Goal: Task Accomplishment & Management: Manage account settings

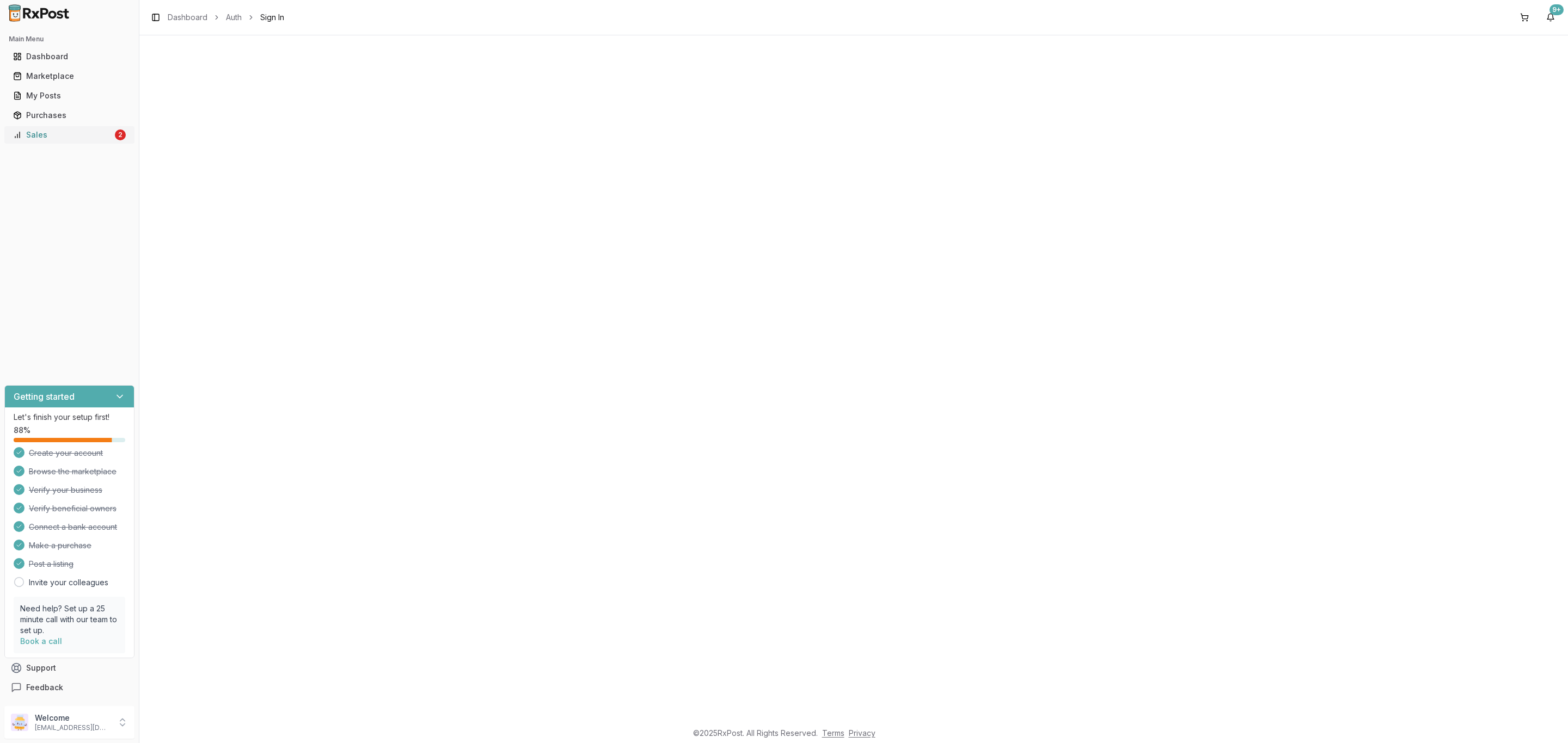
click at [81, 139] on div "Sales" at bounding box center [63, 135] width 100 height 11
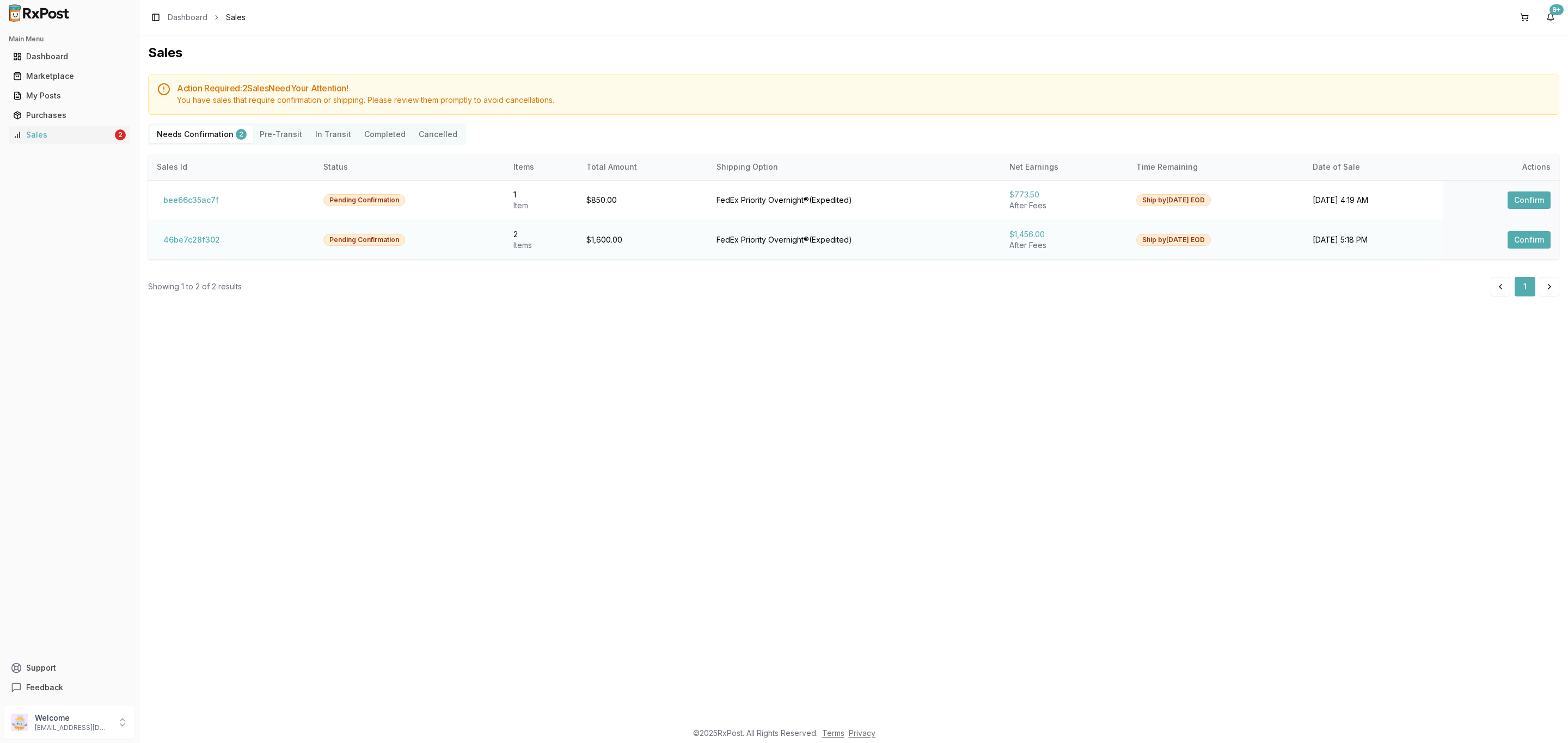
click at [211, 252] on td "46be7c28f302" at bounding box center [231, 240] width 167 height 40
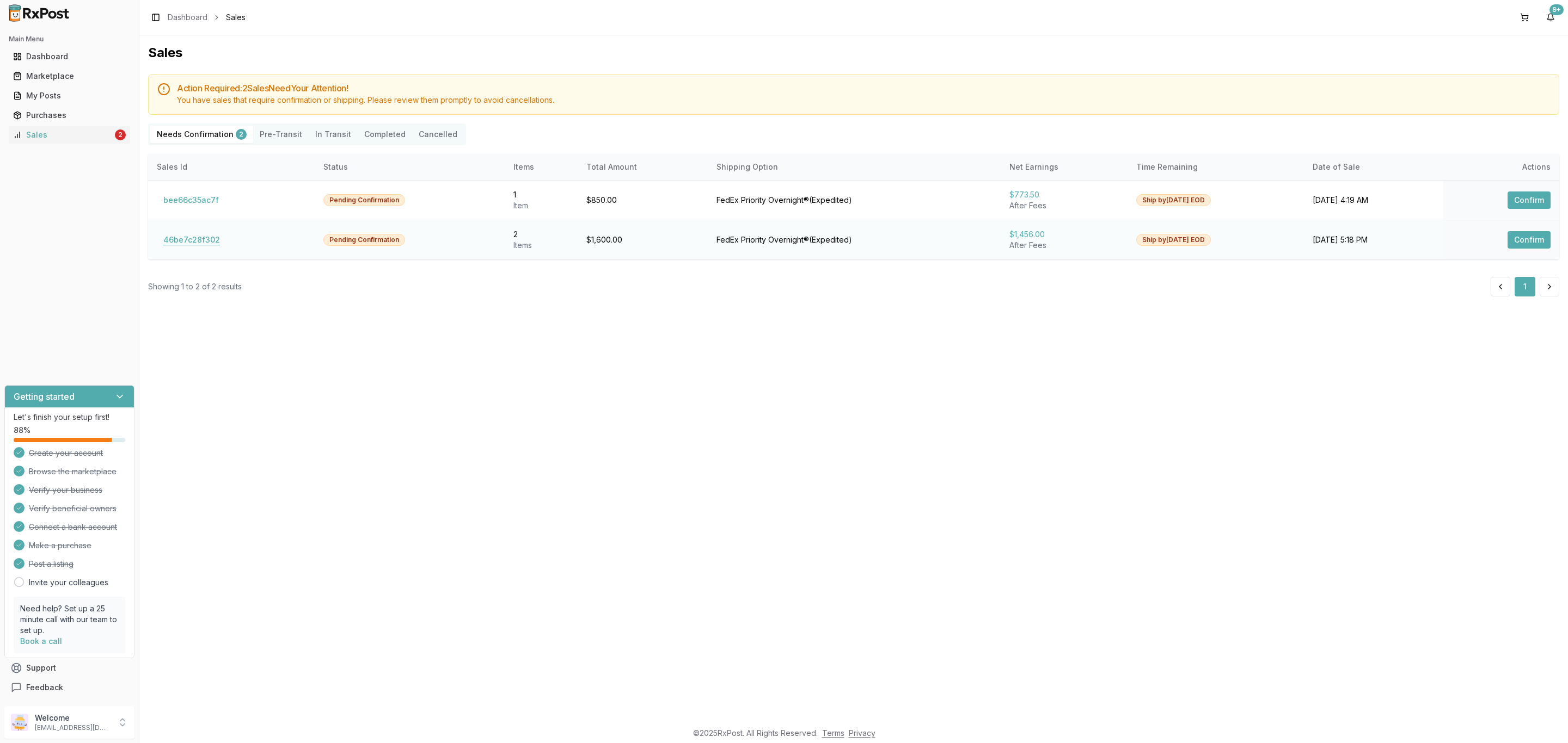
click at [211, 247] on button "46be7c28f302" at bounding box center [192, 240] width 70 height 18
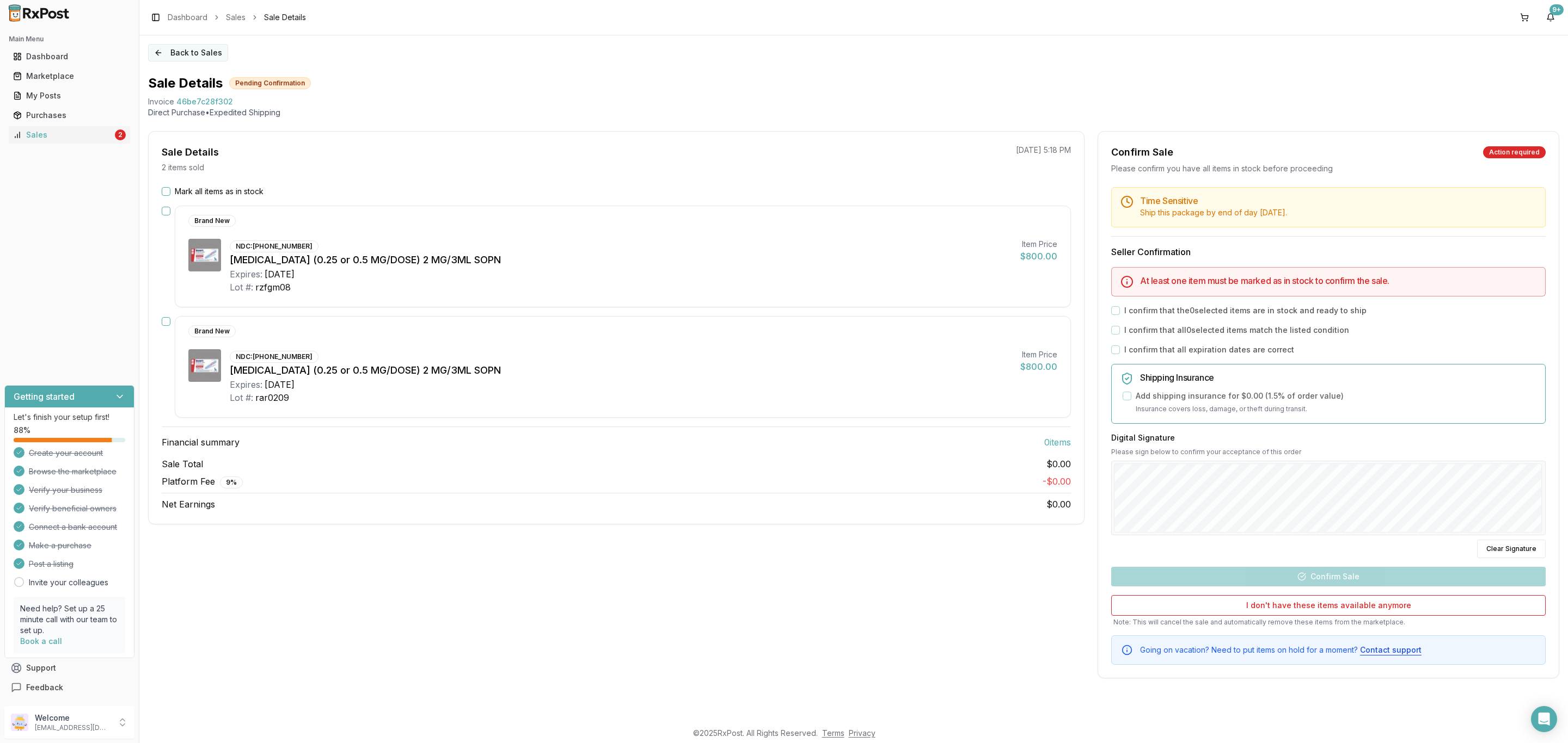
click at [186, 52] on button "Back to Sales" at bounding box center [188, 53] width 80 height 18
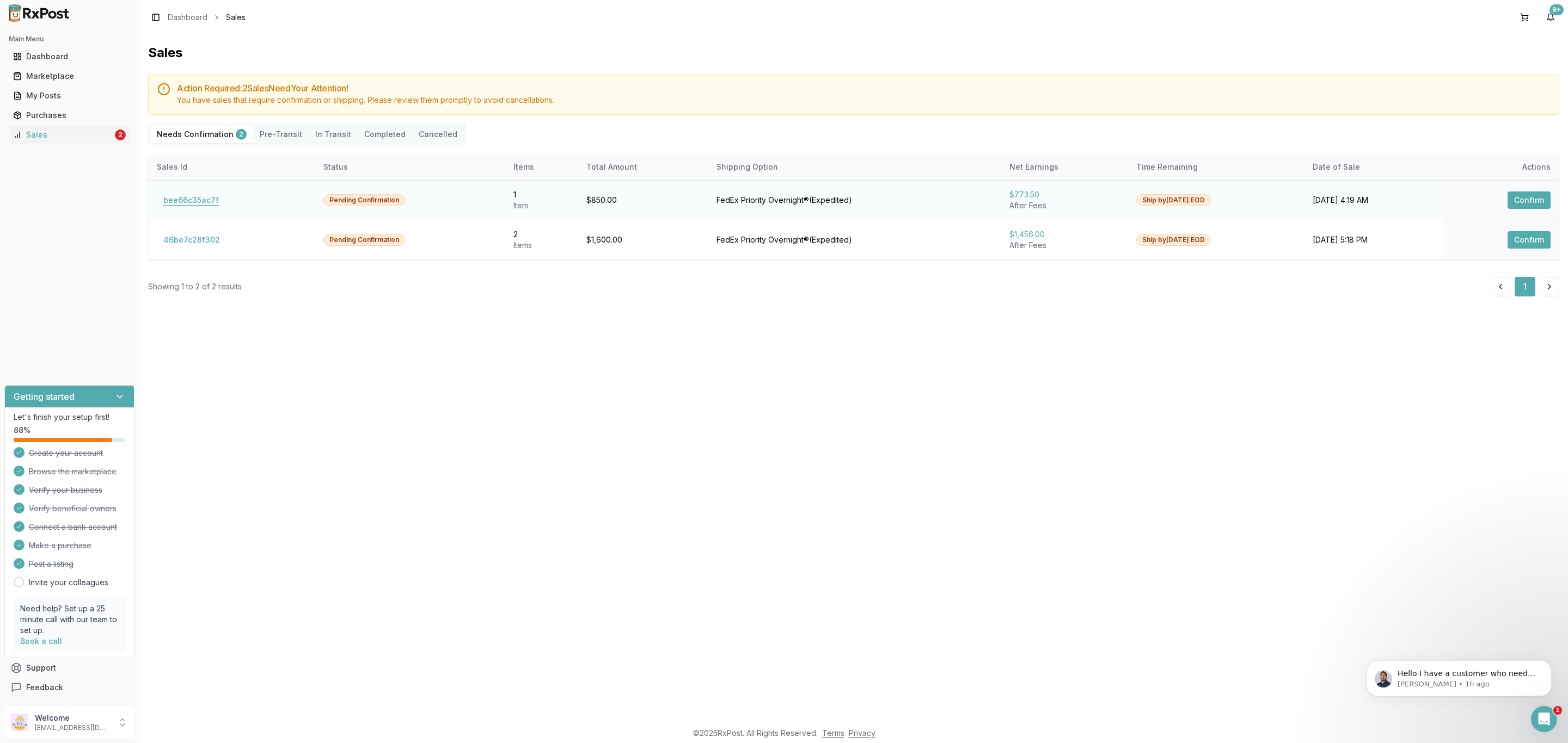
click at [216, 200] on button "bee66c35ac7f" at bounding box center [191, 200] width 68 height 18
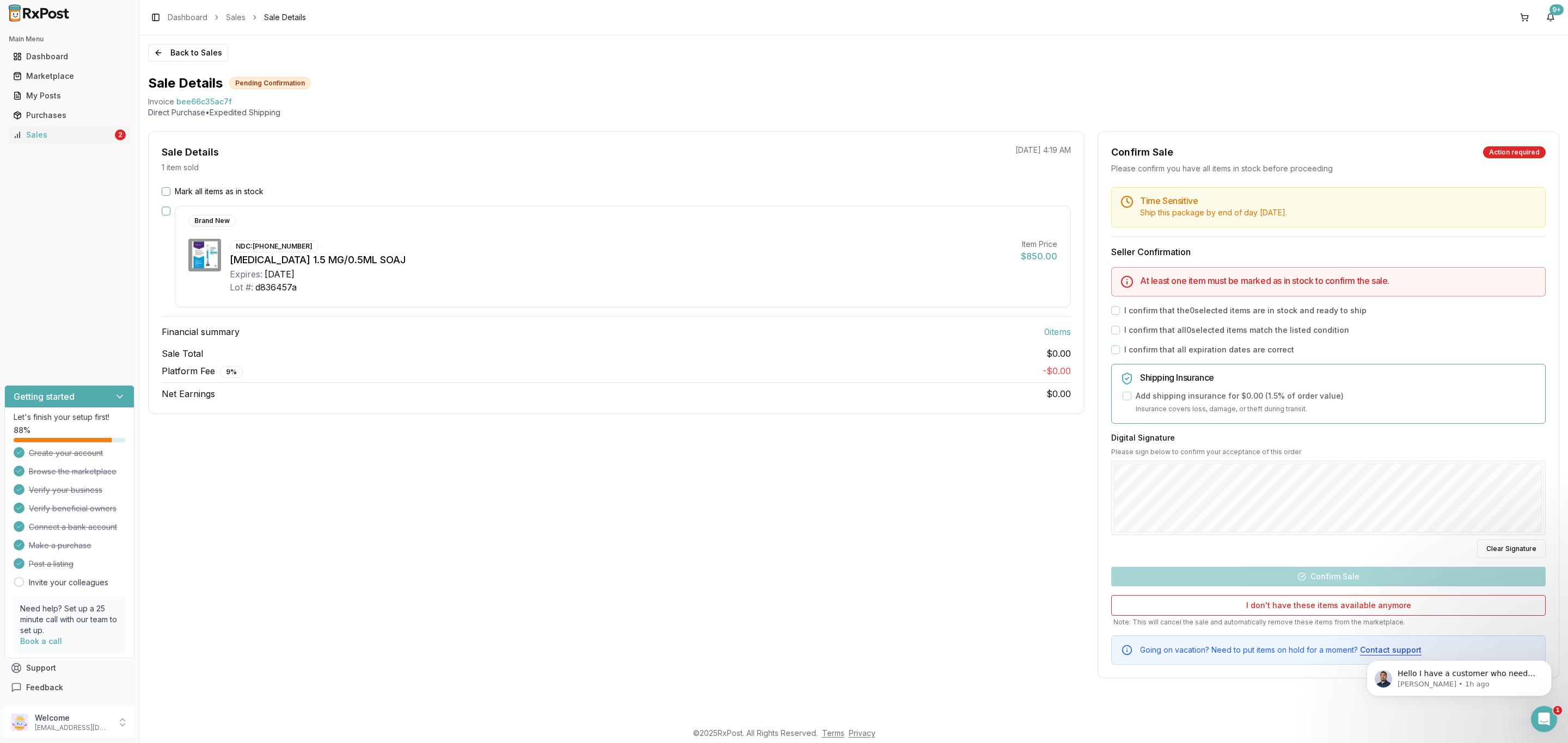
drag, startPoint x: 200, startPoint y: 58, endPoint x: 218, endPoint y: 36, distance: 28.4
click at [200, 58] on button "Back to Sales" at bounding box center [188, 53] width 80 height 18
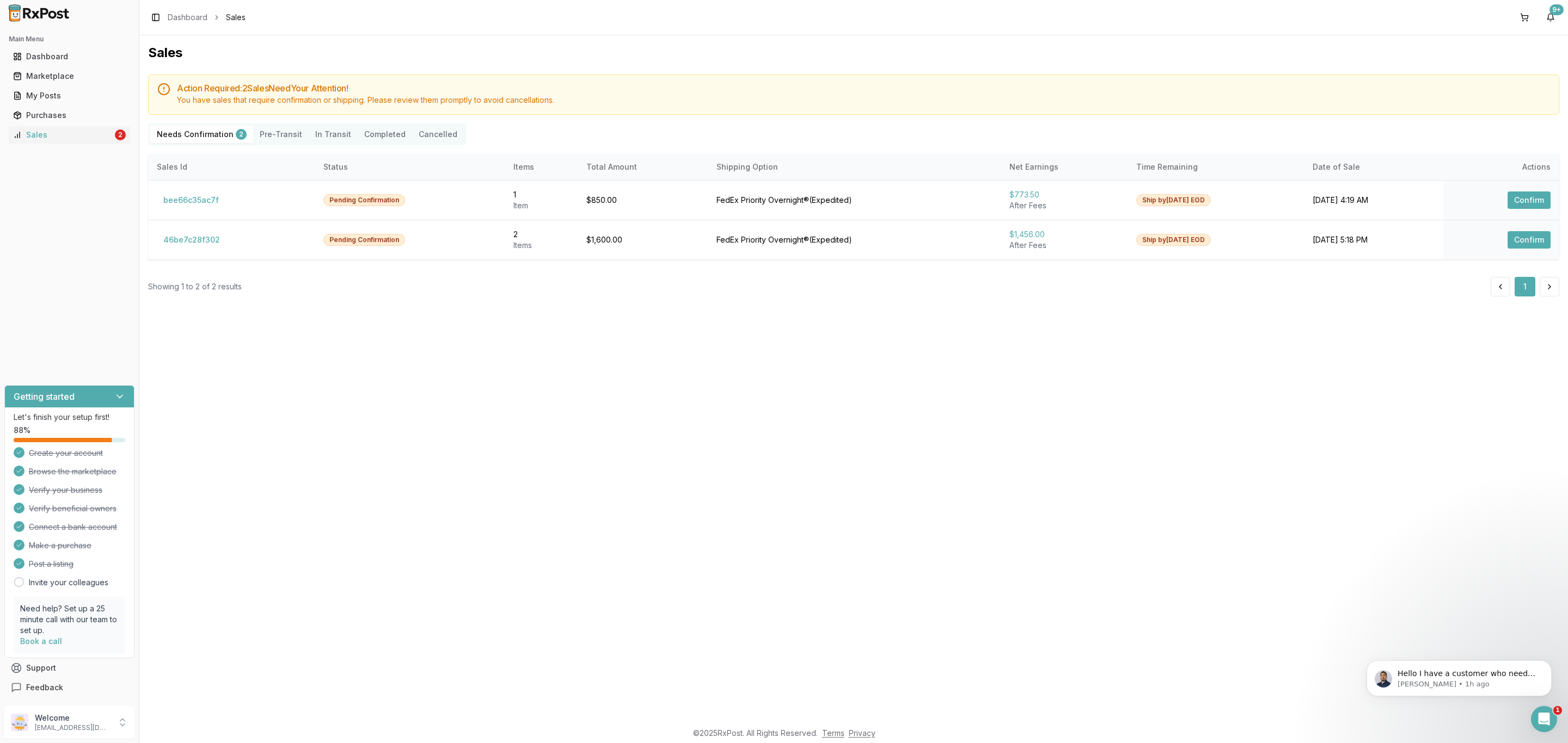
drag, startPoint x: 676, startPoint y: 451, endPoint x: 523, endPoint y: 362, distance: 177.0
click at [666, 446] on div "Sales Action Required: 2 Sale s Need Your Attention! You have sales that requir…" at bounding box center [853, 378] width 1429 height 687
click at [195, 244] on button "46be7c28f302" at bounding box center [192, 240] width 70 height 18
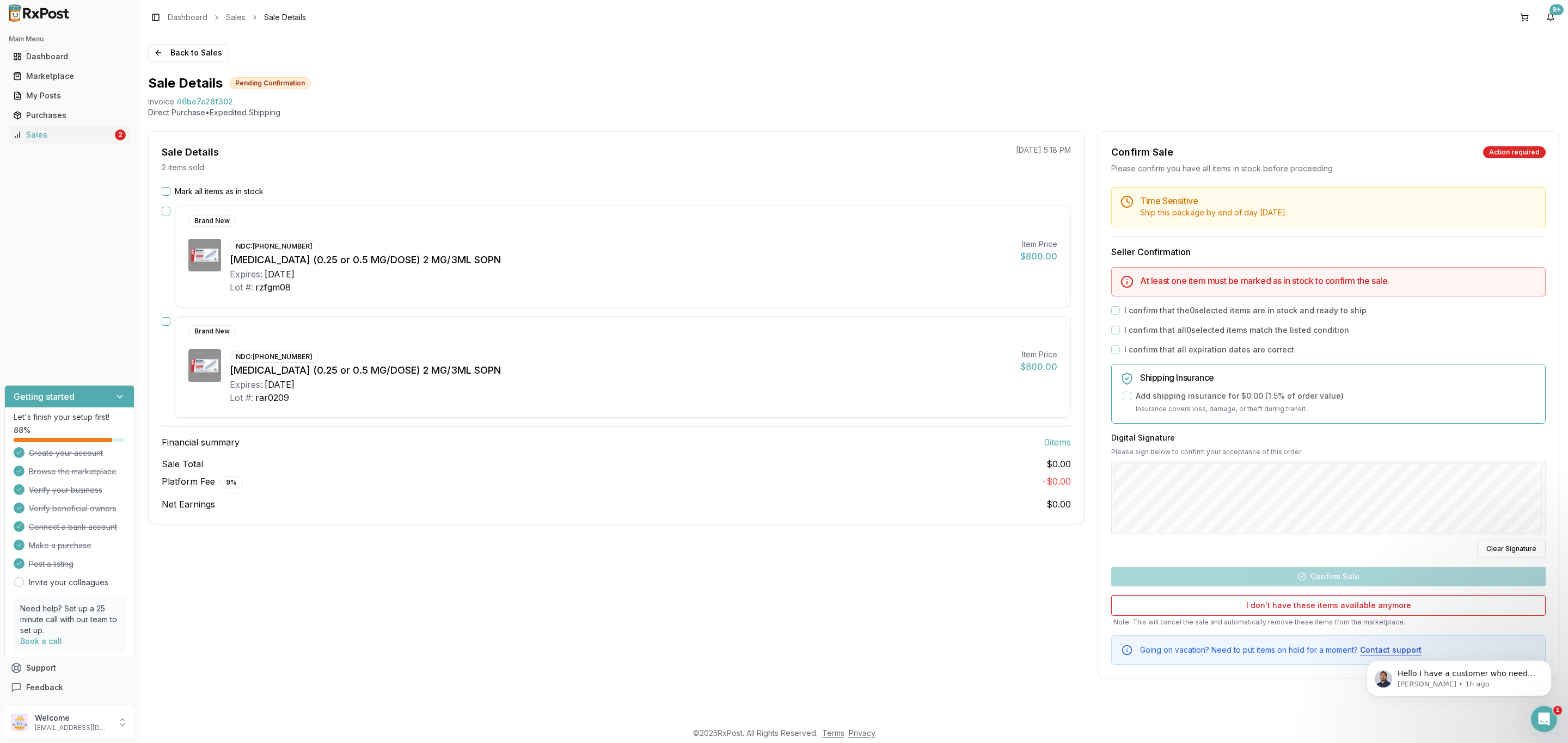
click at [222, 191] on label "Mark all items as in stock" at bounding box center [219, 191] width 89 height 11
click at [170, 191] on button "Mark all items as in stock" at bounding box center [166, 191] width 9 height 9
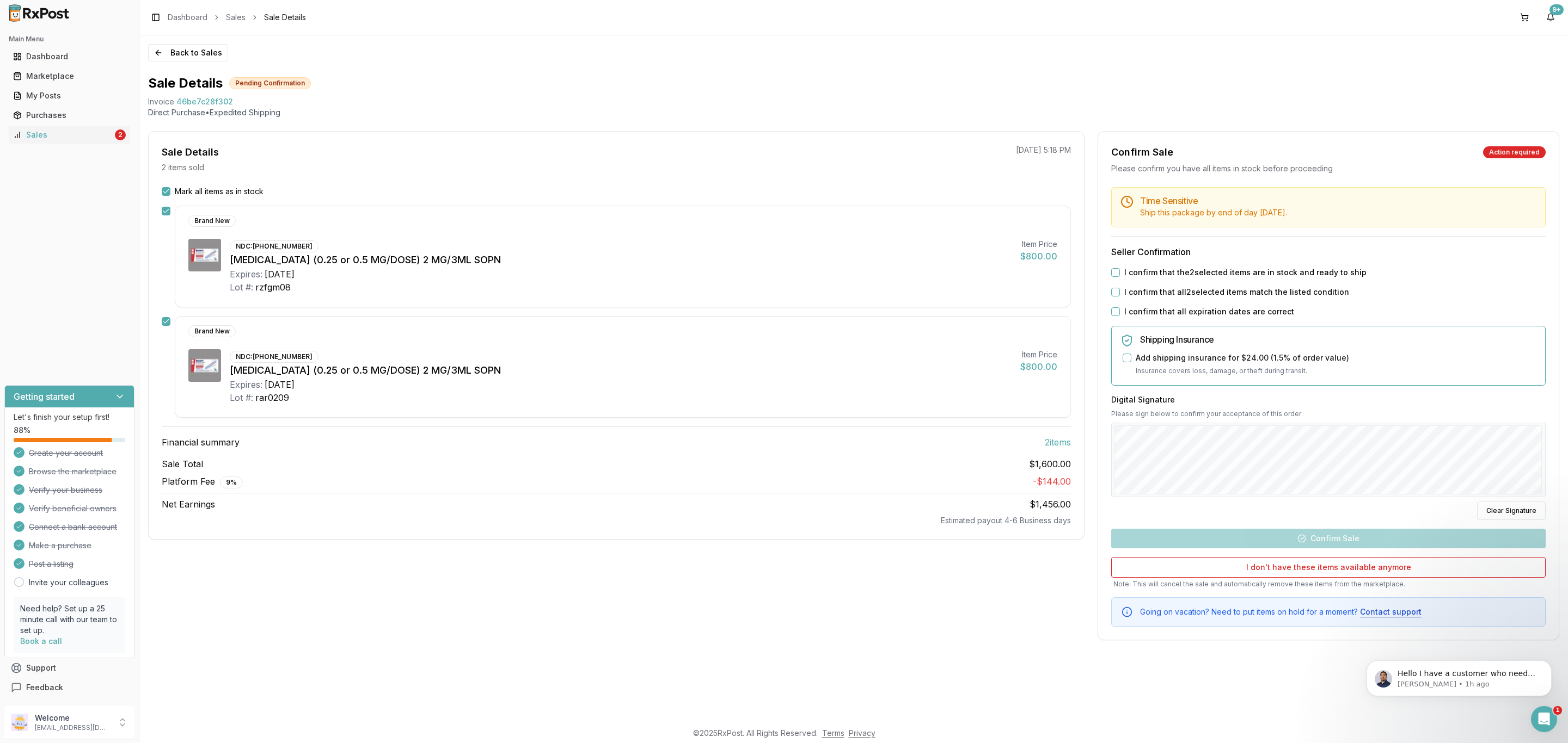
click at [1157, 273] on label "I confirm that the 2 selected items are in stock and ready to ship" at bounding box center [1245, 272] width 242 height 11
click at [1120, 273] on button "I confirm that the 2 selected items are in stock and ready to ship" at bounding box center [1115, 273] width 9 height 9
click at [1162, 296] on label "I confirm that all 2 selected items match the listed condition" at bounding box center [1236, 292] width 225 height 11
click at [1120, 296] on button "I confirm that all 2 selected items match the listed condition" at bounding box center [1115, 292] width 9 height 9
click at [1157, 307] on label "I confirm that all expiration dates are correct" at bounding box center [1208, 312] width 169 height 11
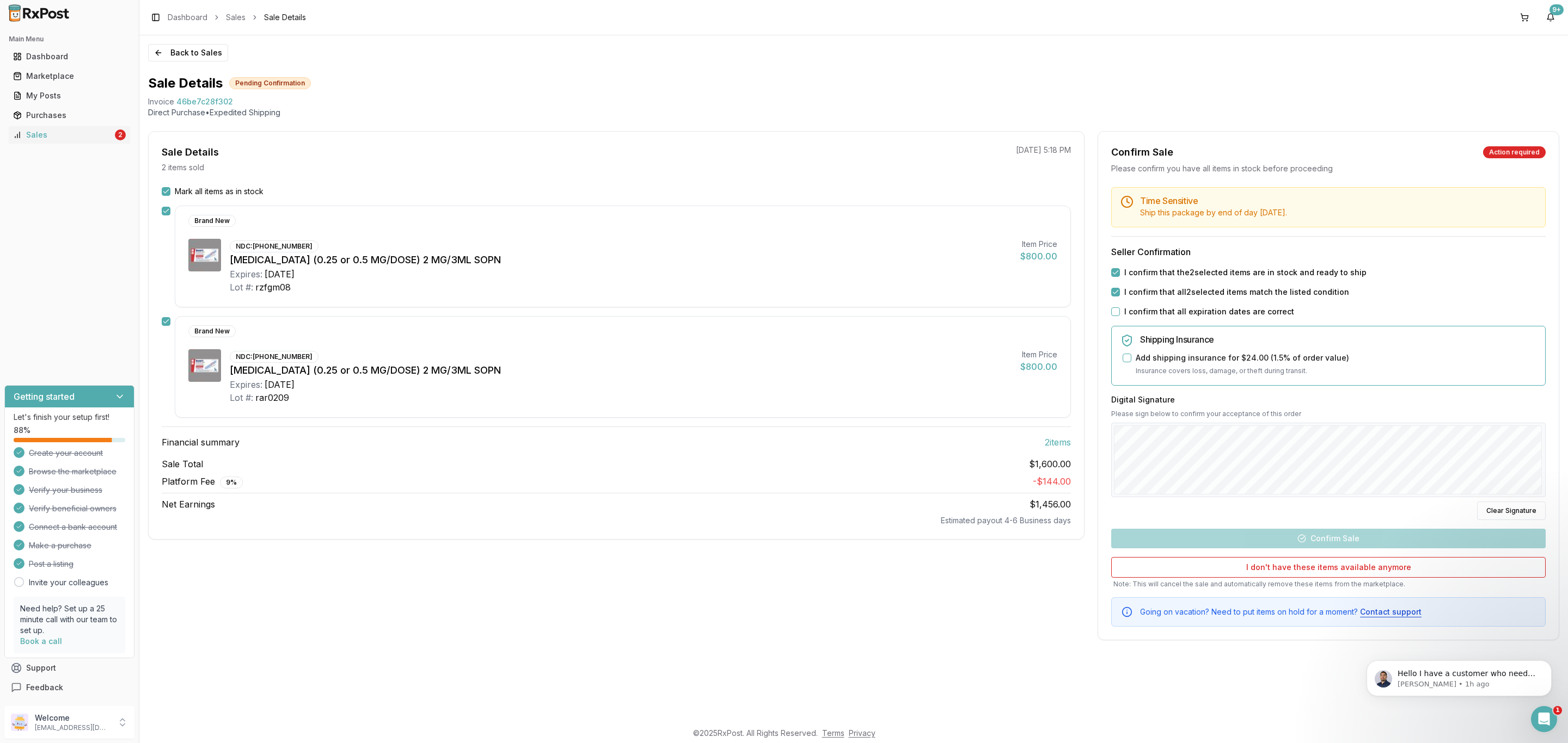
click at [1120, 307] on button "I confirm that all expiration dates are correct" at bounding box center [1115, 312] width 9 height 9
drag, startPoint x: 1362, startPoint y: 532, endPoint x: 1359, endPoint y: 538, distance: 6.7
click at [1359, 539] on button "Confirm Sale" at bounding box center [1328, 538] width 434 height 20
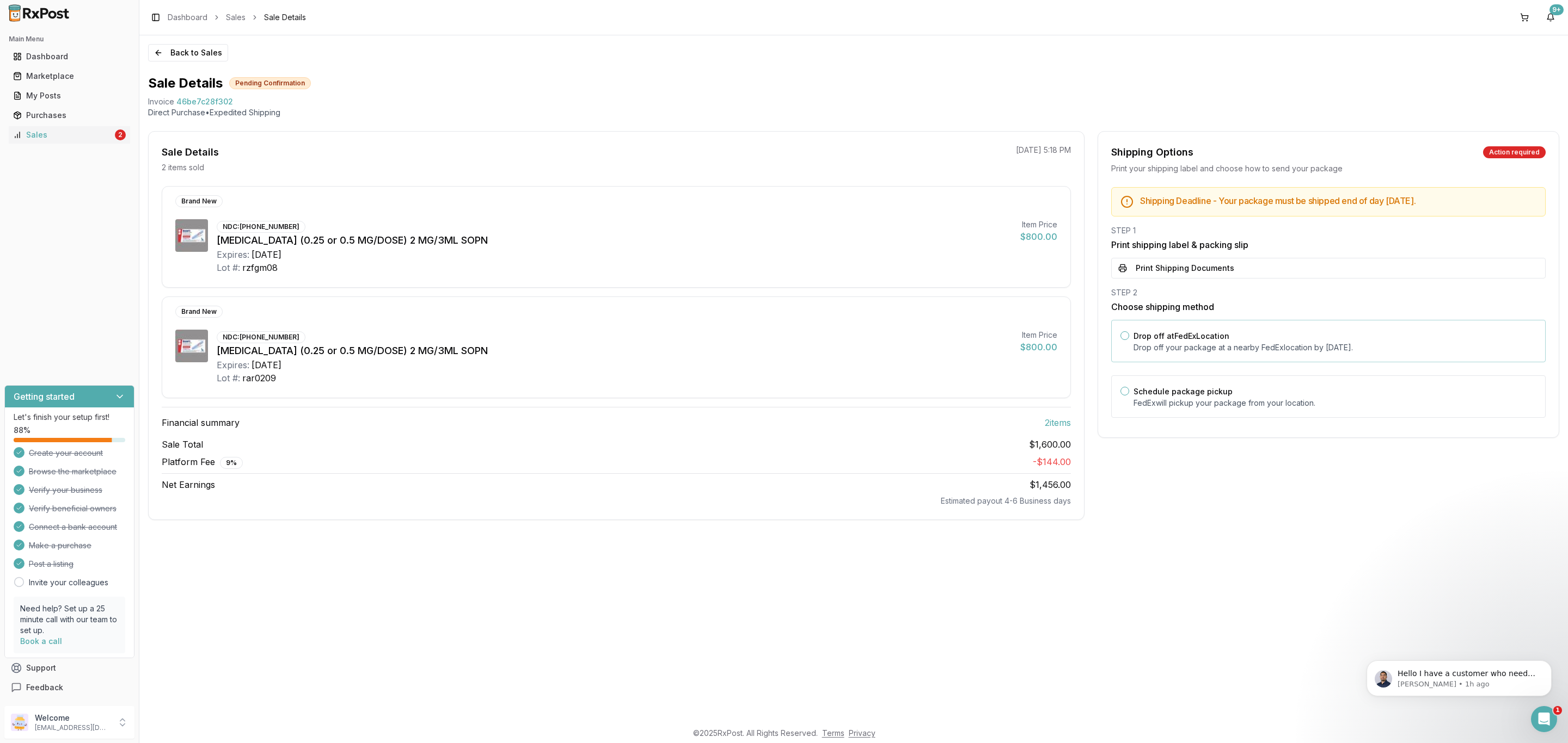
drag, startPoint x: 1232, startPoint y: 343, endPoint x: 1232, endPoint y: 332, distance: 11.0
click at [1232, 338] on div "Drop off at FedEx Location Drop off your package at a nearby FedEx location by …" at bounding box center [1335, 341] width 403 height 24
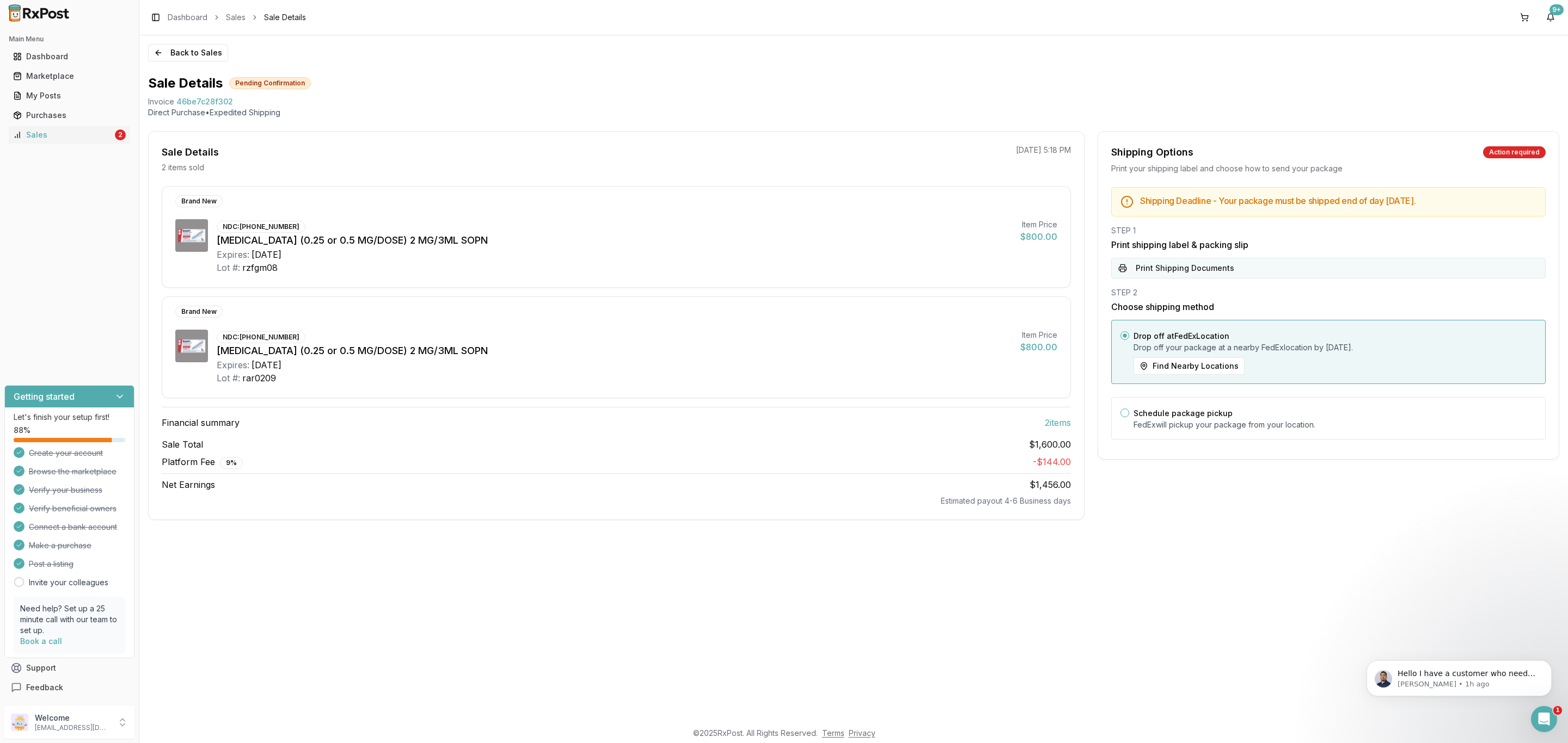
click at [1235, 273] on button "Print Shipping Documents" at bounding box center [1328, 268] width 434 height 21
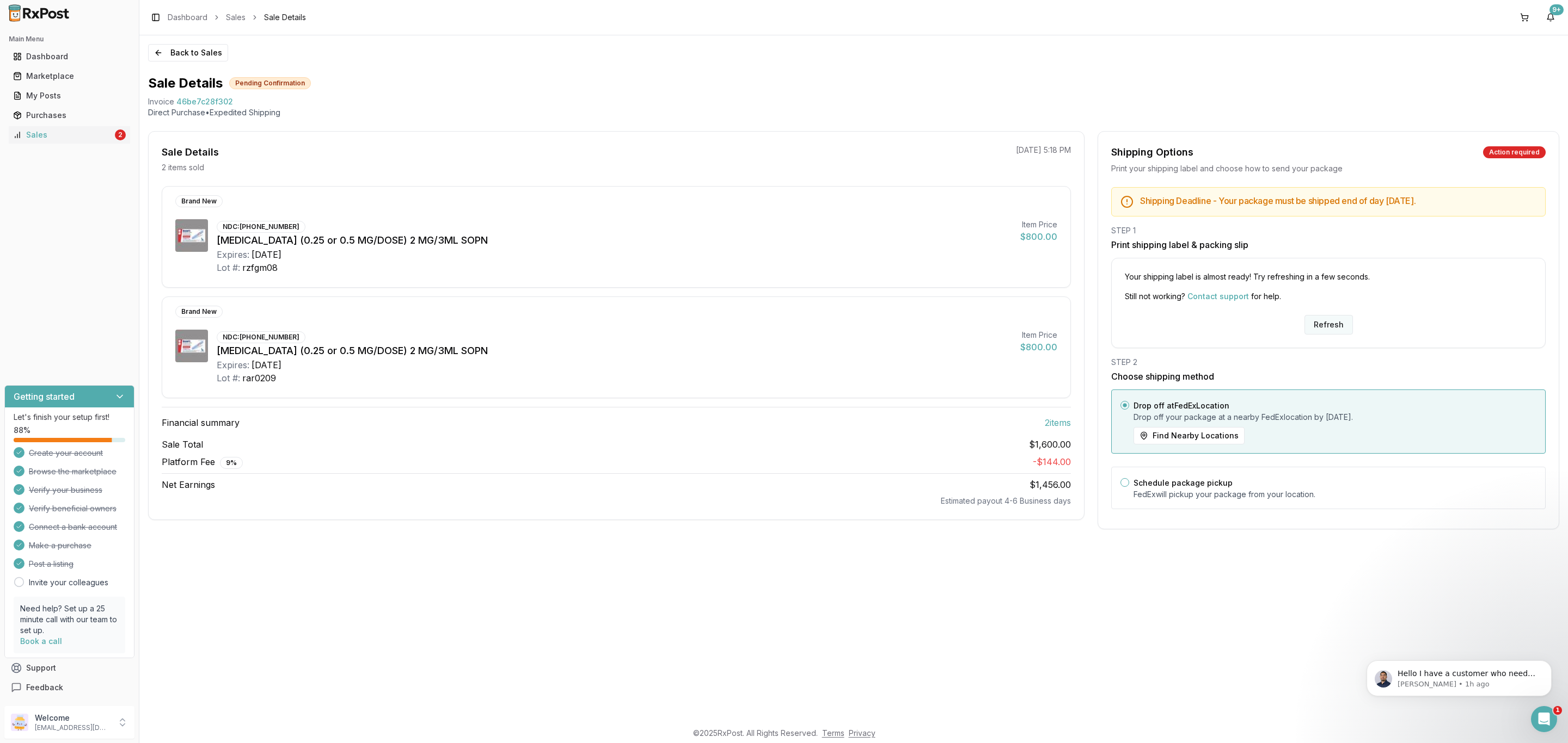
click at [1334, 320] on button "Refresh" at bounding box center [1329, 325] width 48 height 20
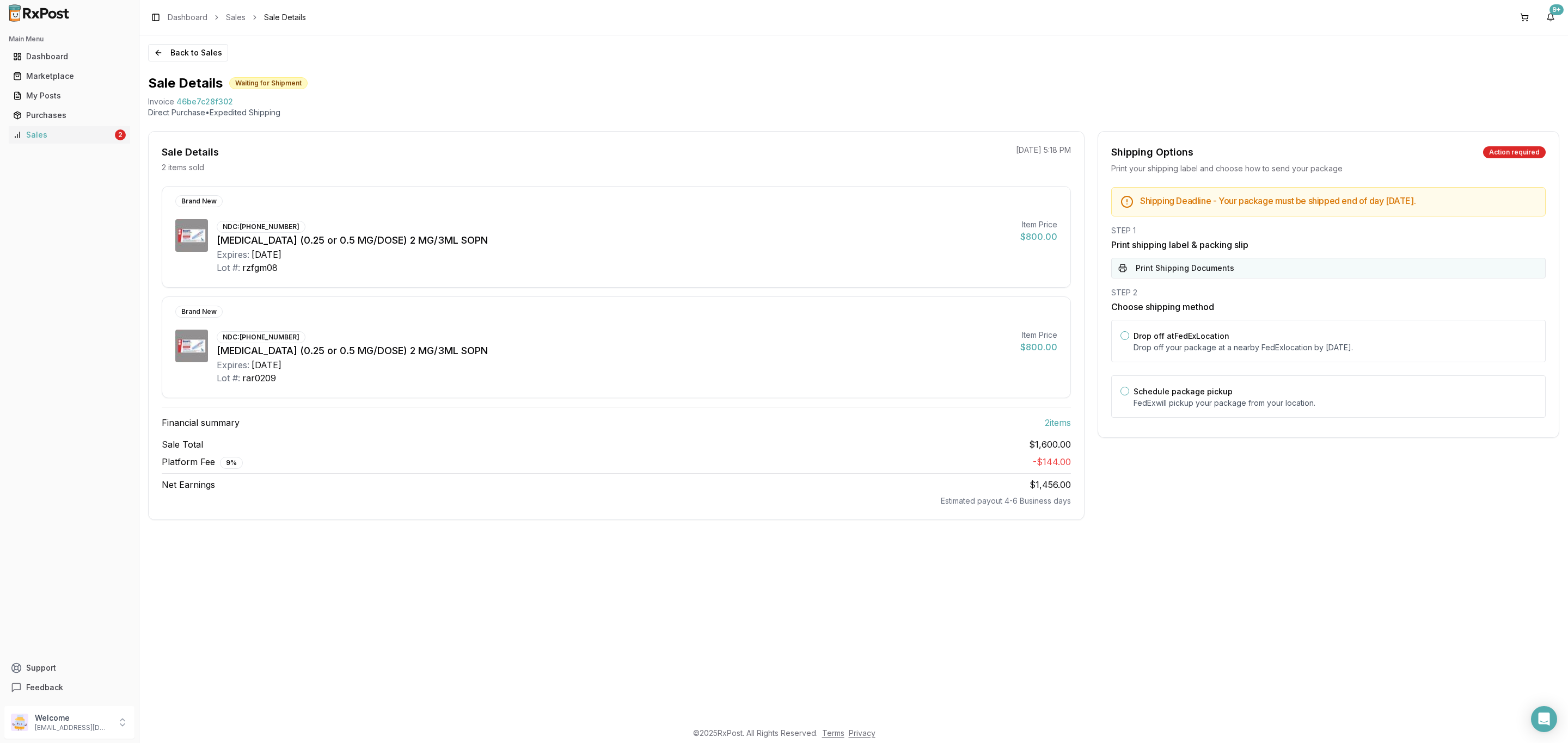
click at [1259, 263] on button "Print Shipping Documents" at bounding box center [1328, 268] width 434 height 21
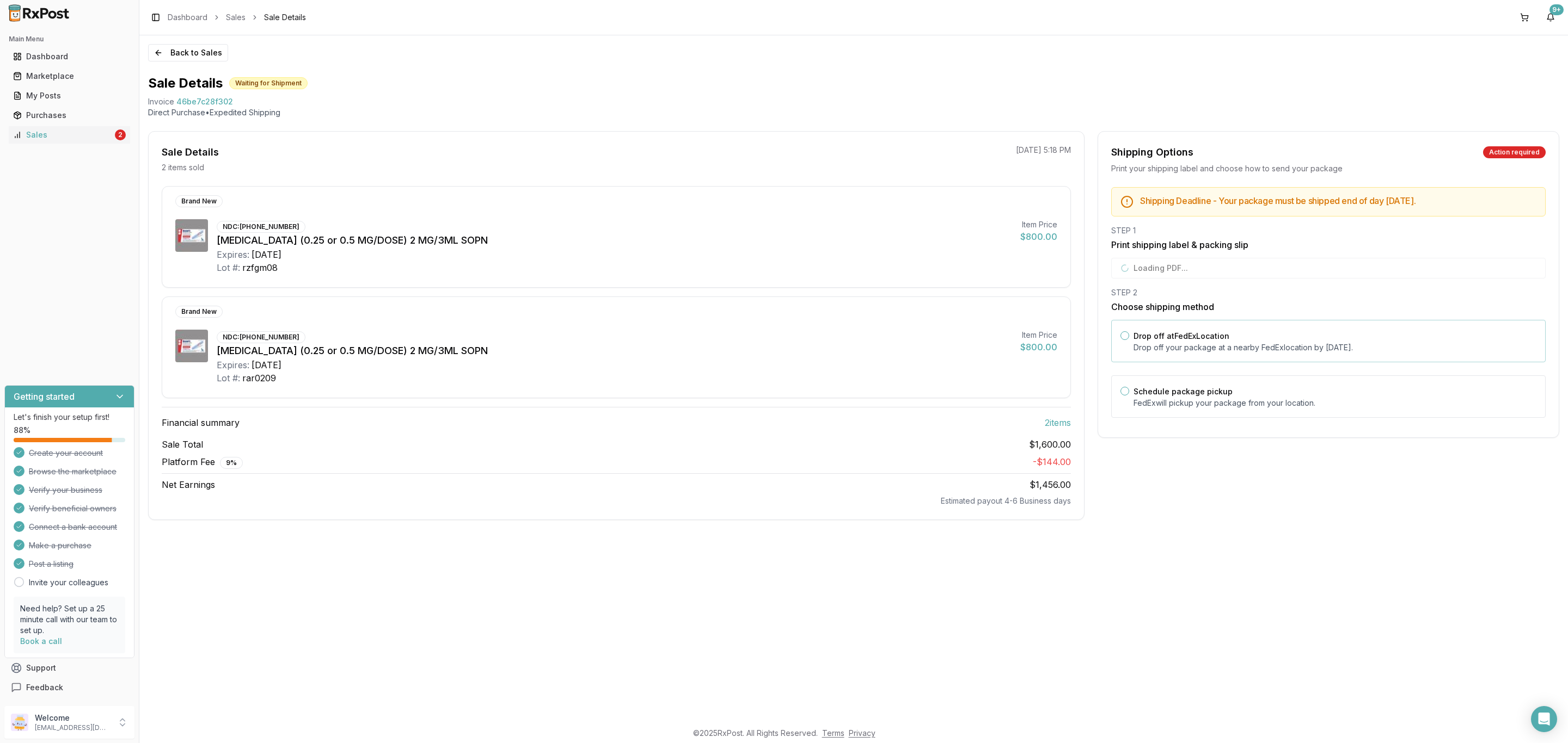
click at [1215, 355] on div "Drop off at FedEx Location Drop off your package at a nearby FedEx location by …" at bounding box center [1328, 341] width 434 height 43
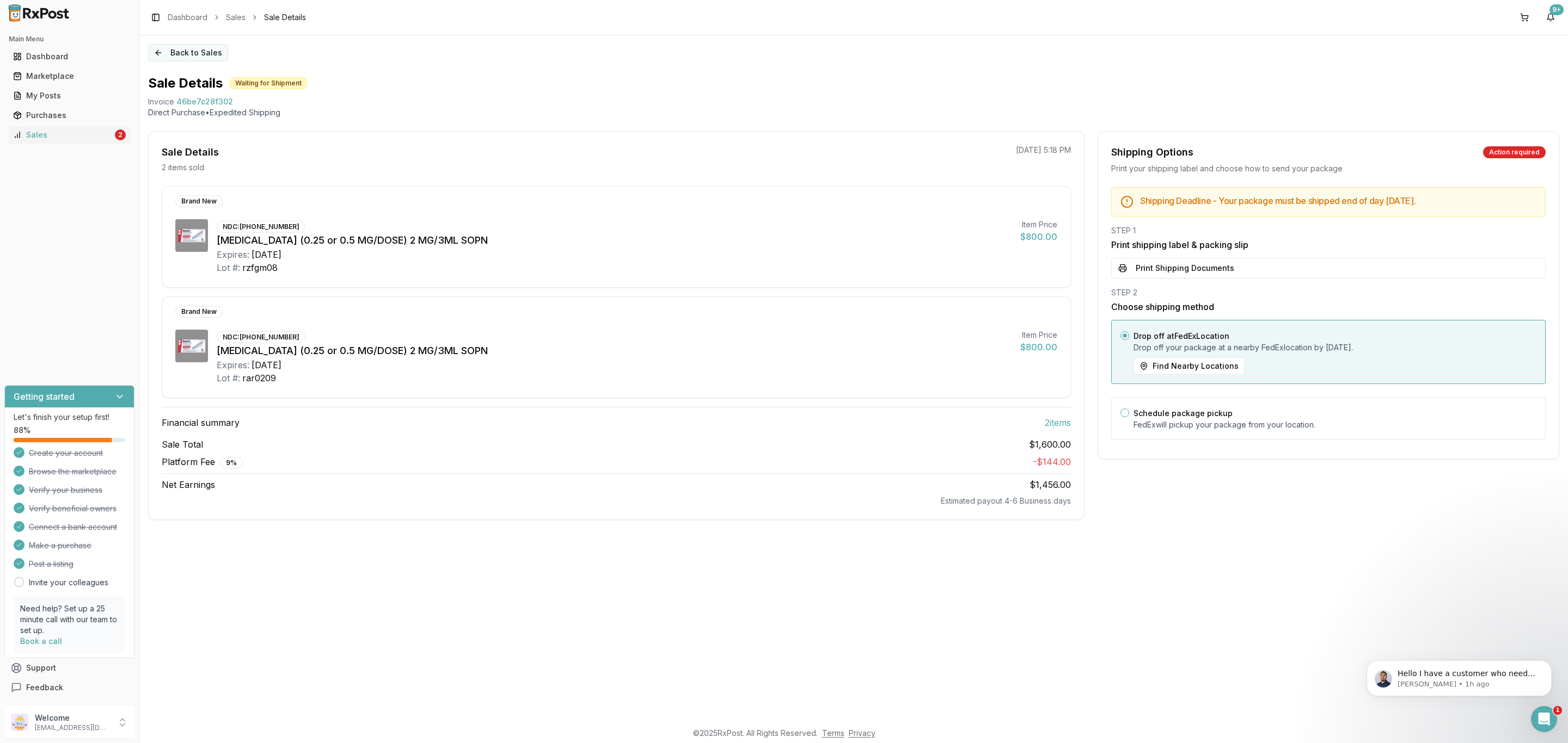
click at [196, 50] on button "Back to Sales" at bounding box center [188, 53] width 80 height 18
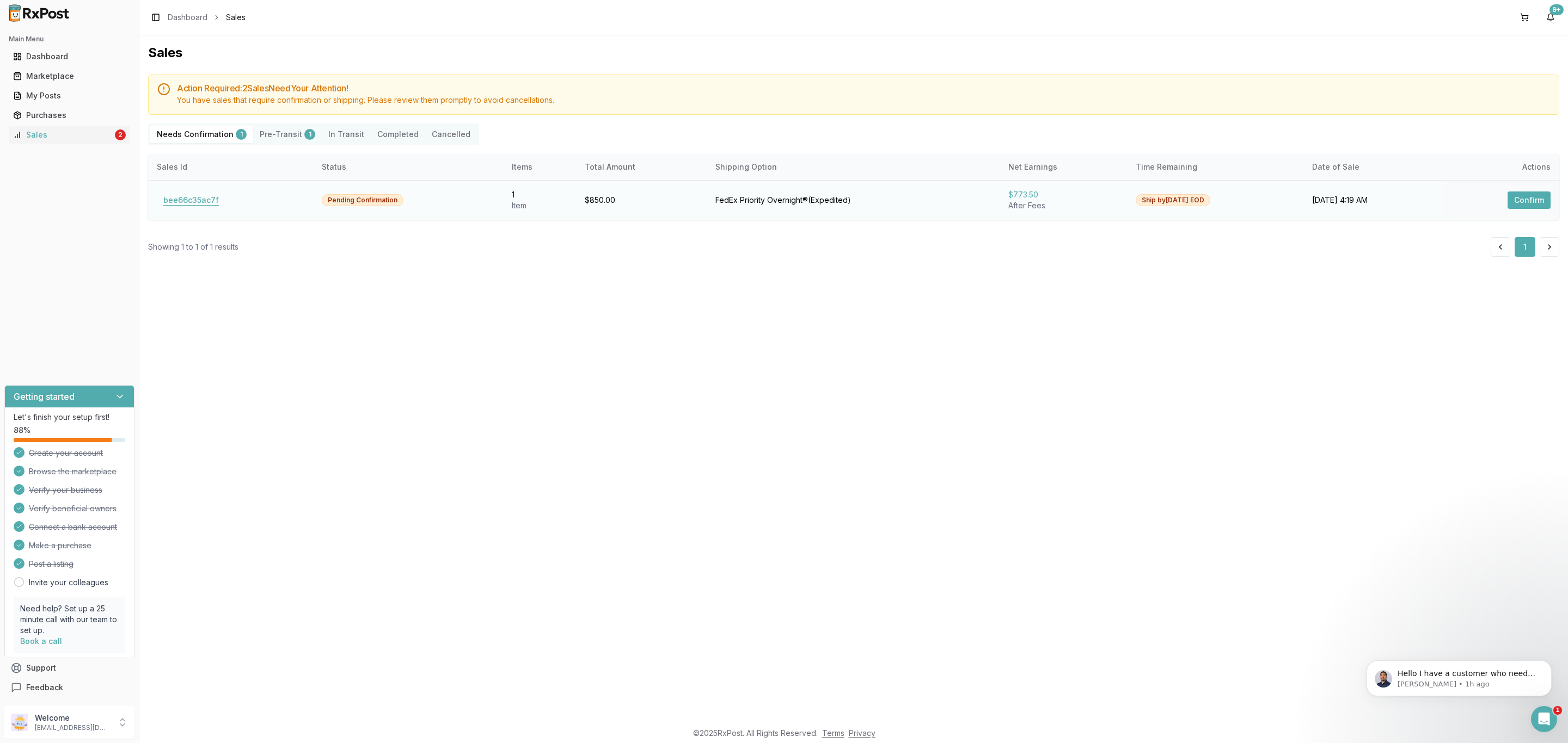
click at [188, 193] on button "bee66c35ac7f" at bounding box center [191, 200] width 68 height 18
click at [186, 200] on button "bee66c35ac7f" at bounding box center [191, 200] width 68 height 18
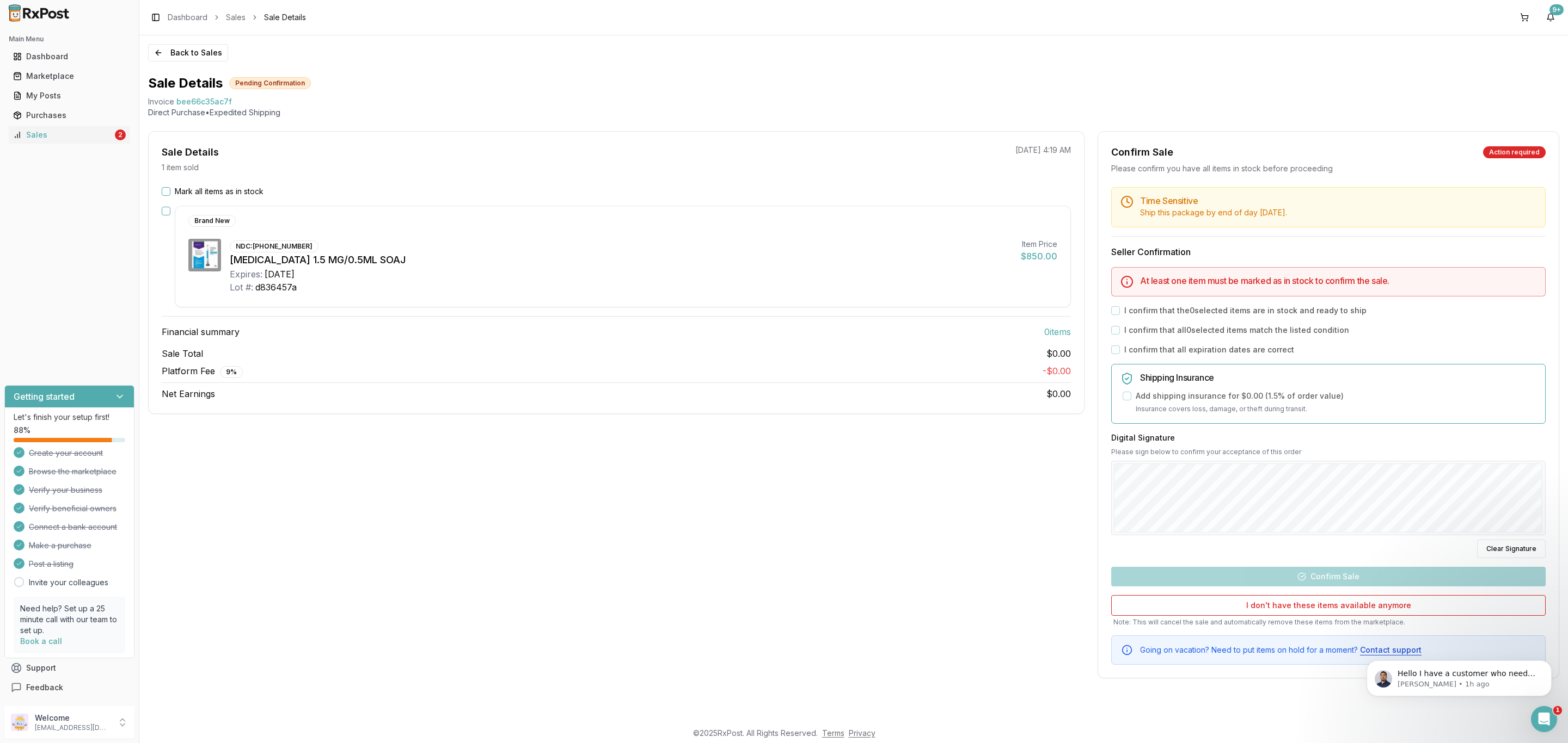
click at [193, 193] on label "Mark all items as in stock" at bounding box center [219, 191] width 89 height 11
click at [170, 193] on button "Mark all items as in stock" at bounding box center [166, 191] width 9 height 9
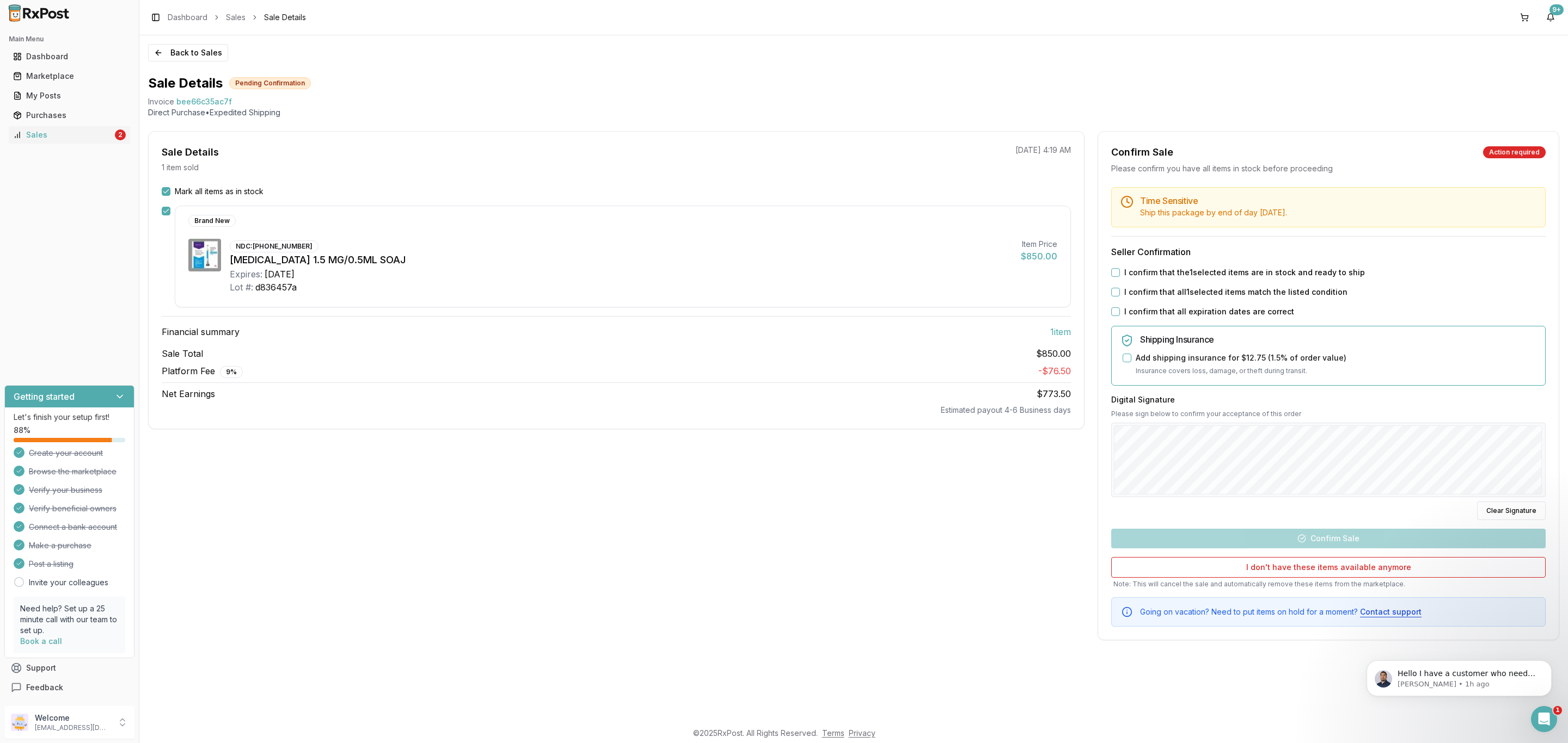
click at [1140, 271] on label "I confirm that the 1 selected items are in stock and ready to ship" at bounding box center [1244, 272] width 241 height 11
click at [1120, 271] on button "I confirm that the 1 selected items are in stock and ready to ship" at bounding box center [1115, 273] width 9 height 9
click at [1138, 296] on label "I confirm that all 1 selected items match the listed condition" at bounding box center [1236, 292] width 223 height 11
click at [1120, 296] on button "I confirm that all 1 selected items match the listed condition" at bounding box center [1115, 292] width 9 height 9
click at [1136, 318] on label "I confirm that all expiration dates are correct" at bounding box center [1208, 312] width 169 height 11
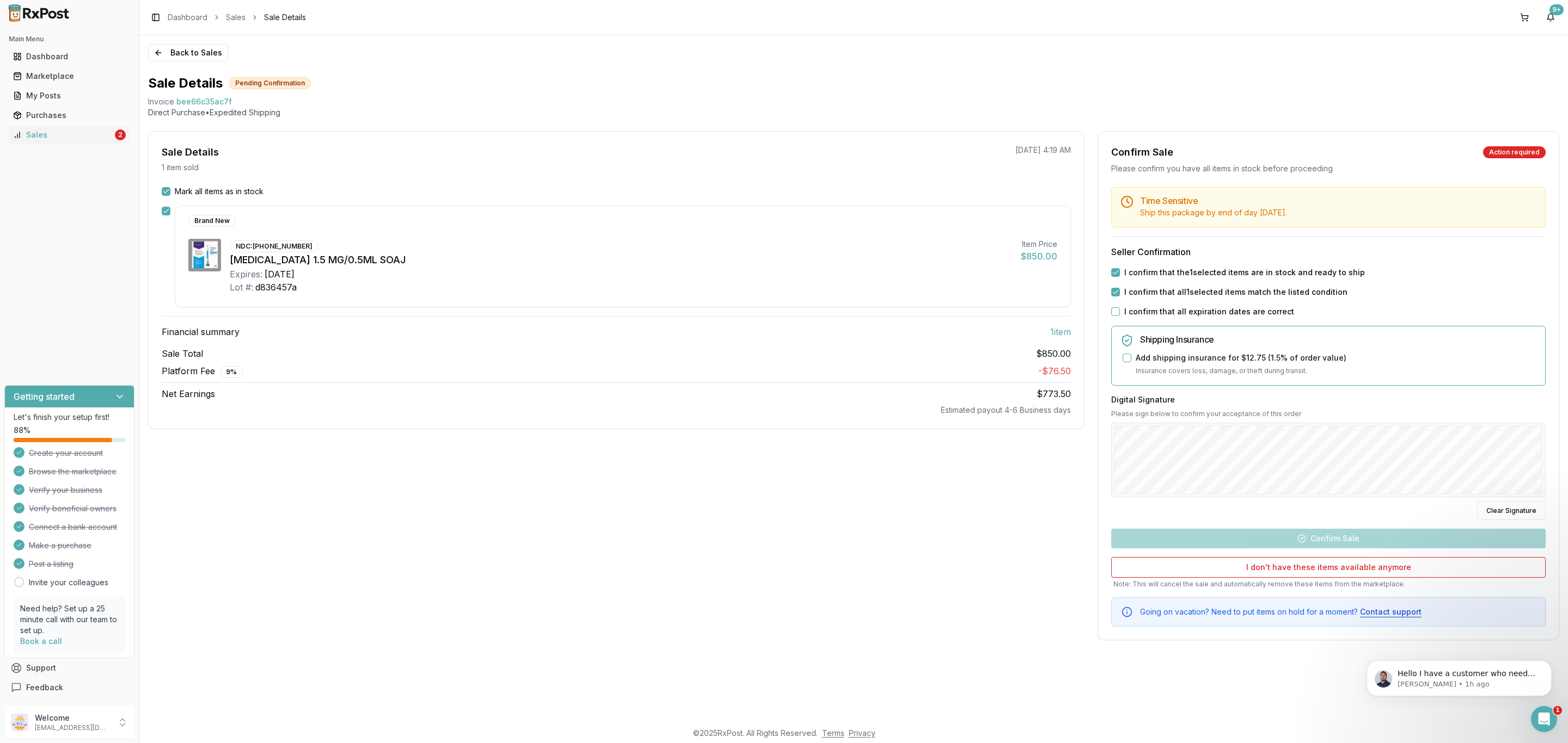
click at [1120, 316] on button "I confirm that all expiration dates are correct" at bounding box center [1115, 312] width 9 height 9
click at [1356, 529] on div "Time Sensitive Ship this package by end of day Monday, October 6th . Seller Con…" at bounding box center [1328, 406] width 461 height 439
click at [1283, 541] on button "Confirm Sale" at bounding box center [1328, 538] width 434 height 20
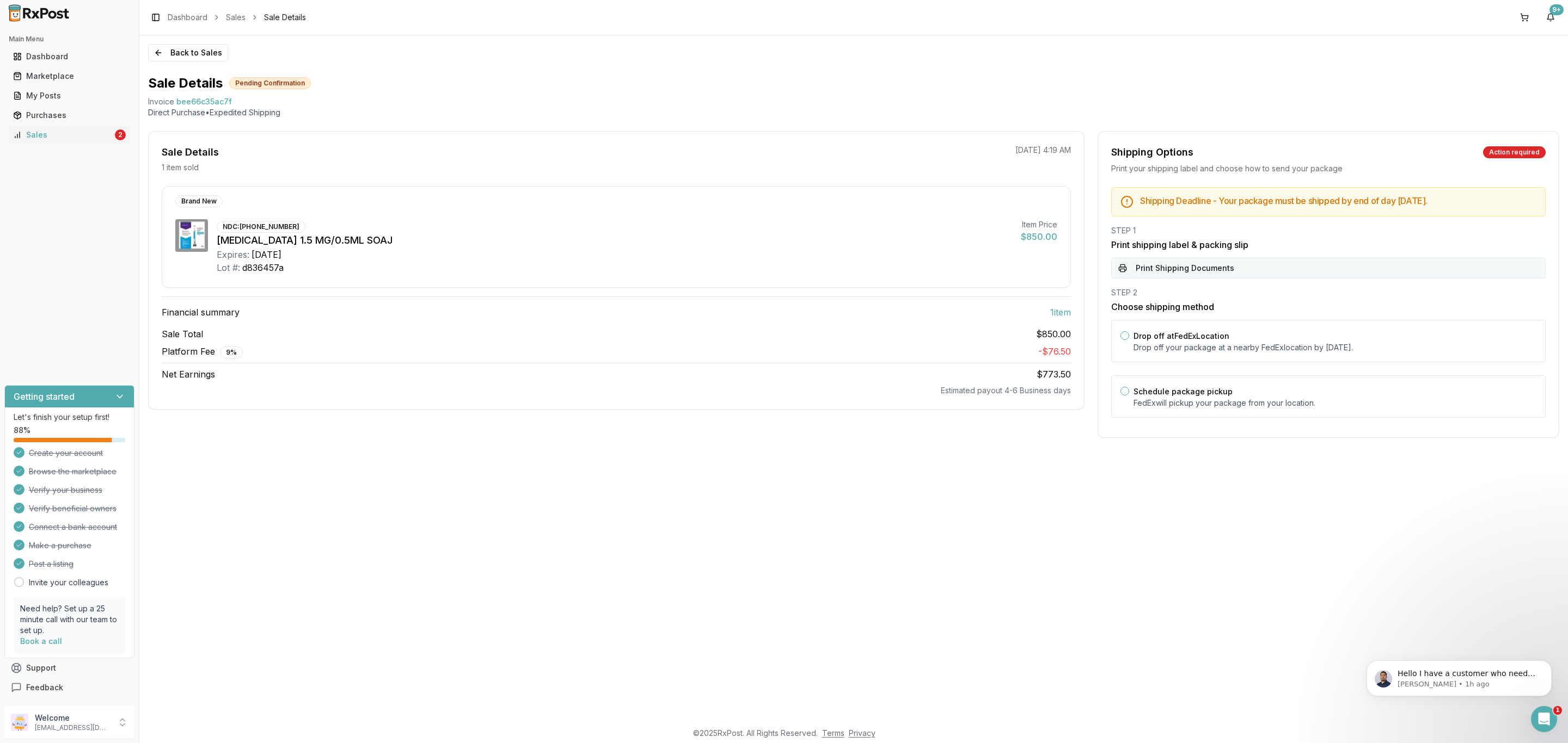
click at [1335, 263] on button "Print Shipping Documents" at bounding box center [1328, 268] width 434 height 21
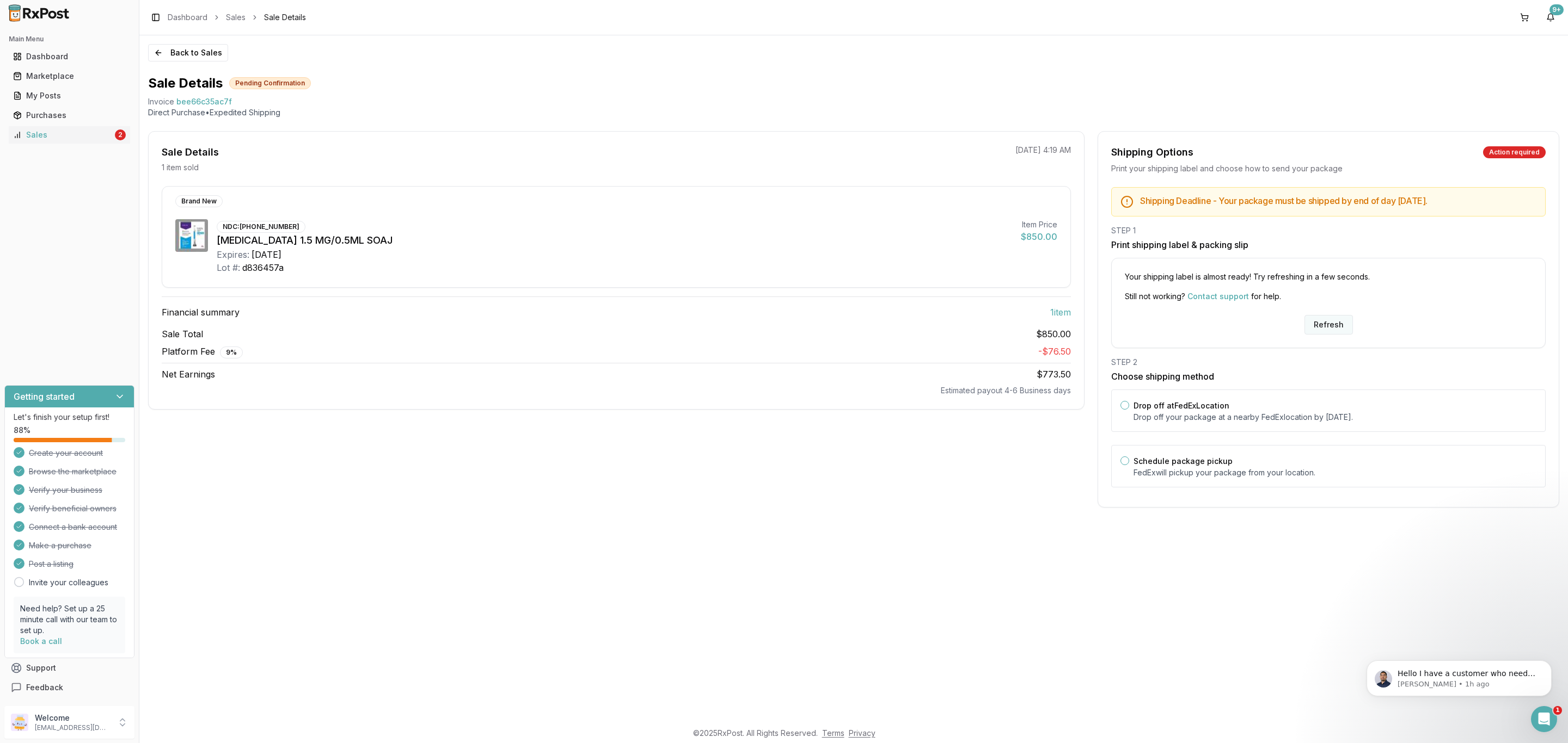
click at [1340, 328] on button "Refresh" at bounding box center [1329, 325] width 48 height 20
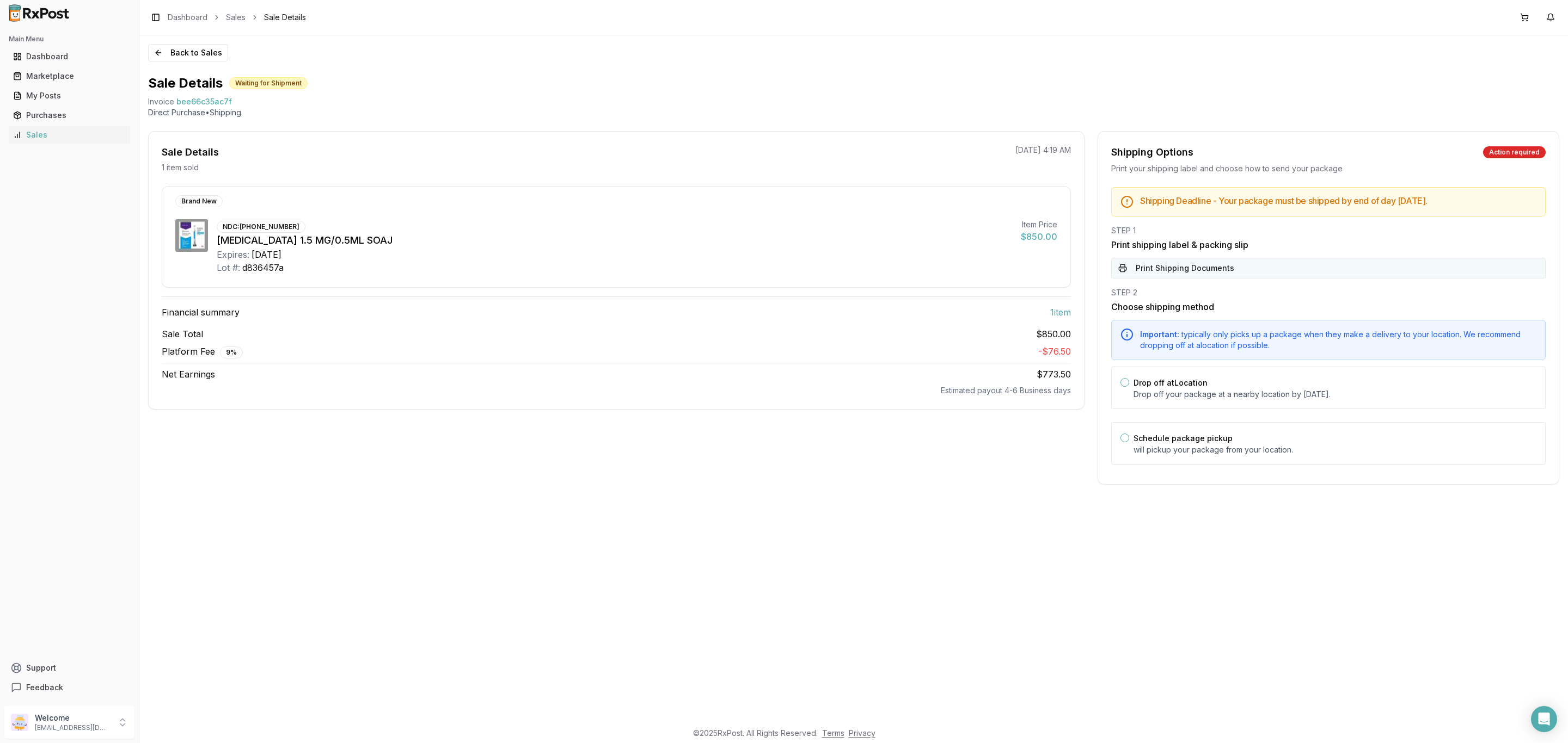
click at [1269, 278] on button "Print Shipping Documents" at bounding box center [1328, 268] width 434 height 21
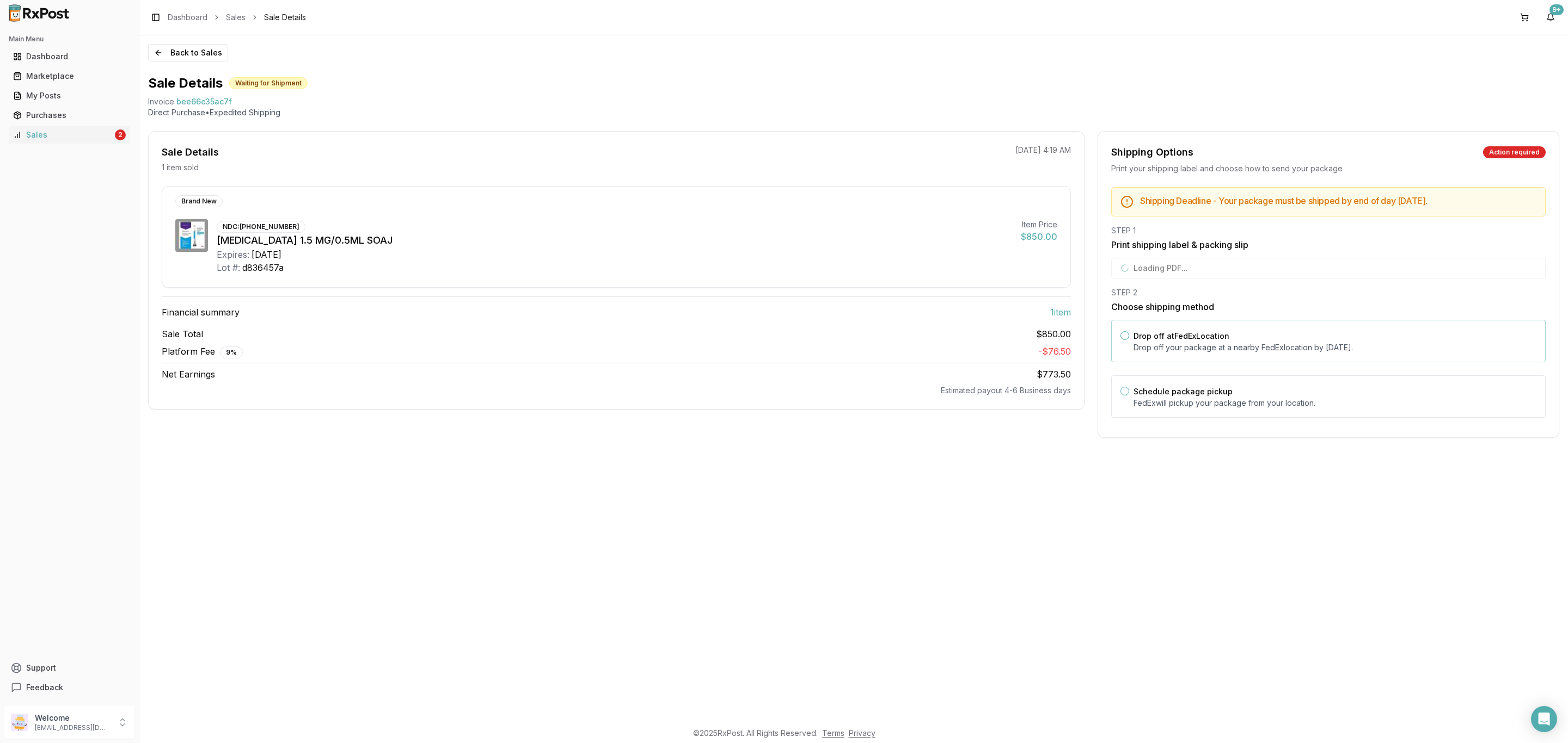
click at [1264, 332] on div "Drop off at FedEx Location Drop off your package at a nearby FedEx location by …" at bounding box center [1335, 341] width 403 height 24
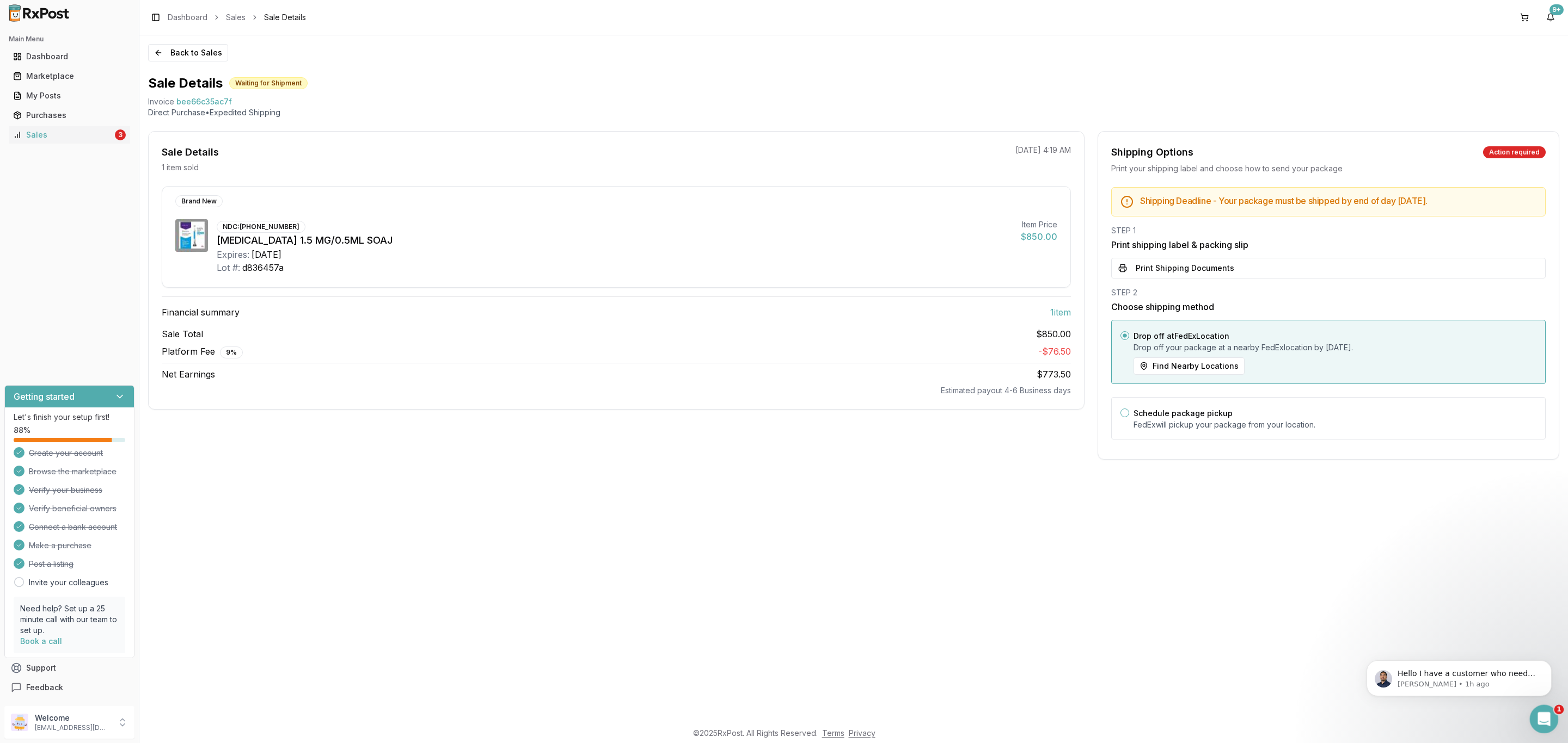
click at [1539, 733] on body "Main Menu Dashboard Marketplace My Posts Purchases Sales 3 Getting started Let'…" at bounding box center [784, 371] width 1568 height 743
click at [1542, 719] on icon "Open Intercom Messenger" at bounding box center [1542, 718] width 7 height 9
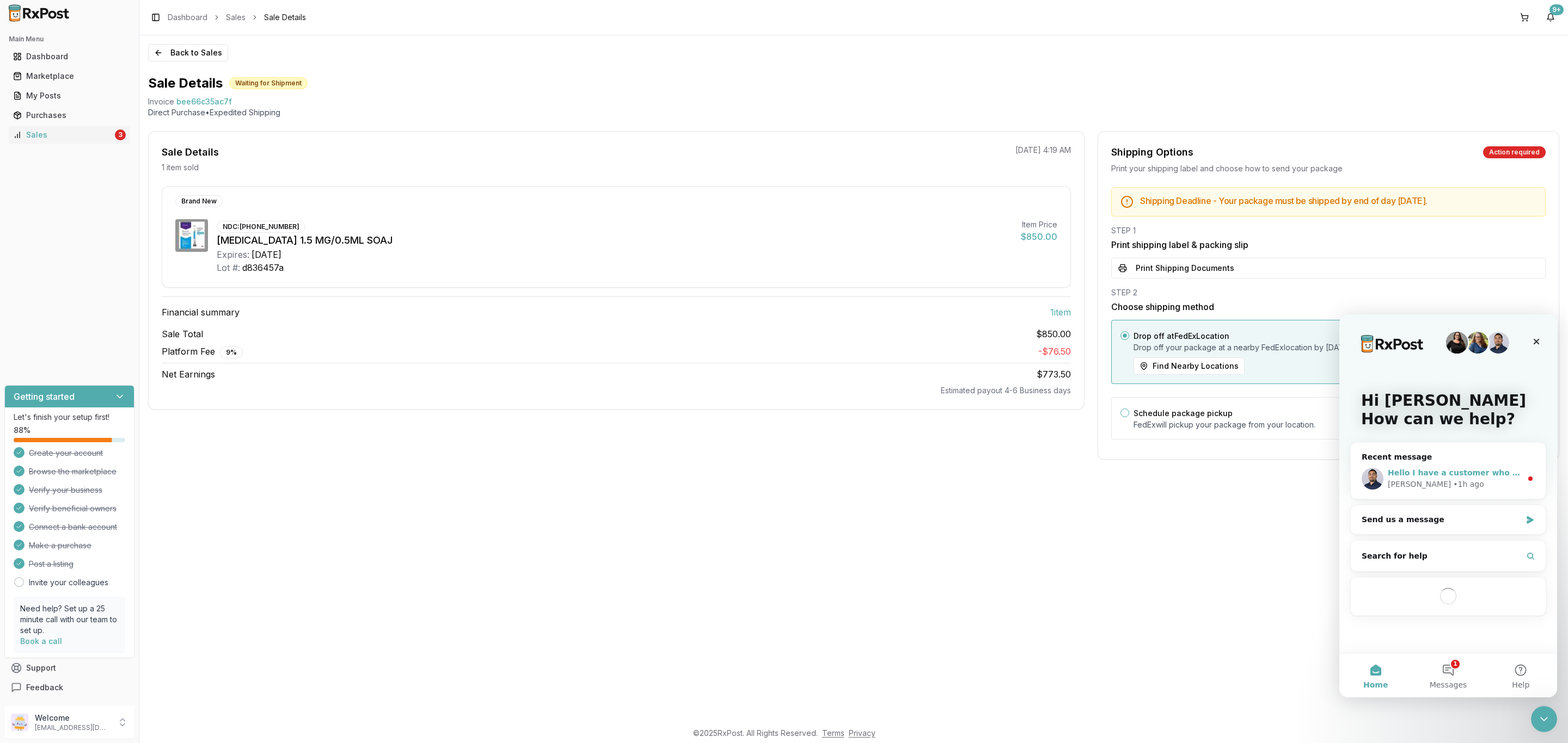
click at [1453, 494] on div "Hello I have a customer who need biktarvy x 10 can I submit an order today will…" at bounding box center [1448, 478] width 195 height 40
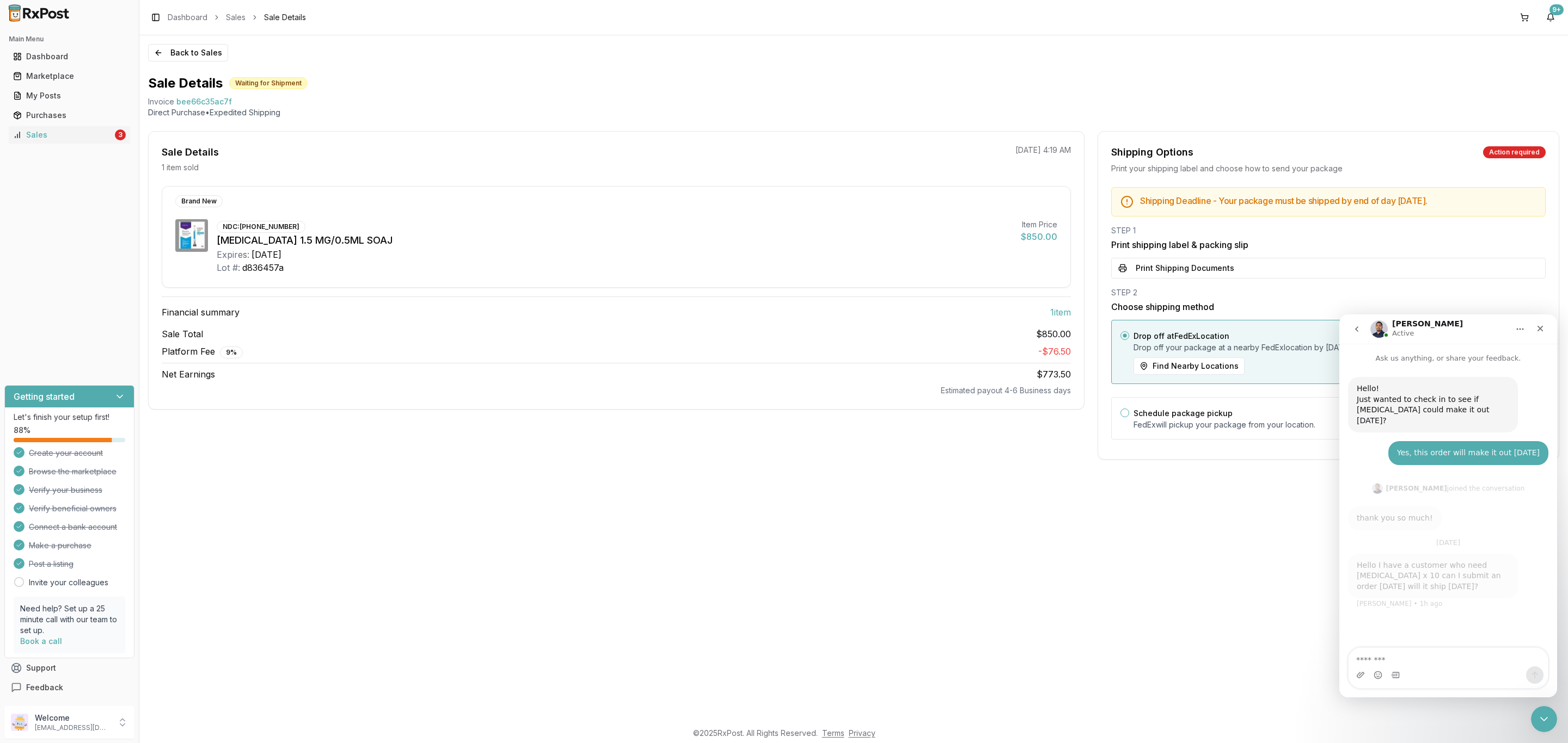
scroll to position [1, 0]
click at [1495, 656] on textarea "Message…" at bounding box center [1448, 657] width 200 height 18
click at [1490, 661] on textarea "Message…" at bounding box center [1448, 657] width 200 height 18
type textarea "*"
type textarea "**********"
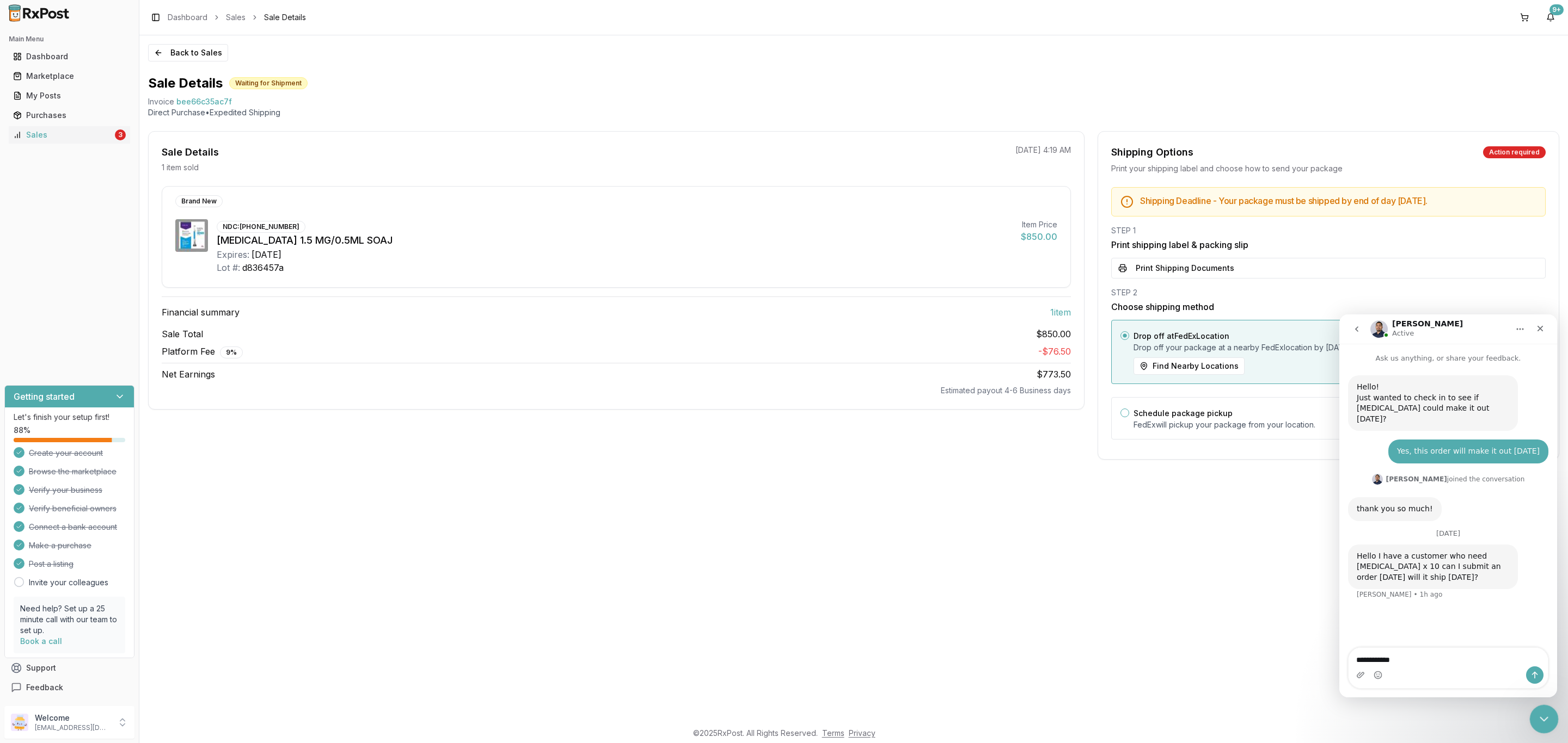
click at [1542, 722] on icon "Close Intercom Messenger" at bounding box center [1542, 718] width 13 height 13
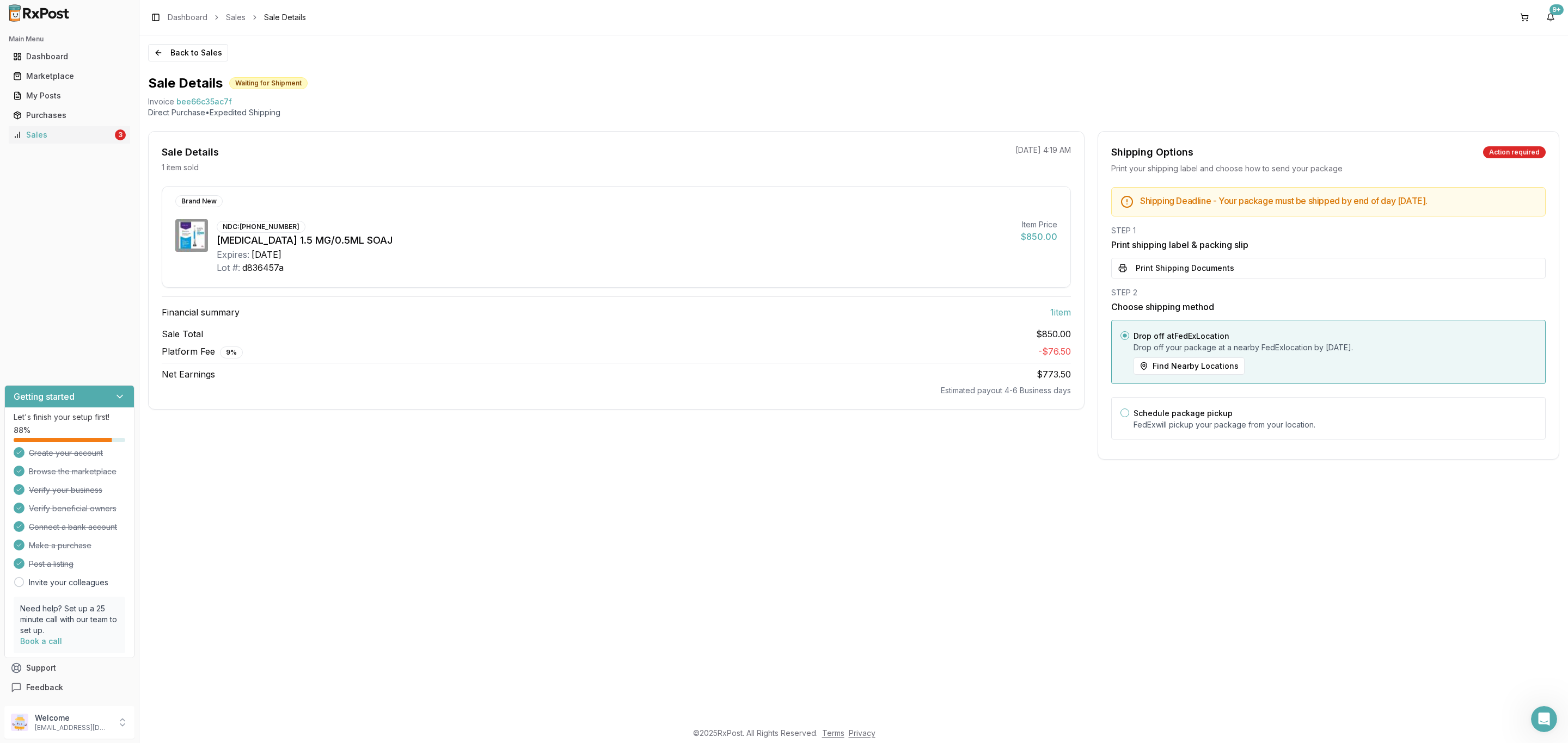
scroll to position [0, 0]
click at [54, 138] on div "Sales" at bounding box center [63, 135] width 100 height 11
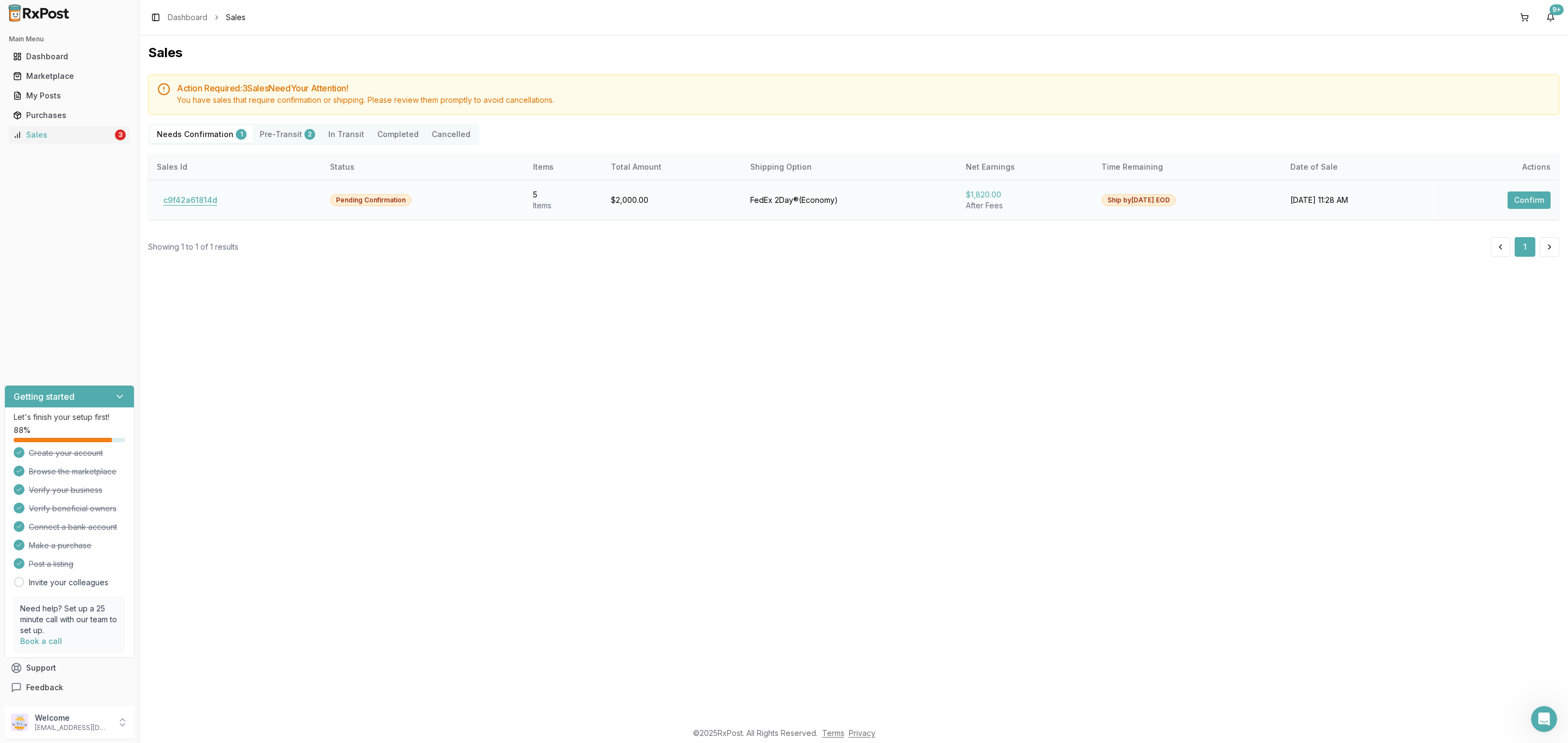
click at [183, 198] on button "c9f42a61814d" at bounding box center [190, 200] width 67 height 18
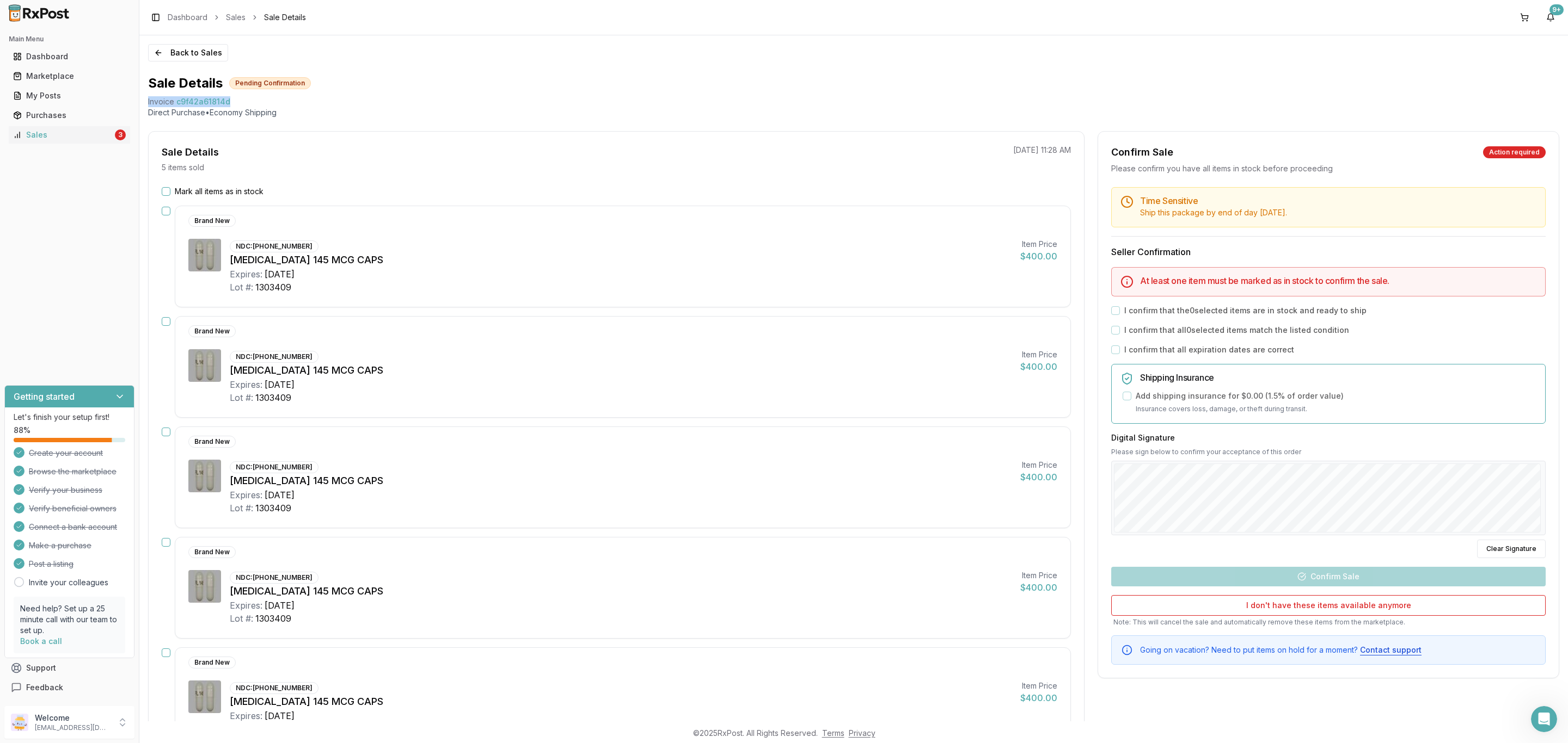
drag, startPoint x: 141, startPoint y: 101, endPoint x: 316, endPoint y: 164, distance: 186.0
click at [244, 103] on div "Back to Sales Sale Details Pending Confirmation Invoice c9f42a61814d Direct Pur…" at bounding box center [853, 378] width 1429 height 687
copy div "Invoice c9f42a61814d"
drag, startPoint x: 1551, startPoint y: 716, endPoint x: 1547, endPoint y: 708, distance: 8.9
click at [1551, 716] on div "Open Intercom Messenger" at bounding box center [1542, 717] width 36 height 36
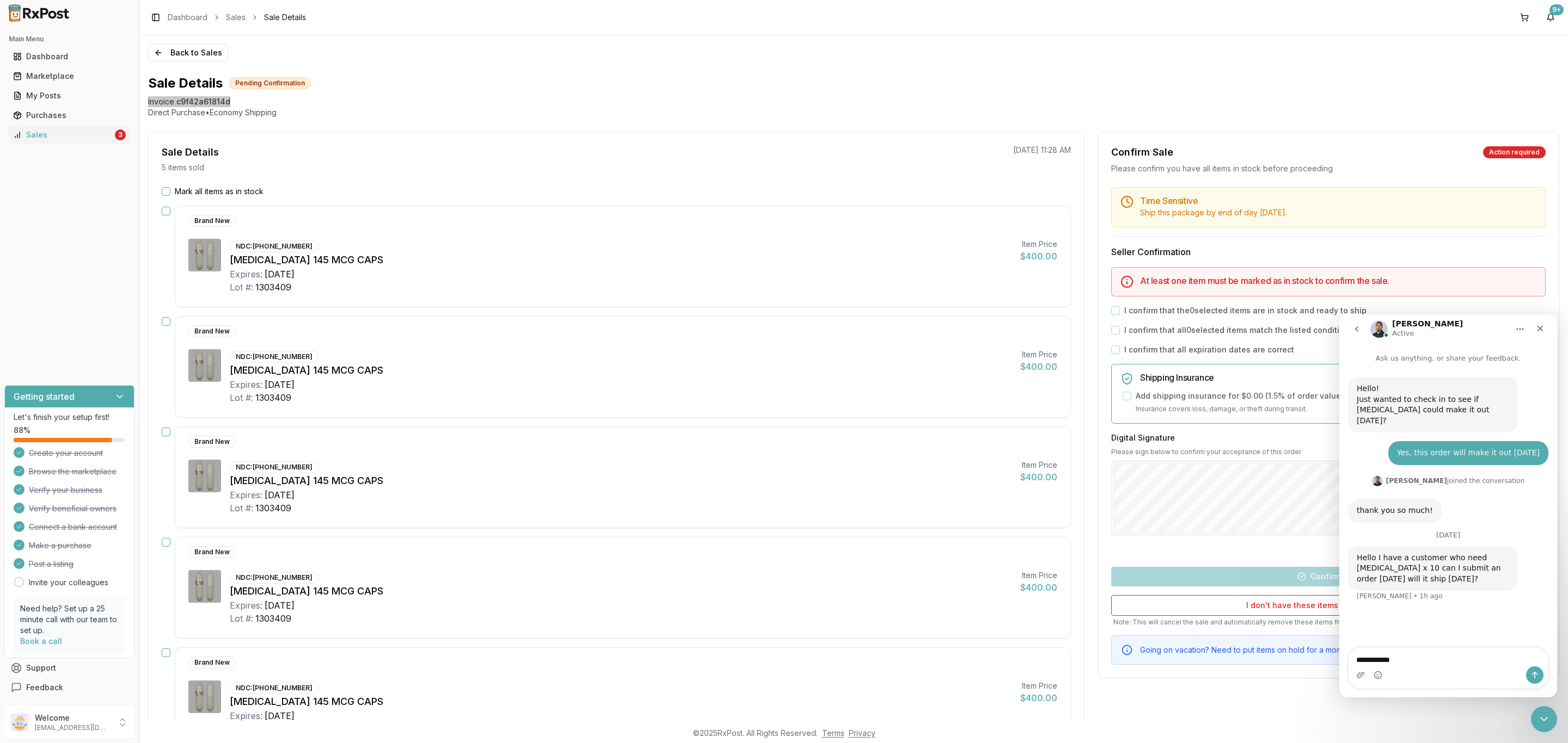
drag, startPoint x: 1400, startPoint y: 663, endPoint x: 1329, endPoint y: 664, distance: 71.0
click at [1339, 664] on html "**********" at bounding box center [1448, 506] width 218 height 383
type textarea "**********"
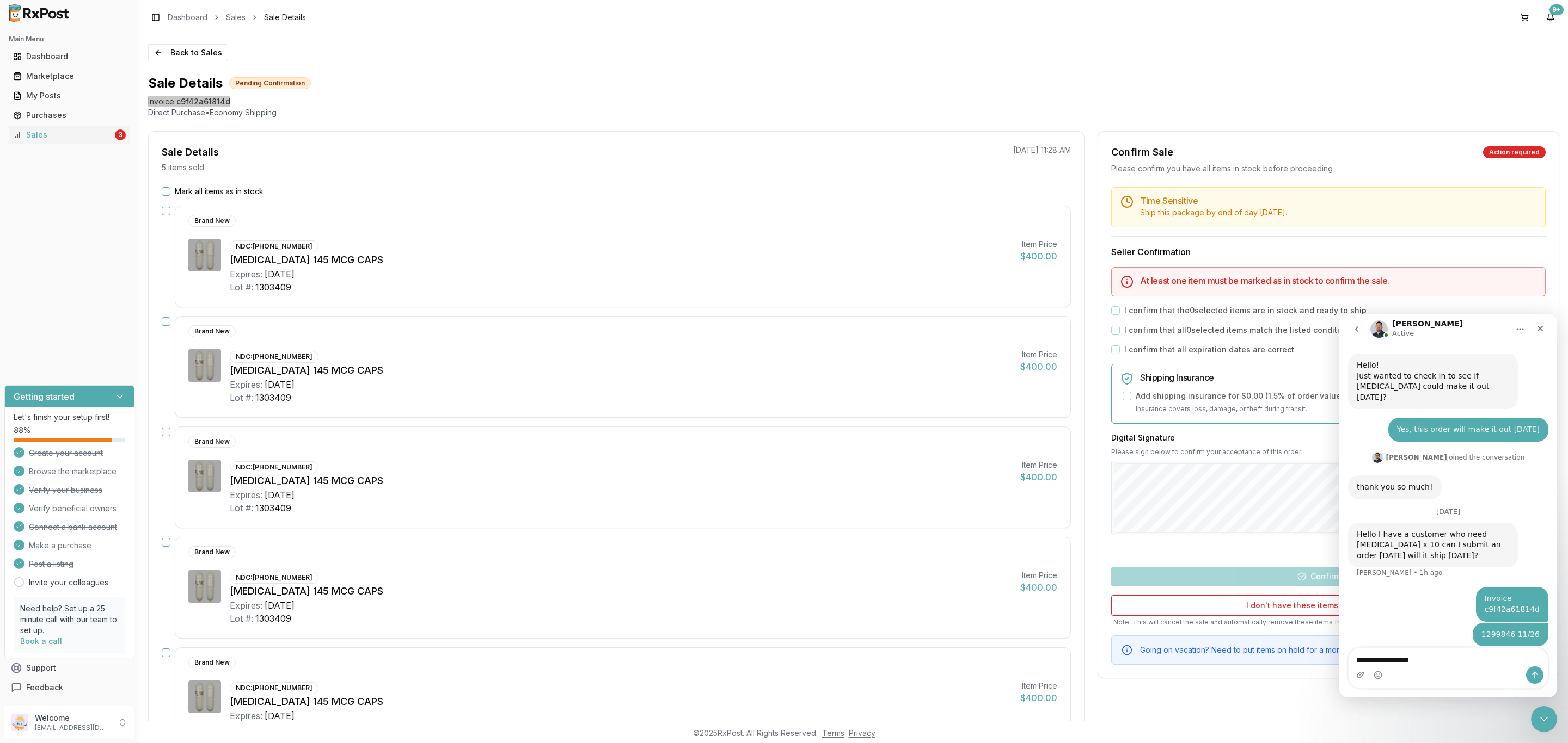
type textarea "**********"
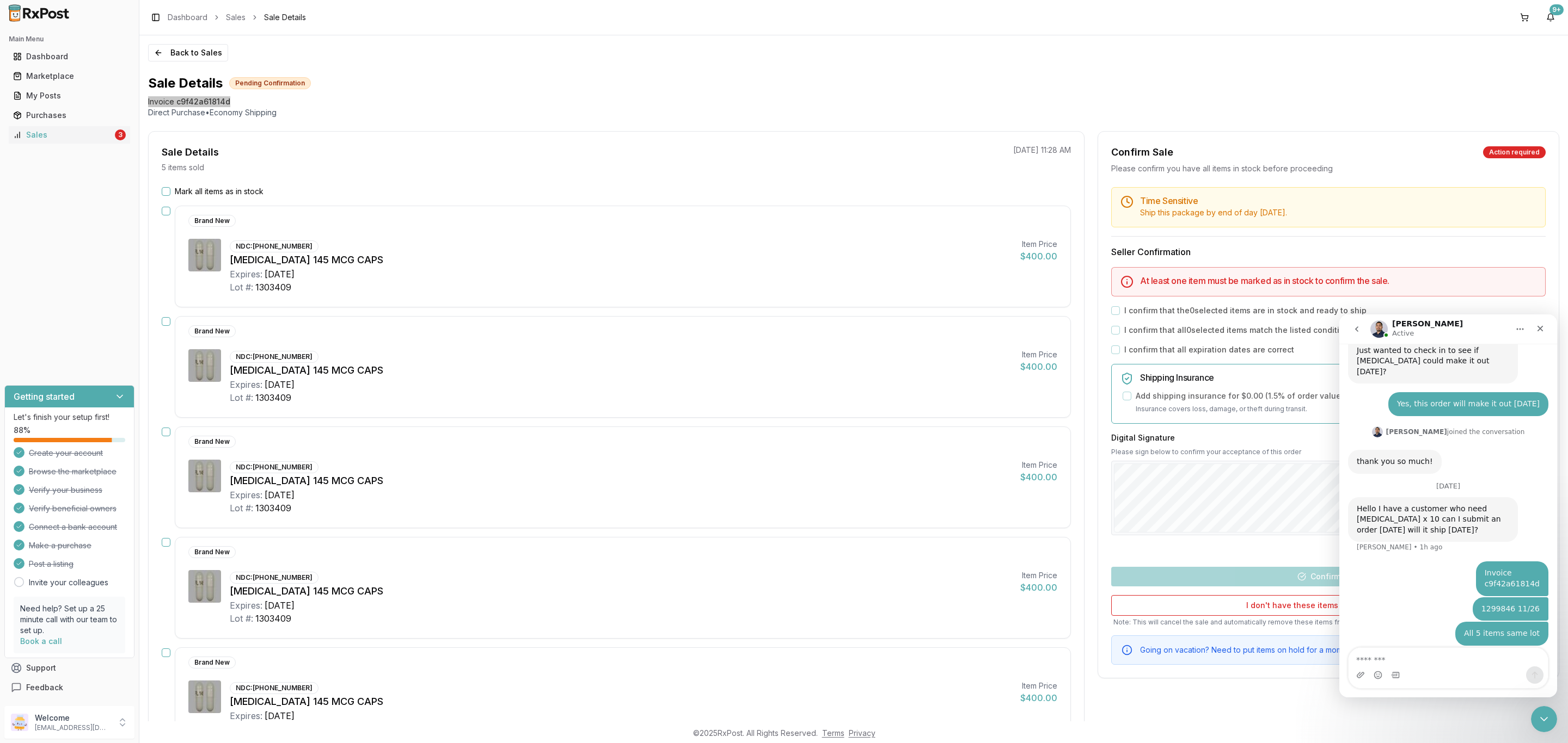
scroll to position [48, 0]
click at [1539, 714] on icon "Close Intercom Messenger" at bounding box center [1542, 718] width 13 height 13
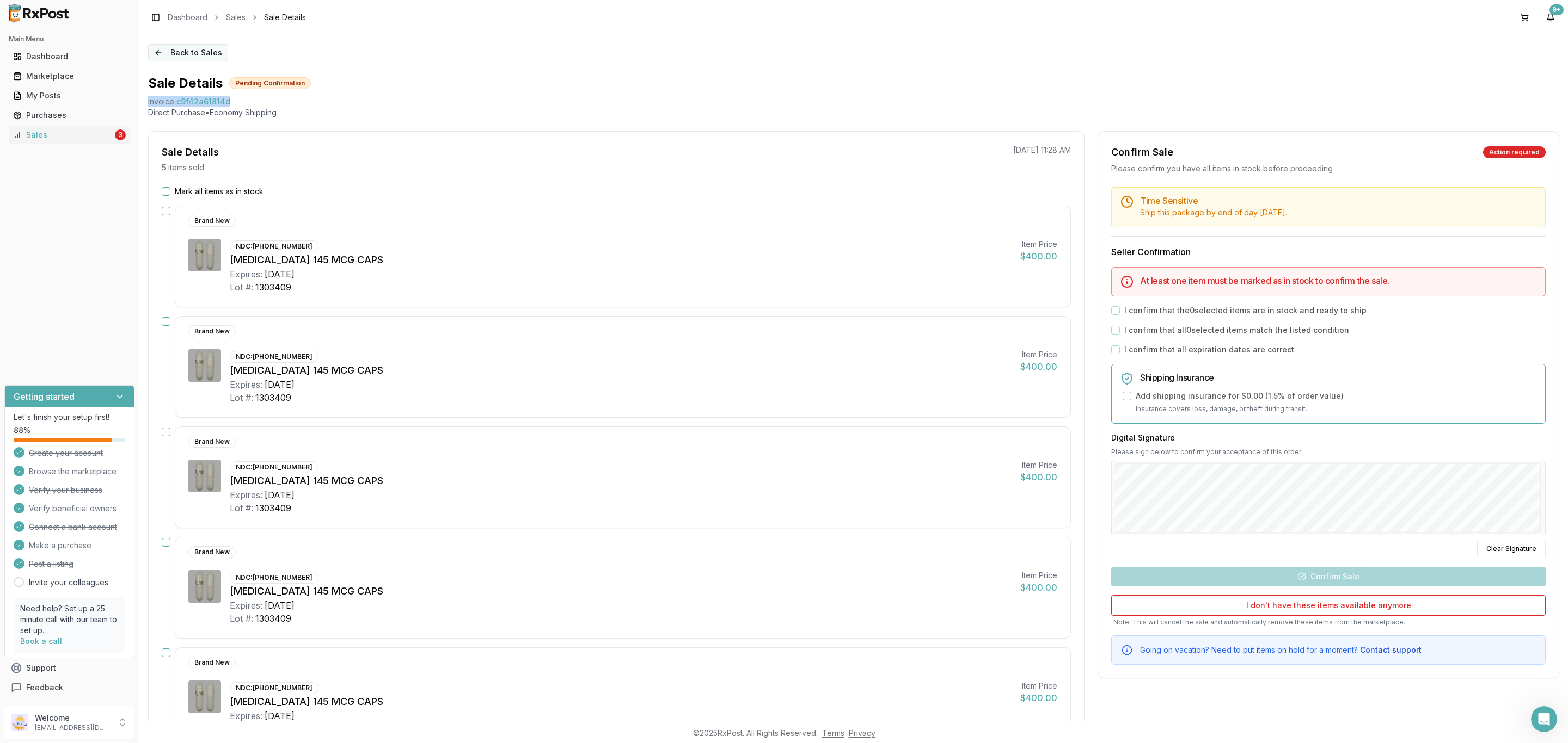
click at [198, 54] on button "Back to Sales" at bounding box center [188, 53] width 80 height 18
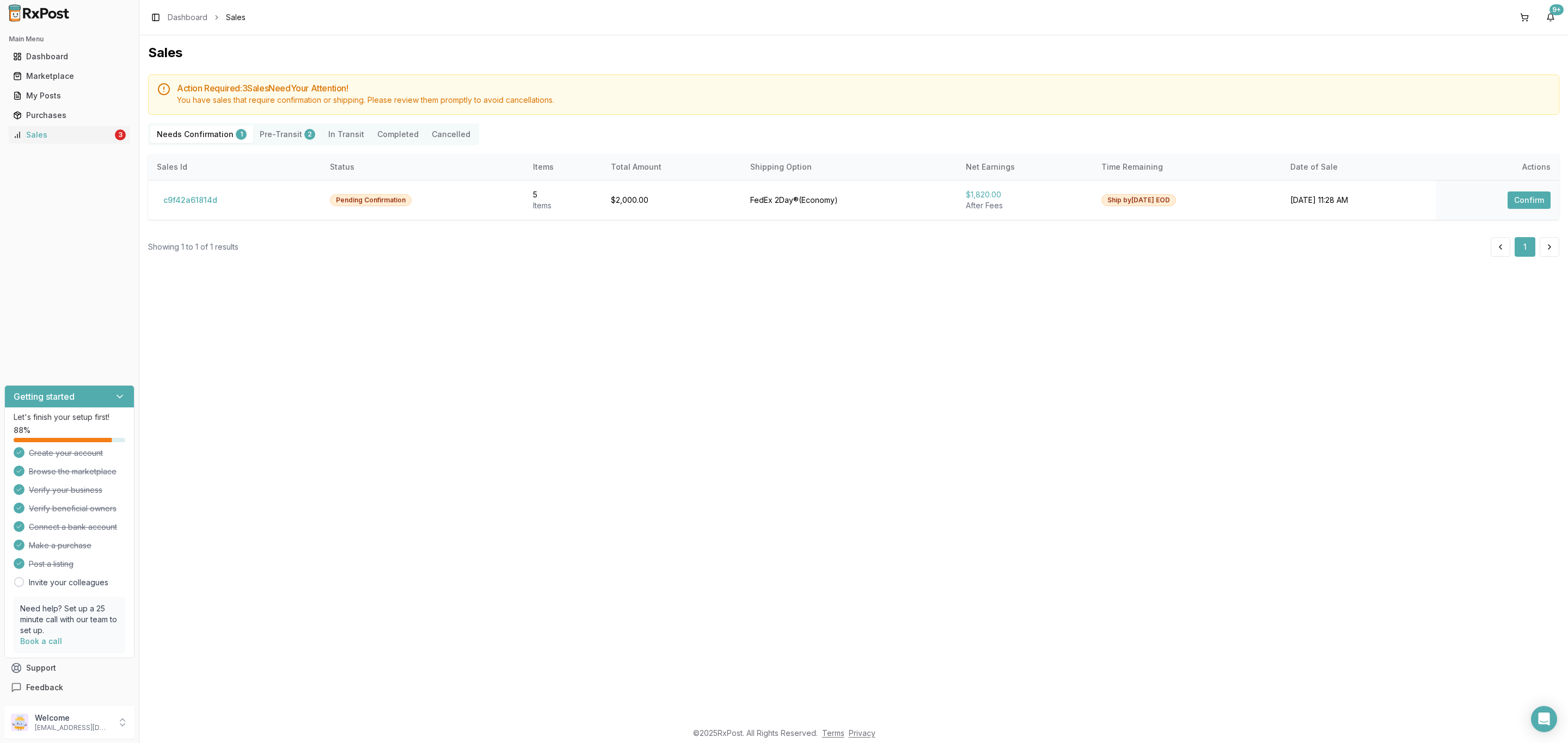
drag, startPoint x: 333, startPoint y: 323, endPoint x: 371, endPoint y: 334, distance: 39.6
click at [351, 327] on div "Sales Action Required: 3 Sale s Need Your Attention! You have sales that requir…" at bounding box center [853, 378] width 1429 height 687
click at [1542, 724] on icon "Open Intercom Messenger" at bounding box center [1543, 719] width 12 height 14
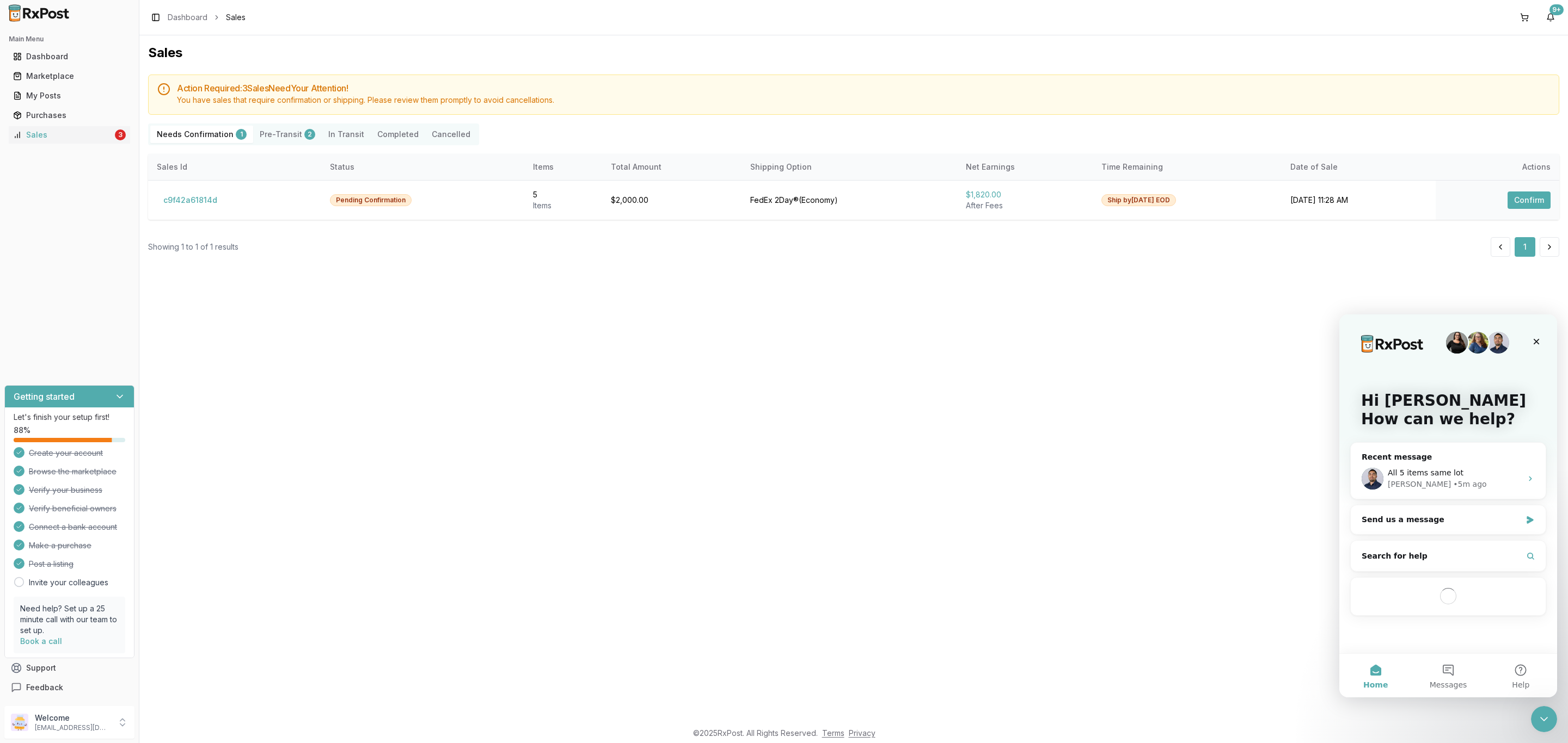
click at [1542, 724] on icon "Close Intercom Messenger" at bounding box center [1544, 720] width 13 height 13
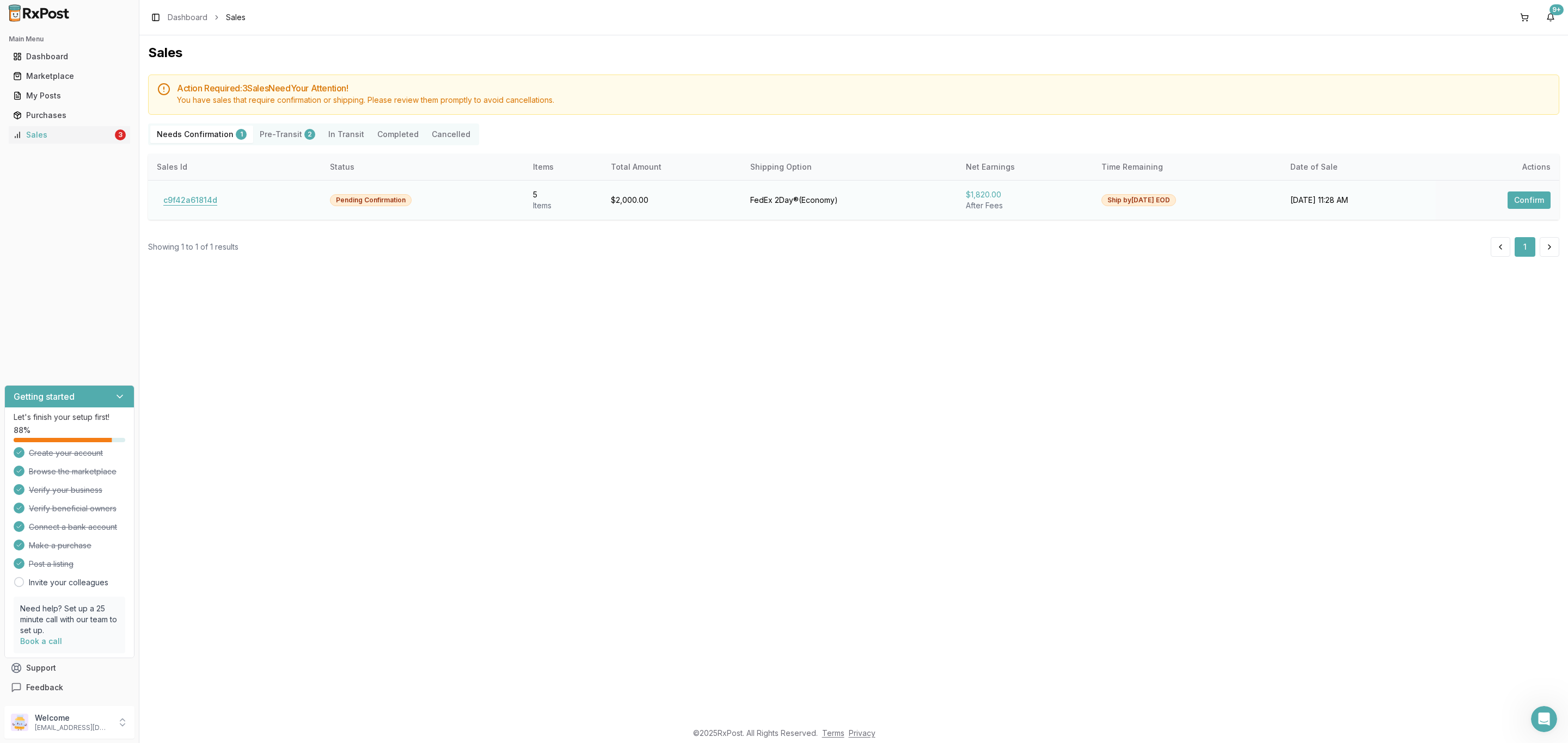
click at [192, 204] on button "c9f42a61814d" at bounding box center [190, 200] width 67 height 18
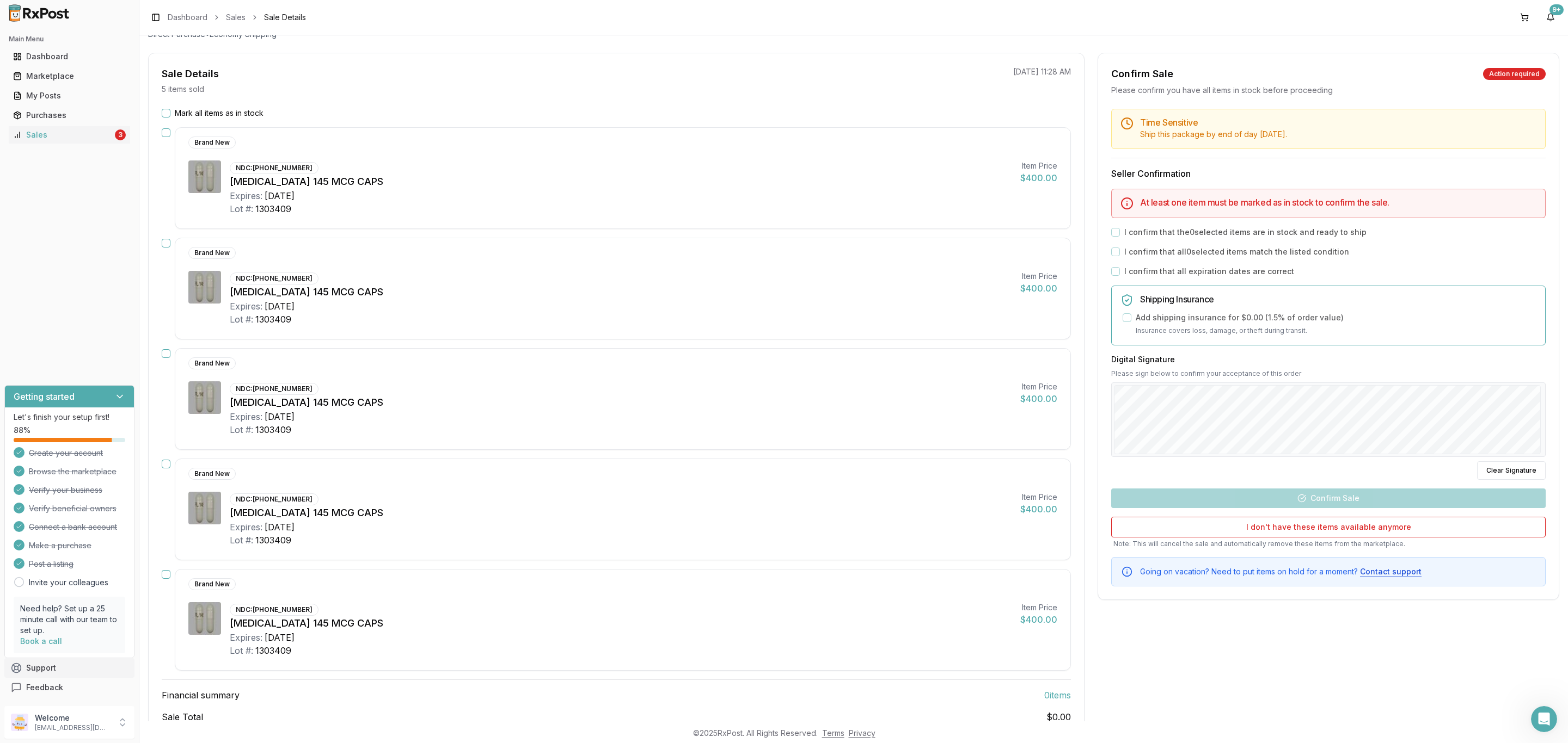
scroll to position [154, 0]
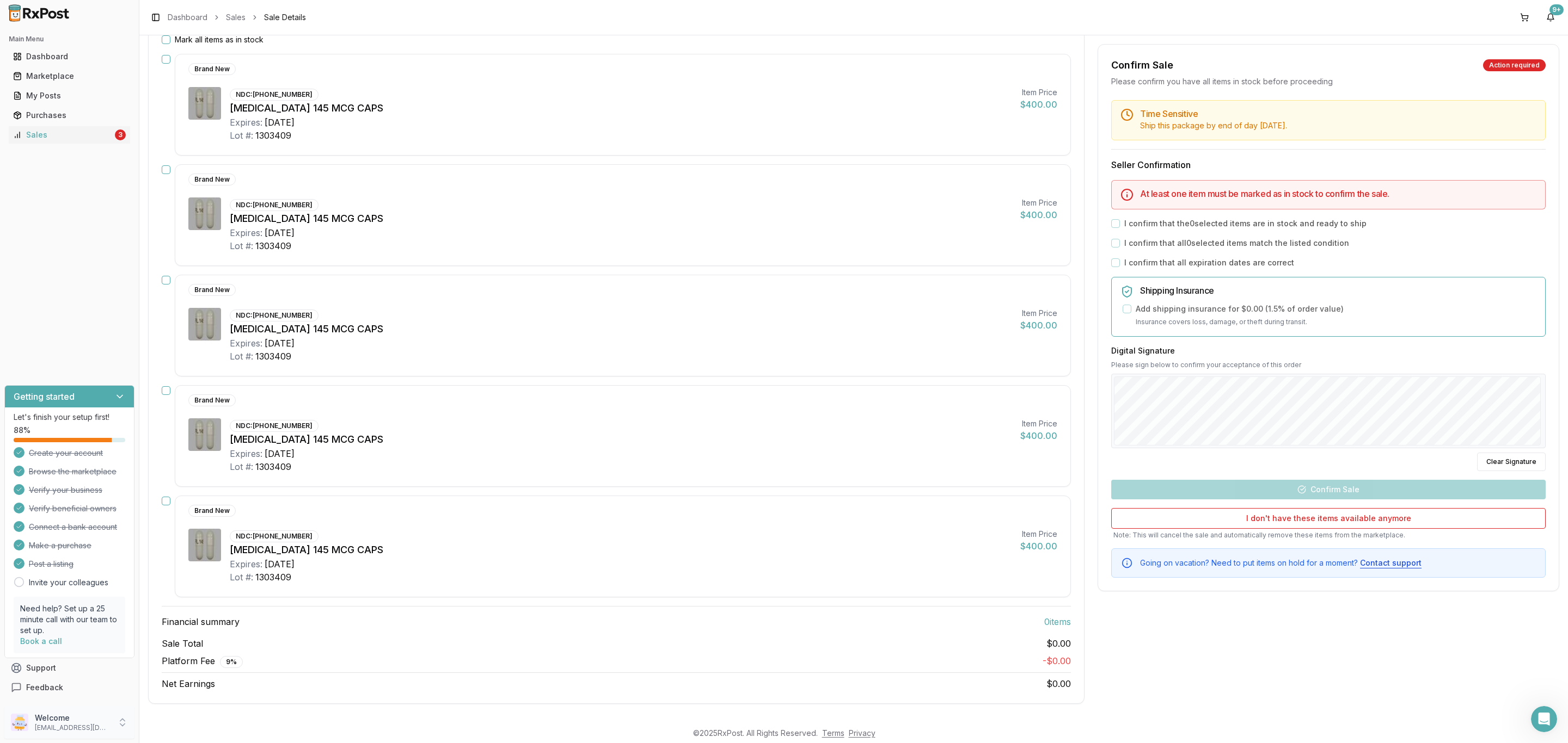
click at [87, 733] on div "Welcome [EMAIL_ADDRESS][DOMAIN_NAME]" at bounding box center [69, 722] width 130 height 33
click at [186, 731] on button "Sign Out" at bounding box center [197, 725] width 112 height 18
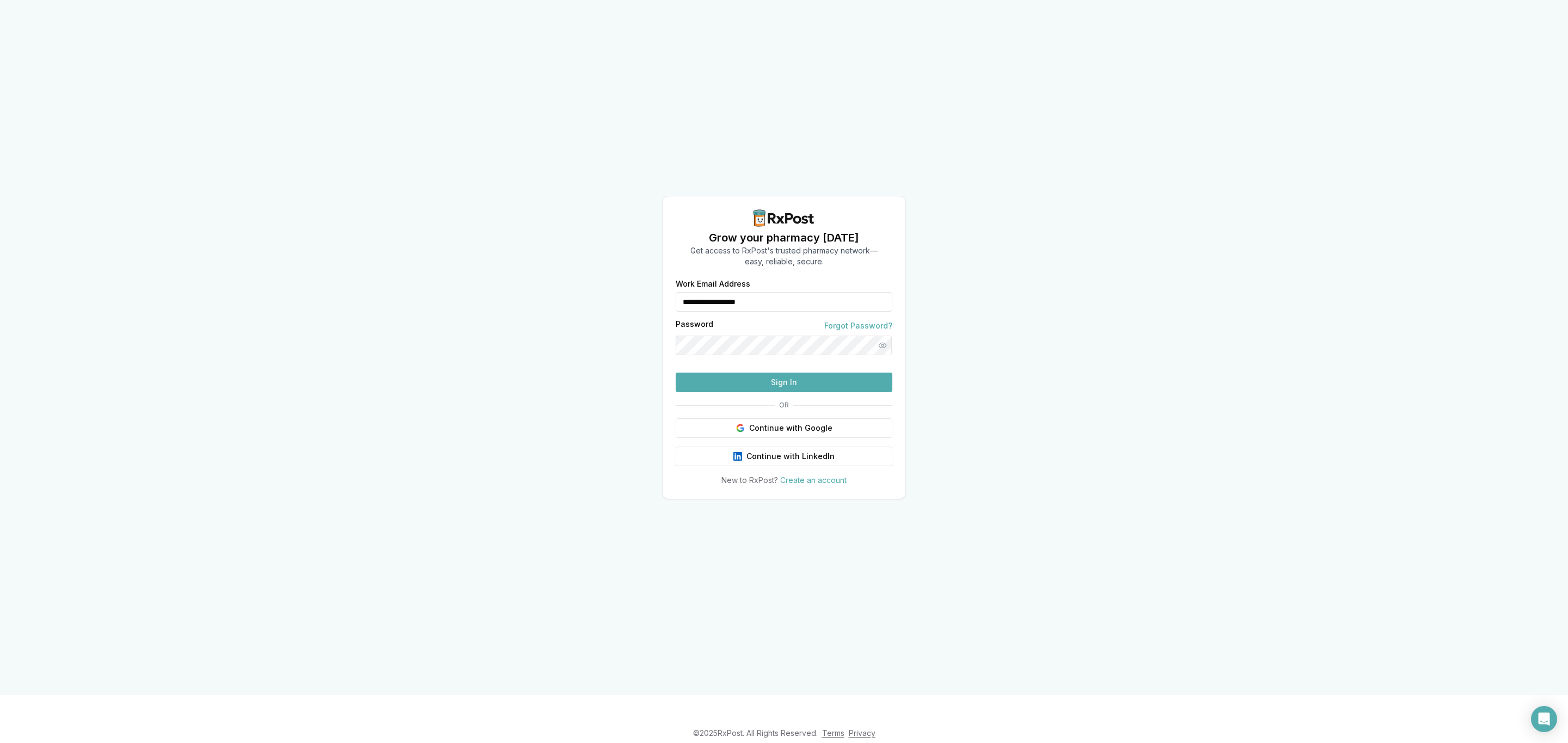
drag, startPoint x: 812, startPoint y: 282, endPoint x: 583, endPoint y: 294, distance: 229.3
click at [583, 294] on div "**********" at bounding box center [784, 348] width 1568 height 695
type input "**********"
click at [745, 392] on button "Sign In" at bounding box center [784, 382] width 216 height 20
click at [784, 392] on button "Sign In" at bounding box center [784, 382] width 216 height 20
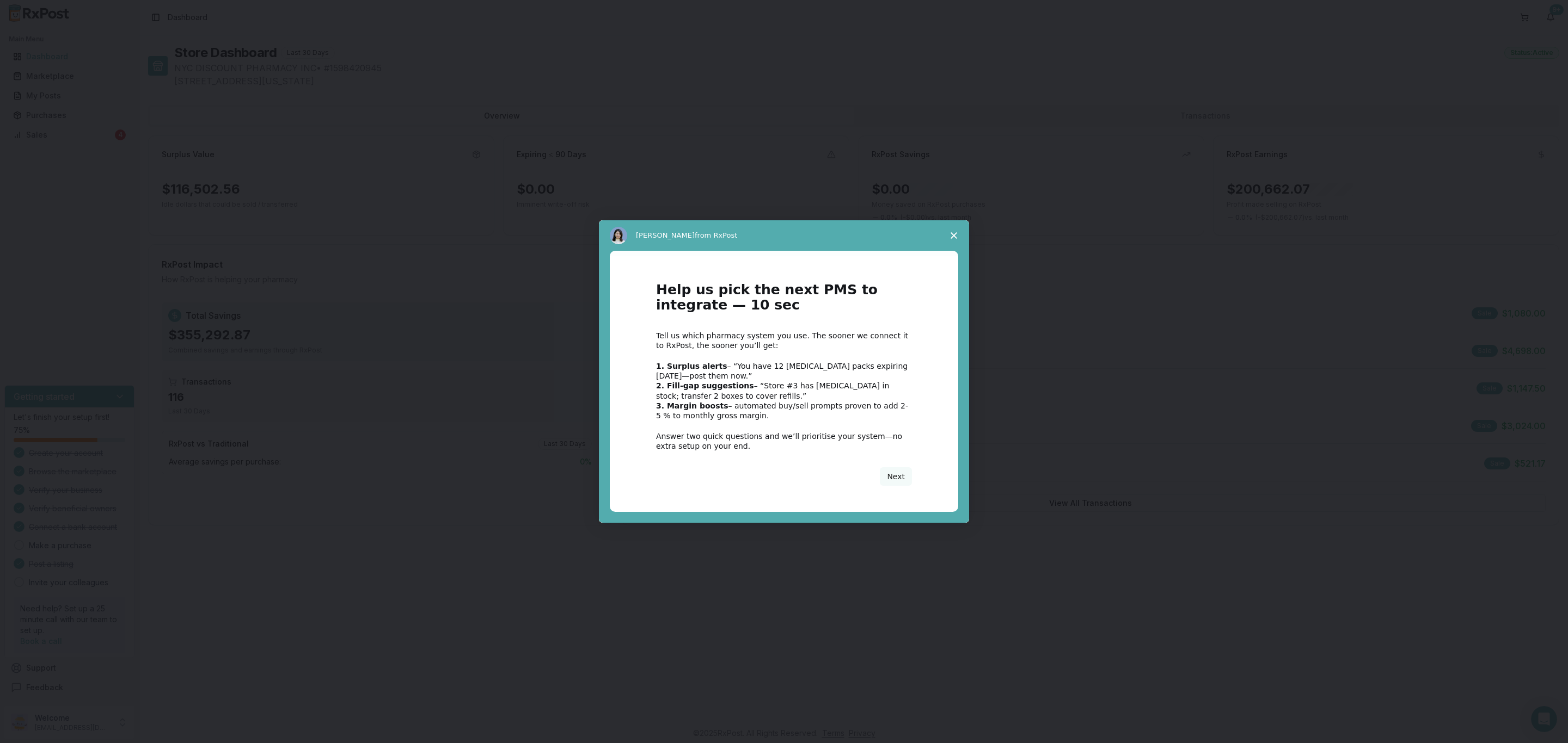
click at [949, 233] on span "Close survey" at bounding box center [954, 235] width 31 height 31
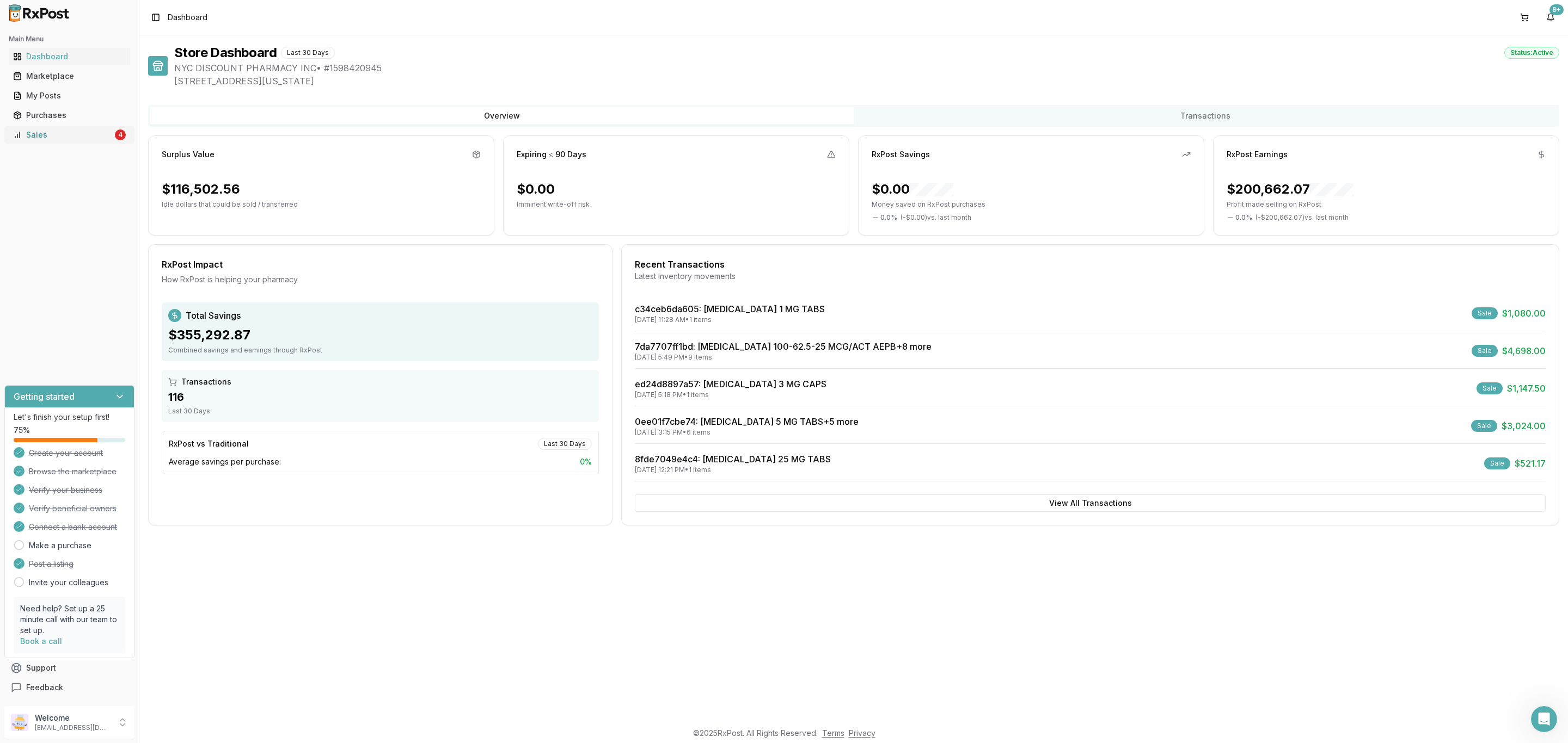
click at [62, 137] on div "Sales" at bounding box center [63, 135] width 100 height 11
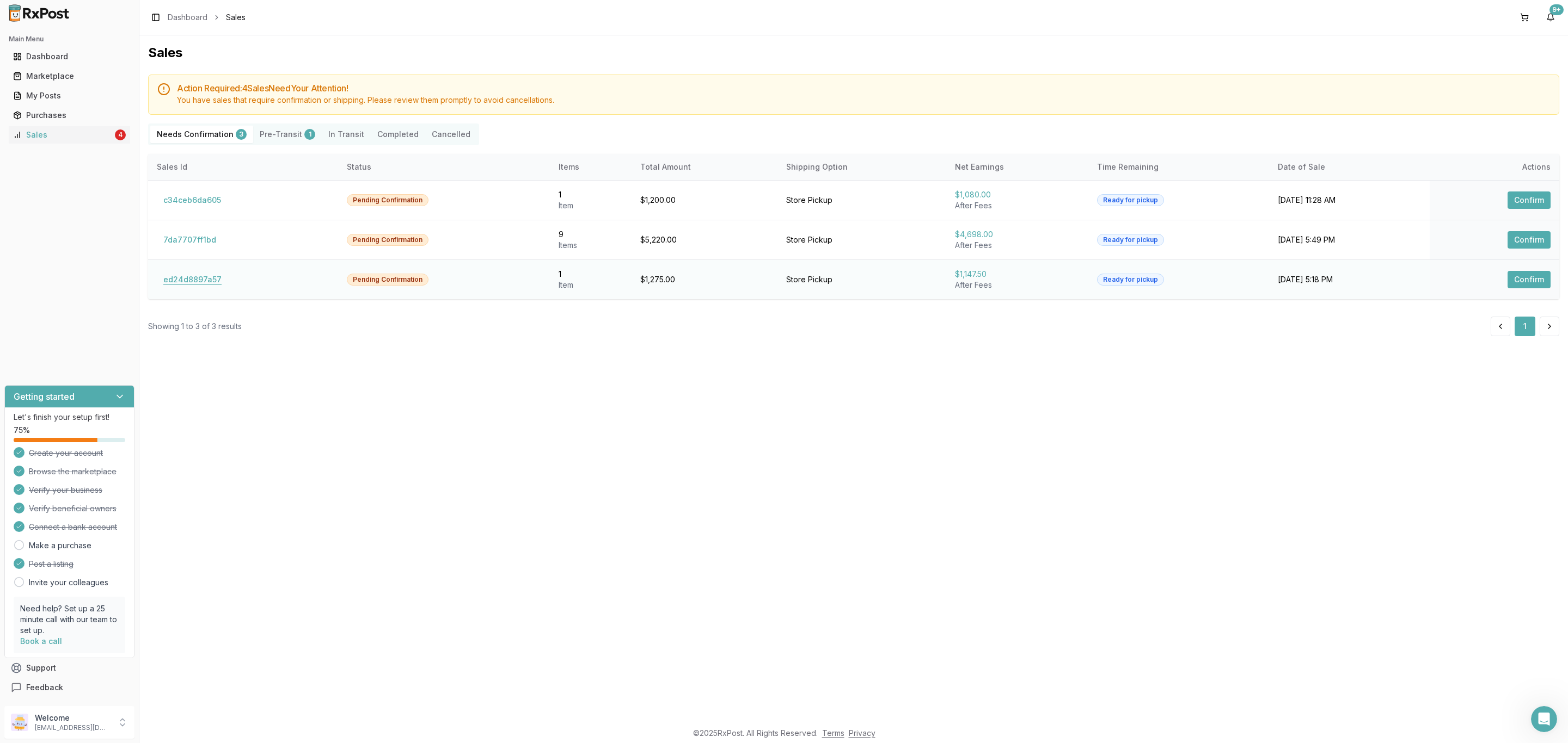
click at [183, 274] on button "ed24d8897a57" at bounding box center [192, 279] width 71 height 18
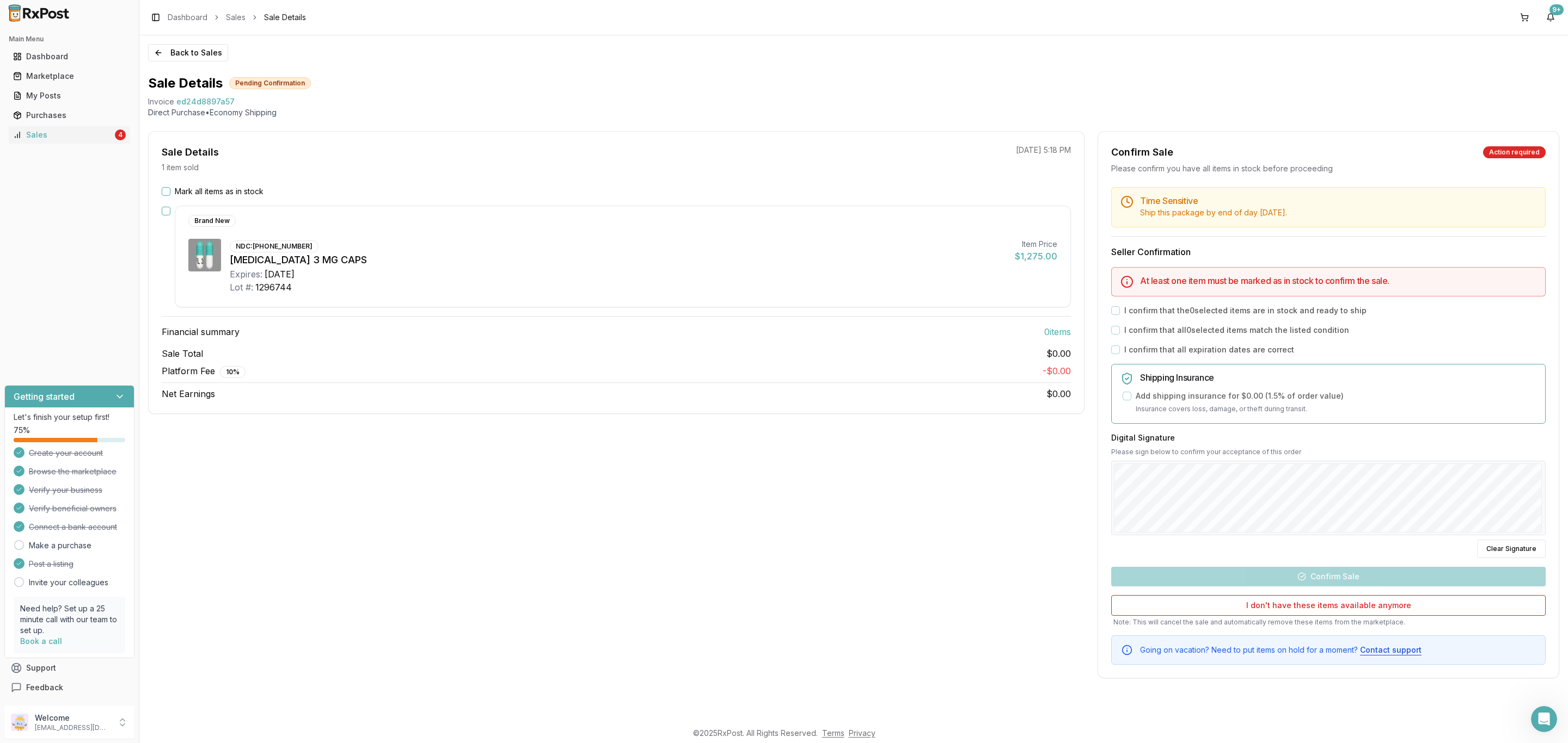
click at [459, 420] on div "Sale Details 1 item sold 10/01/2025 5:18 PM Mark all items as in stock Brand Ne…" at bounding box center [616, 405] width 936 height 547
click at [213, 50] on button "Back to Sales" at bounding box center [188, 53] width 80 height 18
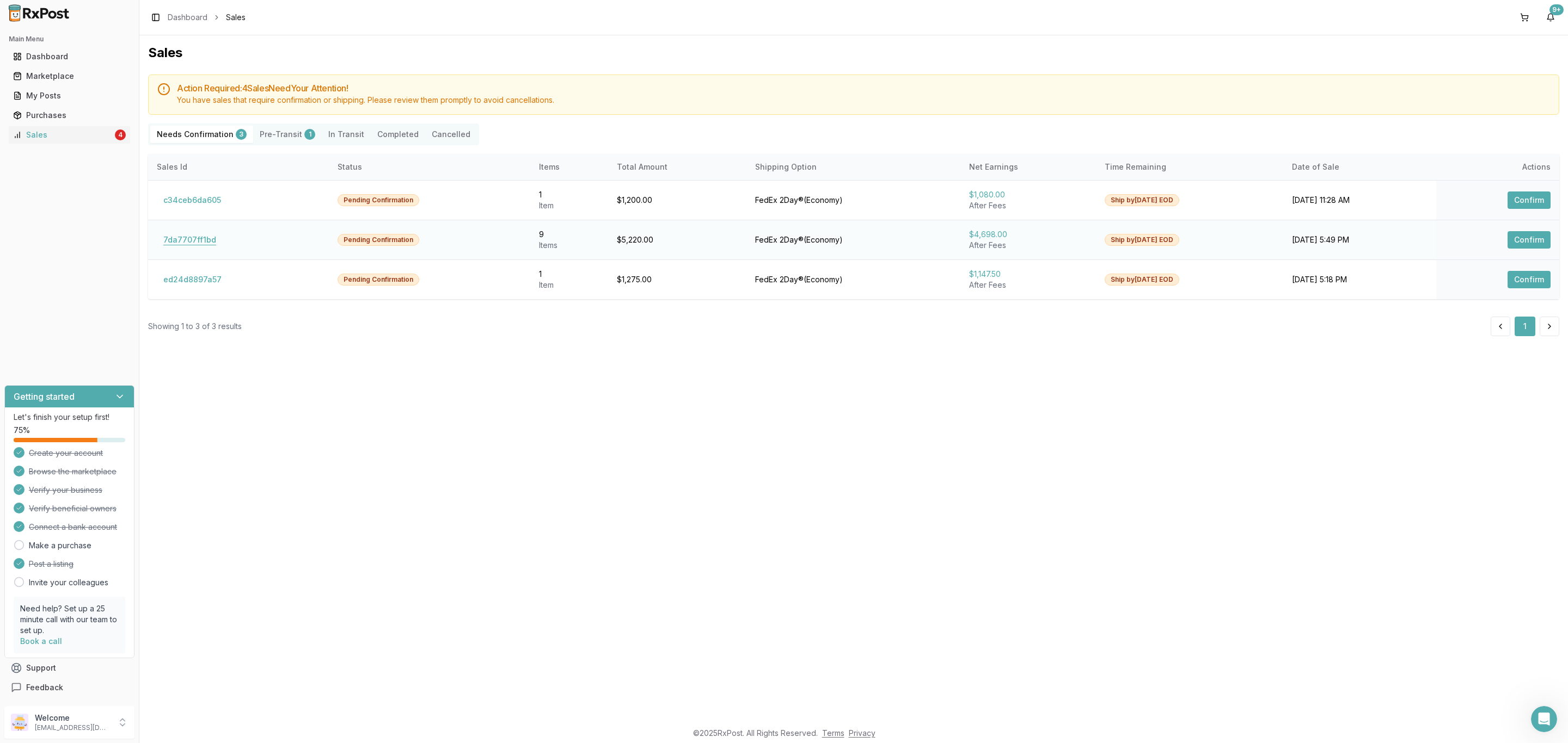
click at [200, 244] on button "7da7707ff1bd" at bounding box center [190, 240] width 66 height 18
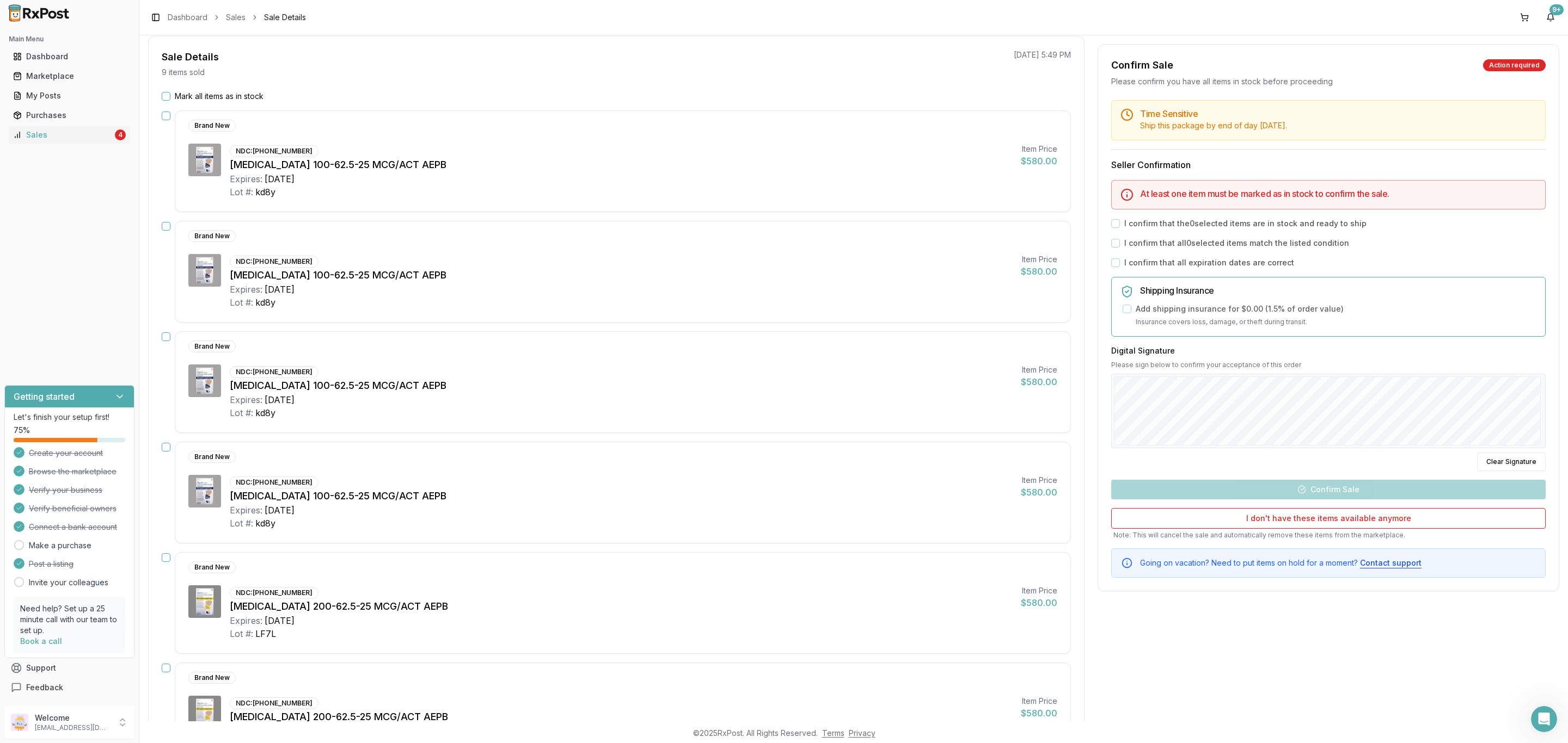
scroll to position [28, 0]
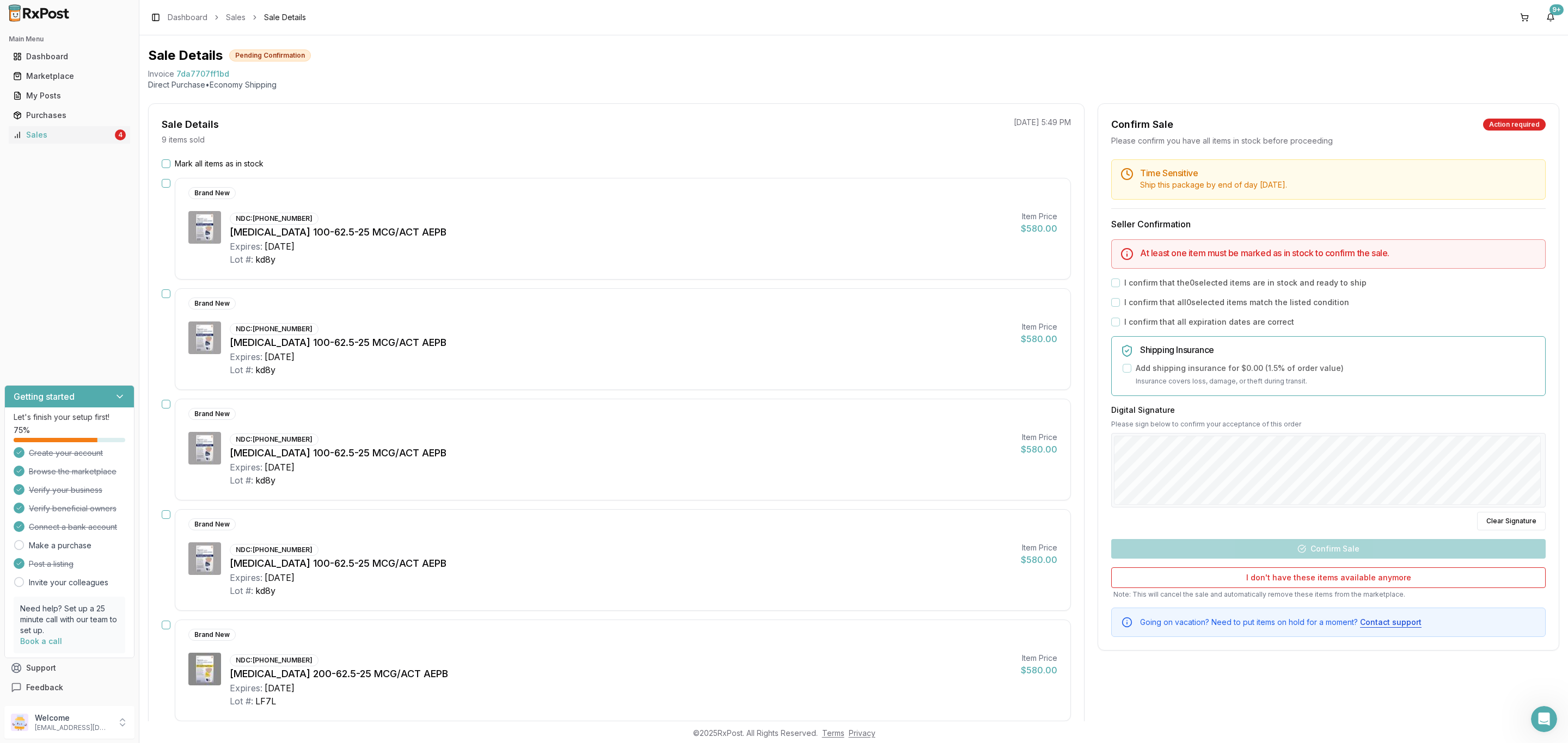
click at [212, 165] on label "Mark all items as in stock" at bounding box center [219, 164] width 89 height 11
click at [170, 165] on button "Mark all items as in stock" at bounding box center [166, 164] width 9 height 9
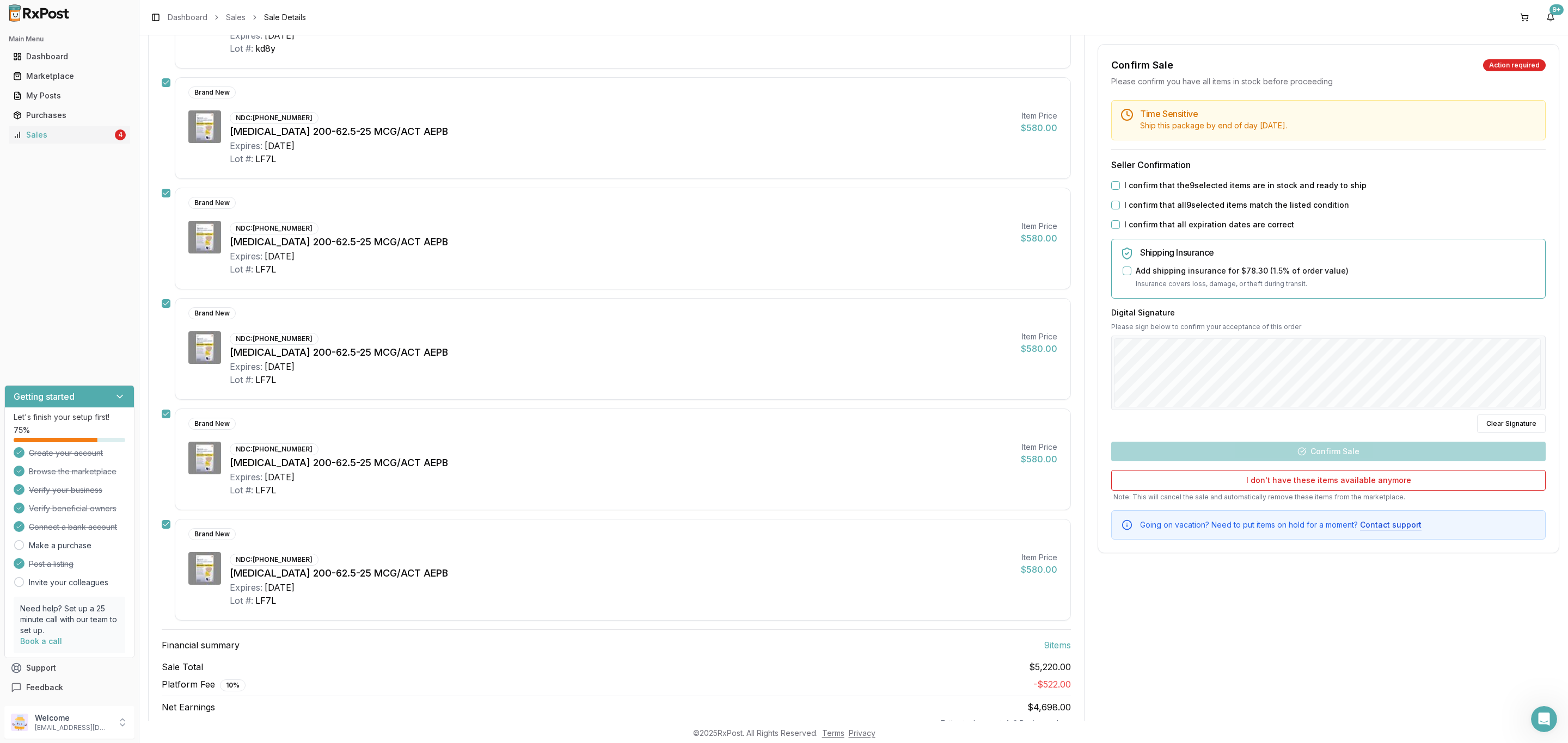
scroll to position [599, 0]
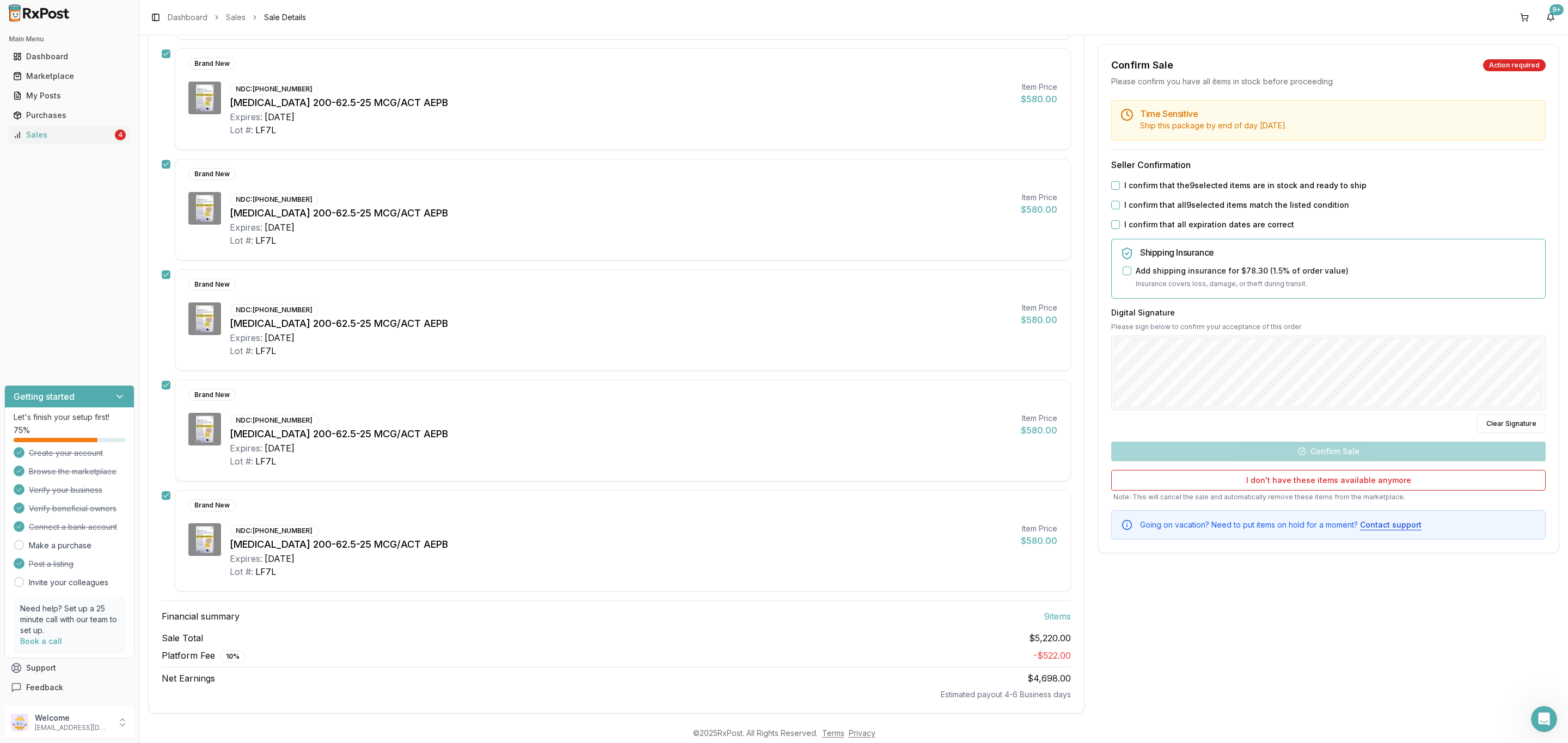
click at [1186, 180] on label "I confirm that the 9 selected items are in stock and ready to ship" at bounding box center [1245, 186] width 242 height 11
click at [1120, 181] on button "I confirm that the 9 selected items are in stock and ready to ship" at bounding box center [1115, 186] width 9 height 9
click at [1178, 205] on label "I confirm that all 9 selected items match the listed condition" at bounding box center [1236, 205] width 225 height 11
click at [1120, 205] on button "I confirm that all 9 selected items match the listed condition" at bounding box center [1115, 205] width 9 height 9
click at [1173, 226] on label "I confirm that all expiration dates are correct" at bounding box center [1208, 224] width 169 height 11
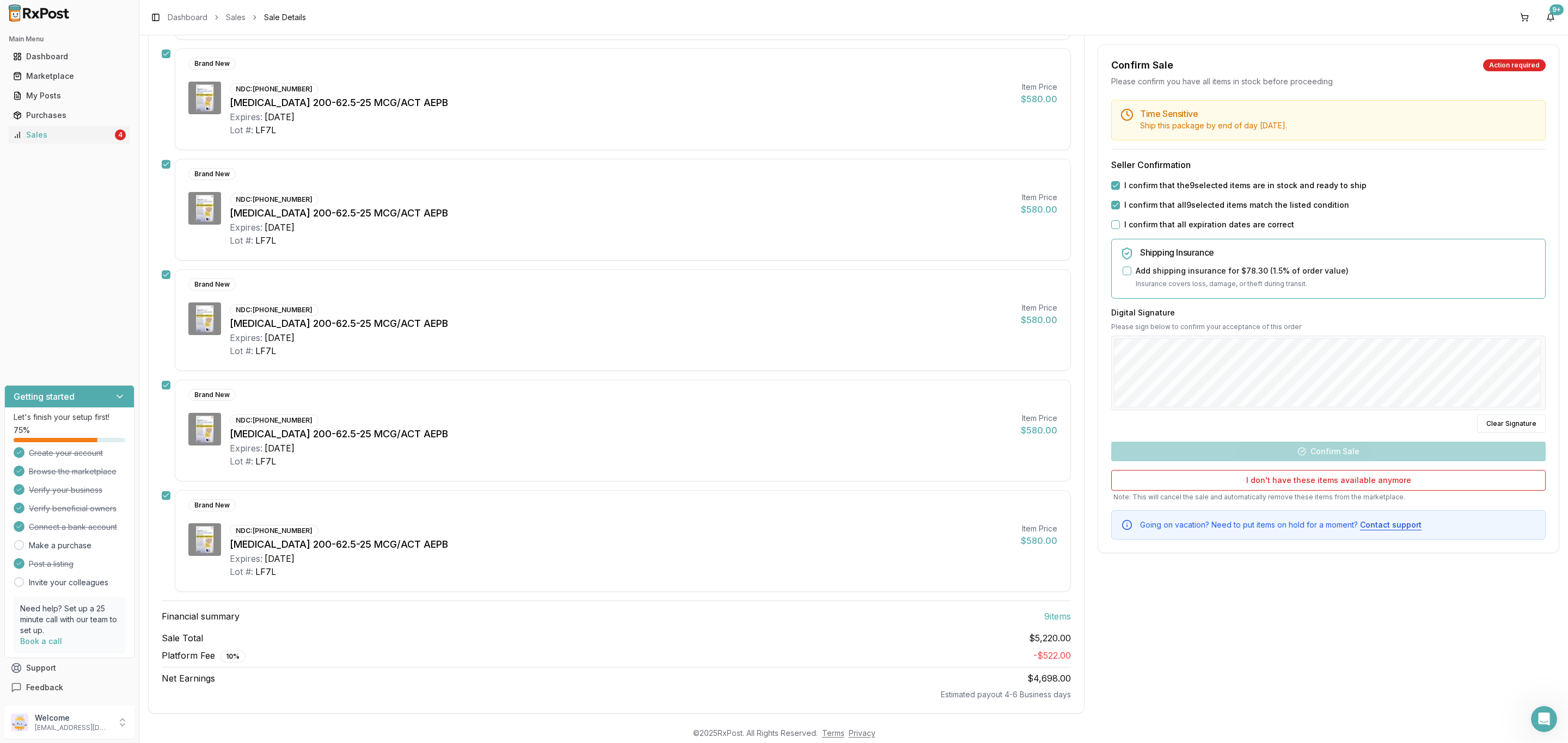
click at [1120, 226] on button "I confirm that all expiration dates are correct" at bounding box center [1115, 224] width 9 height 9
click at [1365, 451] on button "Confirm Sale" at bounding box center [1328, 451] width 434 height 20
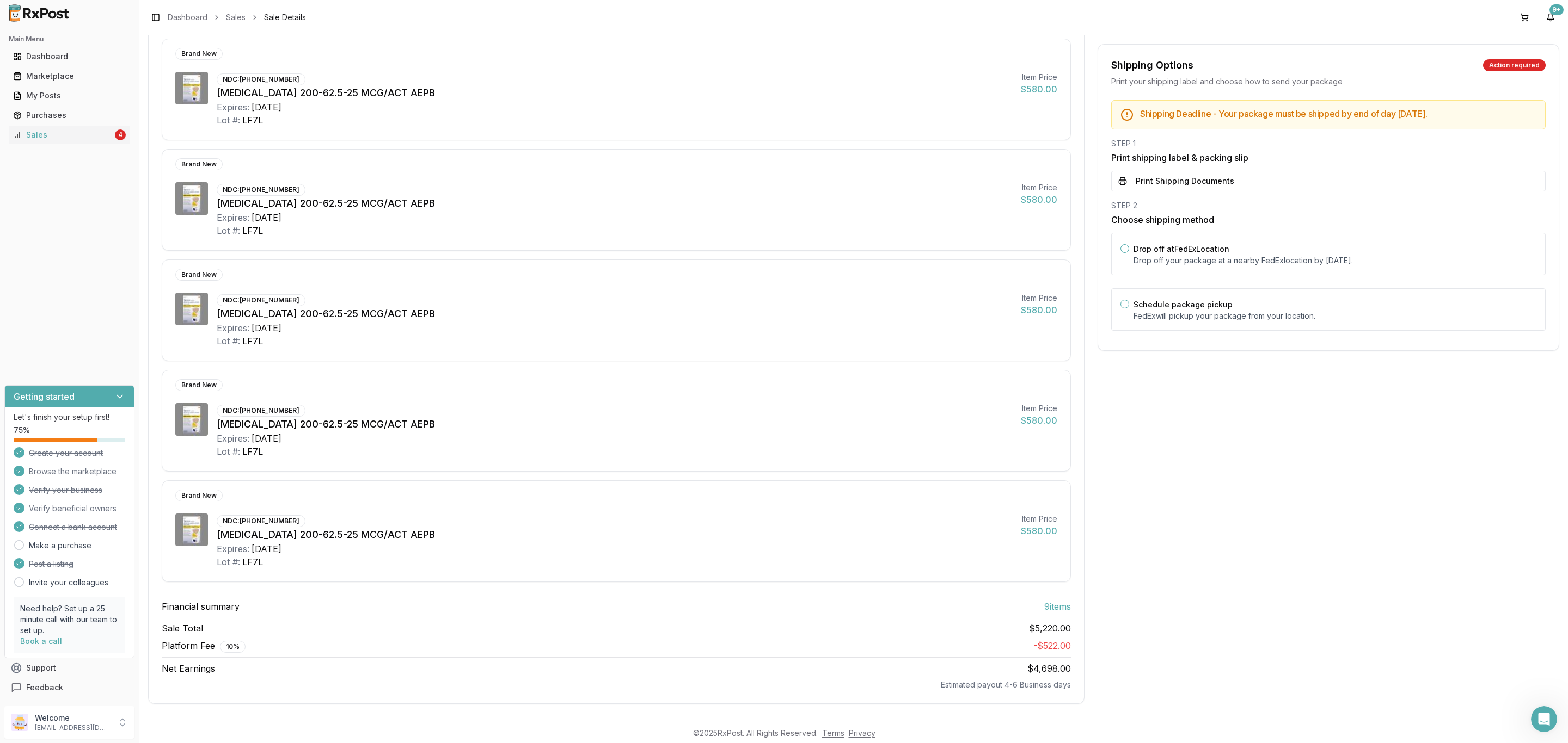
scroll to position [594, 0]
click at [1189, 188] on button "Print Shipping Documents" at bounding box center [1328, 181] width 434 height 21
click at [1199, 254] on label "Drop off at FedEx Location" at bounding box center [1181, 249] width 96 height 10
click at [1129, 253] on button "Drop off at FedEx Location" at bounding box center [1125, 249] width 9 height 9
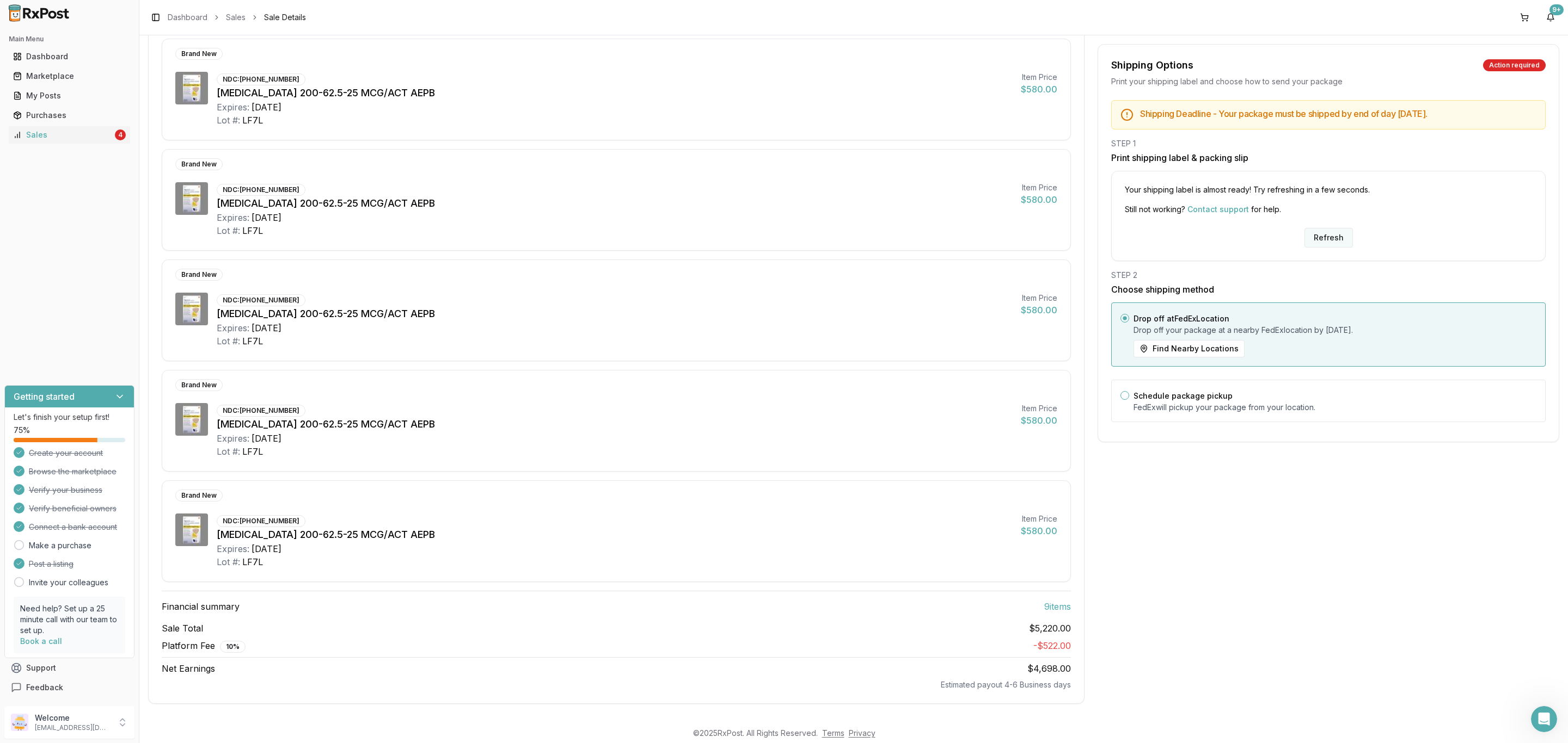
click at [1333, 232] on button "Refresh" at bounding box center [1329, 238] width 48 height 20
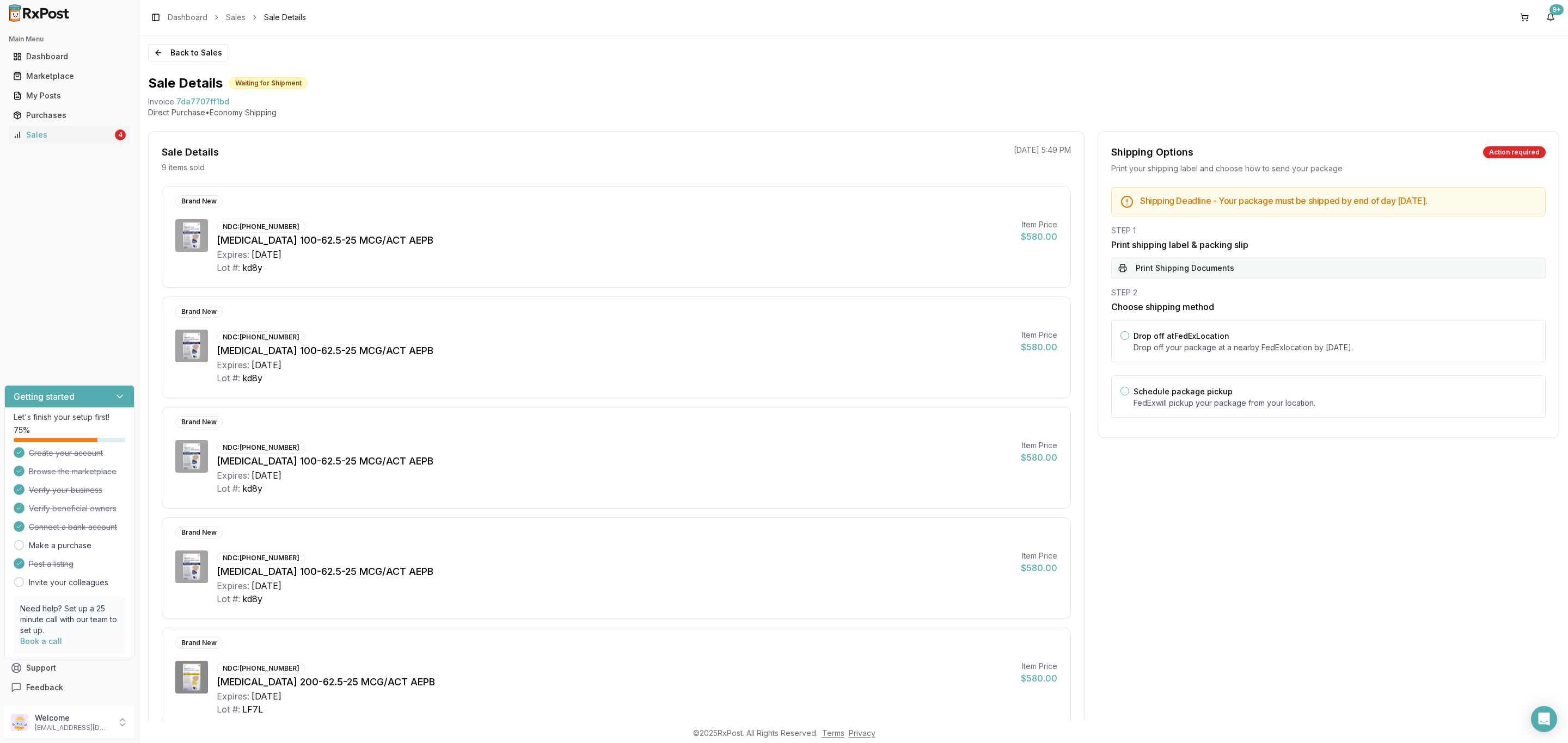
click at [1354, 263] on button "Print Shipping Documents" at bounding box center [1328, 268] width 434 height 21
click at [1298, 338] on div "Drop off at FedEx Location Drop off your package at a nearby FedEx location by …" at bounding box center [1335, 341] width 403 height 24
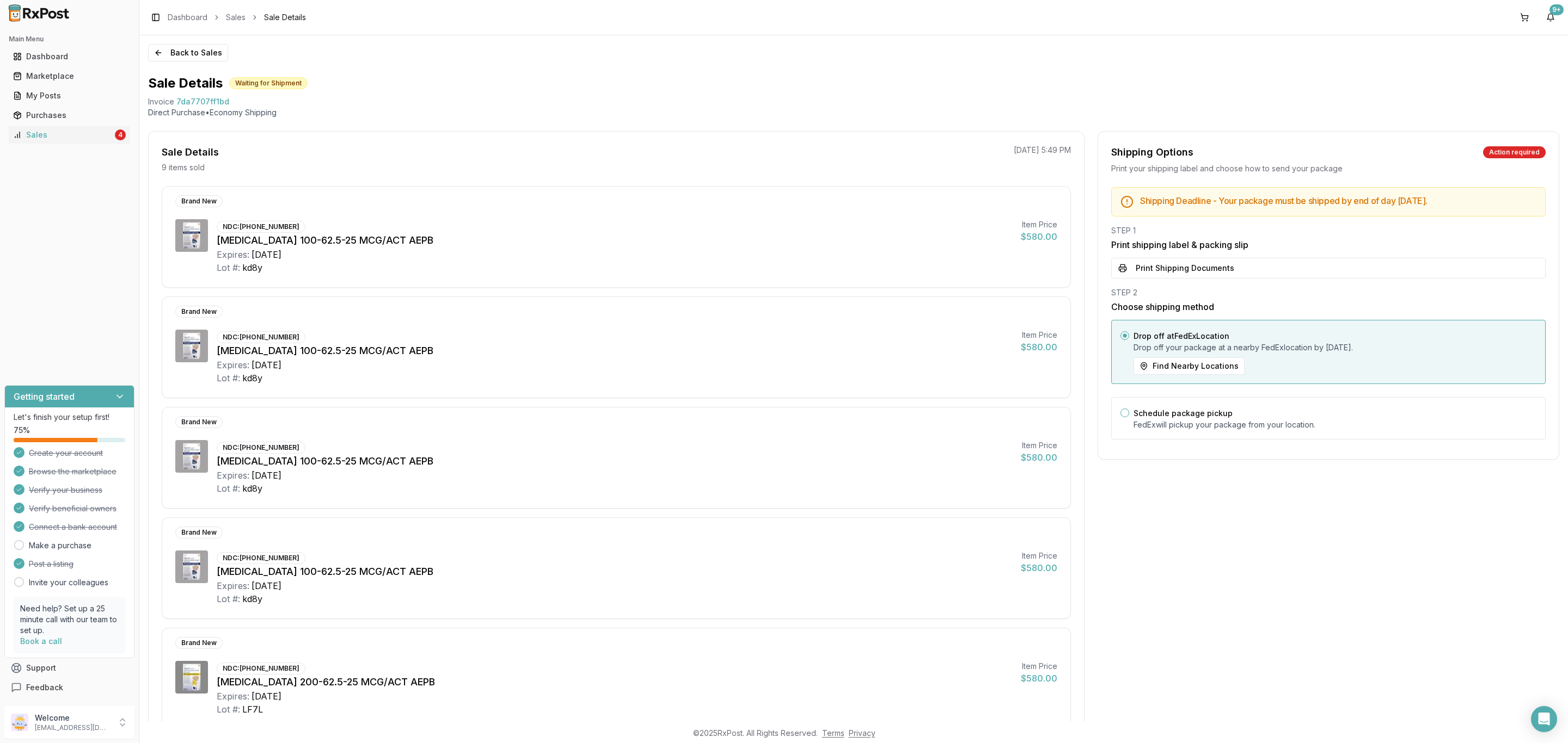
drag, startPoint x: 1217, startPoint y: 265, endPoint x: 1206, endPoint y: 271, distance: 12.5
click at [1217, 265] on button "Print Shipping Documents" at bounding box center [1328, 268] width 434 height 21
click at [177, 54] on button "Back to Sales" at bounding box center [188, 53] width 80 height 18
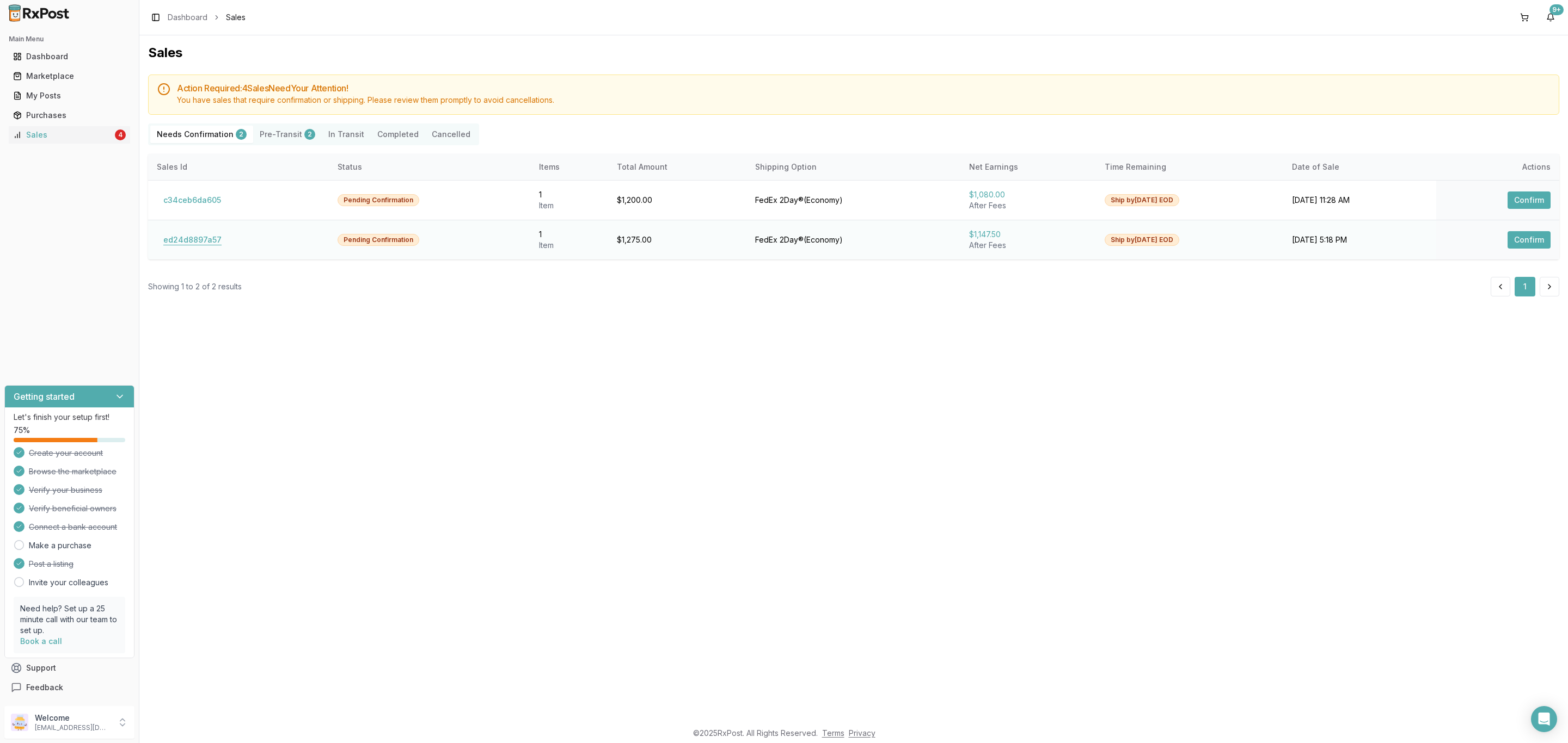
click at [195, 246] on button "ed24d8897a57" at bounding box center [192, 240] width 71 height 18
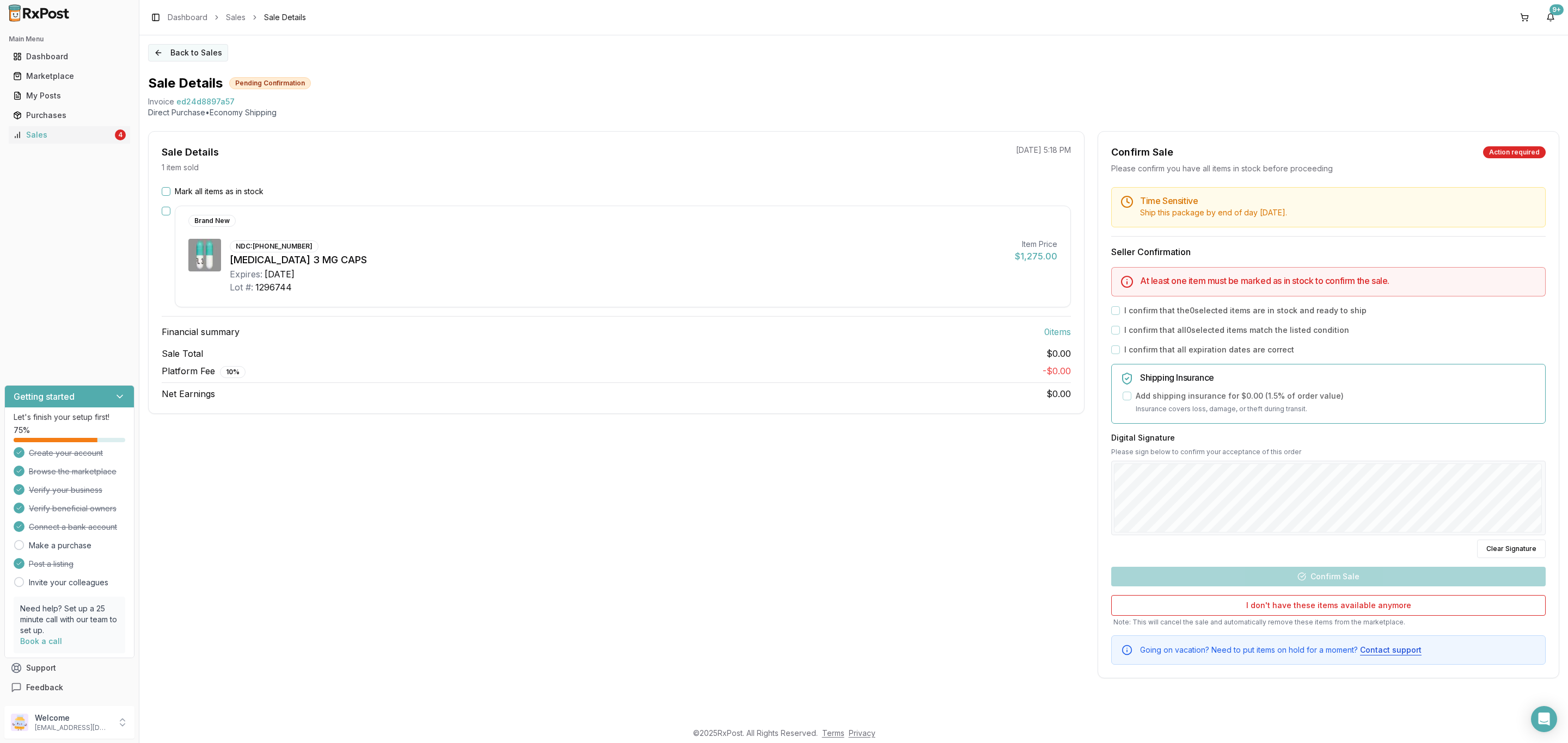
click at [190, 51] on button "Back to Sales" at bounding box center [188, 53] width 80 height 18
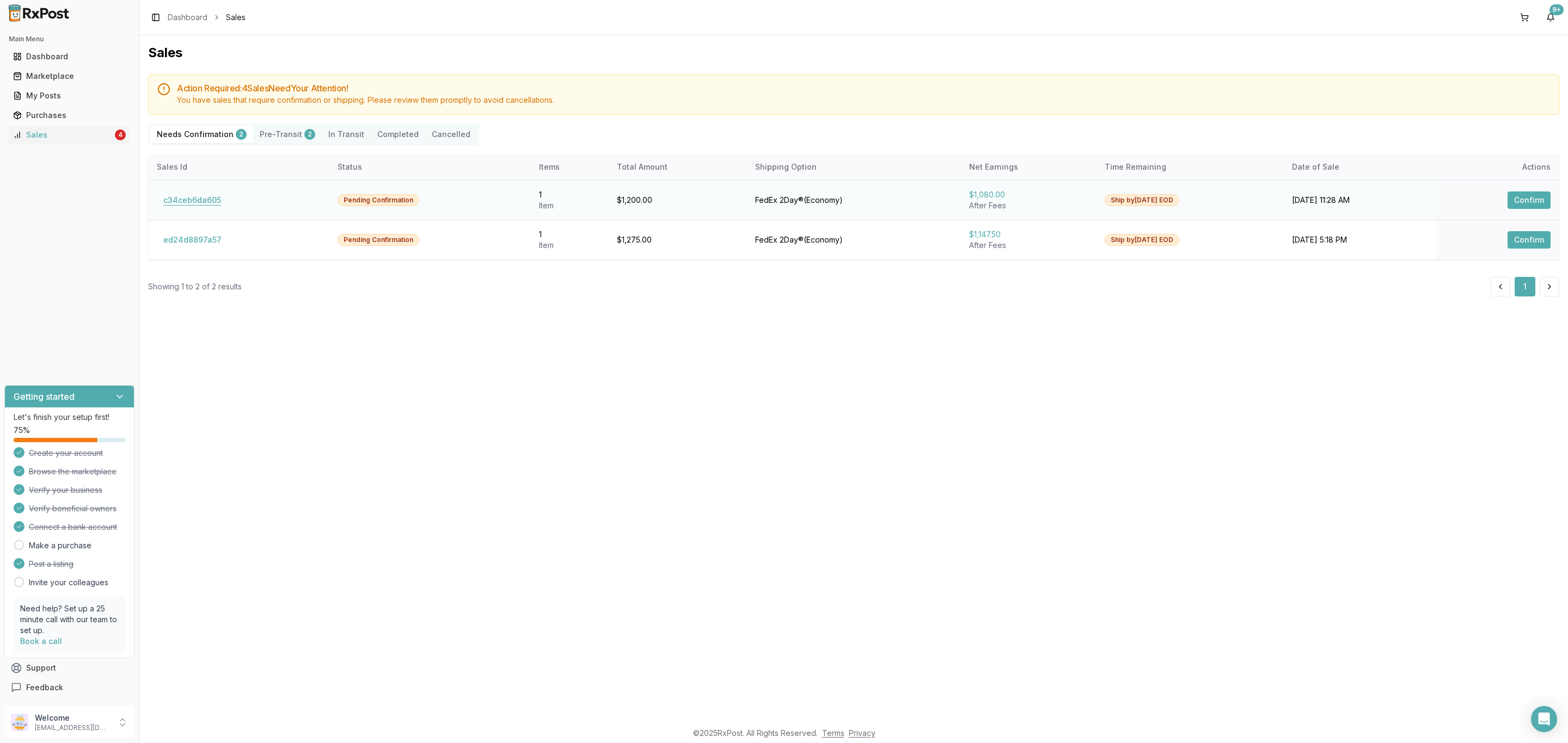
click at [211, 206] on button "c34ceb6da605" at bounding box center [192, 200] width 70 height 18
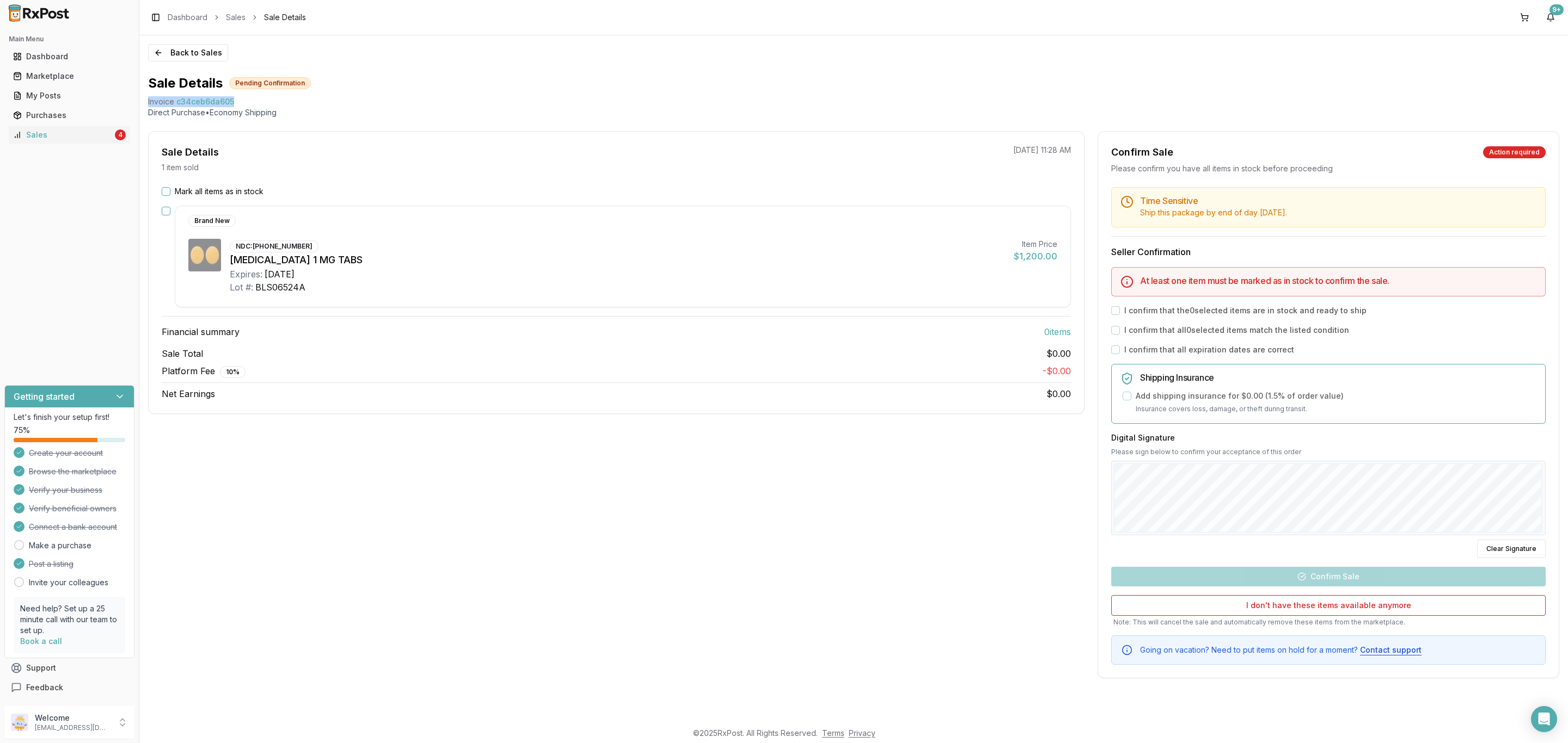
drag, startPoint x: 145, startPoint y: 102, endPoint x: 241, endPoint y: 103, distance: 96.0
click at [241, 103] on div "Back to Sales Sale Details Pending Confirmation Invoice c34ceb6da605 Direct Pur…" at bounding box center [853, 378] width 1429 height 687
copy div "Invoice c34ceb6da605"
click at [1547, 724] on icon "Open Intercom Messenger" at bounding box center [1543, 719] width 12 height 14
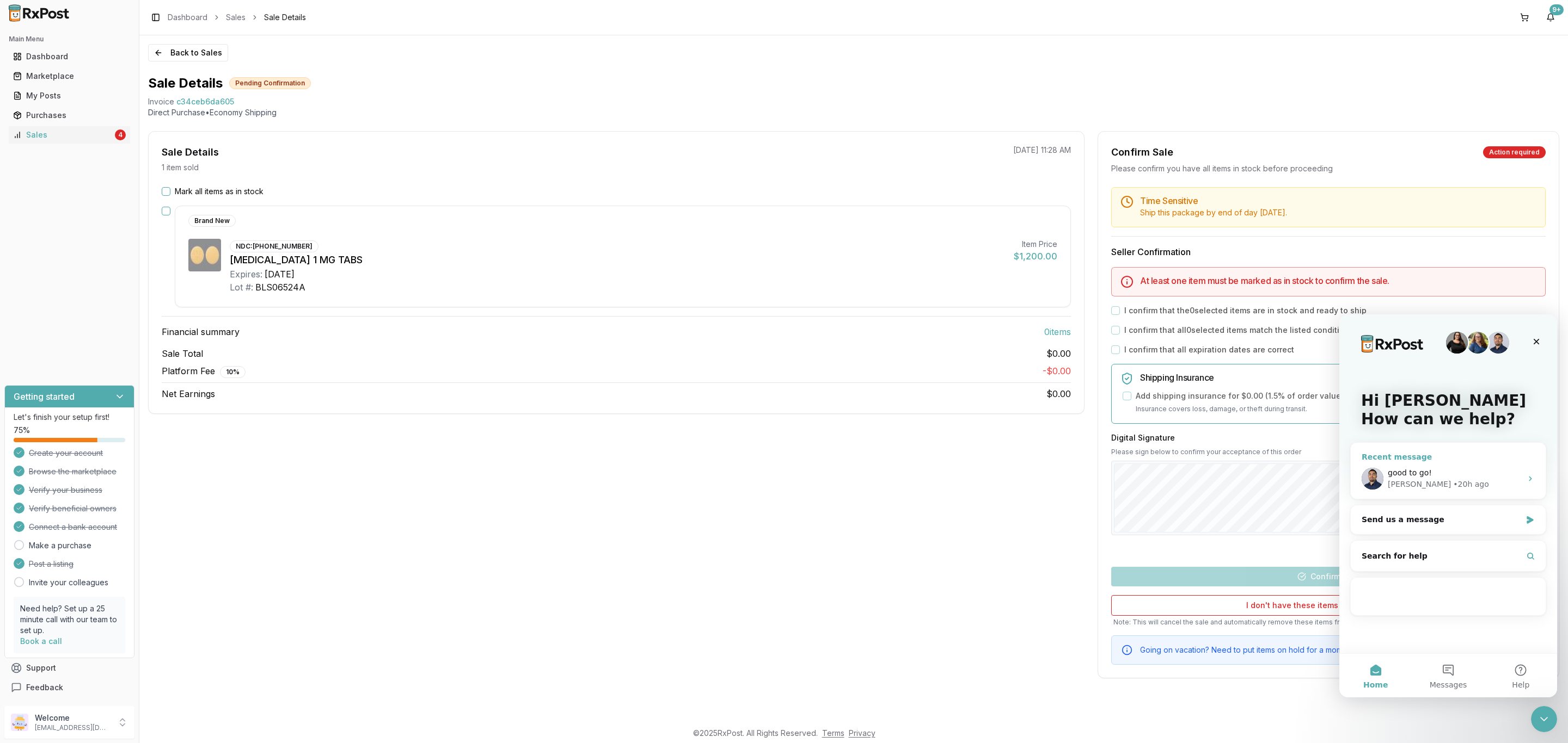
click at [1453, 480] on div "• 20h ago" at bounding box center [1470, 485] width 35 height 12
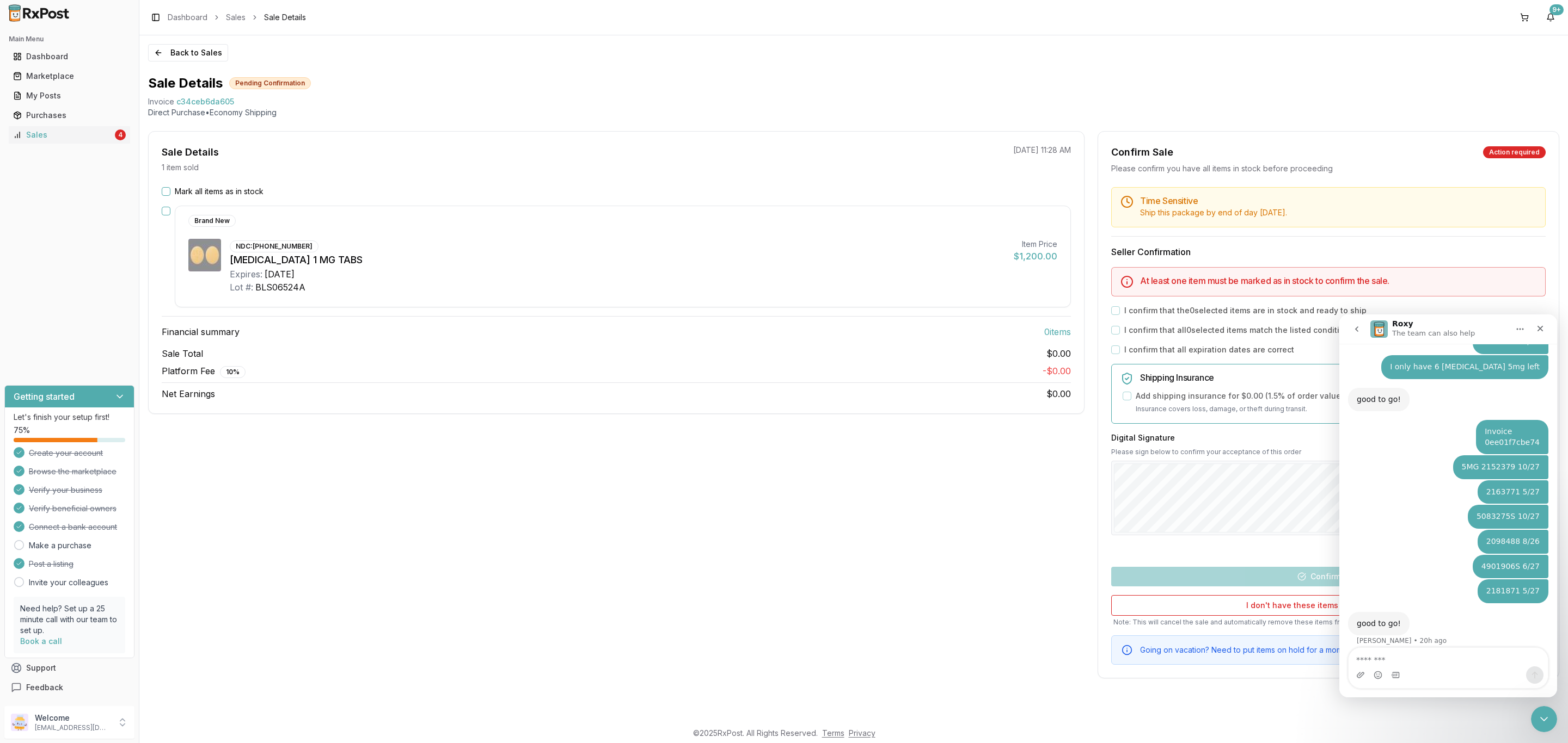
type textarea "**********"
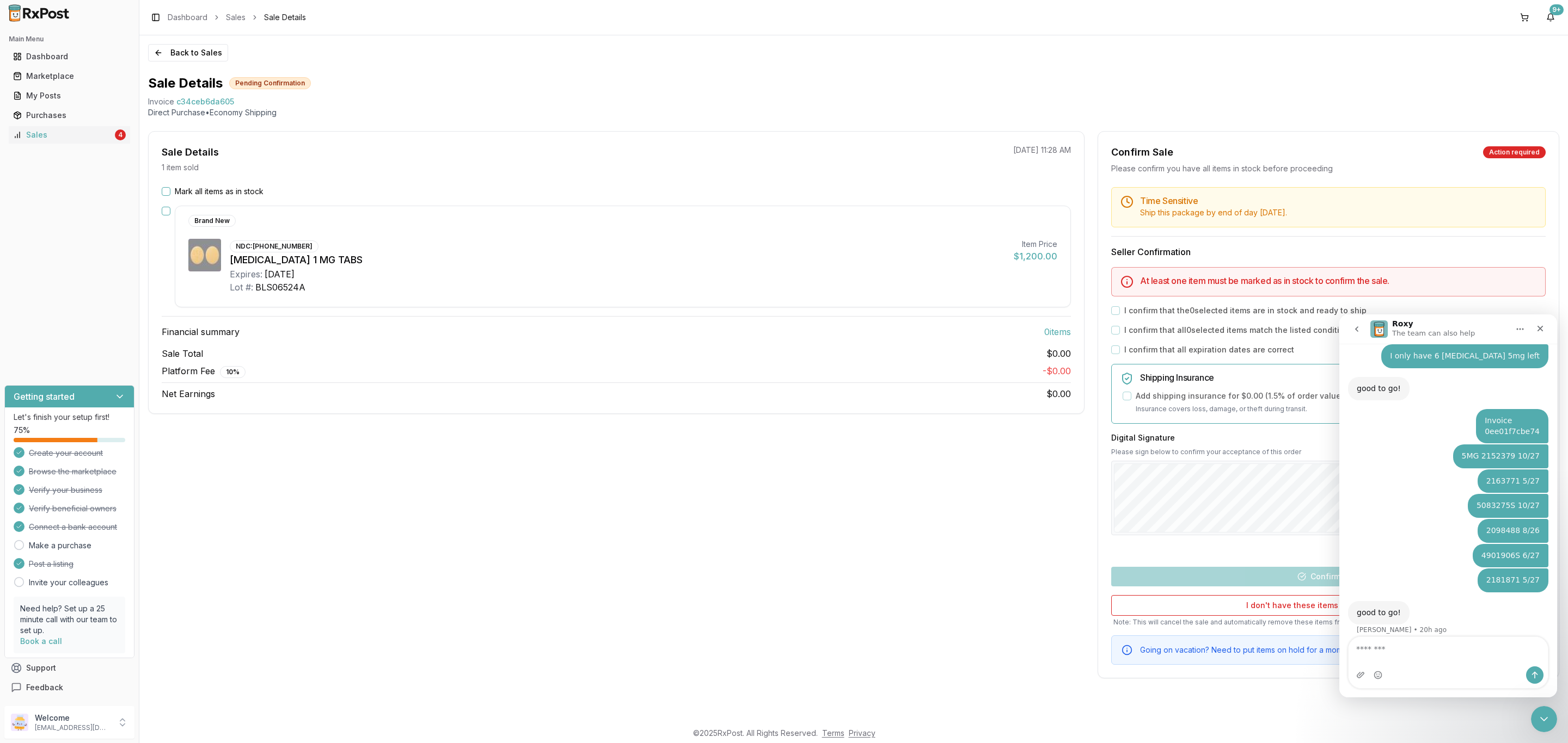
scroll to position [1288, 0]
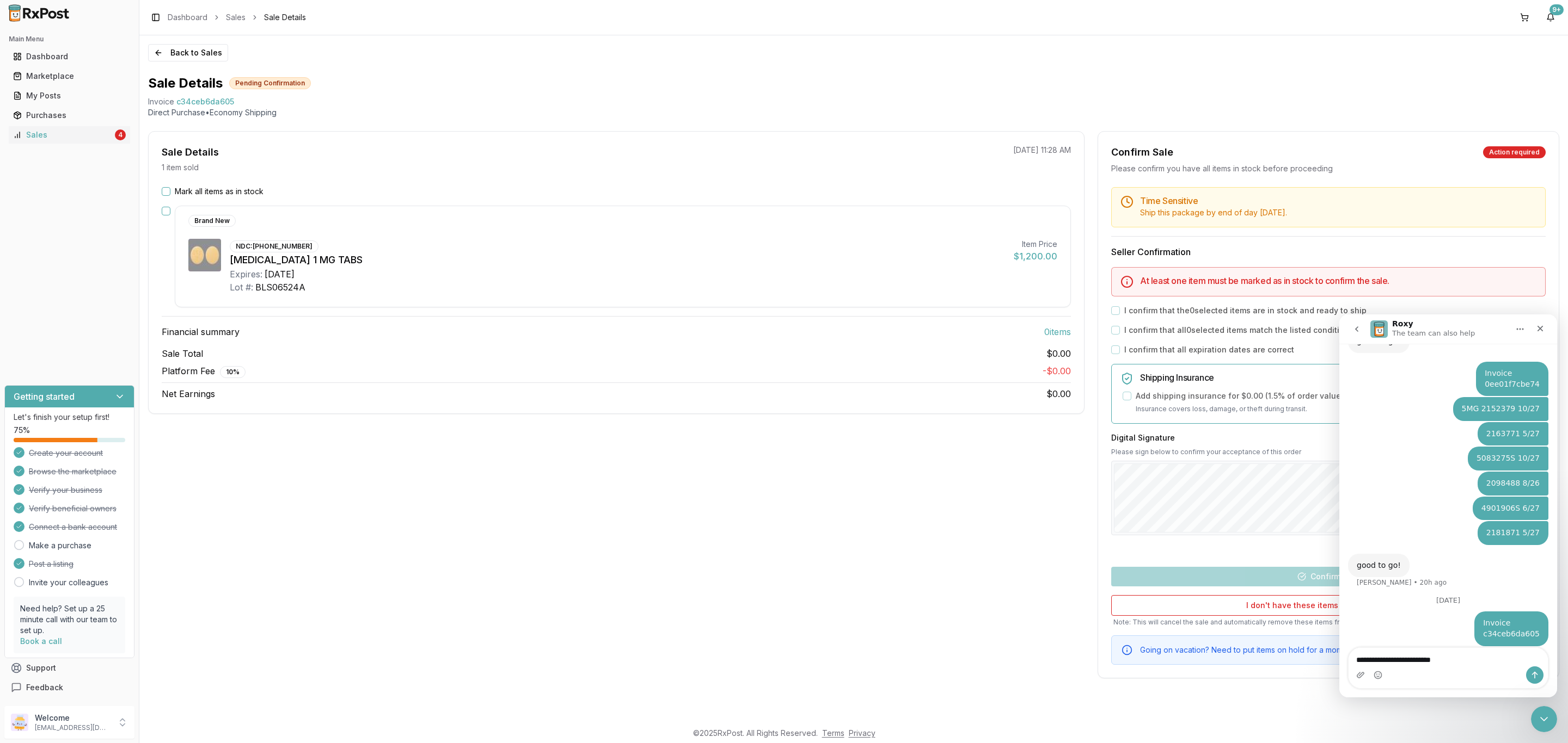
type textarea "**********"
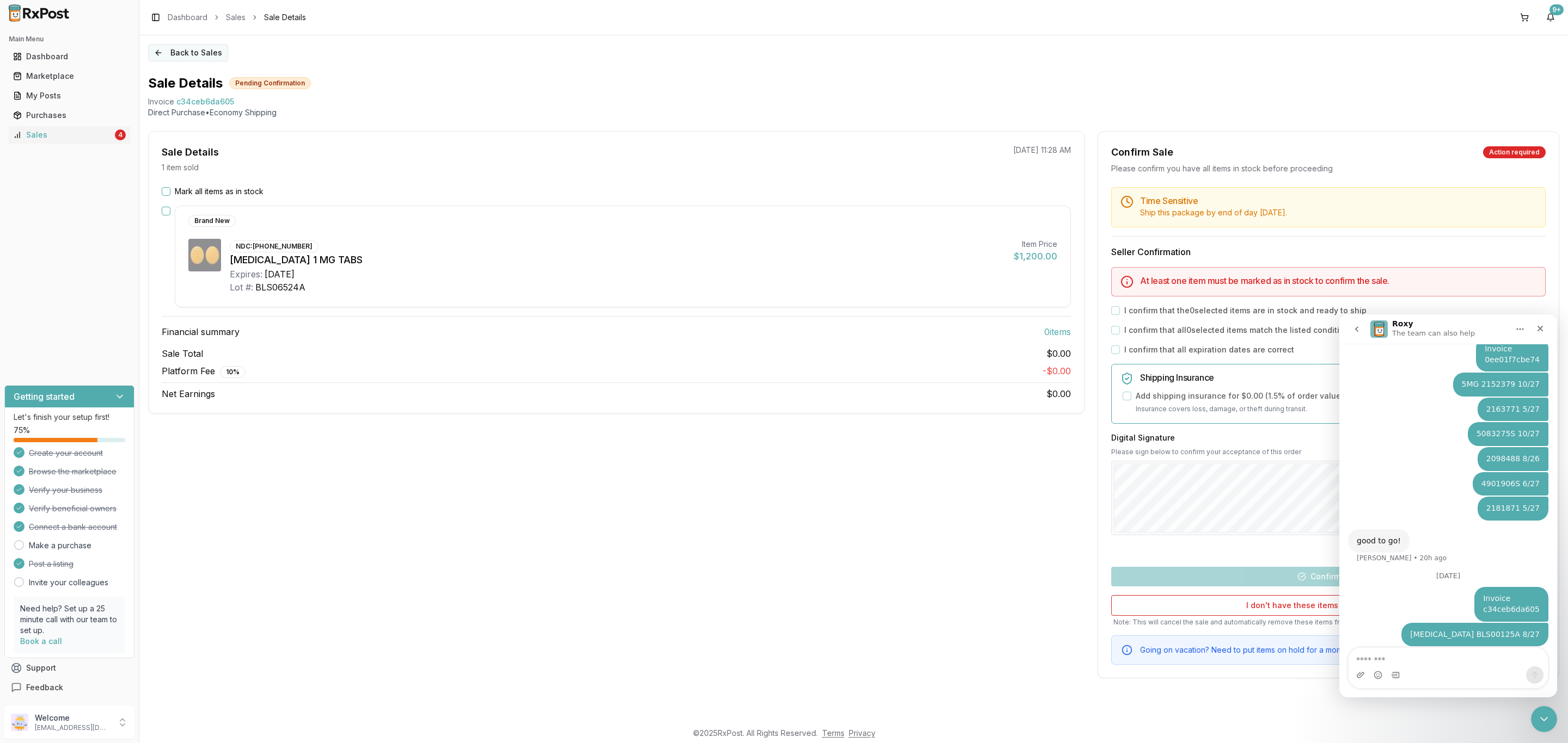
click at [182, 48] on button "Back to Sales" at bounding box center [188, 53] width 80 height 18
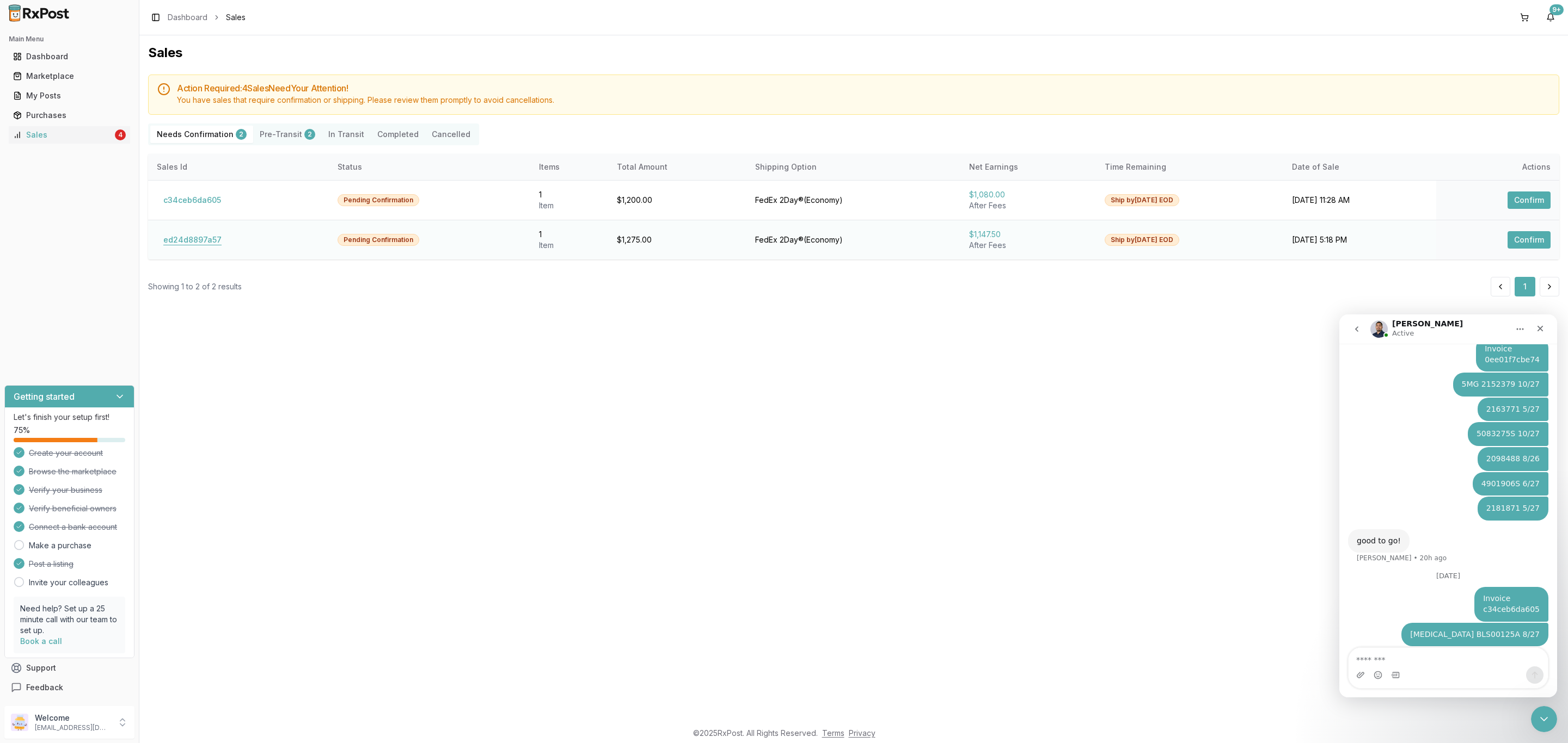
click at [210, 242] on button "ed24d8897a57" at bounding box center [192, 240] width 71 height 18
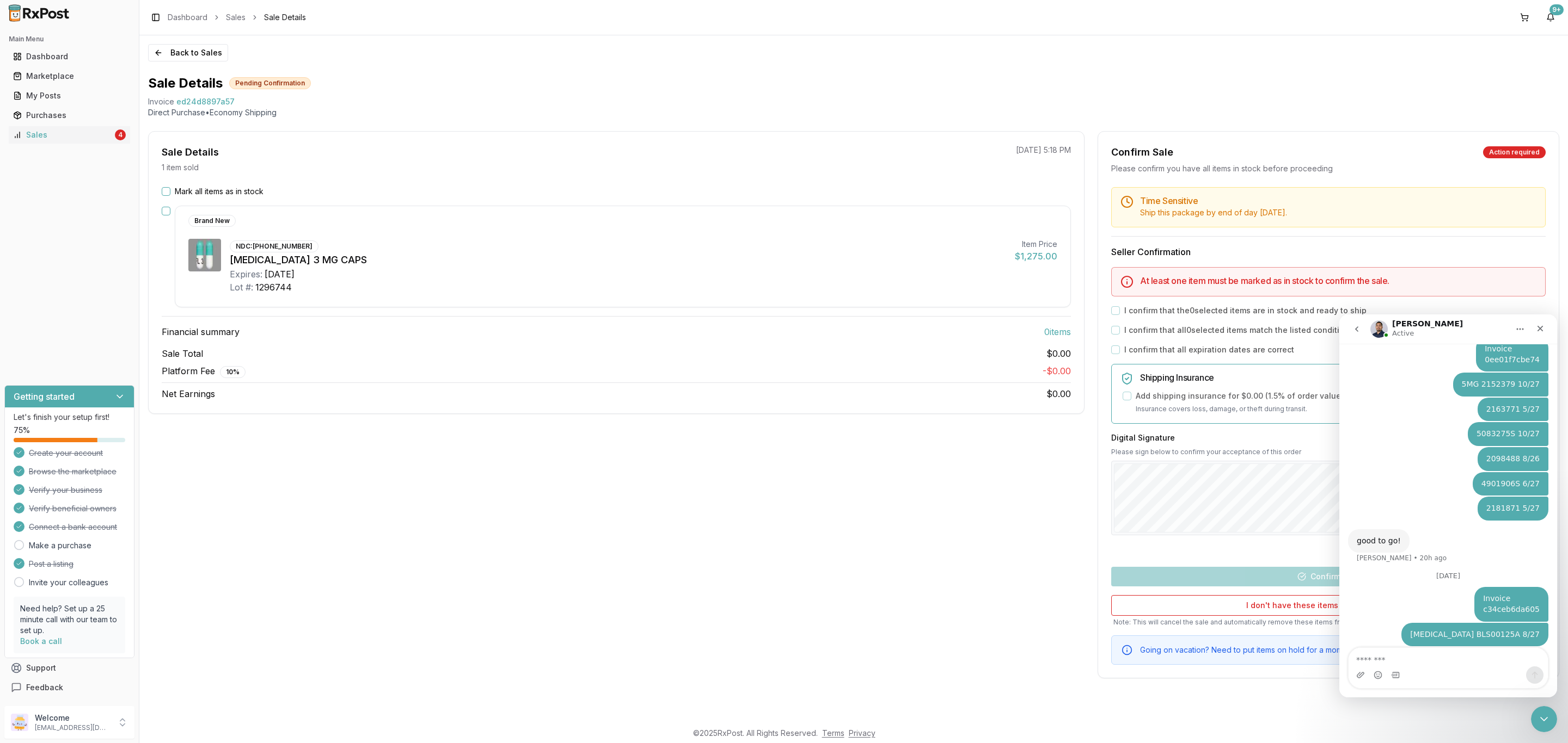
click at [169, 190] on button "Mark all items as in stock" at bounding box center [166, 191] width 9 height 9
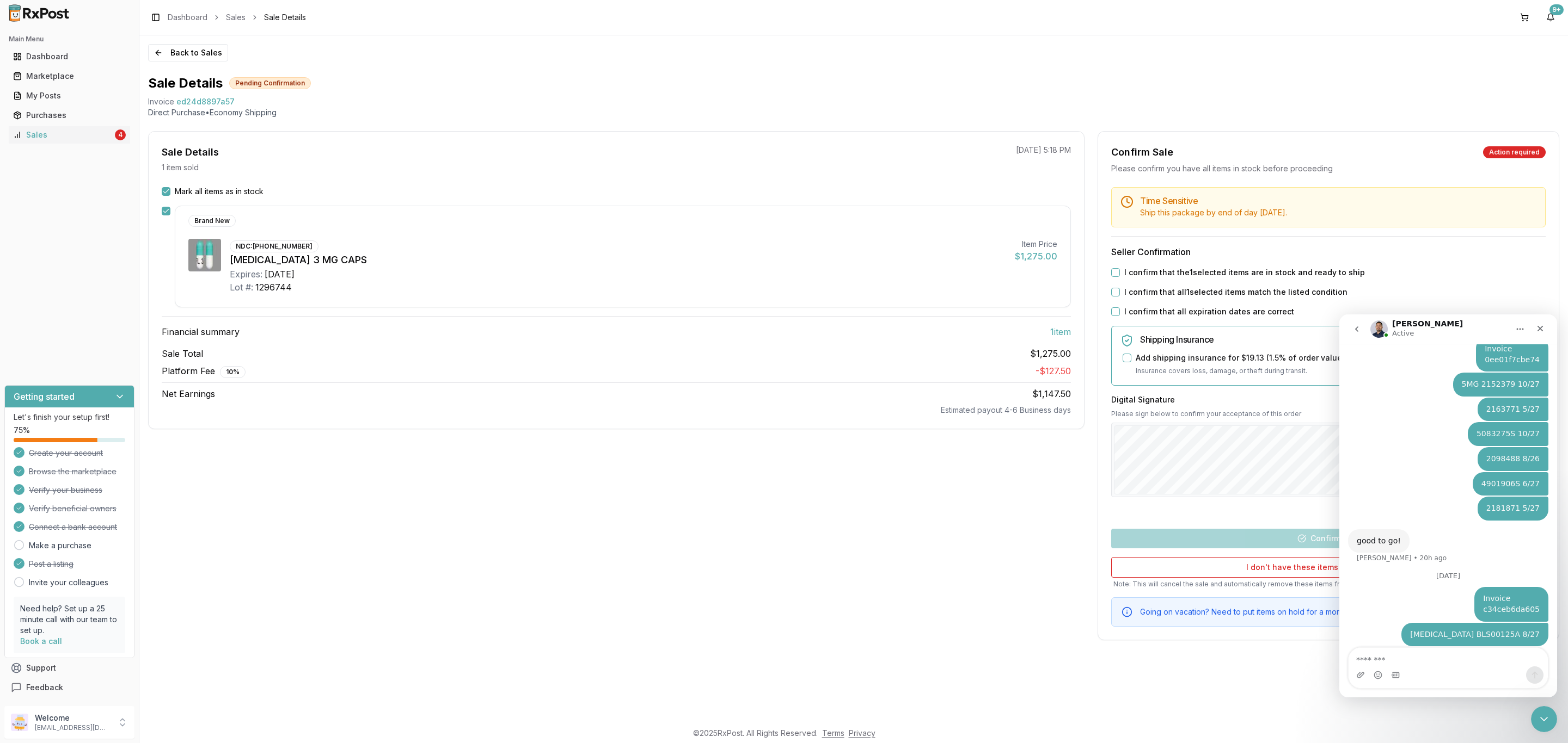
click at [1163, 275] on label "I confirm that the 1 selected items are in stock and ready to ship" at bounding box center [1244, 272] width 241 height 11
click at [1120, 275] on button "I confirm that the 1 selected items are in stock and ready to ship" at bounding box center [1115, 273] width 9 height 9
click at [1159, 299] on div "Time Sensitive Ship this package by end of day Wednesday, October 8th . Seller …" at bounding box center [1328, 406] width 461 height 439
click at [1155, 294] on label "I confirm that all 1 selected items match the listed condition" at bounding box center [1236, 292] width 223 height 11
click at [1120, 294] on button "I confirm that all 1 selected items match the listed condition" at bounding box center [1115, 292] width 9 height 9
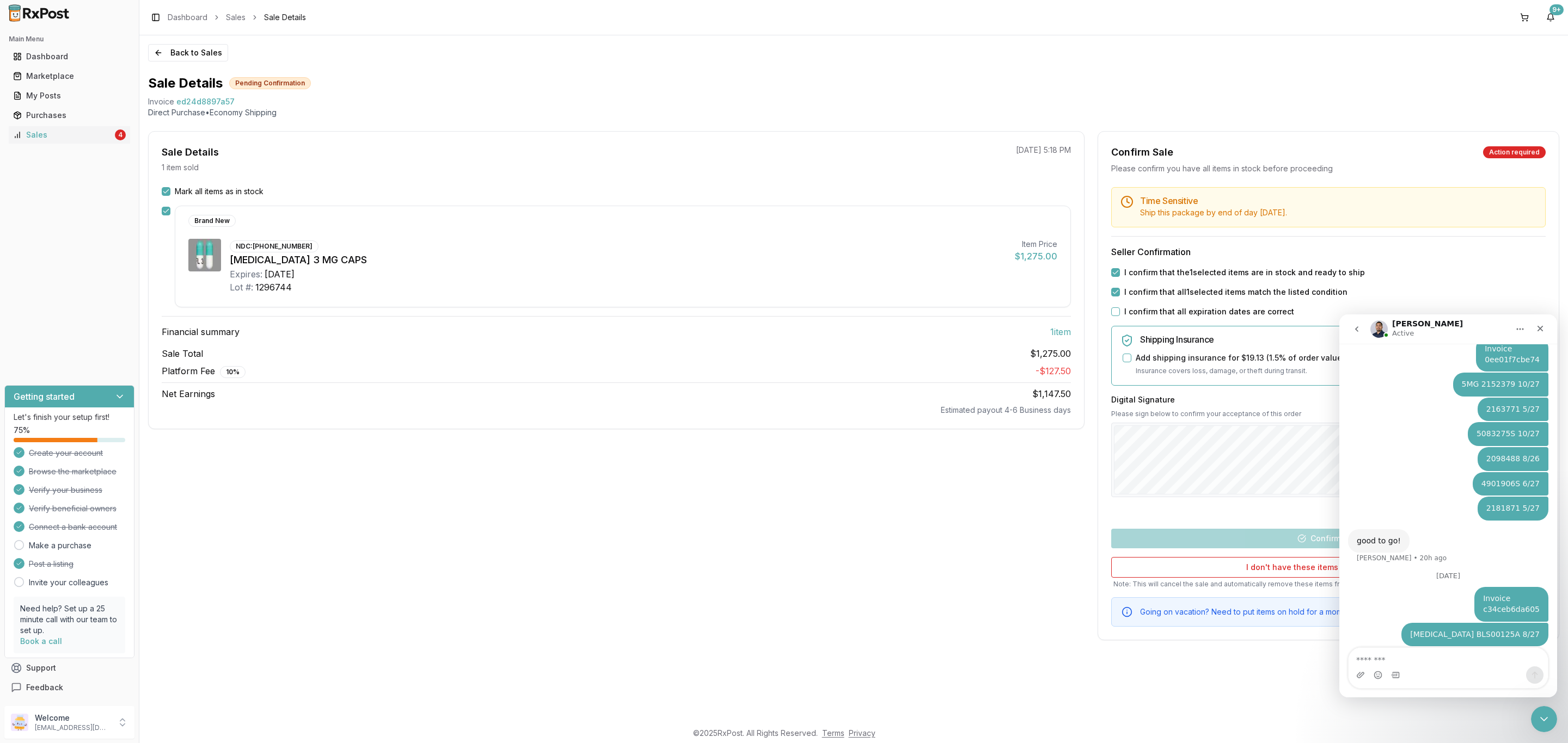
click at [1153, 311] on label "I confirm that all expiration dates are correct" at bounding box center [1208, 312] width 169 height 11
click at [1120, 311] on button "I confirm that all expiration dates are correct" at bounding box center [1115, 312] width 9 height 9
drag, startPoint x: 1542, startPoint y: 714, endPoint x: 3038, endPoint y: 1403, distance: 1647.0
click at [1542, 714] on icon "Close Intercom Messenger" at bounding box center [1542, 718] width 13 height 13
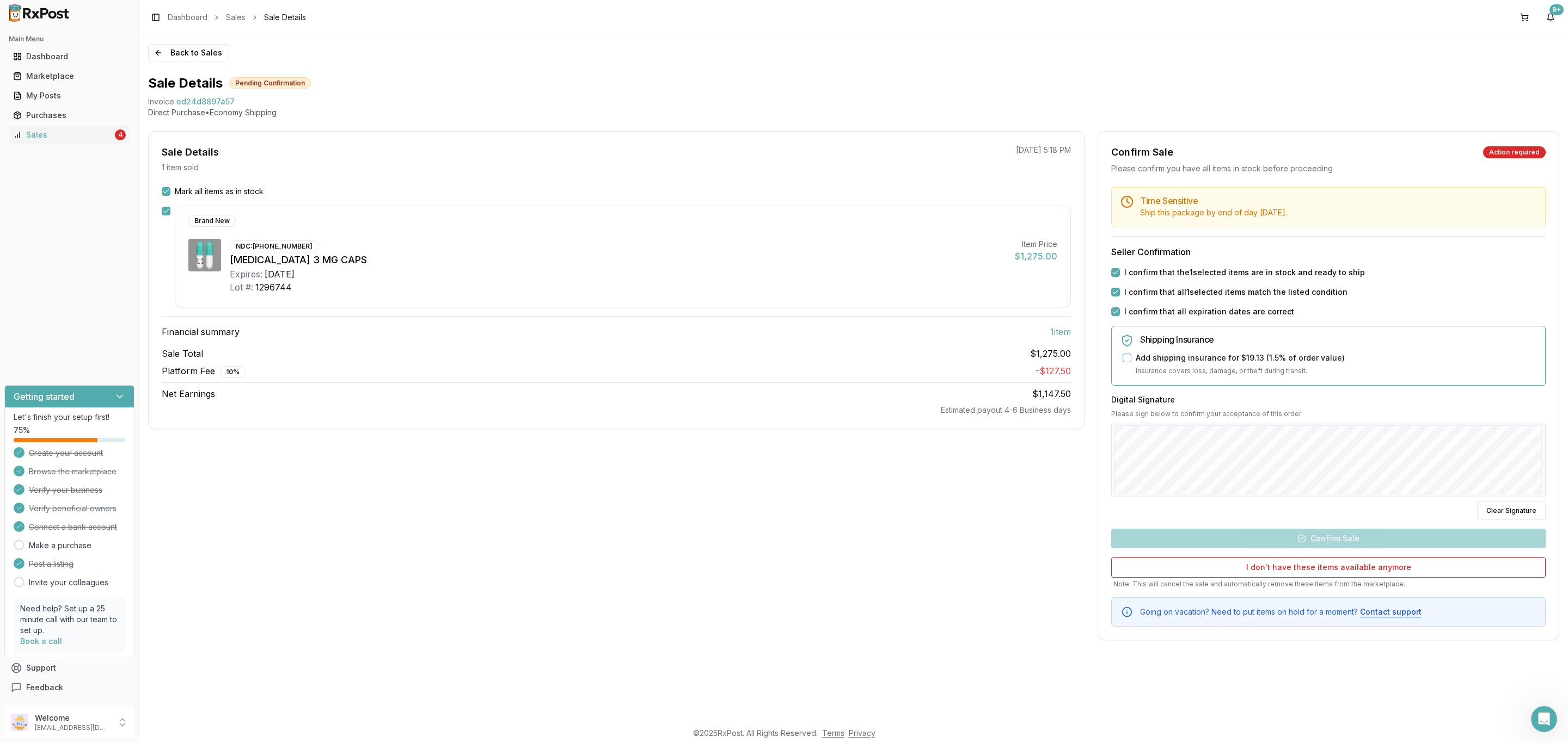
scroll to position [1313, 0]
click at [1498, 513] on button "Clear Signature" at bounding box center [1511, 510] width 68 height 18
click at [1432, 425] on div at bounding box center [1328, 460] width 434 height 75
click at [1351, 537] on button "Confirm Sale" at bounding box center [1328, 538] width 434 height 20
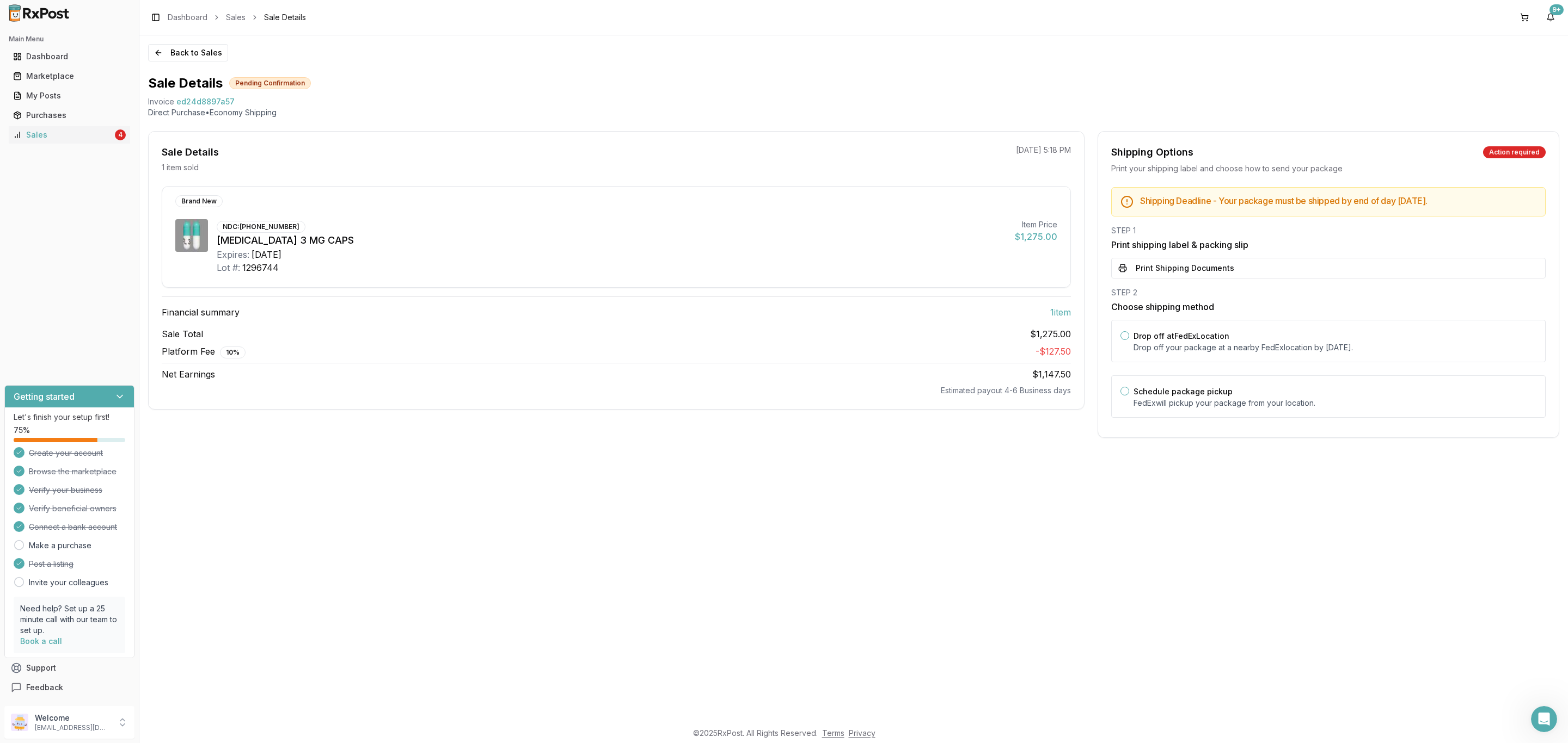
click at [1158, 335] on label "Drop off at FedEx Location" at bounding box center [1181, 336] width 96 height 10
click at [1129, 335] on button "Drop off at FedEx Location" at bounding box center [1125, 336] width 9 height 9
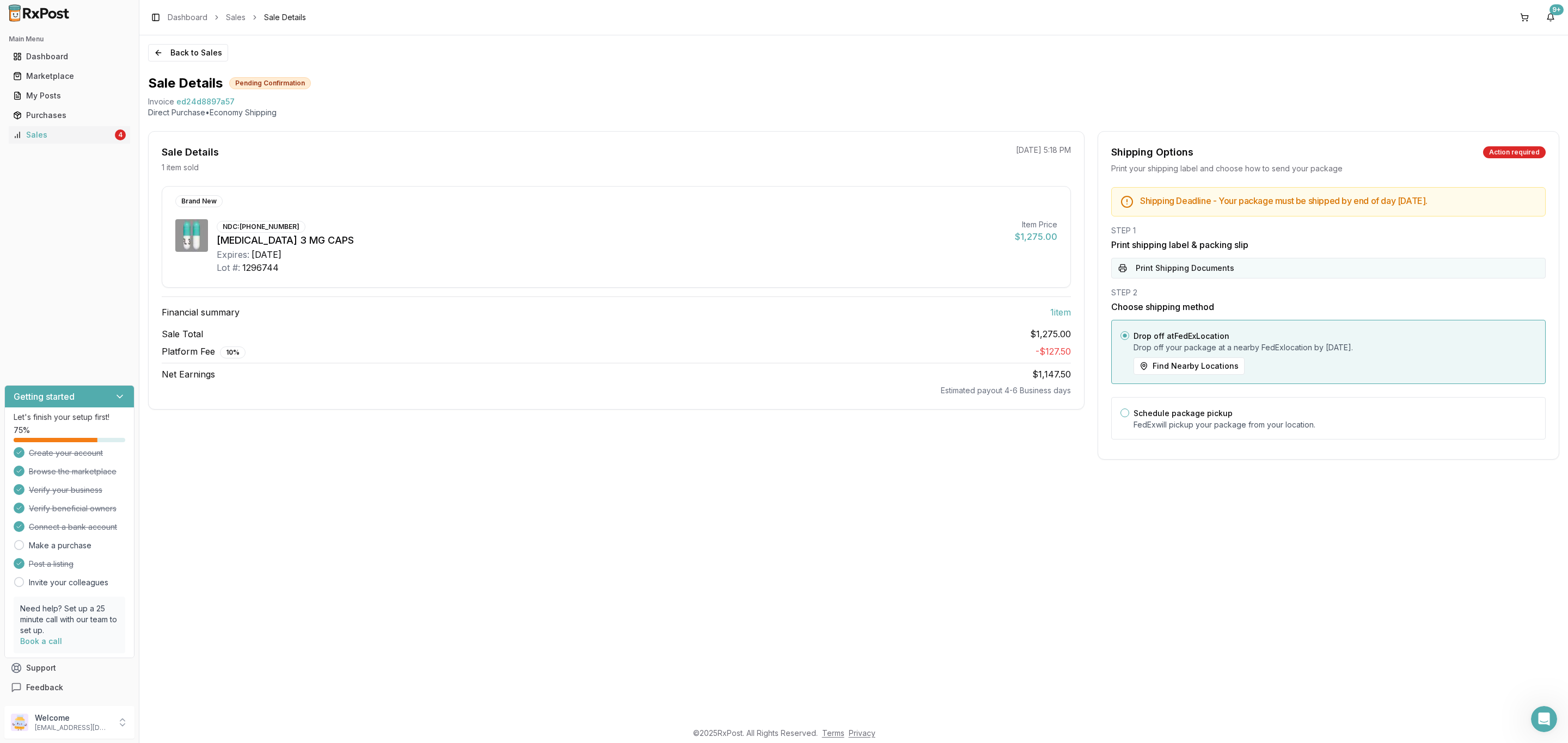
click at [1183, 277] on button "Print Shipping Documents" at bounding box center [1328, 268] width 434 height 21
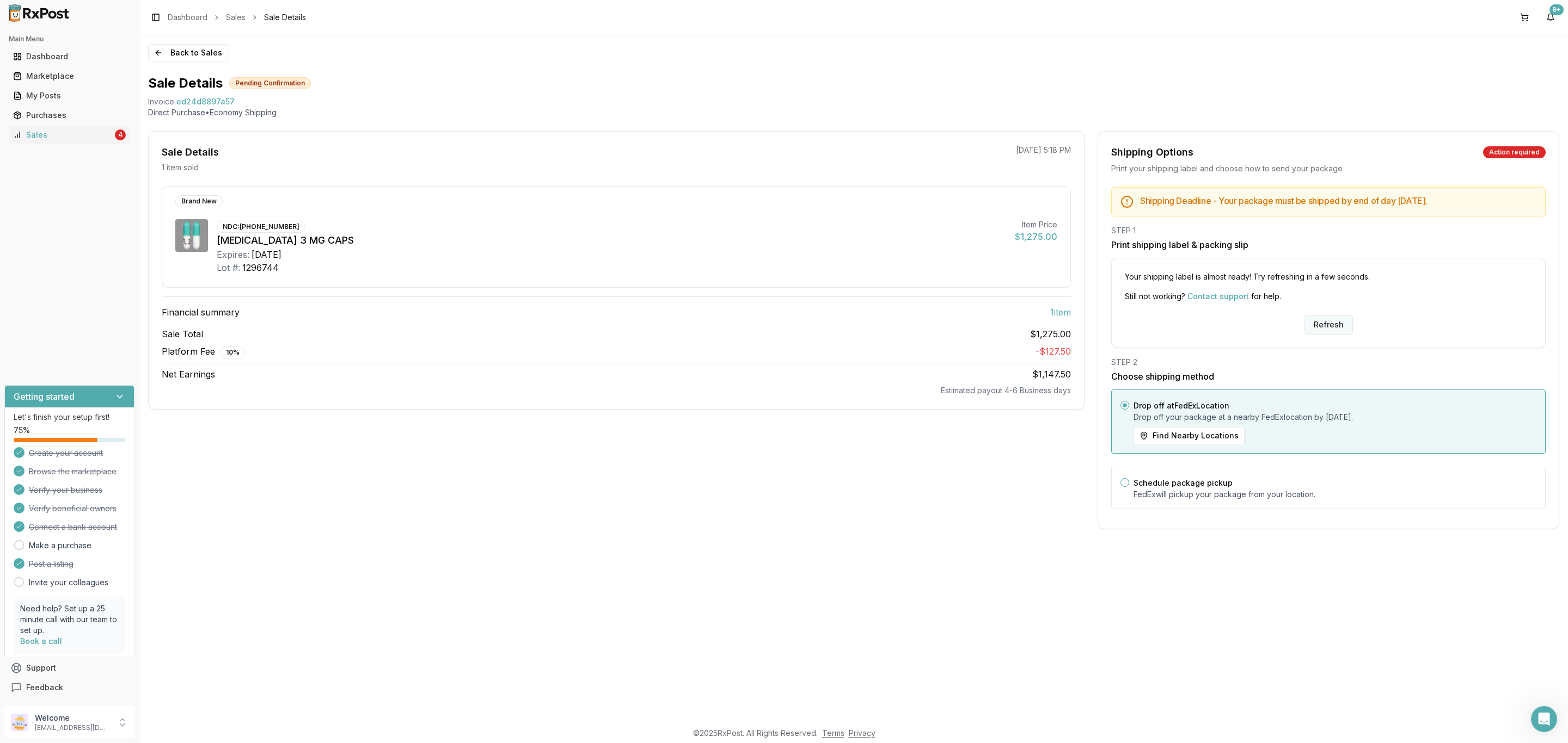
click at [1330, 322] on button "Refresh" at bounding box center [1329, 325] width 48 height 20
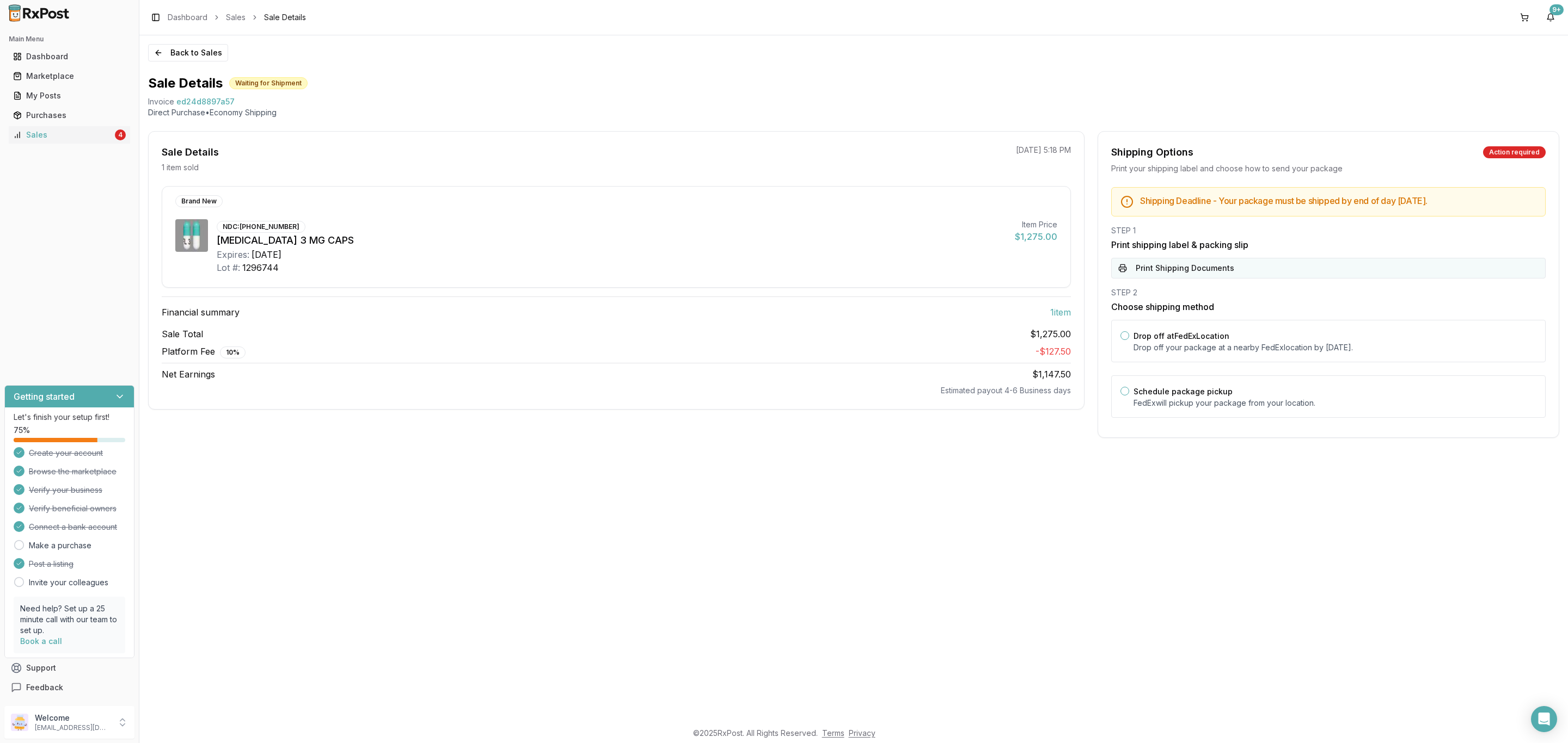
click at [1310, 273] on button "Print Shipping Documents" at bounding box center [1328, 268] width 434 height 21
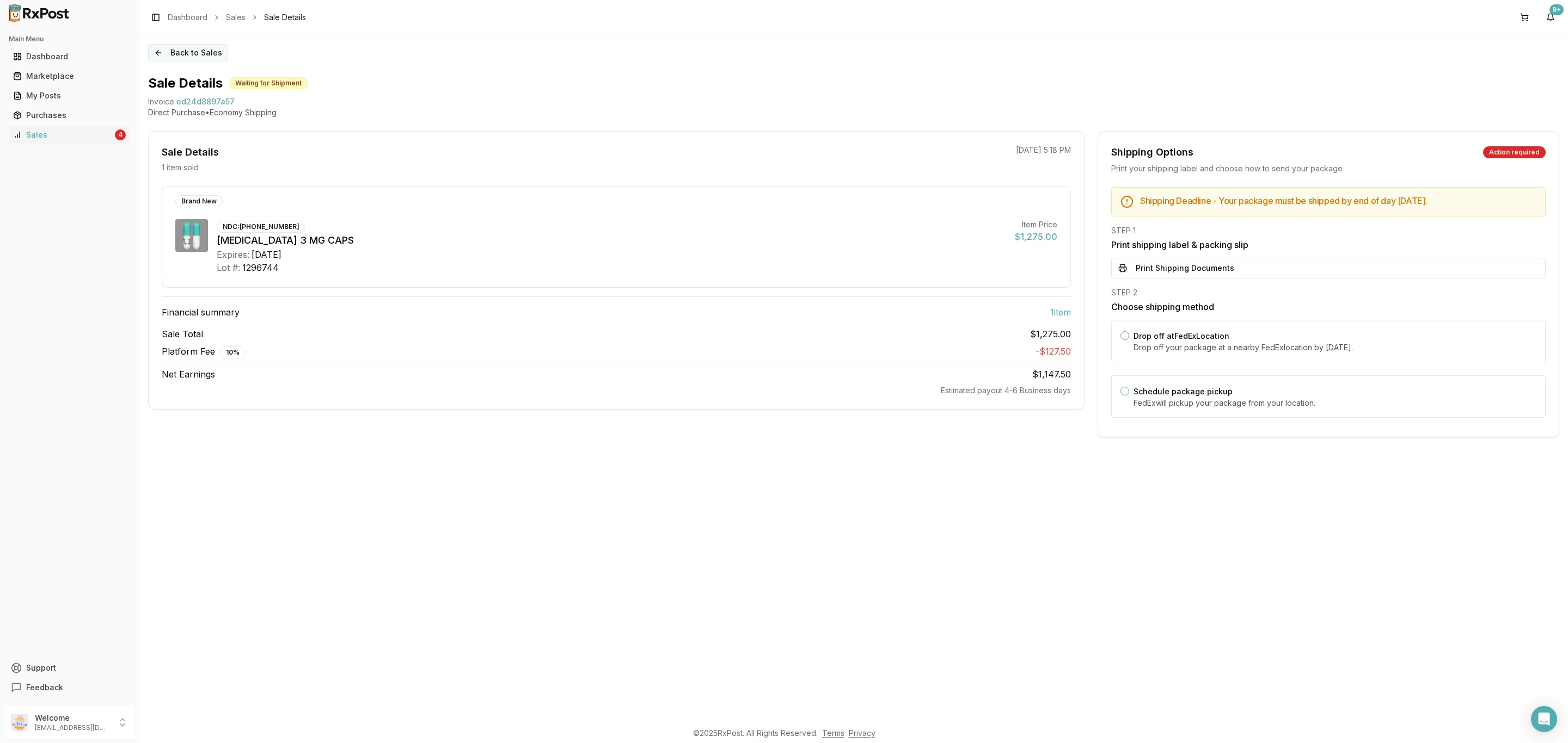
drag, startPoint x: 0, startPoint y: 0, endPoint x: 208, endPoint y: 57, distance: 215.7
click at [208, 57] on button "Back to Sales" at bounding box center [188, 53] width 80 height 18
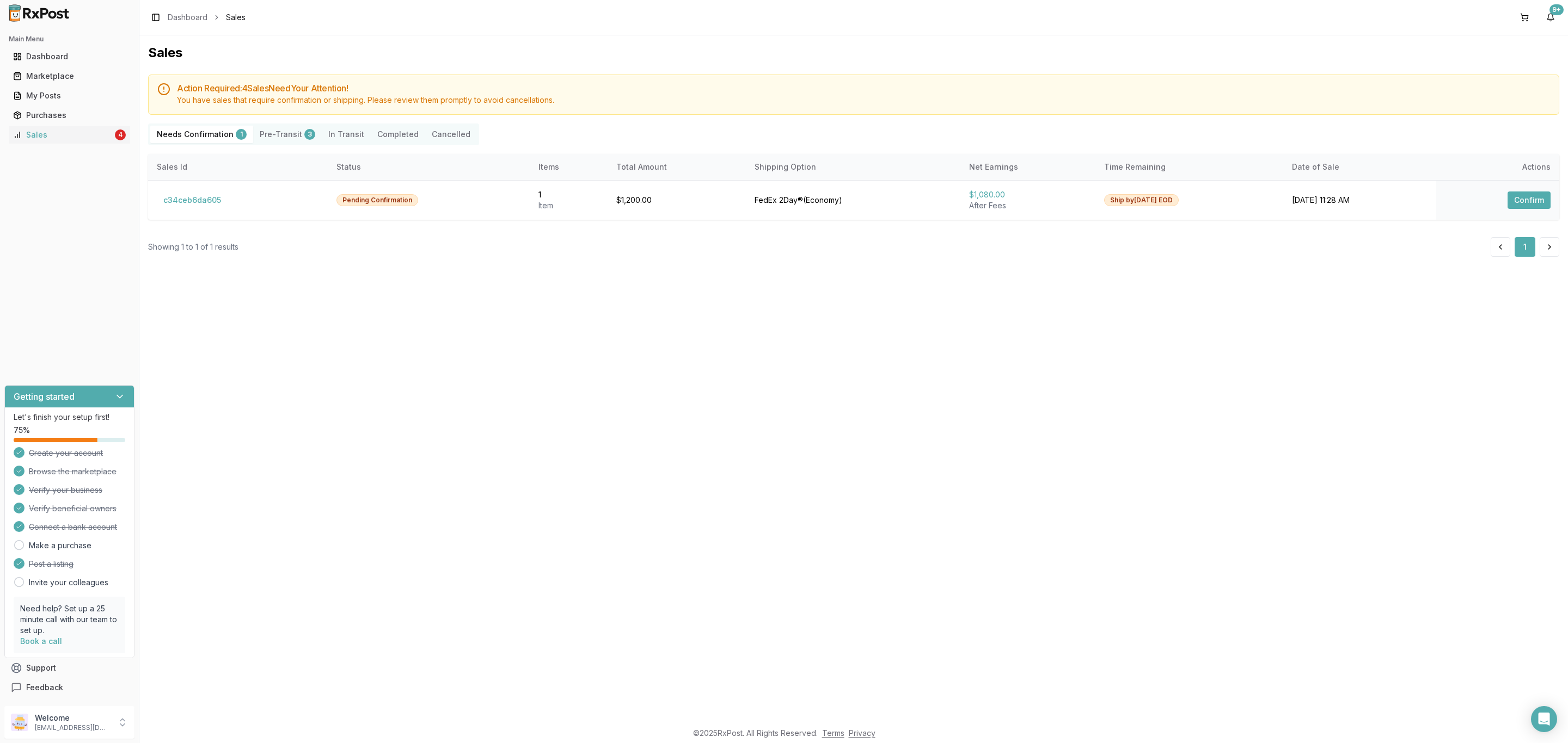
click at [74, 741] on div "Welcome [EMAIL_ADDRESS][DOMAIN_NAME]" at bounding box center [69, 722] width 139 height 41
click at [84, 731] on p "[EMAIL_ADDRESS][DOMAIN_NAME]" at bounding box center [72, 728] width 76 height 9
click at [210, 730] on span "Sign Out" at bounding box center [197, 725] width 103 height 11
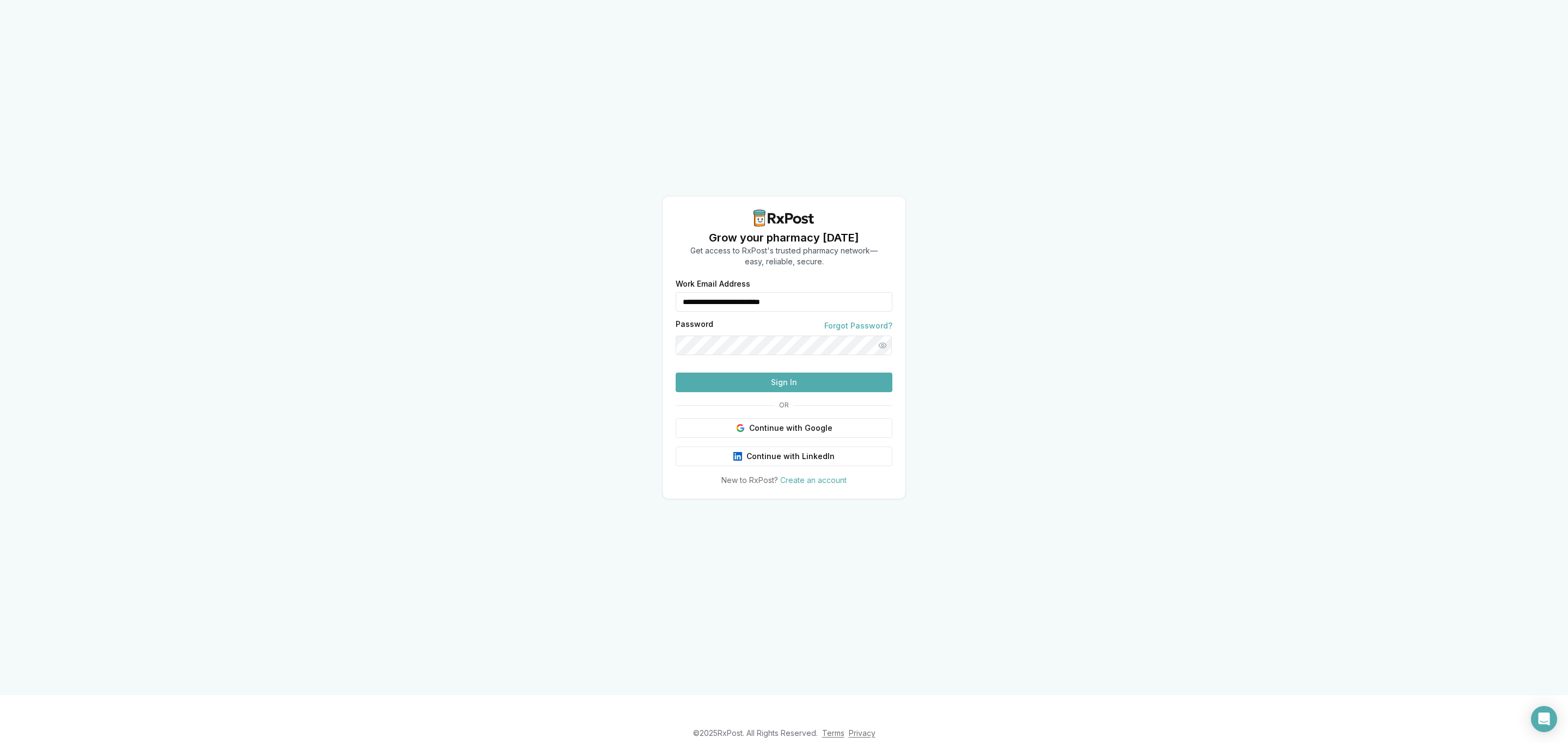
drag, startPoint x: 826, startPoint y: 284, endPoint x: 645, endPoint y: 282, distance: 181.0
click at [645, 282] on div "**********" at bounding box center [784, 348] width 1568 height 695
type input "**********"
click at [740, 392] on button "Sign In" at bounding box center [784, 382] width 216 height 20
drag, startPoint x: 801, startPoint y: 290, endPoint x: 650, endPoint y: 298, distance: 151.2
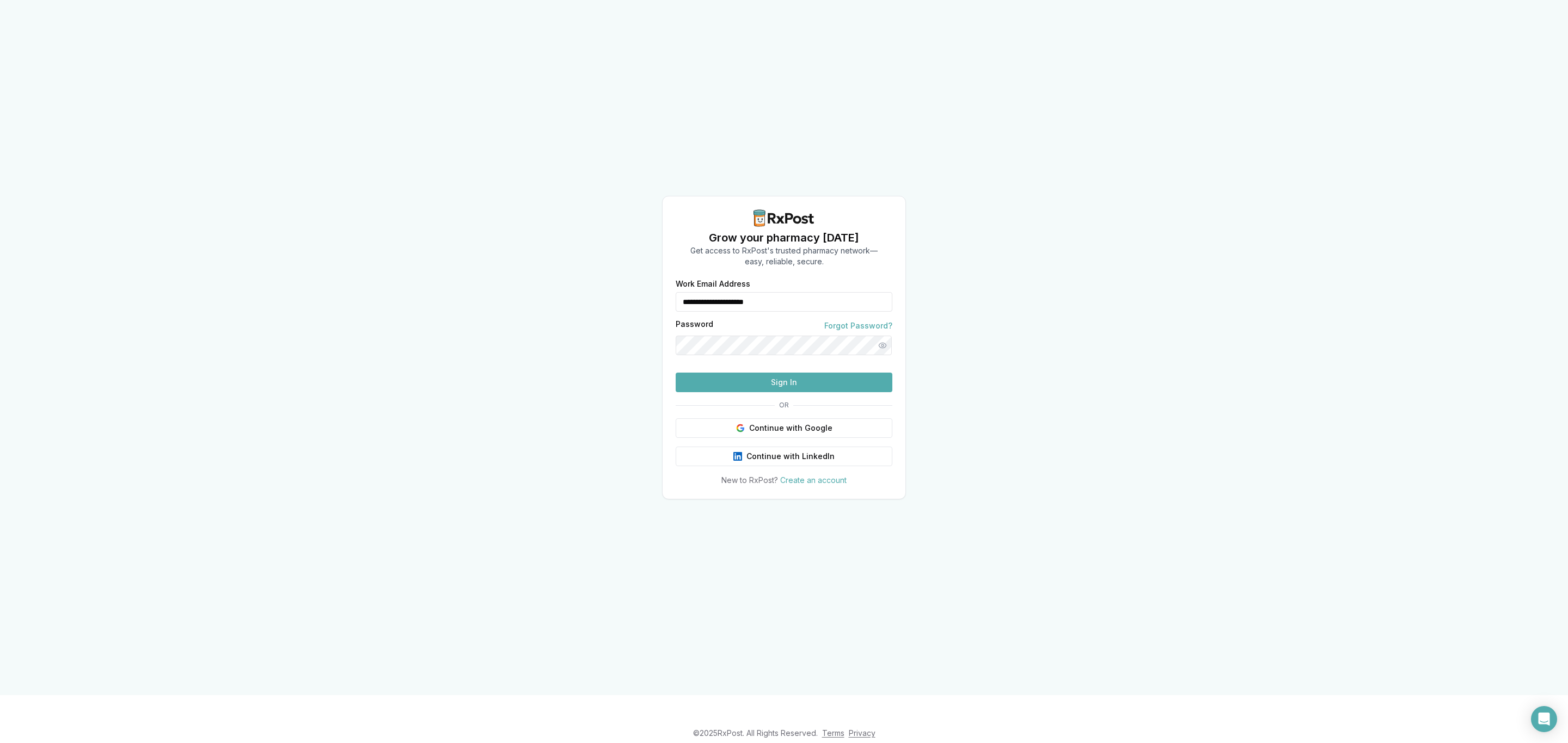
click at [650, 298] on div "**********" at bounding box center [784, 348] width 1568 height 695
click at [765, 392] on button "Sign In" at bounding box center [784, 382] width 216 height 20
click at [787, 392] on button "Sign In" at bounding box center [784, 382] width 216 height 20
click at [795, 392] on button "Sign In" at bounding box center [784, 382] width 216 height 20
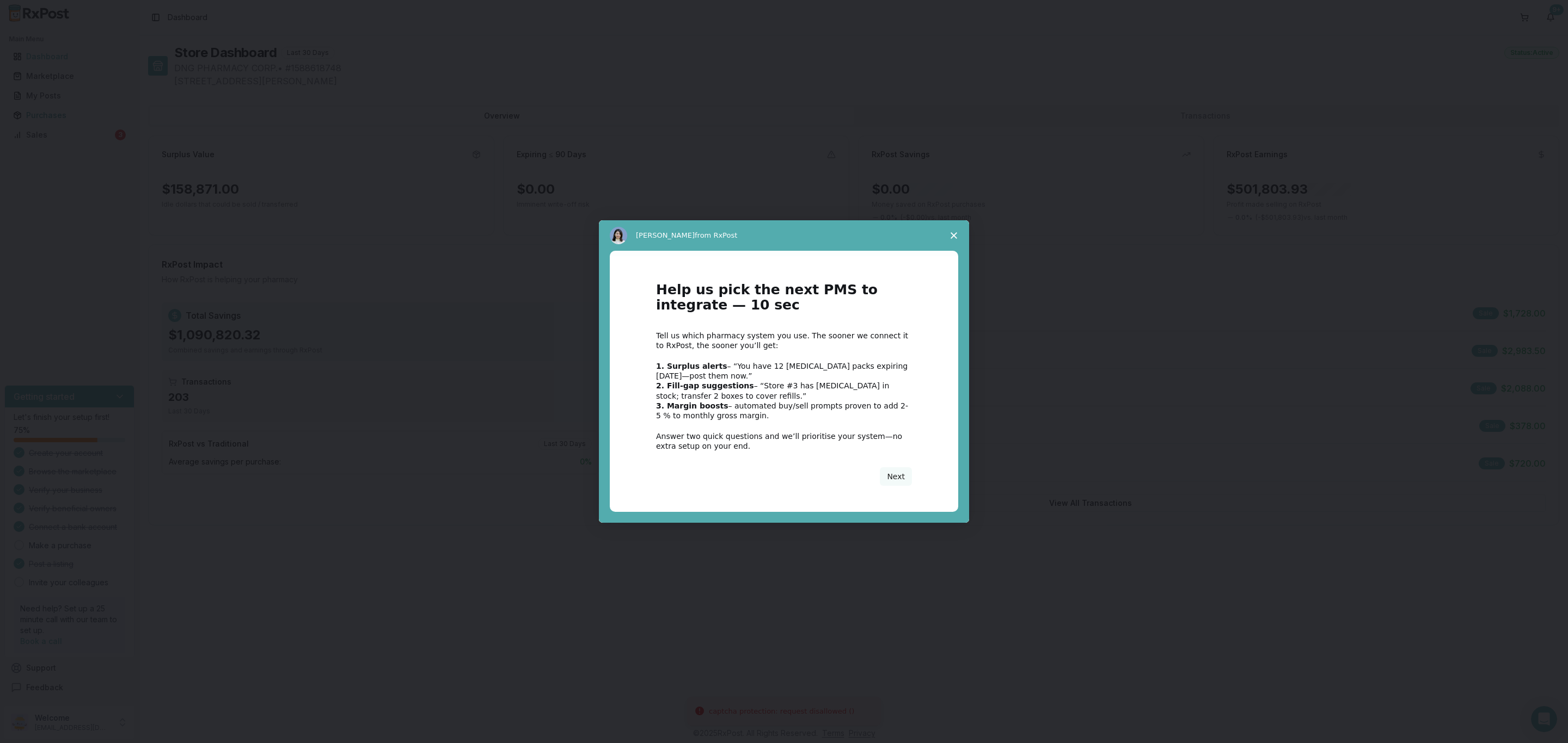
click at [61, 139] on div "Intercom messenger" at bounding box center [784, 371] width 1568 height 743
click at [893, 475] on button "Next" at bounding box center [896, 476] width 32 height 18
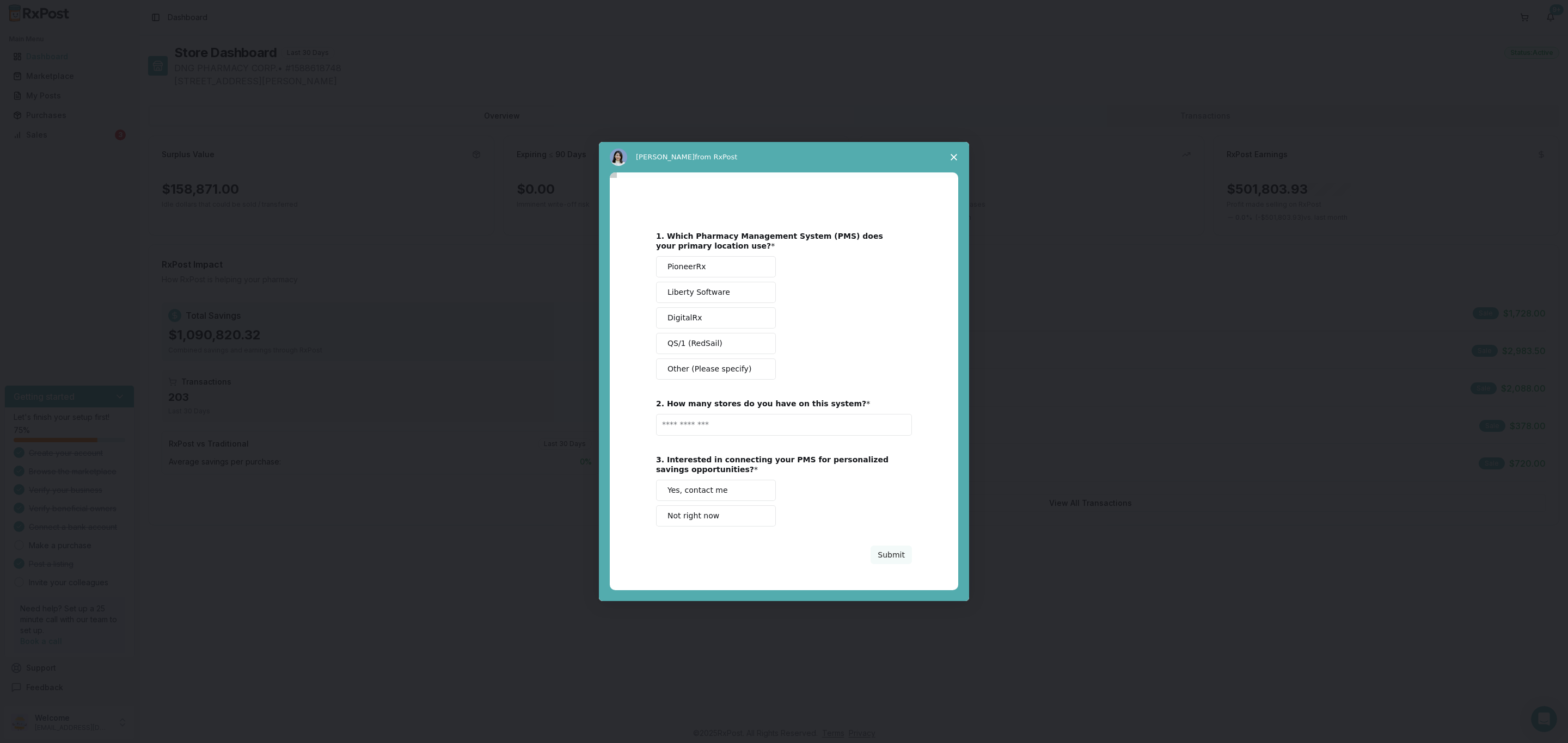
click at [948, 154] on span "Close survey" at bounding box center [954, 158] width 31 height 31
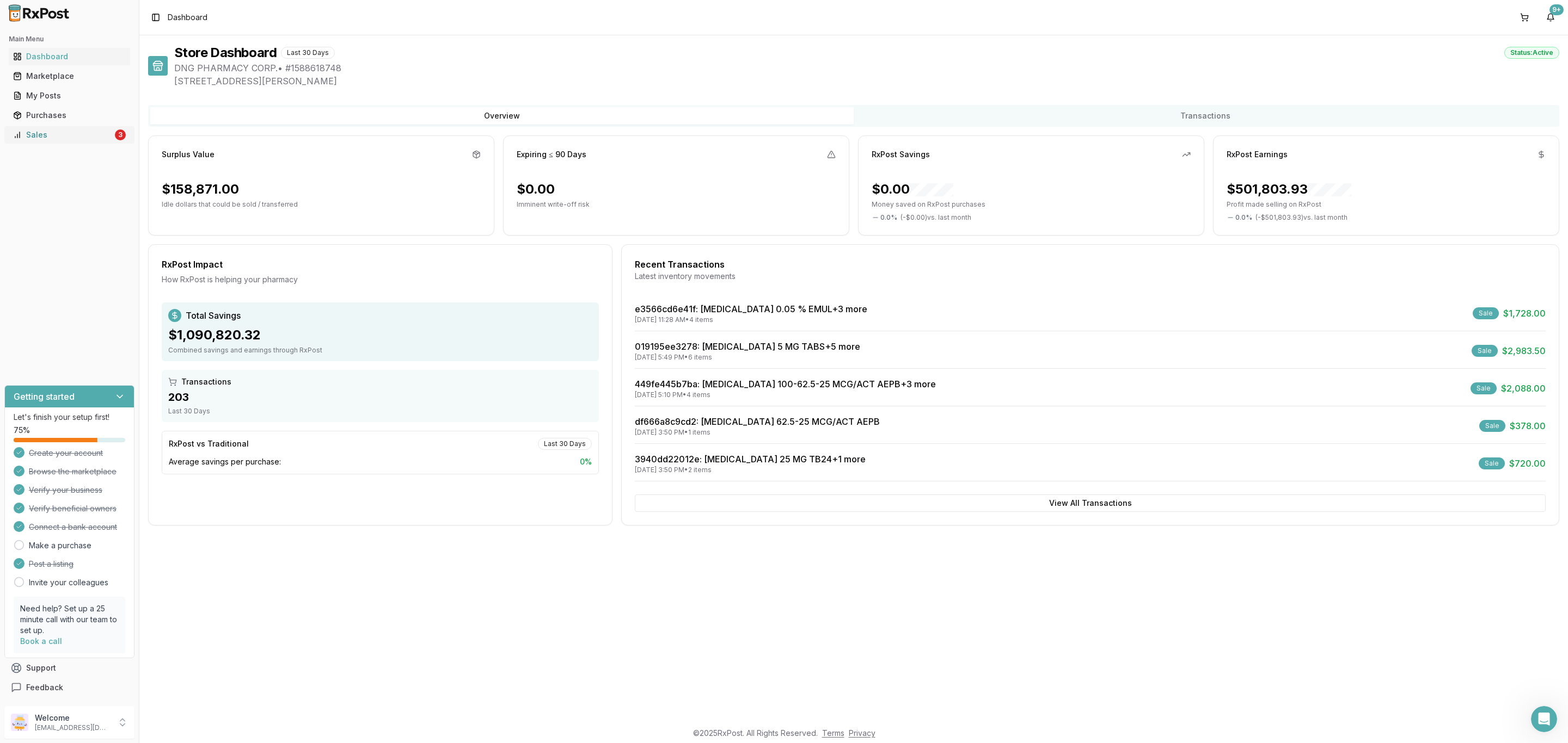
click at [110, 137] on div "Sales" at bounding box center [63, 135] width 100 height 11
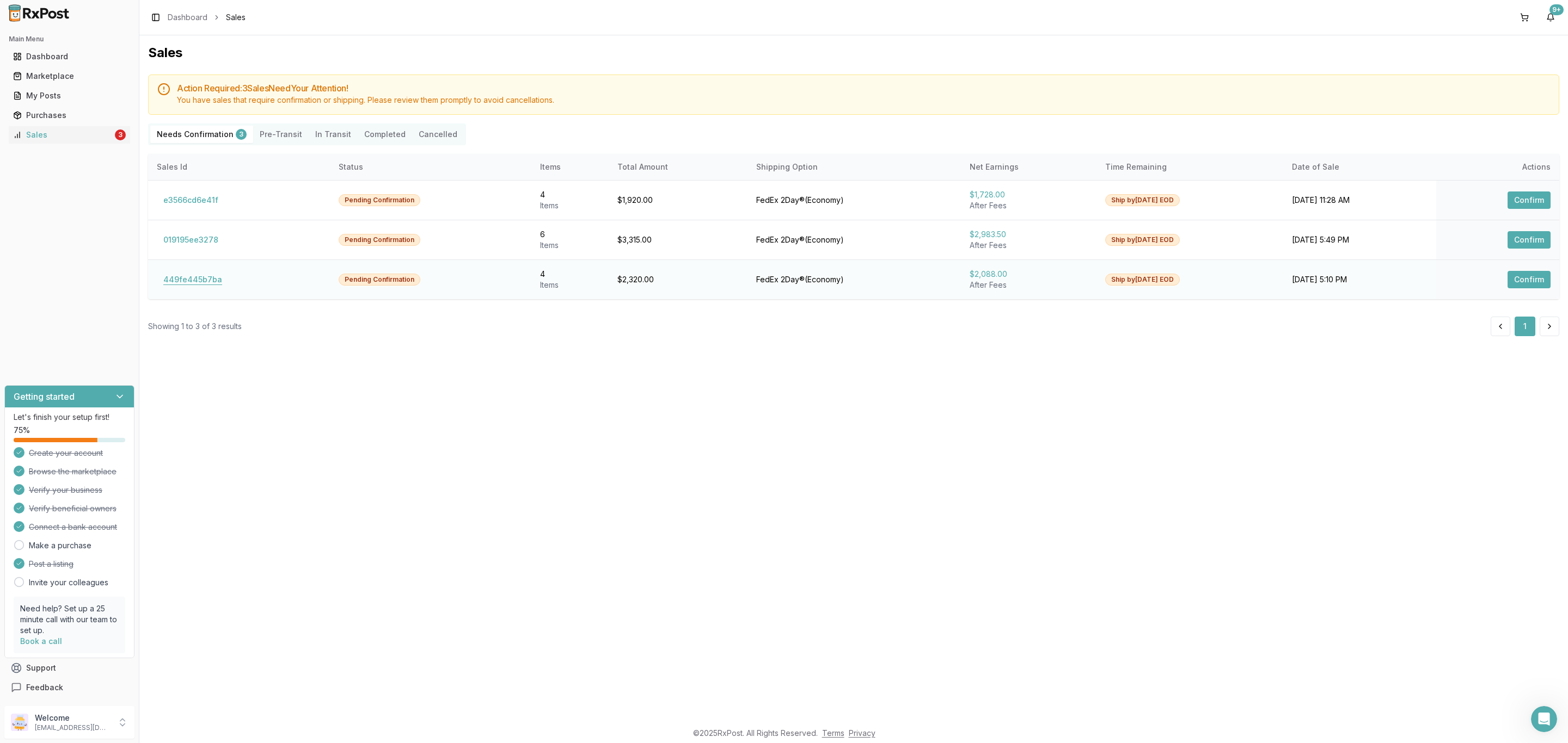
click at [200, 279] on button "449fe445b7ba" at bounding box center [193, 279] width 72 height 18
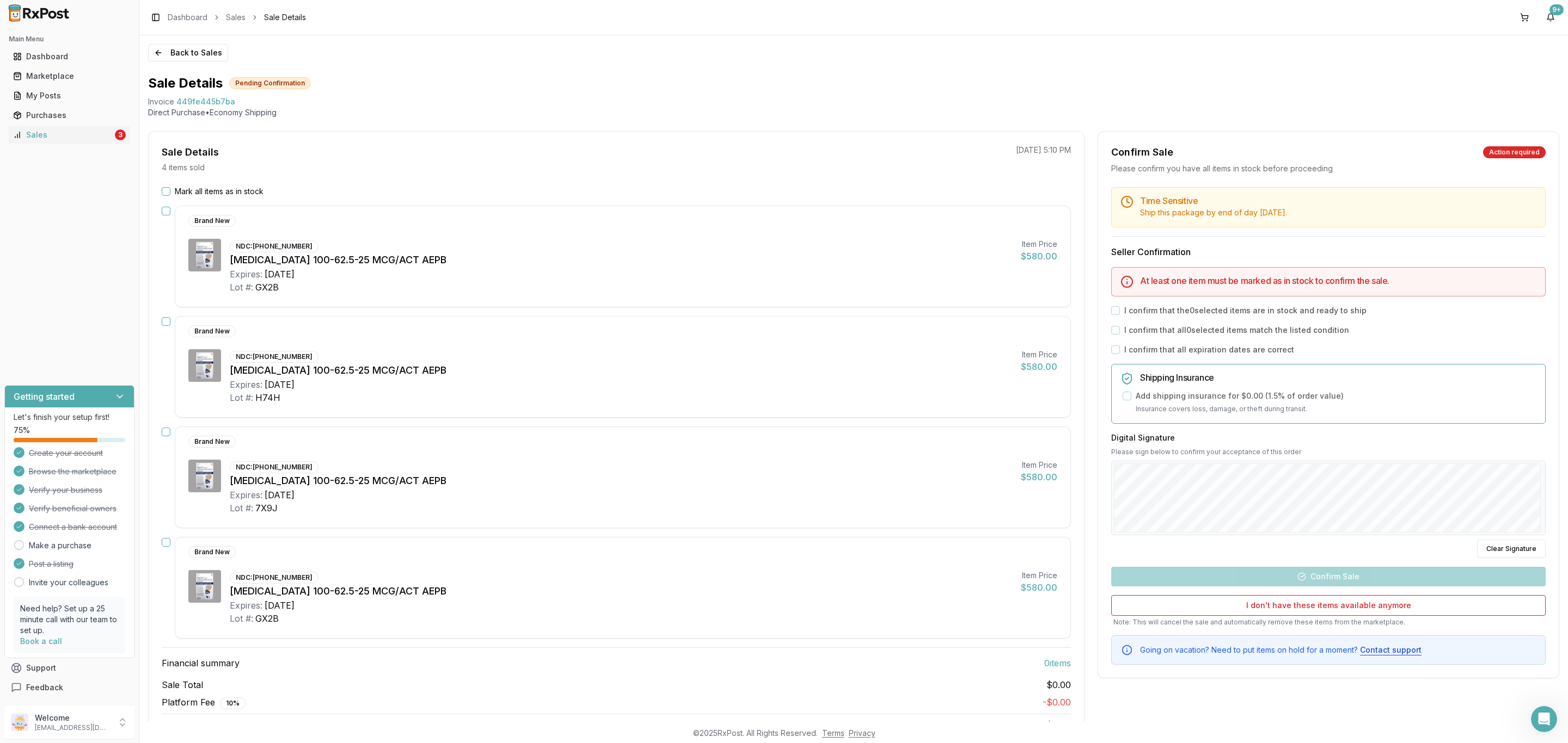
scroll to position [43, 0]
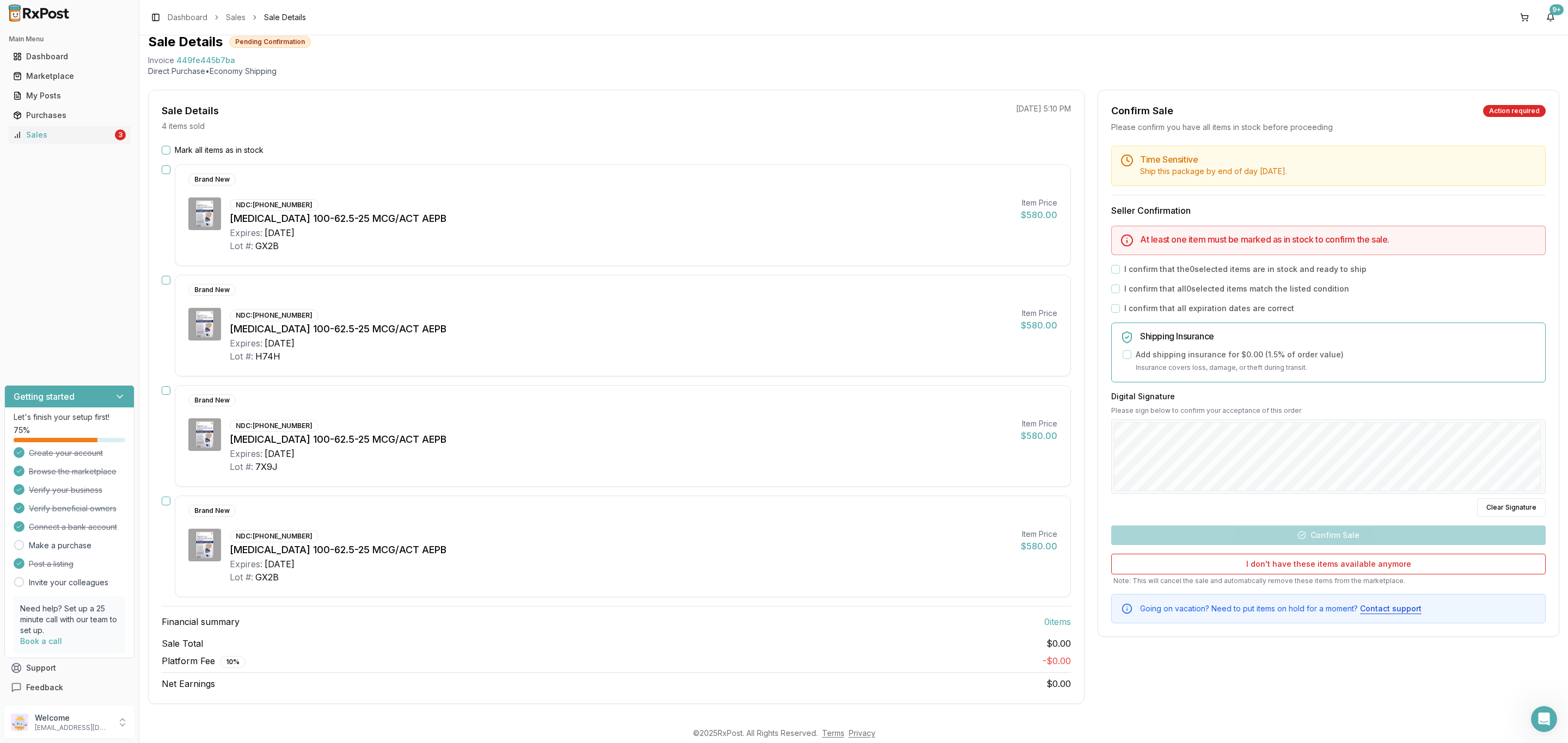
click at [222, 152] on div "Mark all items as in stock Brand New NDC: 00173-0887-10 Trelegy Ellipta 100-62.…" at bounding box center [616, 417] width 936 height 546
click at [224, 151] on label "Mark all items as in stock" at bounding box center [219, 150] width 89 height 11
click at [170, 151] on button "Mark all items as in stock" at bounding box center [166, 150] width 9 height 9
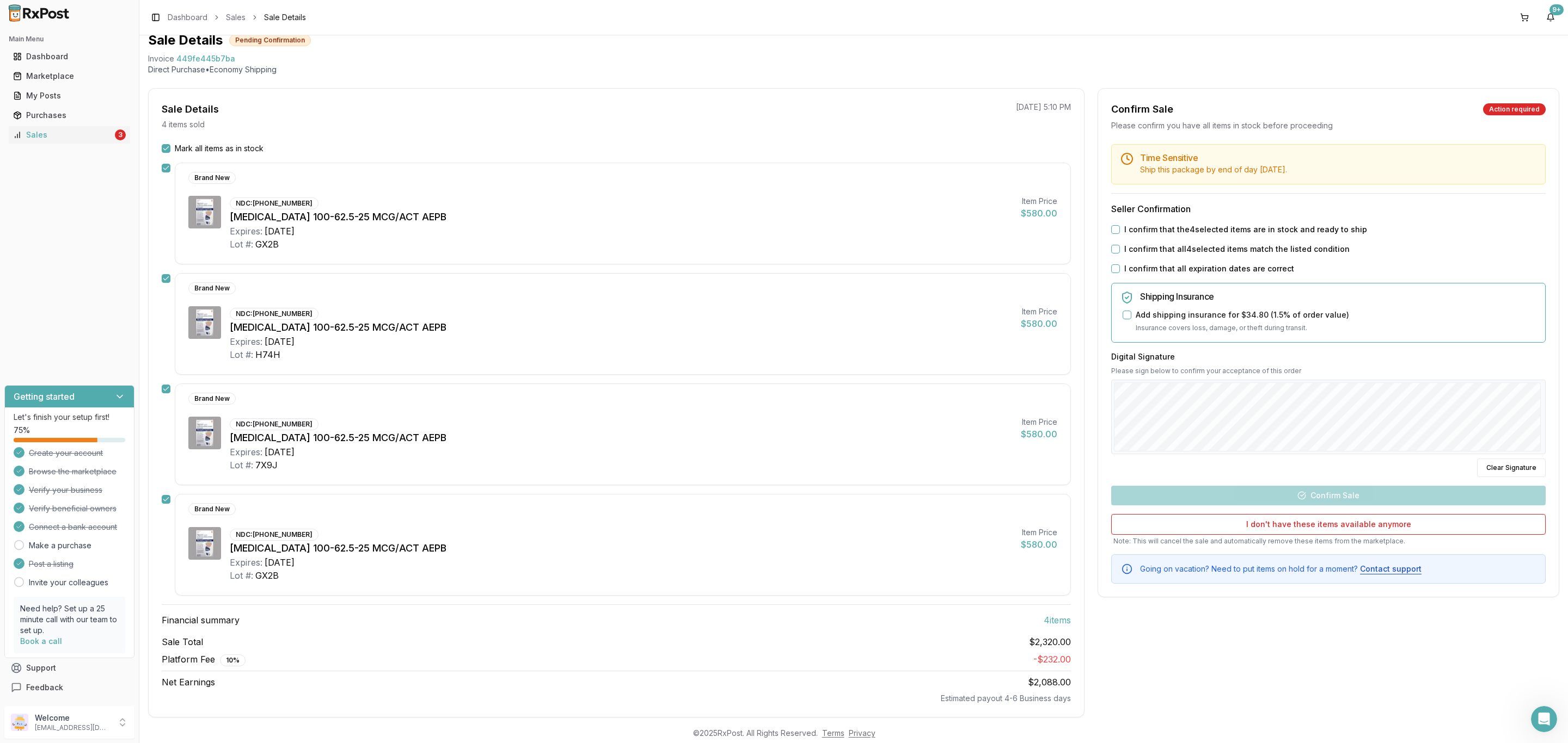
click at [1162, 220] on div "Time Sensitive Ship this package by end of day Wednesday, October 8th . Seller …" at bounding box center [1328, 364] width 461 height 439
click at [1162, 225] on div "Time Sensitive Ship this package by end of day Wednesday, October 8th . Seller …" at bounding box center [1328, 364] width 461 height 439
click at [1159, 229] on label "I confirm that the 4 selected items are in stock and ready to ship" at bounding box center [1245, 230] width 243 height 11
click at [1120, 229] on button "I confirm that the 4 selected items are in stock and ready to ship" at bounding box center [1115, 230] width 9 height 9
click at [1157, 252] on label "I confirm that all 4 selected items match the listed condition" at bounding box center [1236, 249] width 225 height 11
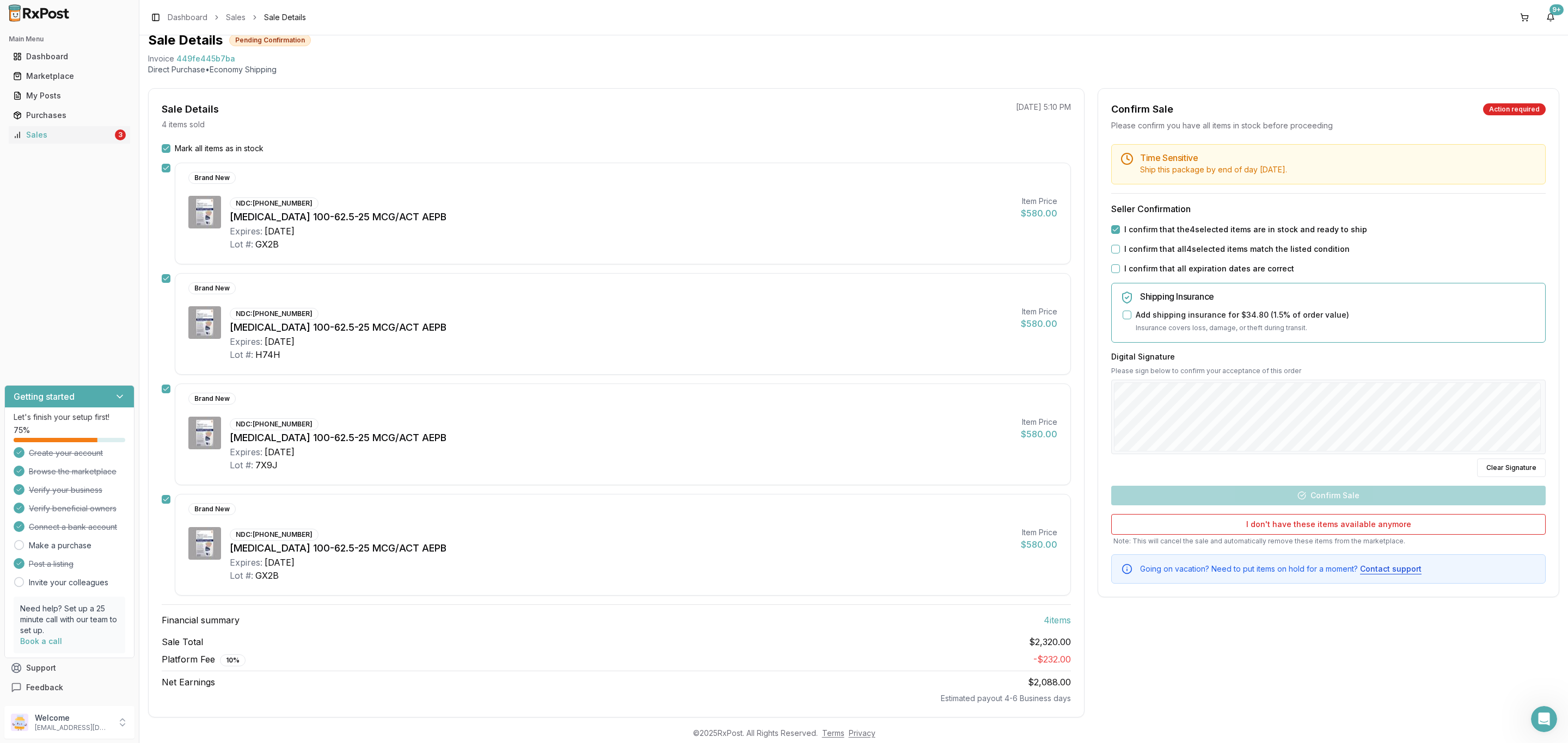
click at [1120, 252] on button "I confirm that all 4 selected items match the listed condition" at bounding box center [1115, 249] width 9 height 9
click at [1150, 268] on label "I confirm that all expiration dates are correct" at bounding box center [1208, 268] width 169 height 11
click at [1120, 268] on button "I confirm that all expiration dates are correct" at bounding box center [1115, 269] width 9 height 9
click at [1341, 500] on button "Confirm Sale" at bounding box center [1328, 496] width 434 height 20
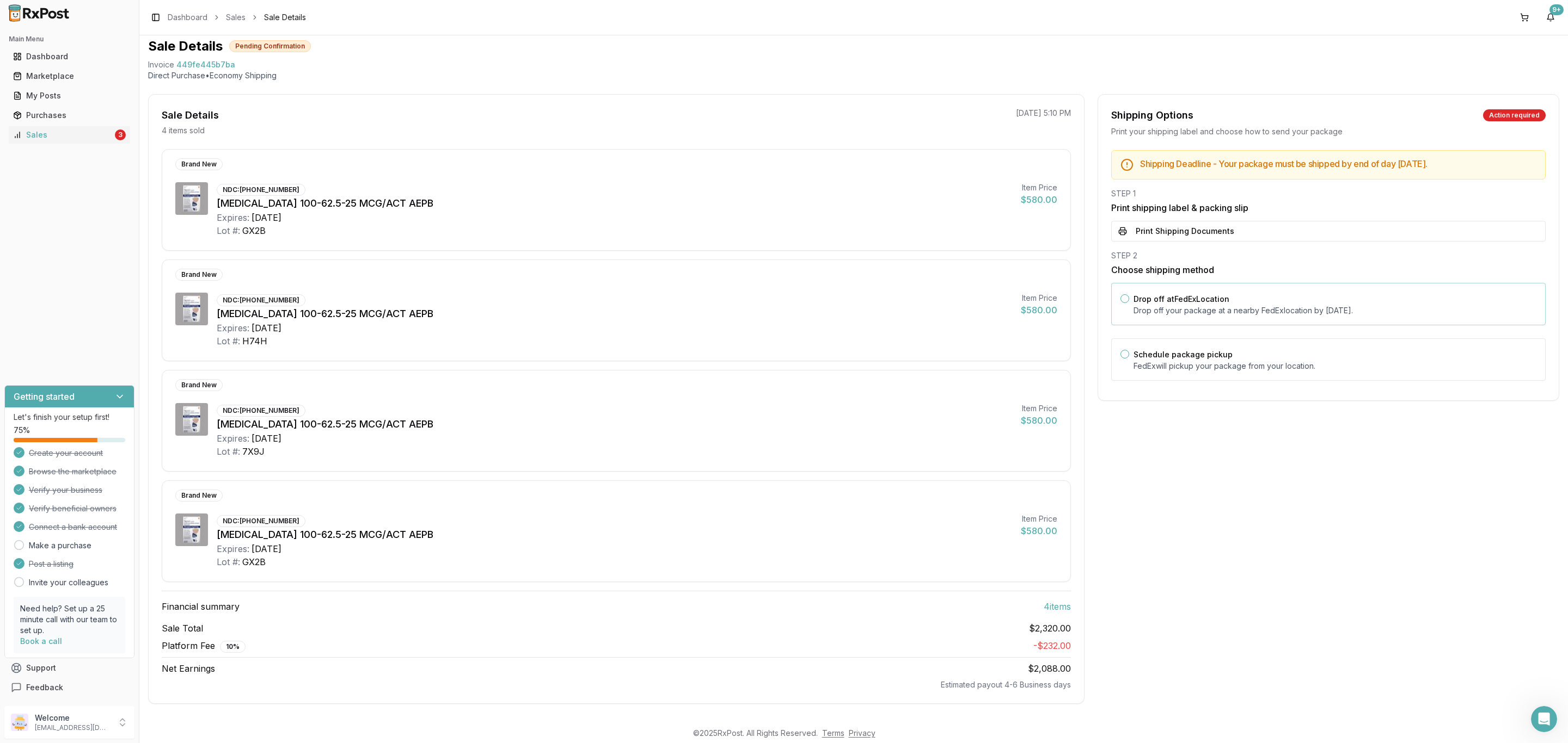
click at [1299, 299] on div "Drop off at FedEx Location Drop off your package at a nearby FedEx location by …" at bounding box center [1335, 304] width 403 height 24
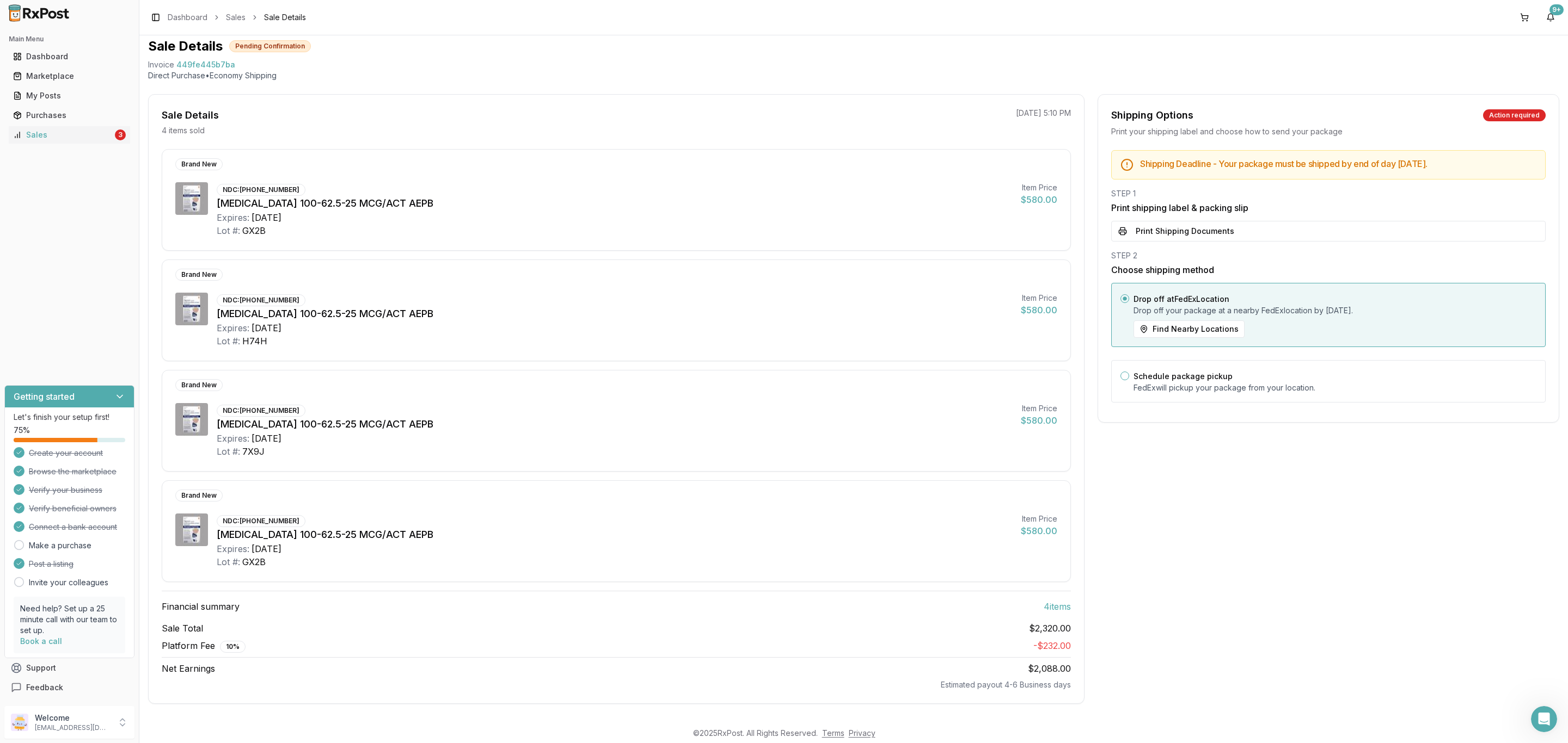
click at [1299, 250] on div "STEP 2" at bounding box center [1328, 255] width 434 height 11
click at [1302, 229] on button "Print Shipping Documents" at bounding box center [1328, 231] width 434 height 21
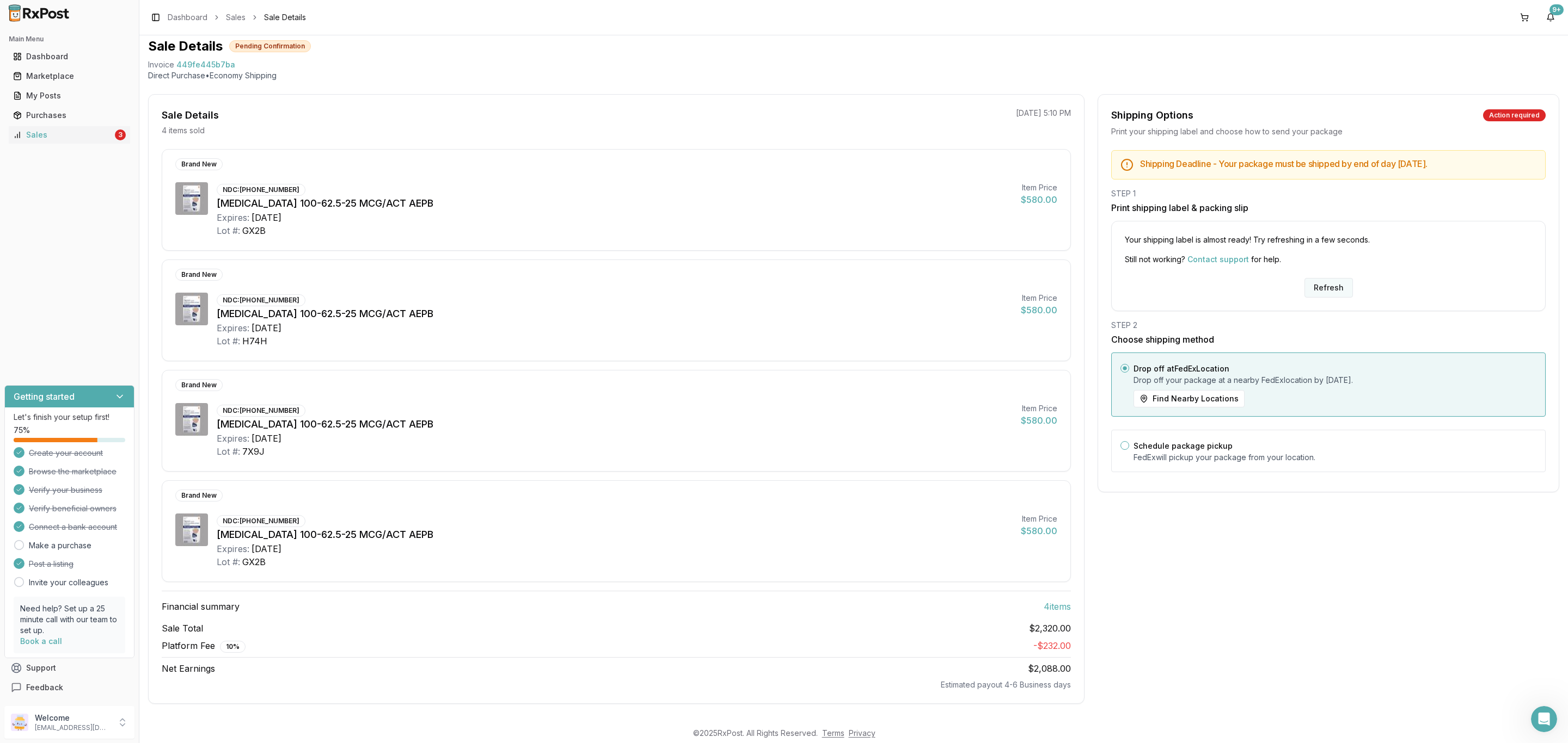
click at [1324, 279] on button "Refresh" at bounding box center [1329, 288] width 48 height 20
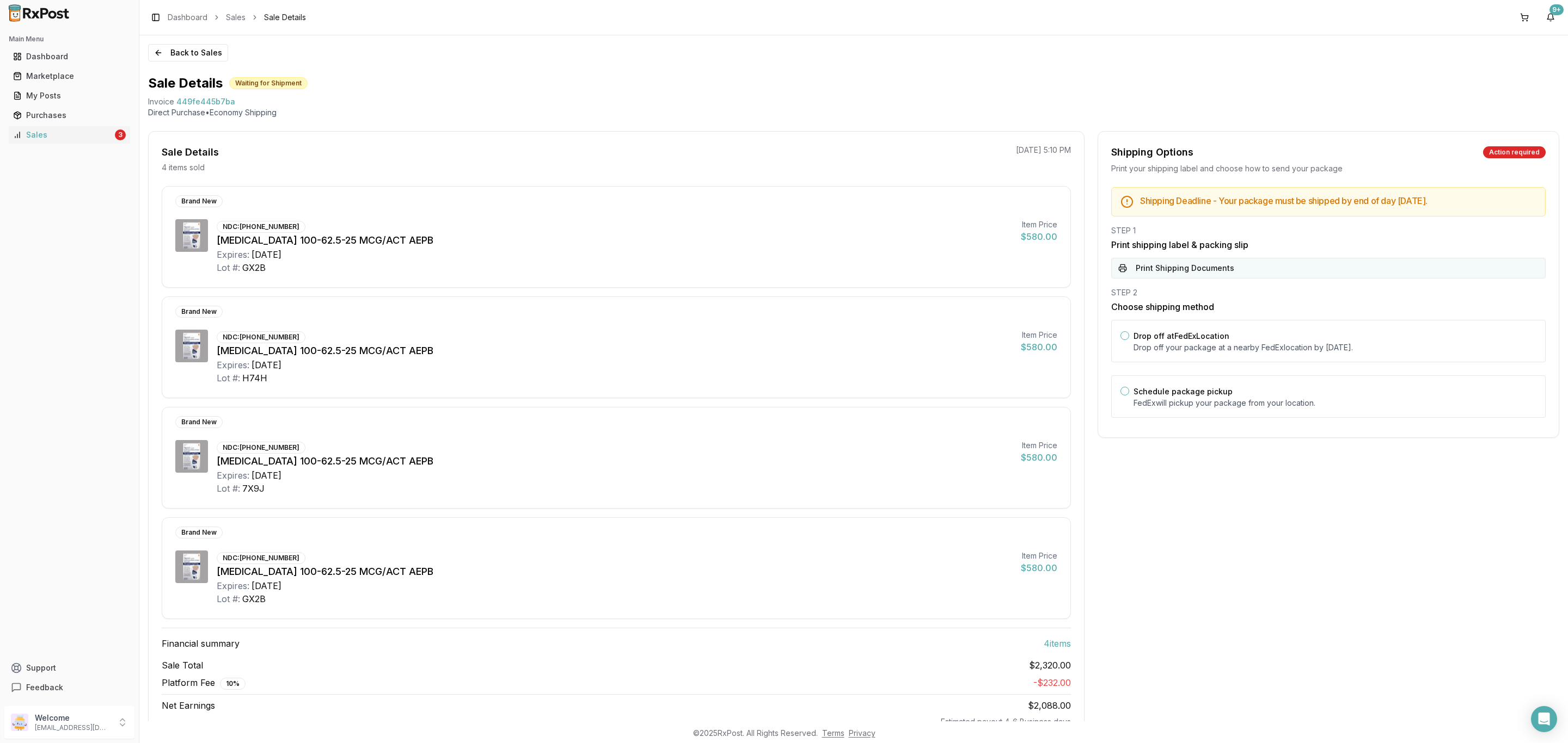
click at [1232, 261] on button "Print Shipping Documents" at bounding box center [1328, 268] width 434 height 21
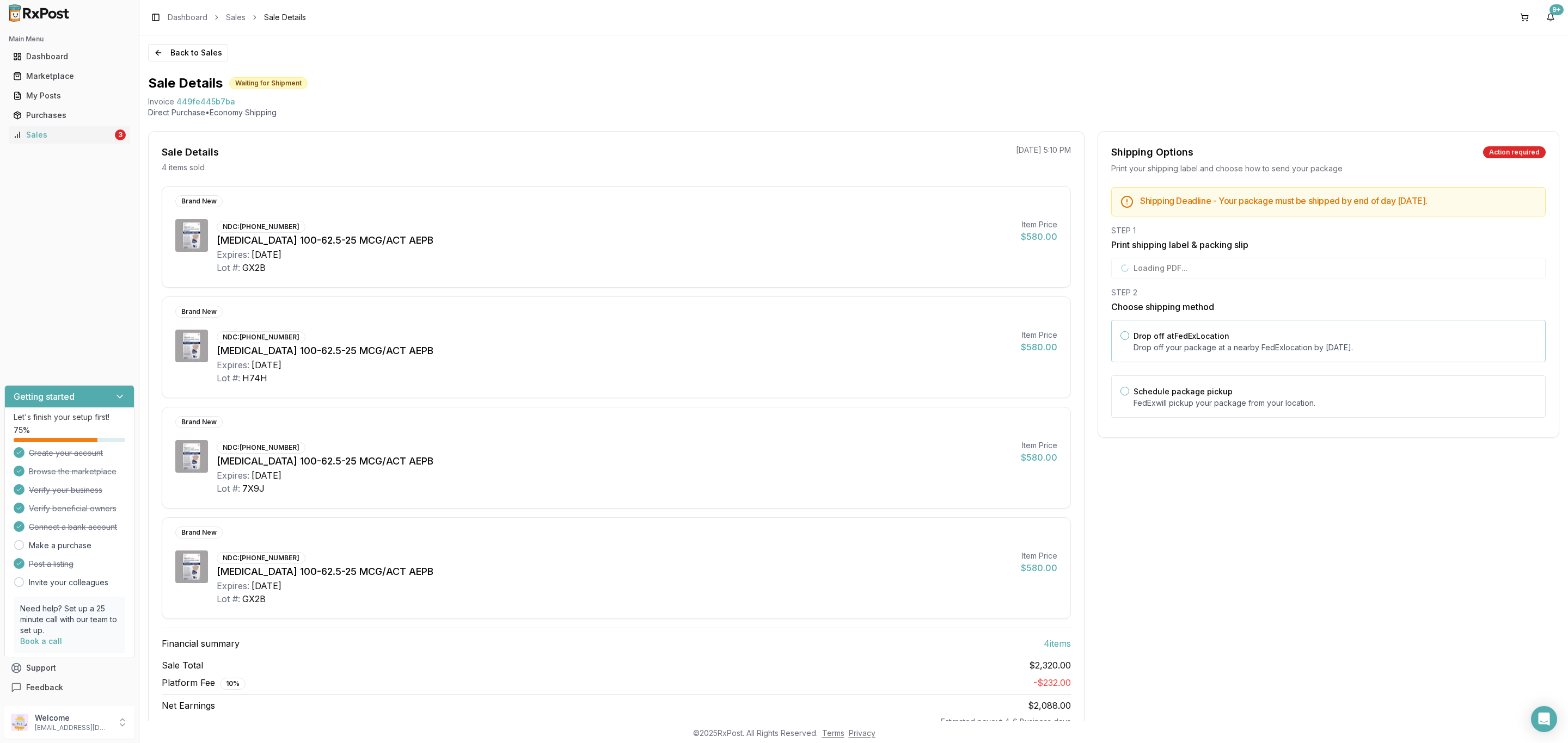
click at [1219, 347] on p "Drop off your package at a nearby [GEOGRAPHIC_DATA] location by [DATE] ." at bounding box center [1335, 348] width 403 height 11
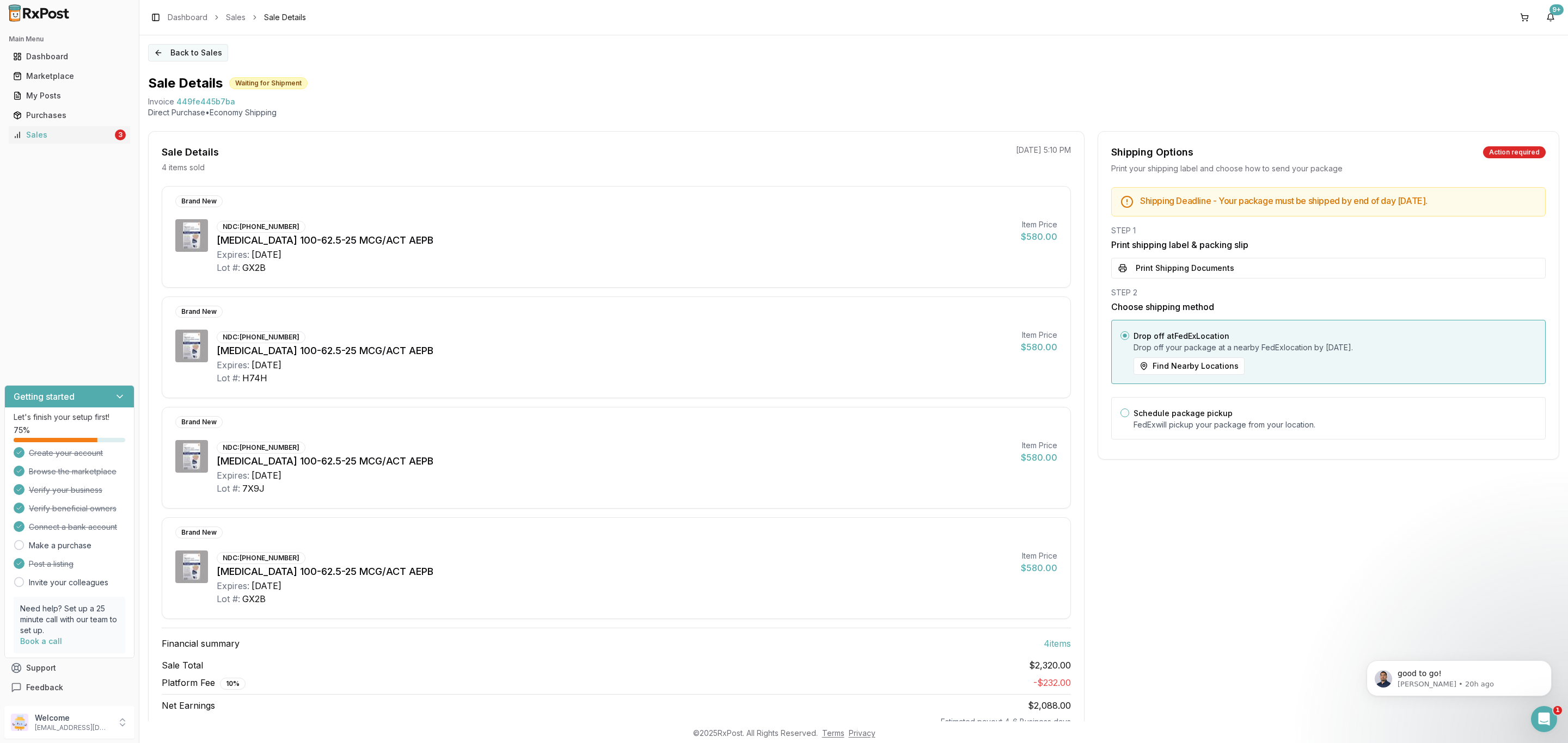
click at [209, 46] on button "Back to Sales" at bounding box center [188, 53] width 80 height 18
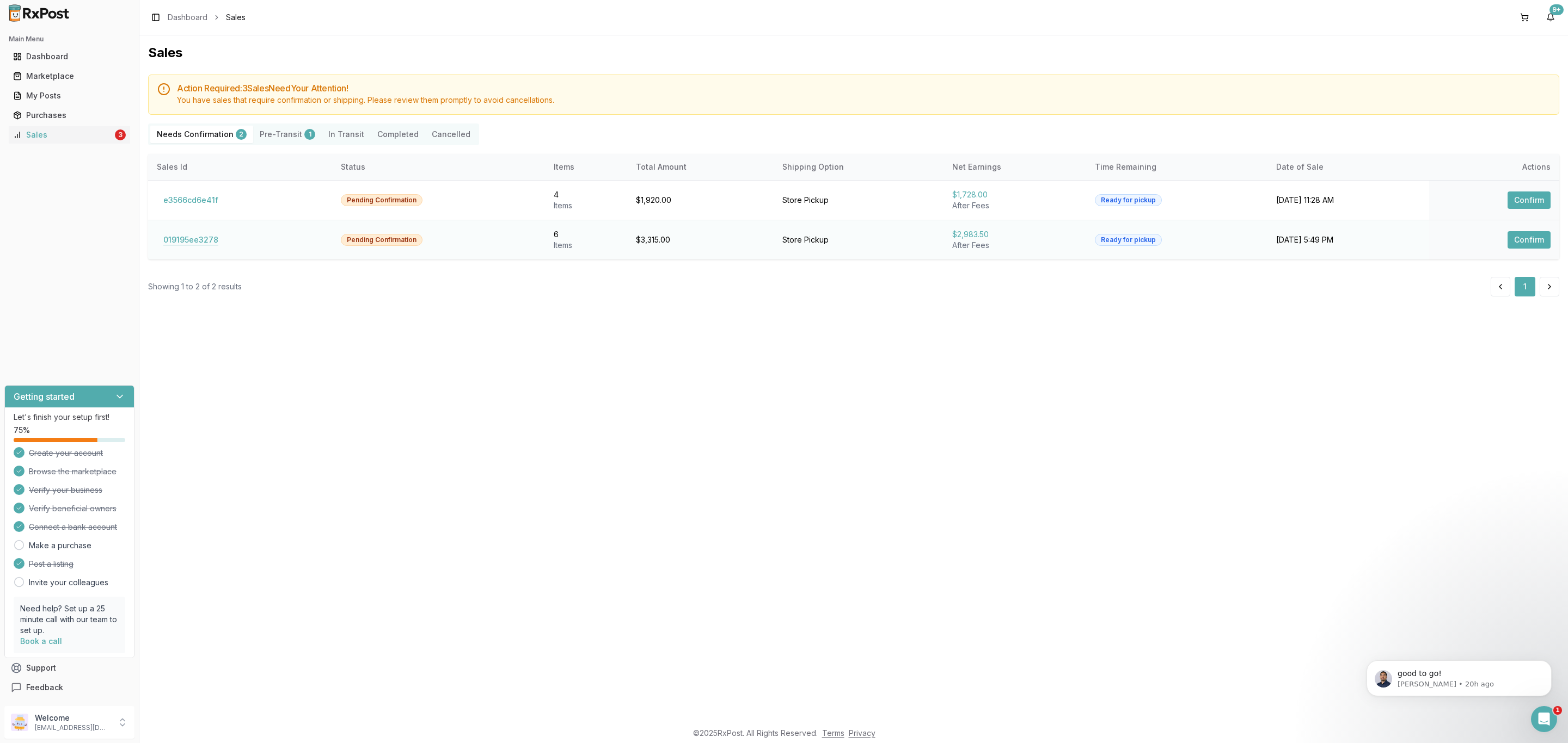
click at [186, 240] on button "019195ee3278" at bounding box center [191, 240] width 68 height 18
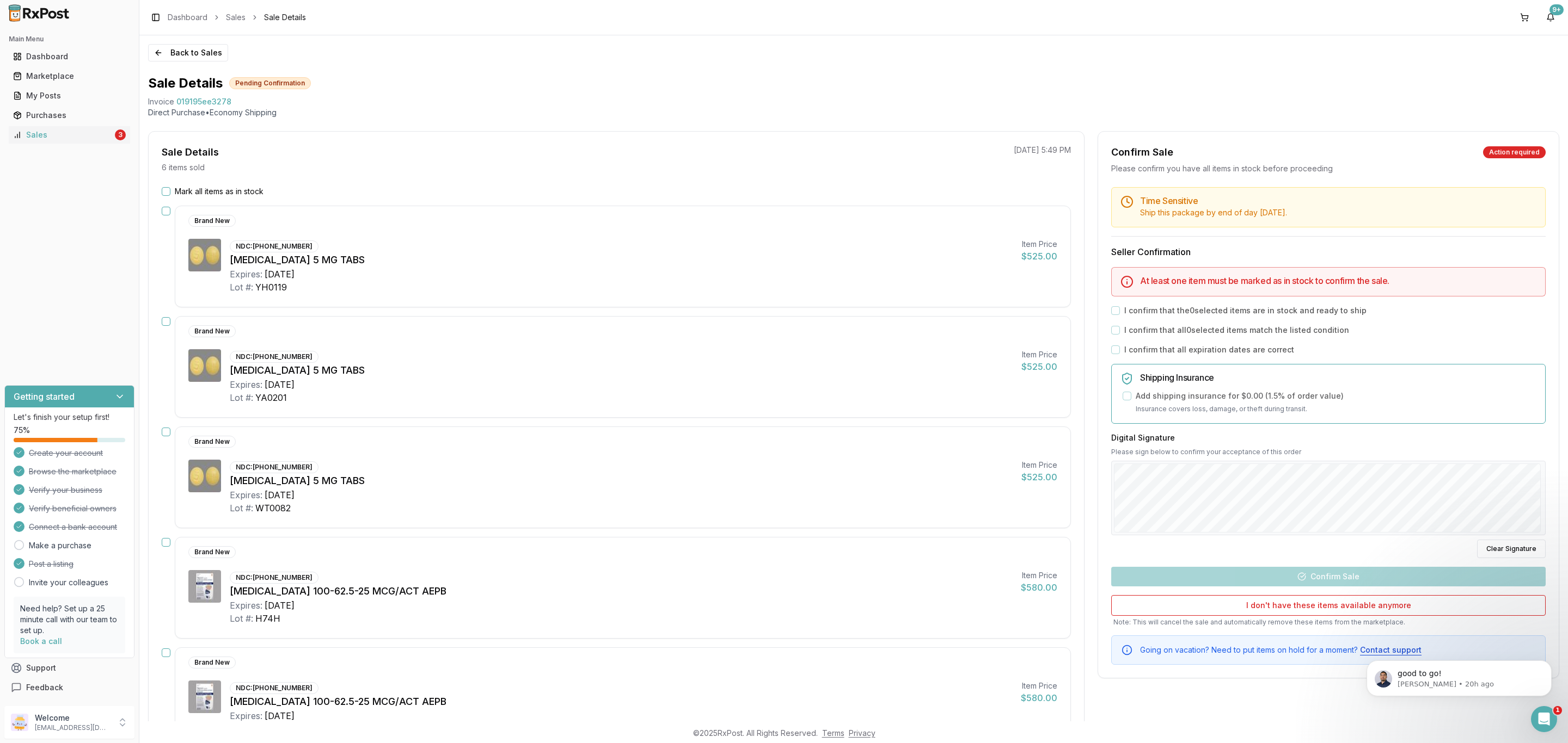
drag, startPoint x: 247, startPoint y: 177, endPoint x: 244, endPoint y: 185, distance: 8.5
click at [244, 182] on div "Sale Details 6 items sold [DATE] 5:49 PM Mark all items as in stock Brand New N…" at bounding box center [616, 549] width 936 height 835
click at [240, 189] on label "Mark all items as in stock" at bounding box center [219, 191] width 89 height 11
click at [170, 189] on button "Mark all items as in stock" at bounding box center [166, 191] width 9 height 9
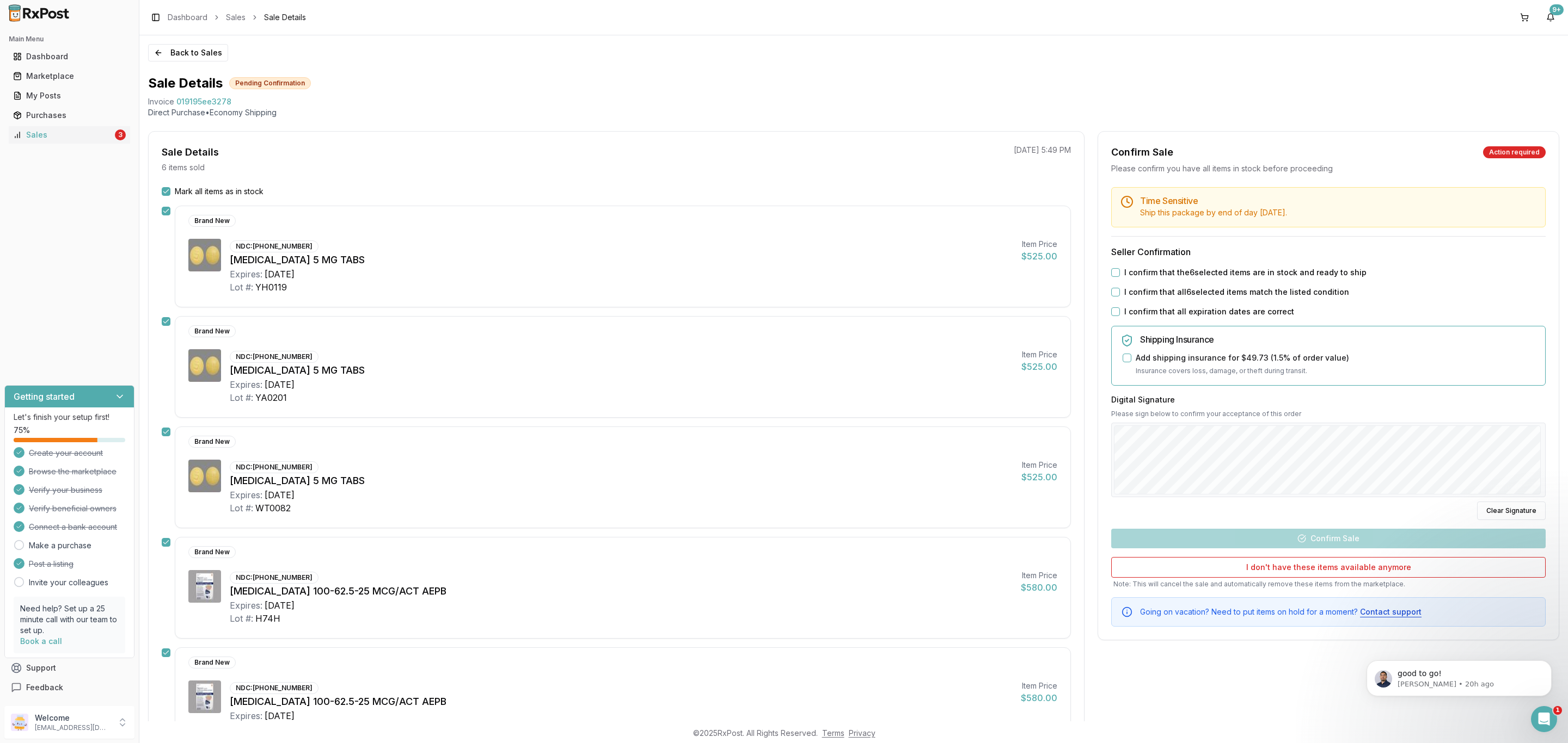
click at [1202, 269] on label "I confirm that the 6 selected items are in stock and ready to ship" at bounding box center [1245, 272] width 242 height 11
click at [1120, 269] on button "I confirm that the 6 selected items are in stock and ready to ship" at bounding box center [1115, 273] width 9 height 9
click at [1193, 294] on label "I confirm that all 6 selected items match the listed condition" at bounding box center [1236, 292] width 225 height 11
click at [1120, 294] on button "I confirm that all 6 selected items match the listed condition" at bounding box center [1115, 292] width 9 height 9
click at [1186, 312] on label "I confirm that all expiration dates are correct" at bounding box center [1208, 312] width 169 height 11
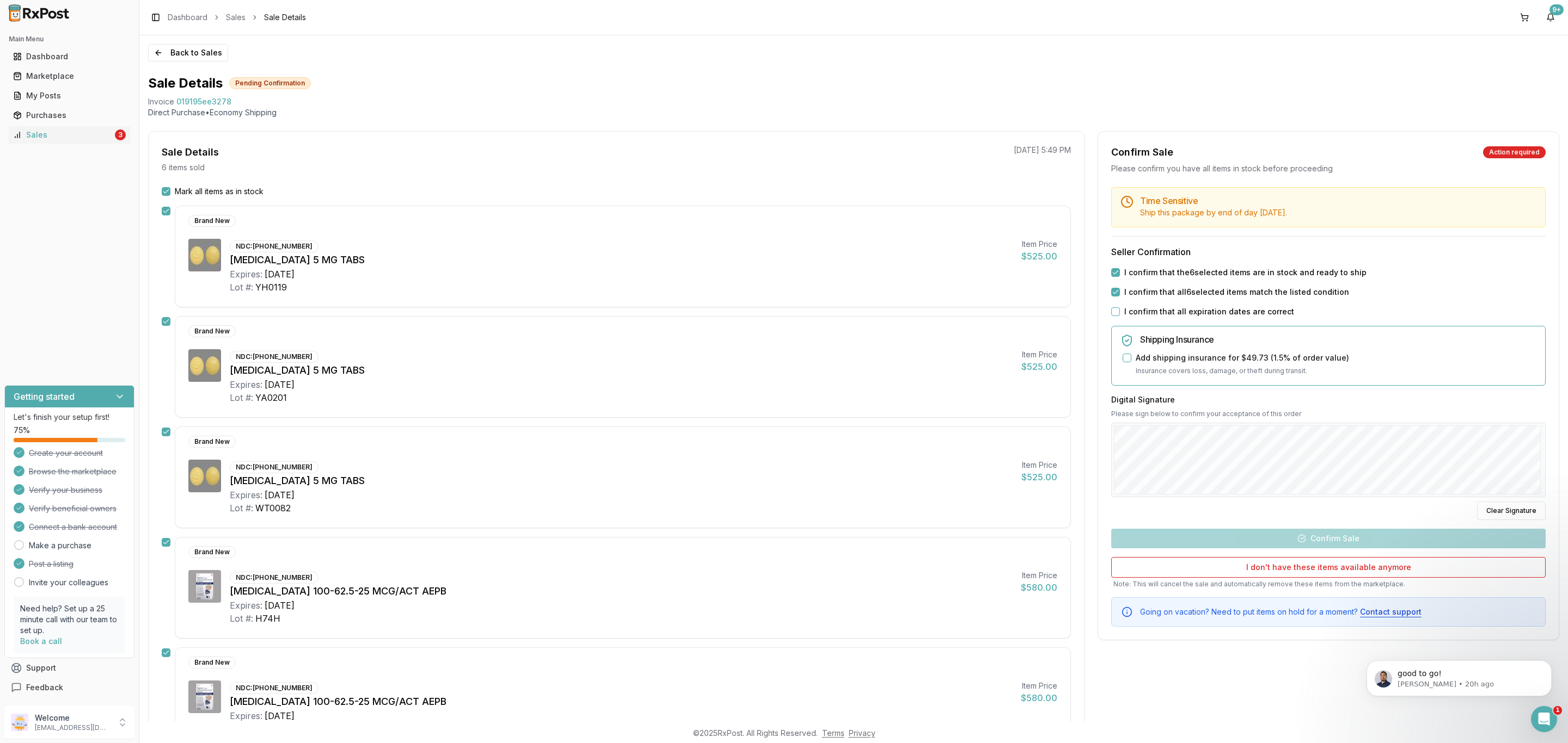
click at [1120, 312] on button "I confirm that all expiration dates are correct" at bounding box center [1115, 312] width 9 height 9
click at [1408, 498] on div at bounding box center [1328, 460] width 434 height 75
click at [1371, 541] on button "Confirm Sale" at bounding box center [1328, 538] width 434 height 20
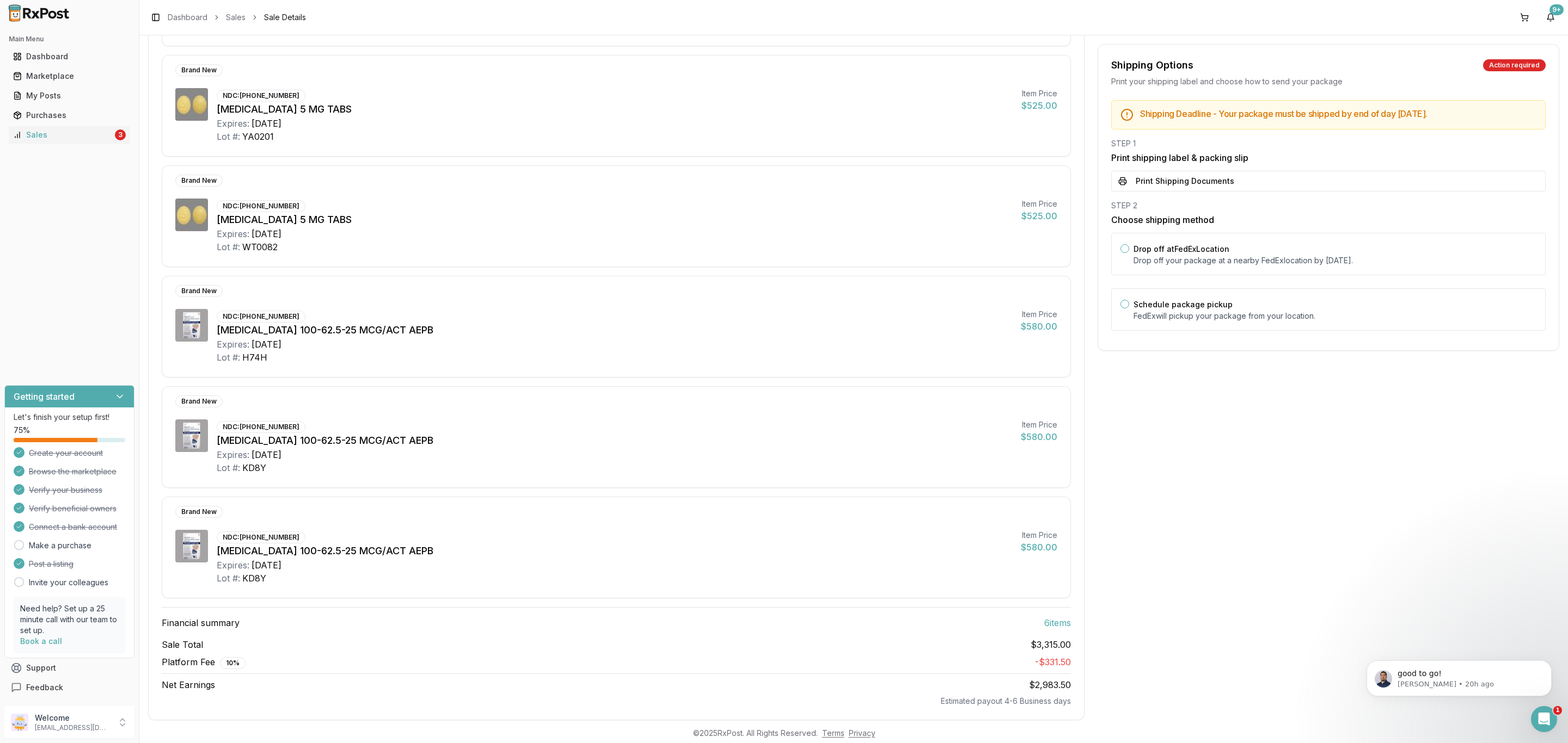
scroll to position [245, 0]
click at [1251, 255] on div "Drop off at FedEx Location Drop off your package at a nearby [GEOGRAPHIC_DATA] …" at bounding box center [1335, 254] width 403 height 24
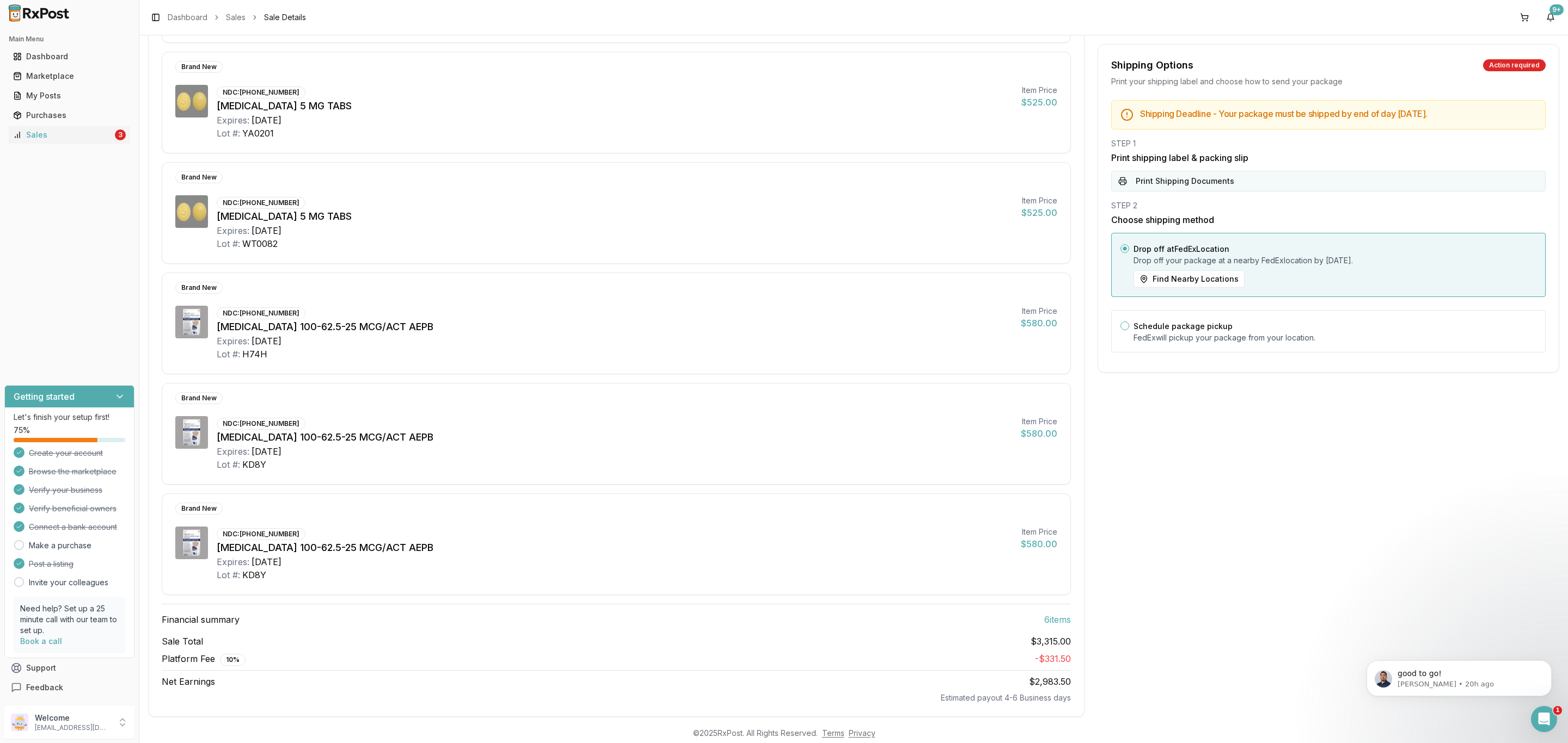
click at [1222, 180] on button "Print Shipping Documents" at bounding box center [1328, 181] width 434 height 21
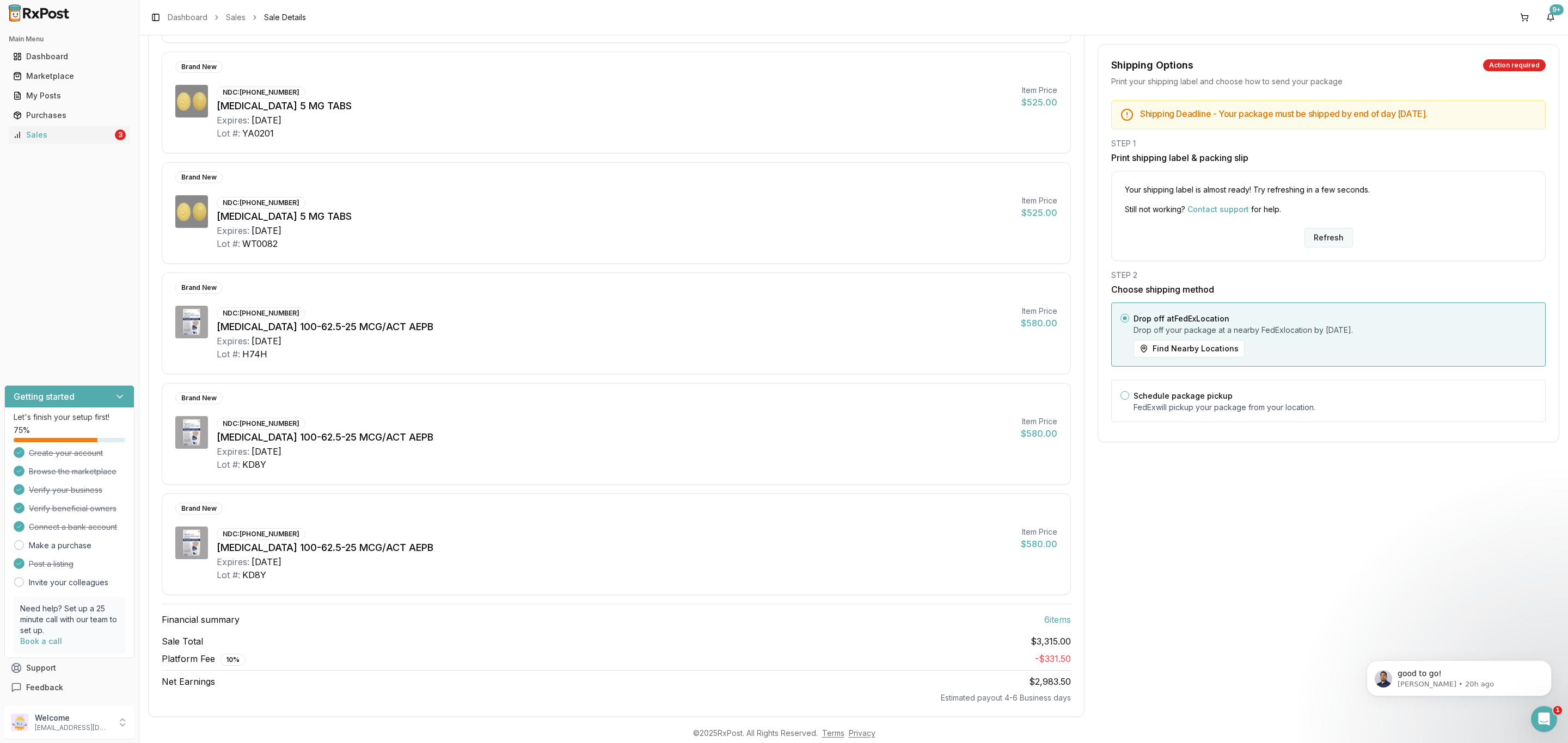
click at [1336, 240] on button "Refresh" at bounding box center [1329, 238] width 48 height 20
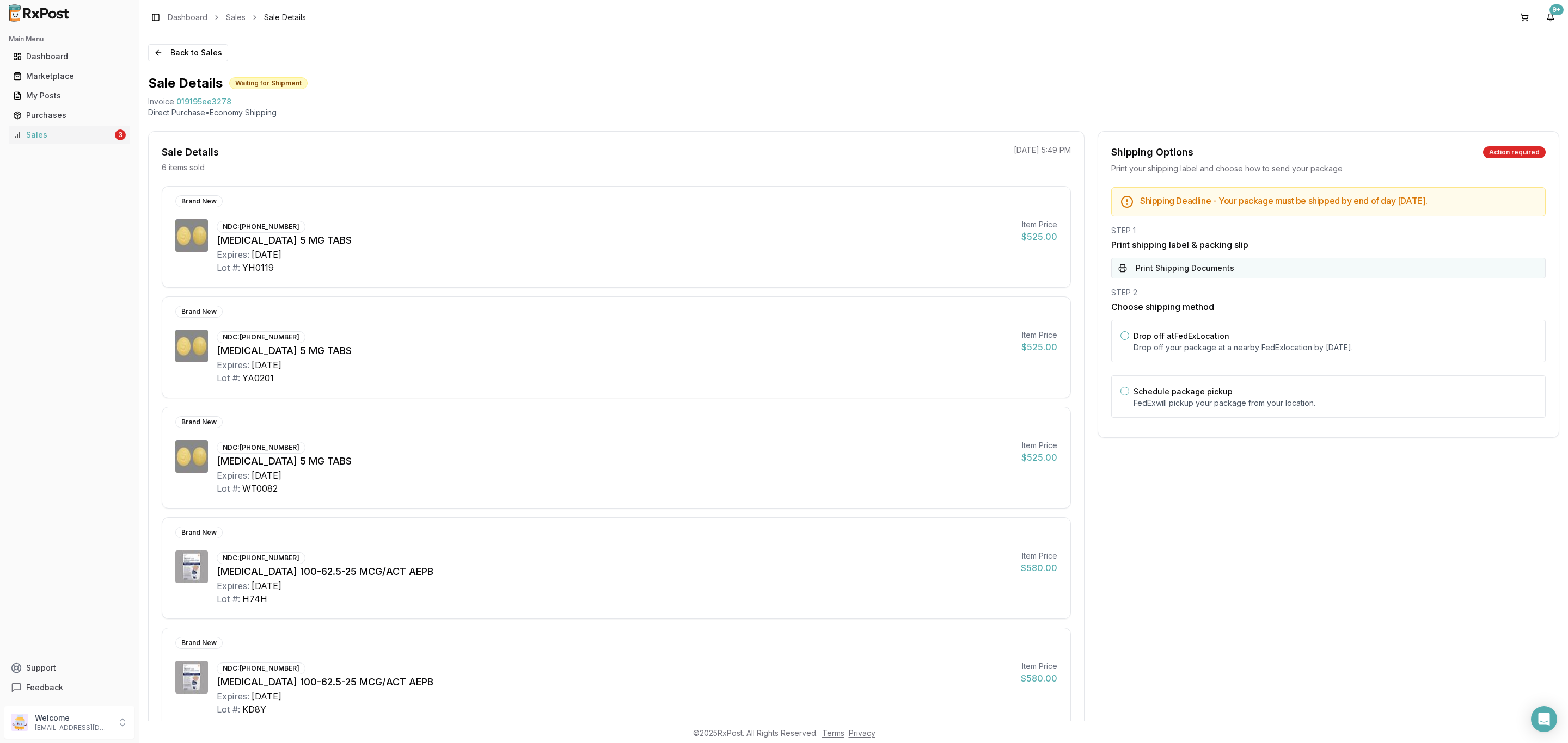
click at [1279, 278] on button "Print Shipping Documents" at bounding box center [1328, 268] width 434 height 21
click at [1210, 345] on p "Drop off your package at a nearby FedEx location by October 8, 2025 ." at bounding box center [1335, 348] width 403 height 11
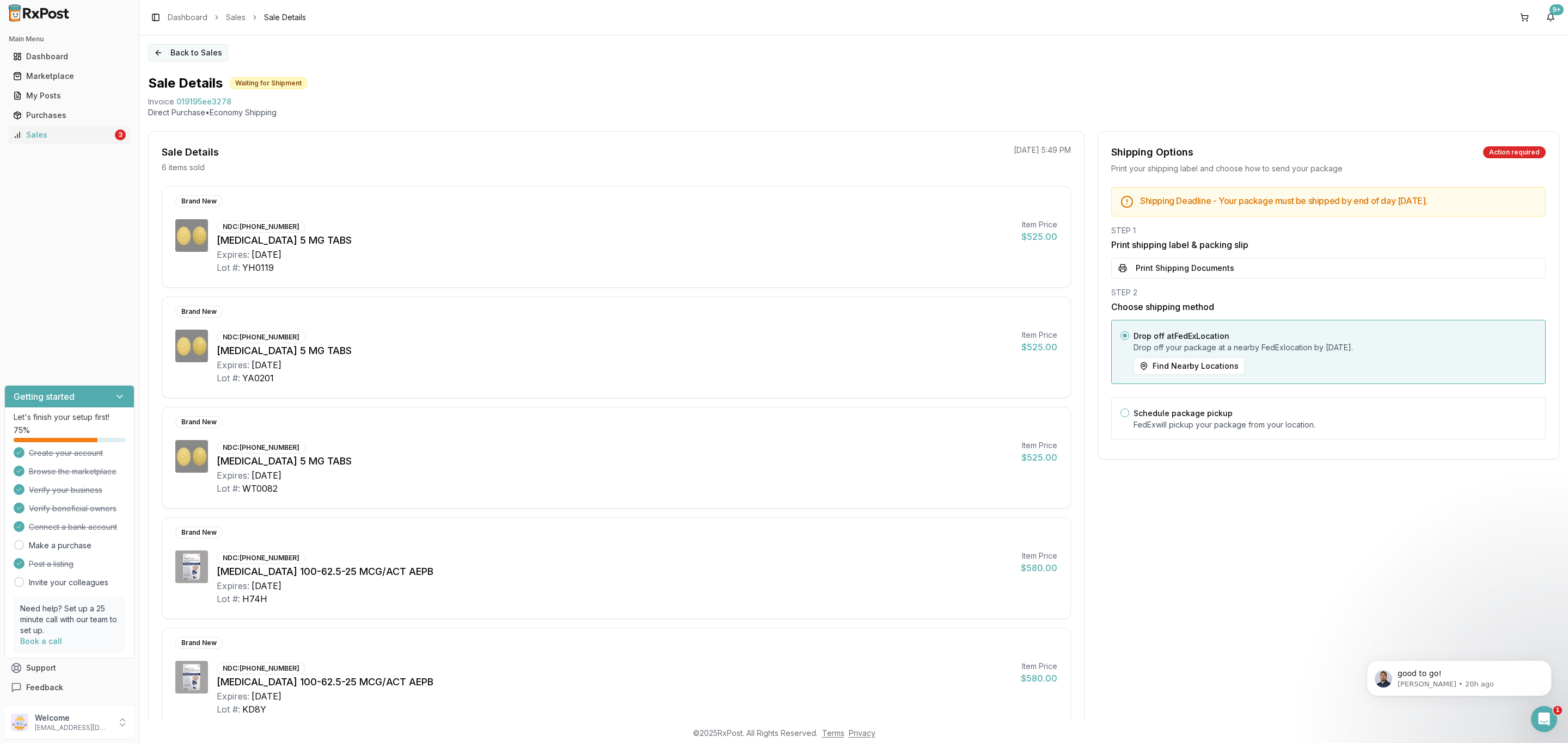
click at [214, 57] on button "Back to Sales" at bounding box center [188, 53] width 80 height 18
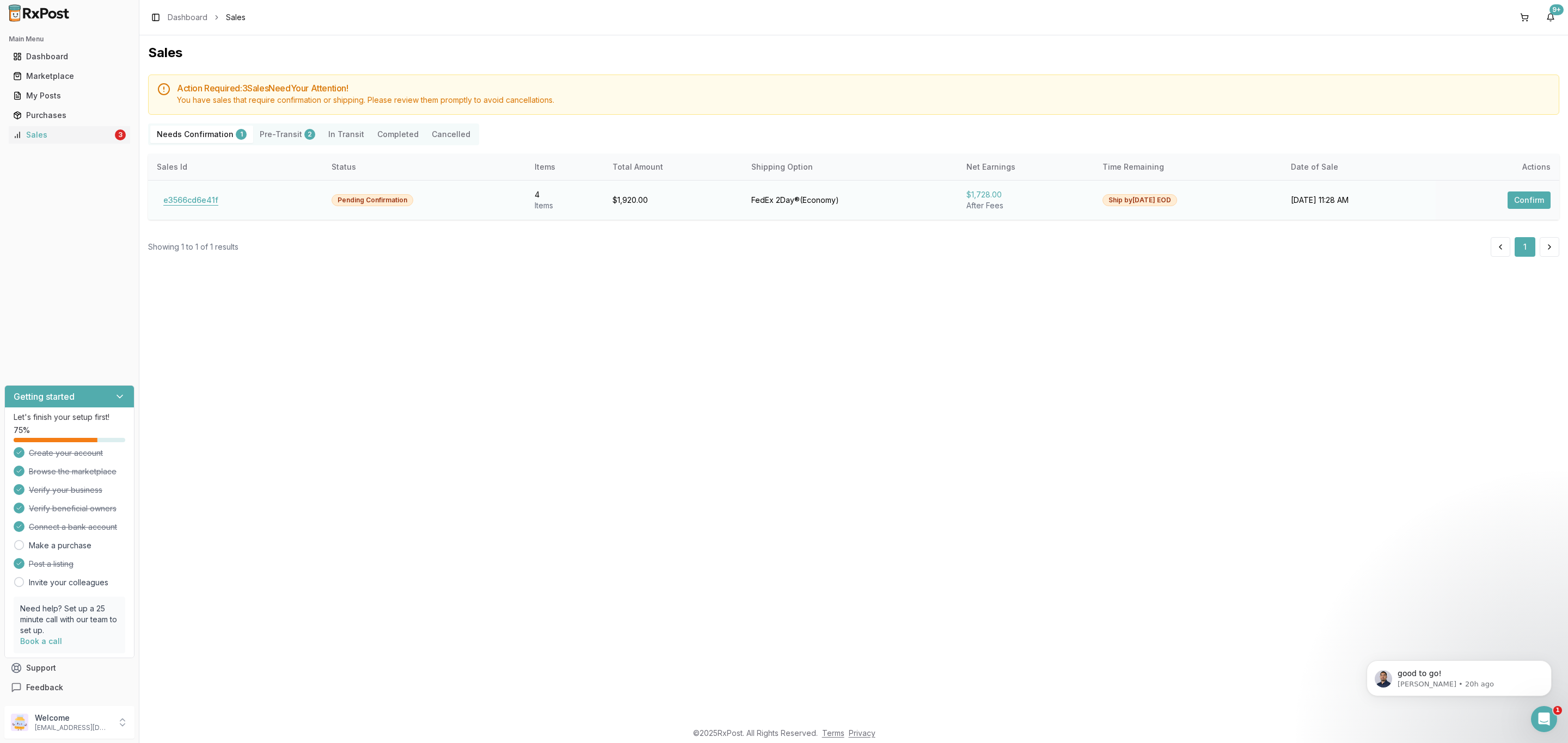
click at [190, 200] on button "e3566cd6e41f" at bounding box center [191, 200] width 68 height 18
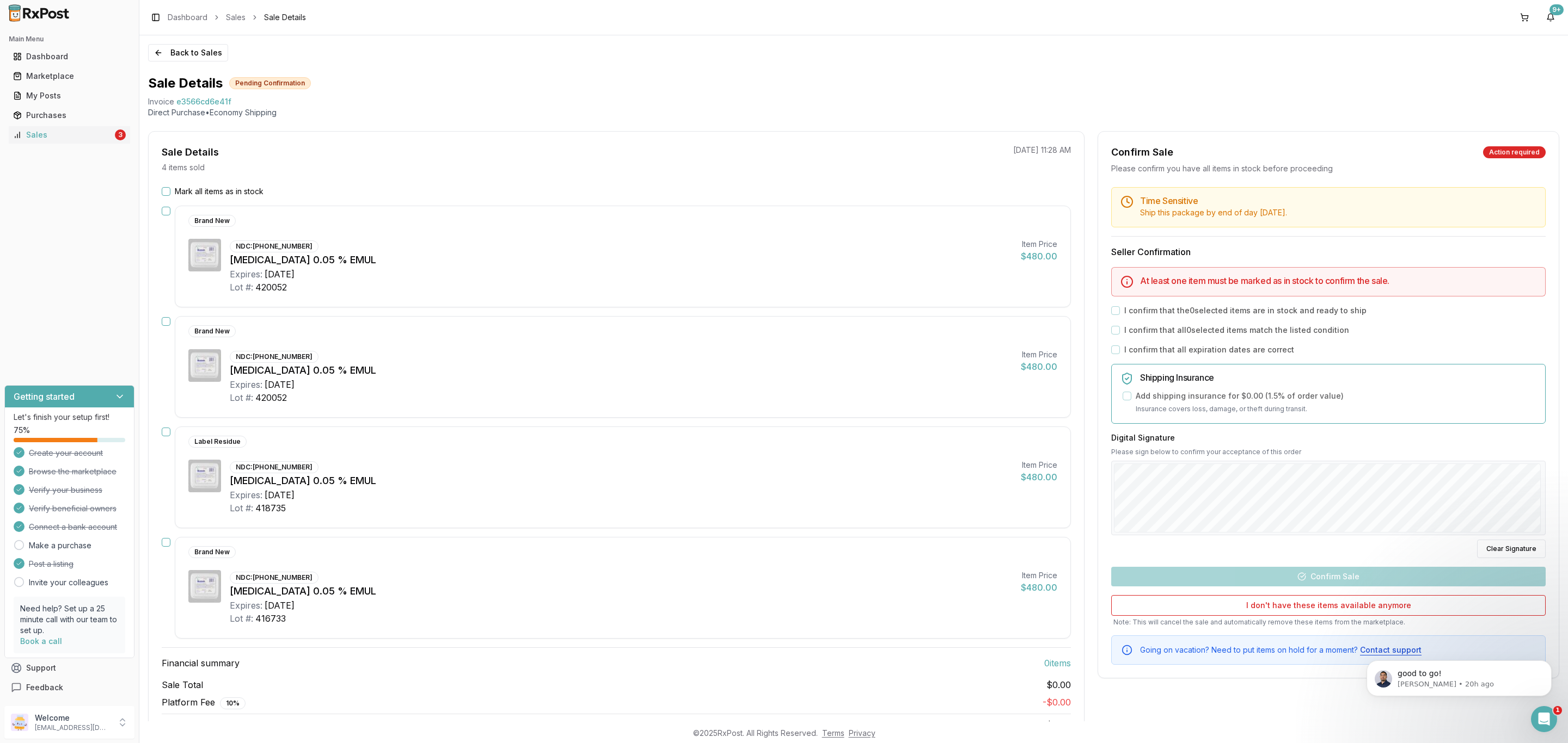
drag, startPoint x: 246, startPoint y: 177, endPoint x: 241, endPoint y: 191, distance: 14.9
click at [246, 183] on div "Sale Details 4 items sold 10/02/2025 11:28 AM Mark all items as in stock Brand …" at bounding box center [616, 439] width 936 height 615
click at [241, 191] on label "Mark all items as in stock" at bounding box center [219, 191] width 89 height 11
click at [170, 191] on button "Mark all items as in stock" at bounding box center [166, 191] width 9 height 9
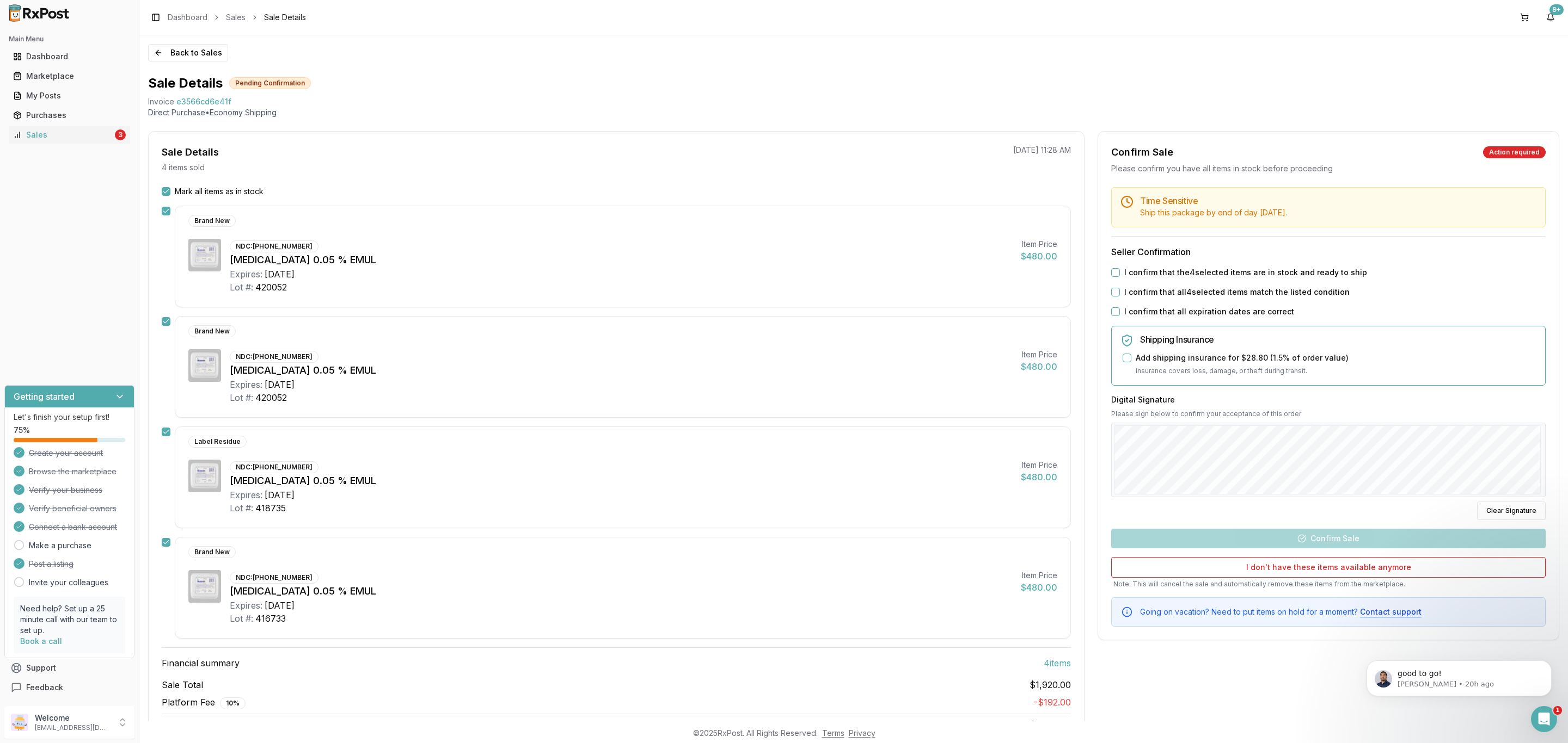
click at [1208, 273] on label "I confirm that the 4 selected items are in stock and ready to ship" at bounding box center [1245, 272] width 243 height 11
click at [1120, 273] on button "I confirm that the 4 selected items are in stock and ready to ship" at bounding box center [1115, 273] width 9 height 9
click at [1199, 290] on label "I confirm that all 4 selected items match the listed condition" at bounding box center [1236, 292] width 225 height 11
click at [1120, 290] on button "I confirm that all 4 selected items match the listed condition" at bounding box center [1115, 292] width 9 height 9
click at [1187, 307] on label "I confirm that all expiration dates are correct" at bounding box center [1208, 312] width 169 height 11
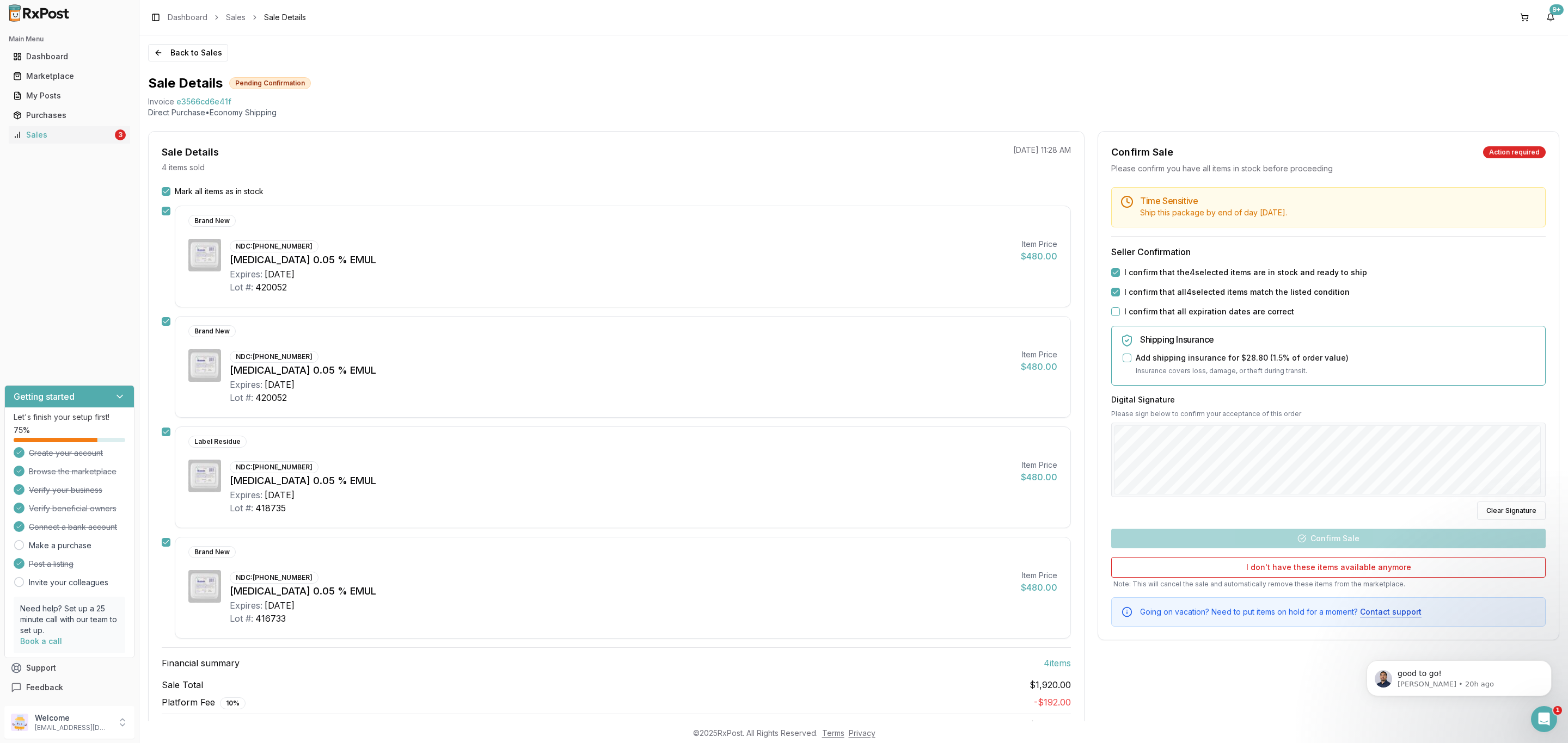
click at [1120, 307] on button "I confirm that all expiration dates are correct" at bounding box center [1115, 312] width 9 height 9
click at [1346, 510] on div "Digital Signature Please sign below to confirm your acceptance of this order Cl…" at bounding box center [1328, 458] width 434 height 126
click at [1317, 541] on button "Confirm Sale" at bounding box center [1328, 538] width 434 height 20
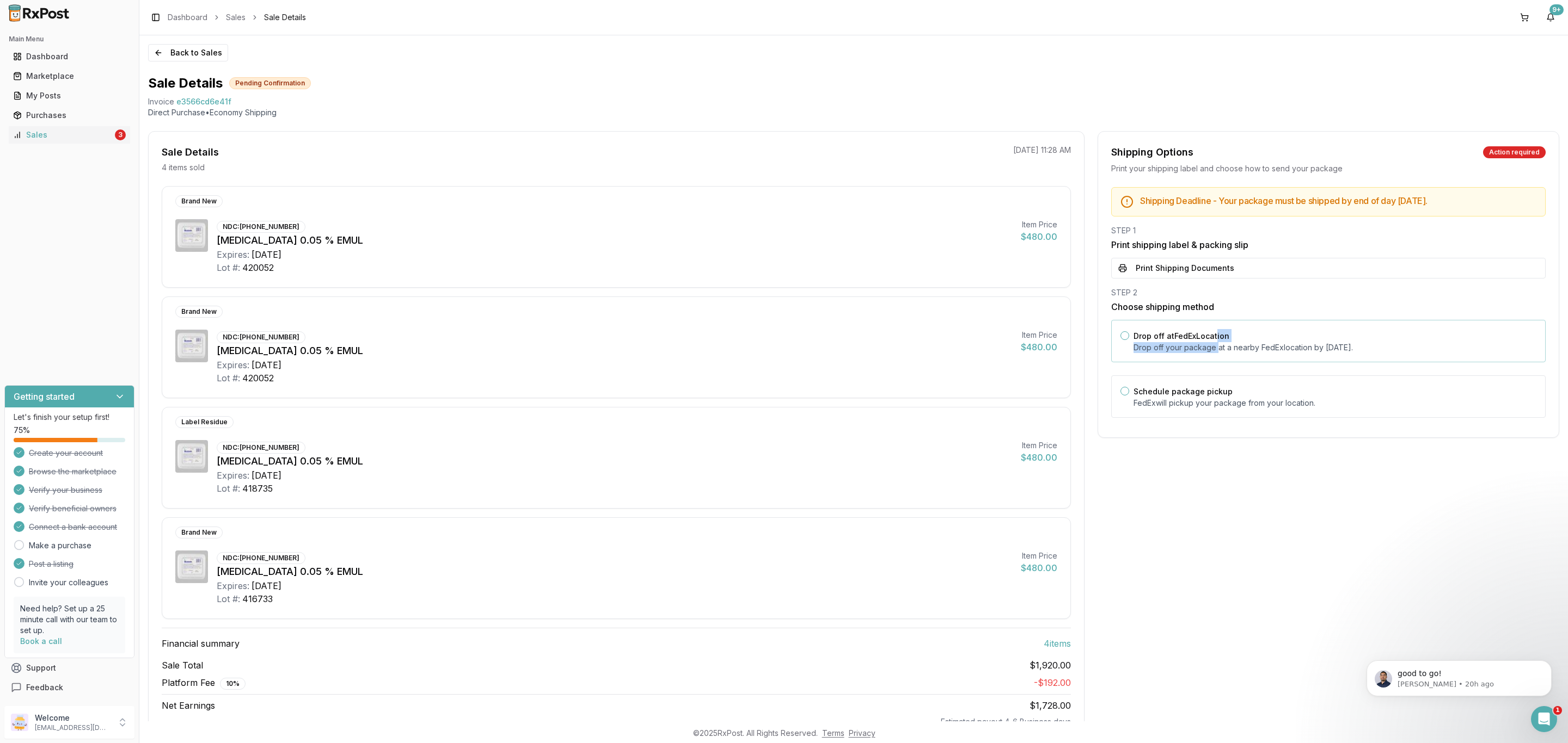
click at [1214, 343] on div "Drop off at FedEx Location Drop off your package at a nearby FedEx location by …" at bounding box center [1335, 341] width 403 height 24
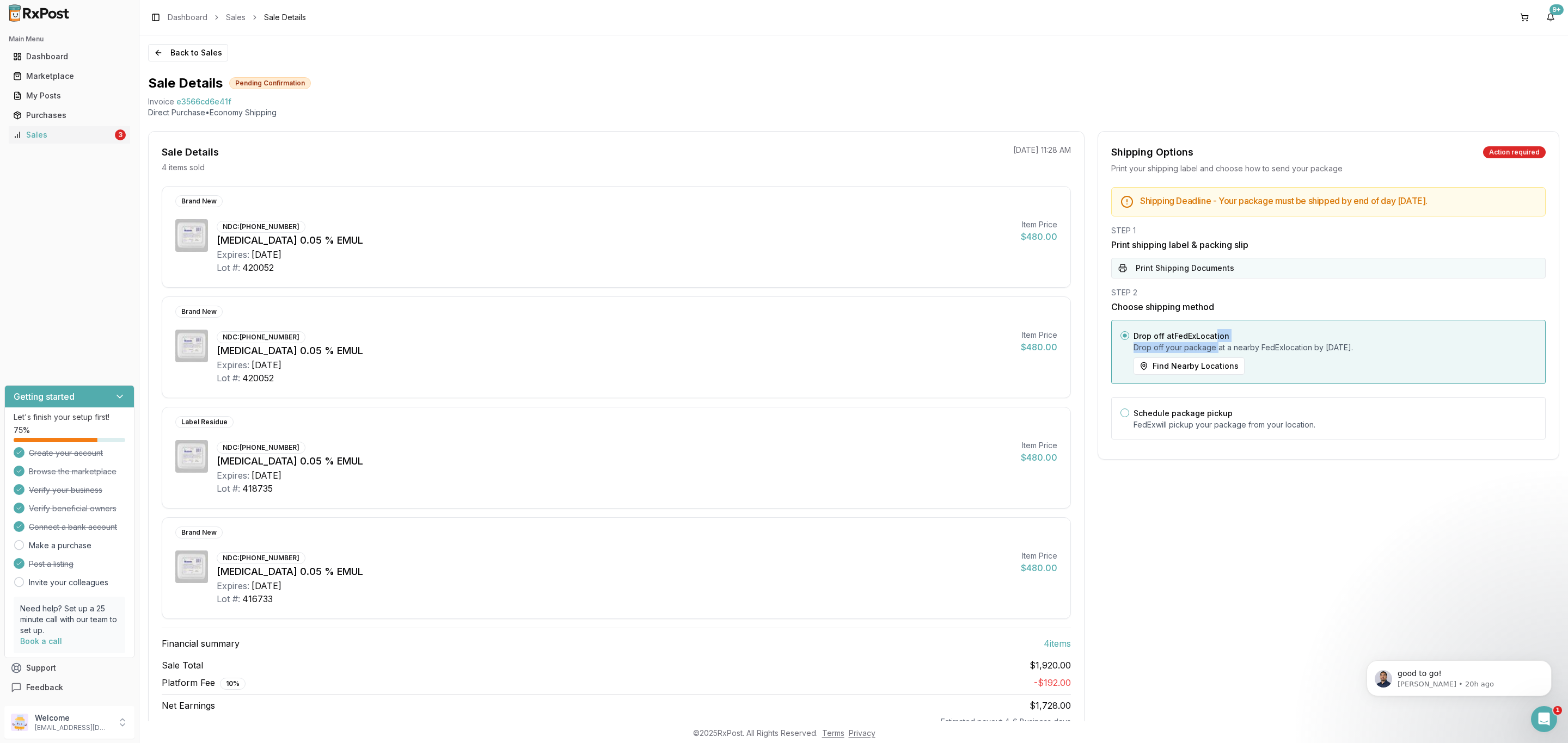
click at [1219, 267] on button "Print Shipping Documents" at bounding box center [1328, 268] width 434 height 21
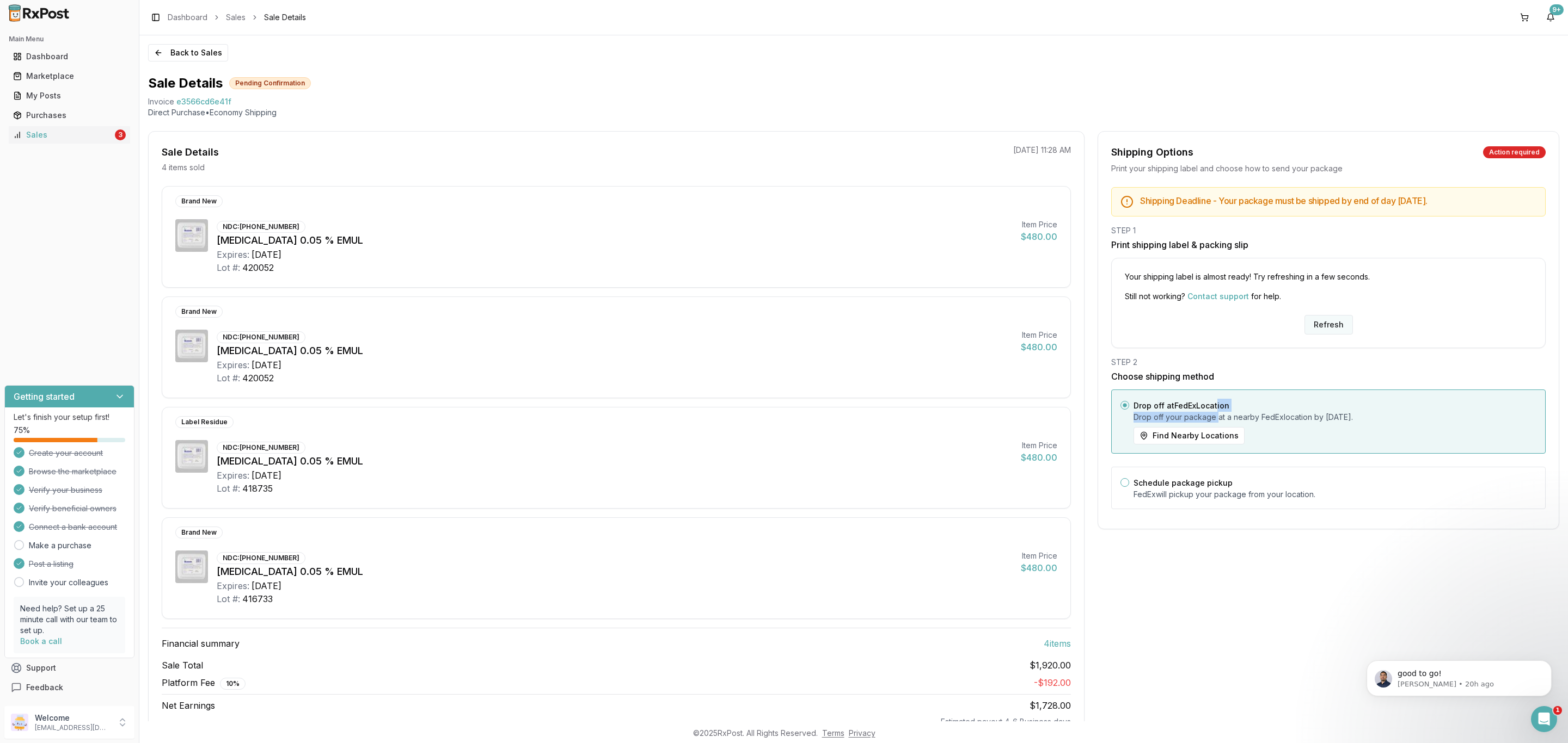
click at [1335, 325] on button "Refresh" at bounding box center [1329, 325] width 48 height 20
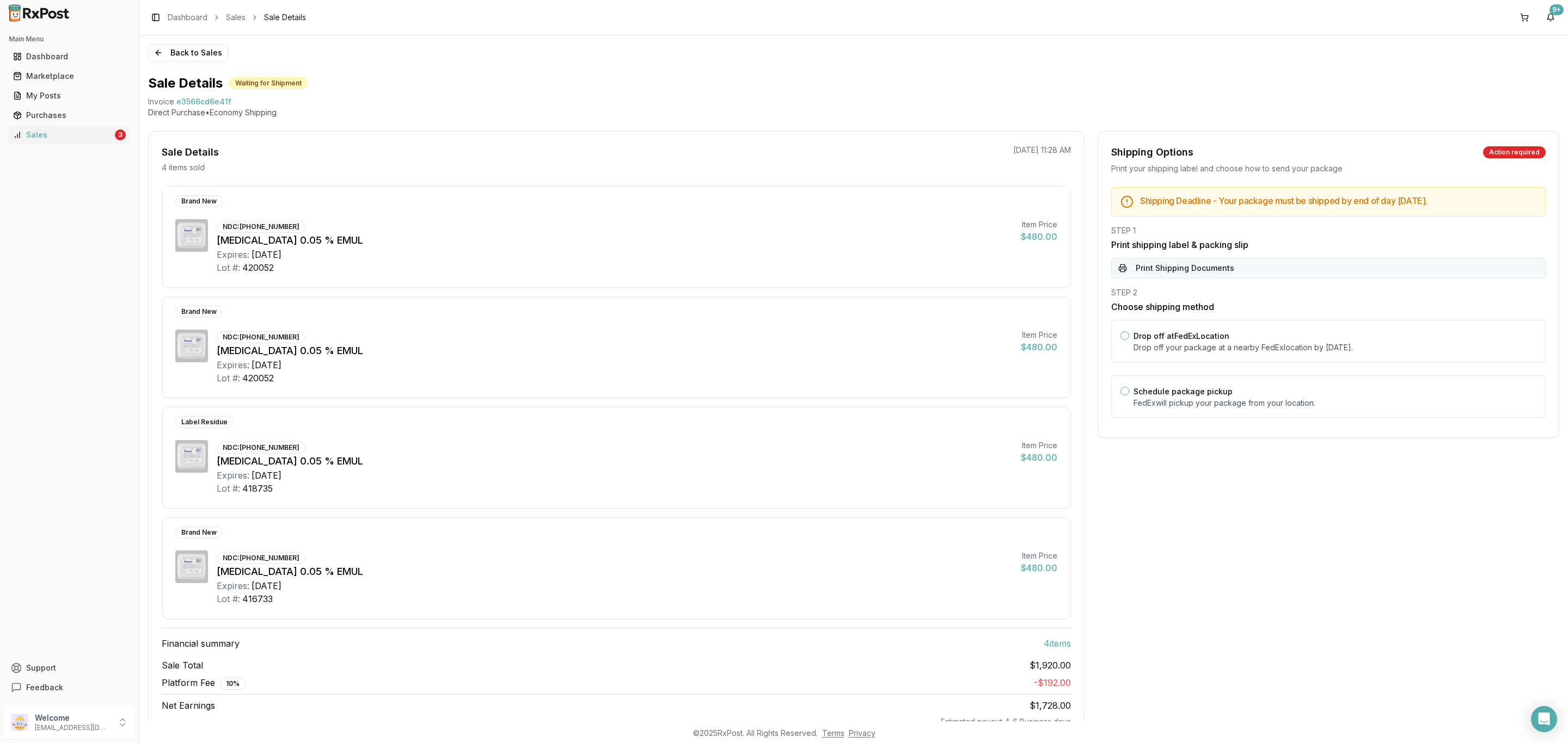
click at [1261, 267] on button "Print Shipping Documents" at bounding box center [1328, 268] width 434 height 21
click at [1247, 346] on p "Drop off your package at a nearby FedEx location by October 9, 2025 ." at bounding box center [1335, 348] width 403 height 11
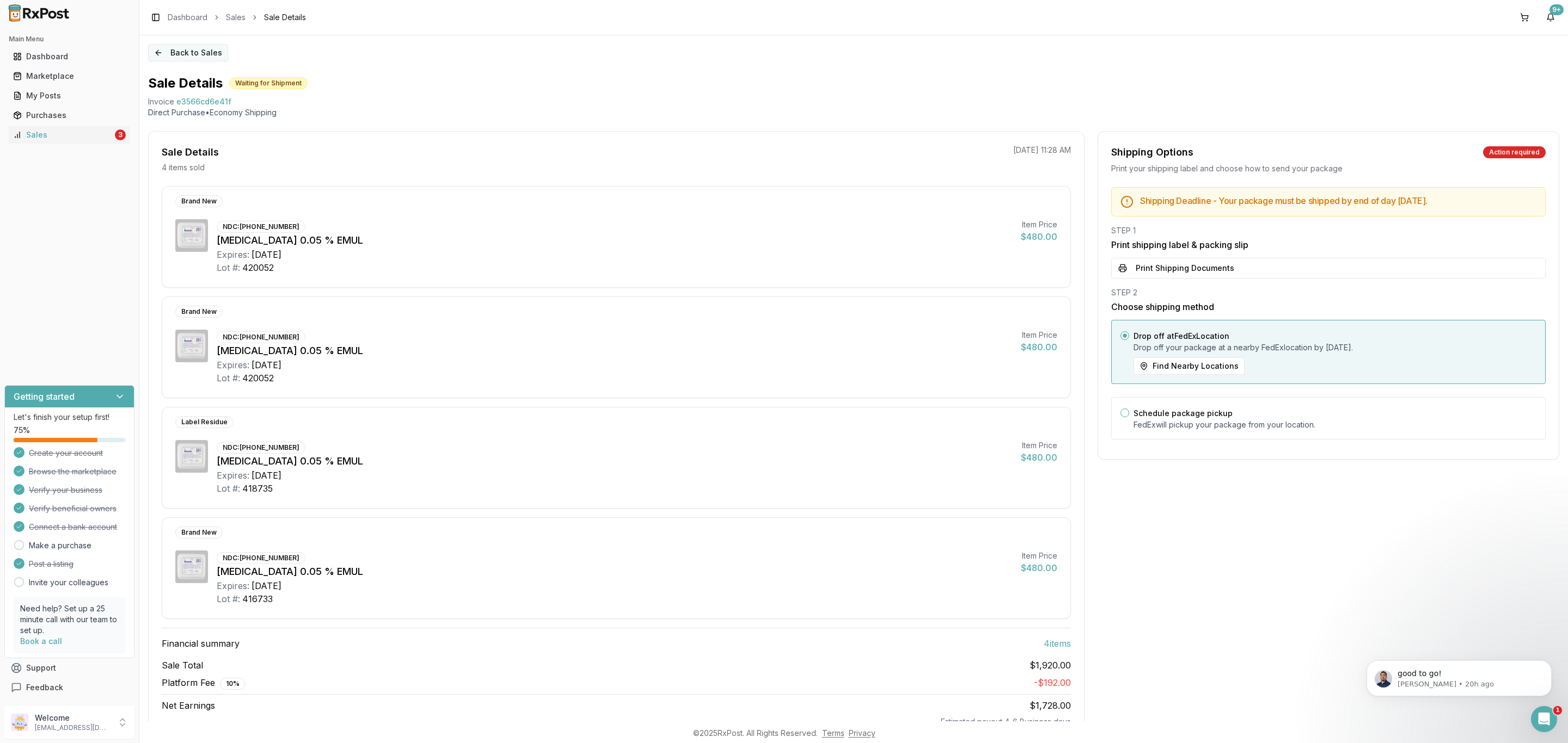
click at [200, 46] on button "Back to Sales" at bounding box center [188, 53] width 80 height 18
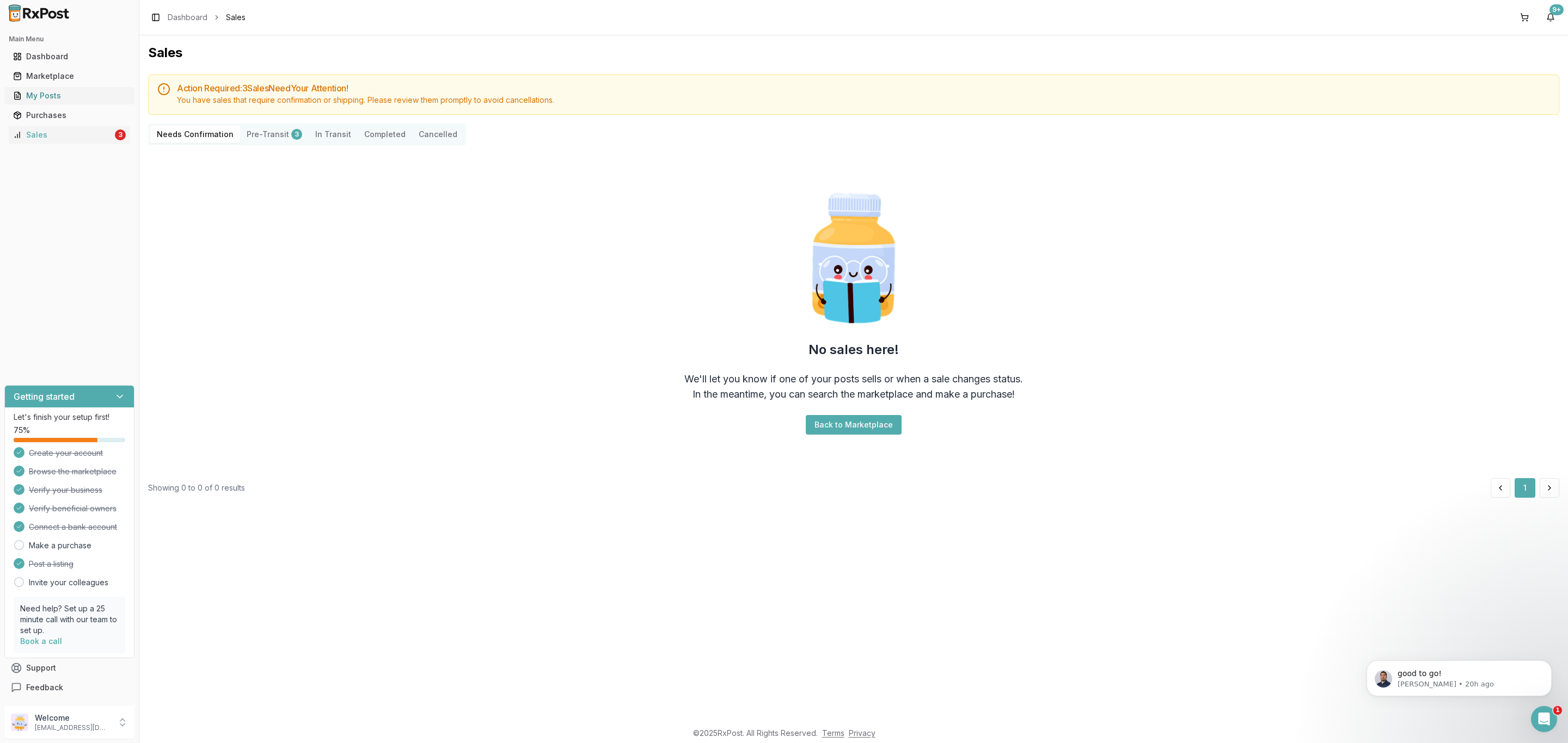
click at [87, 92] on div "My Posts" at bounding box center [70, 95] width 113 height 11
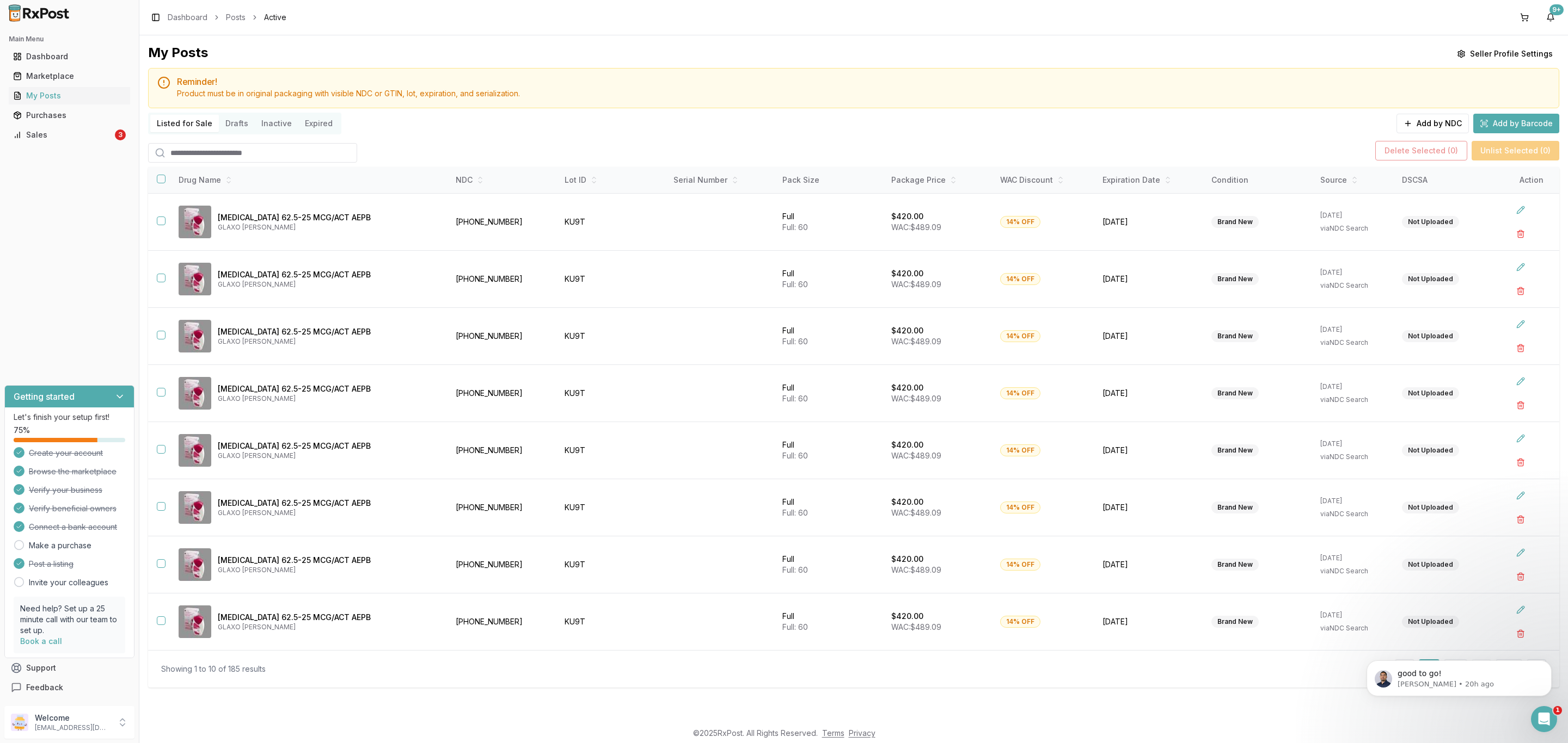
click at [247, 149] on input "search" at bounding box center [252, 153] width 209 height 20
type input "*****"
click at [159, 180] on button "button" at bounding box center [161, 179] width 9 height 9
click at [158, 219] on button "button" at bounding box center [161, 221] width 9 height 9
click at [157, 279] on button "button" at bounding box center [161, 278] width 9 height 9
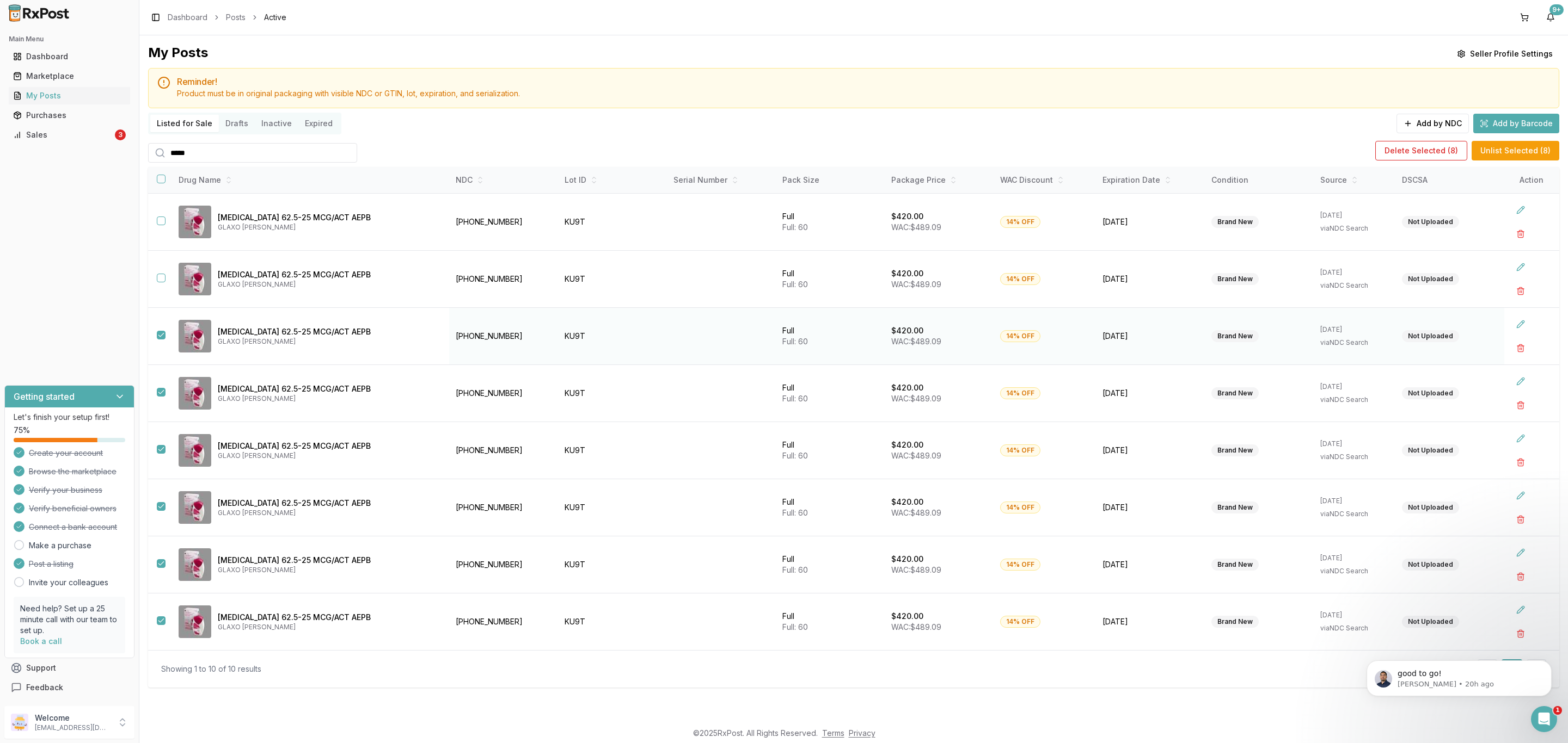
click at [157, 337] on button "button" at bounding box center [161, 335] width 9 height 9
click at [1415, 157] on button "Delete Selected ( 7 )" at bounding box center [1421, 150] width 92 height 20
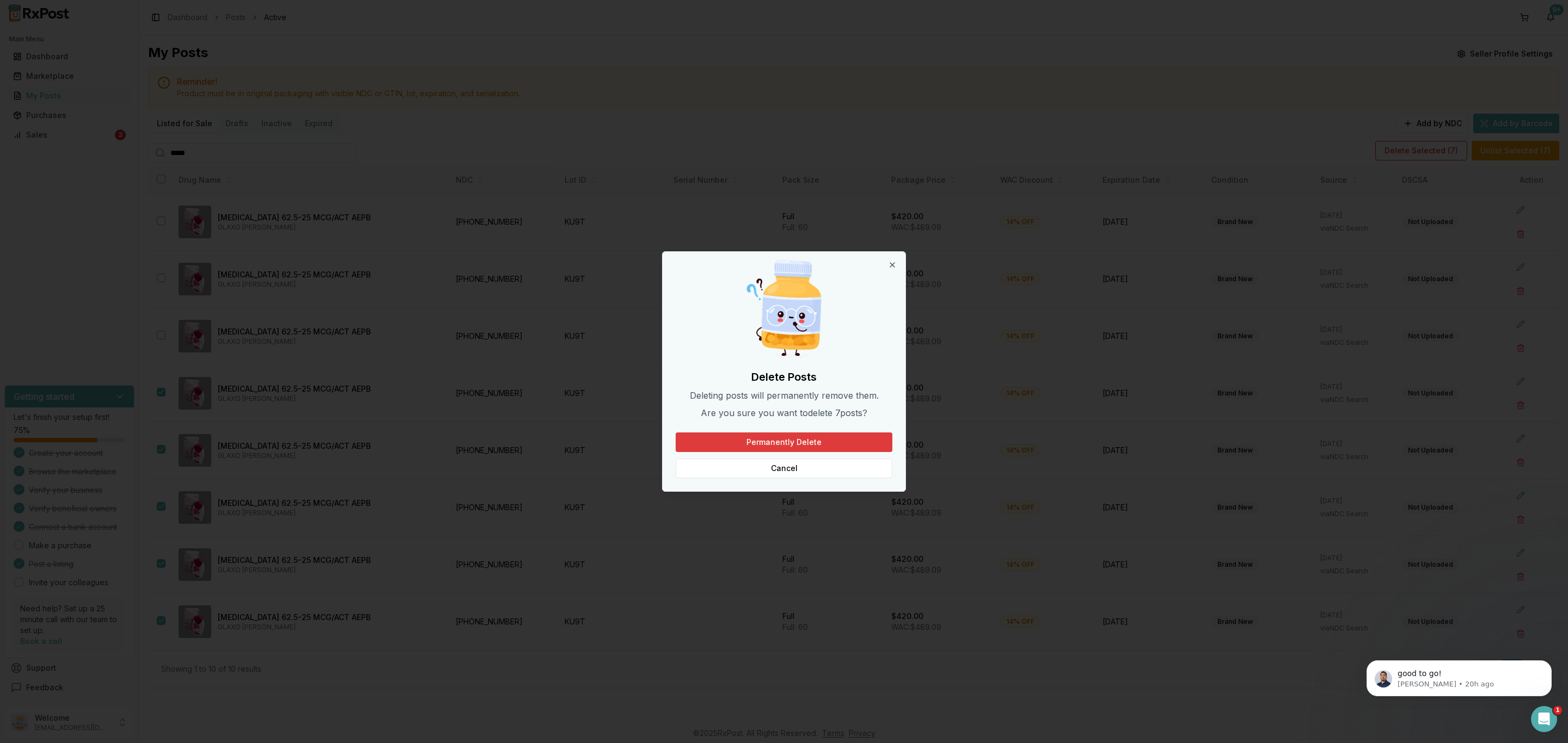
click at [848, 444] on button "Permanently Delete" at bounding box center [784, 442] width 216 height 20
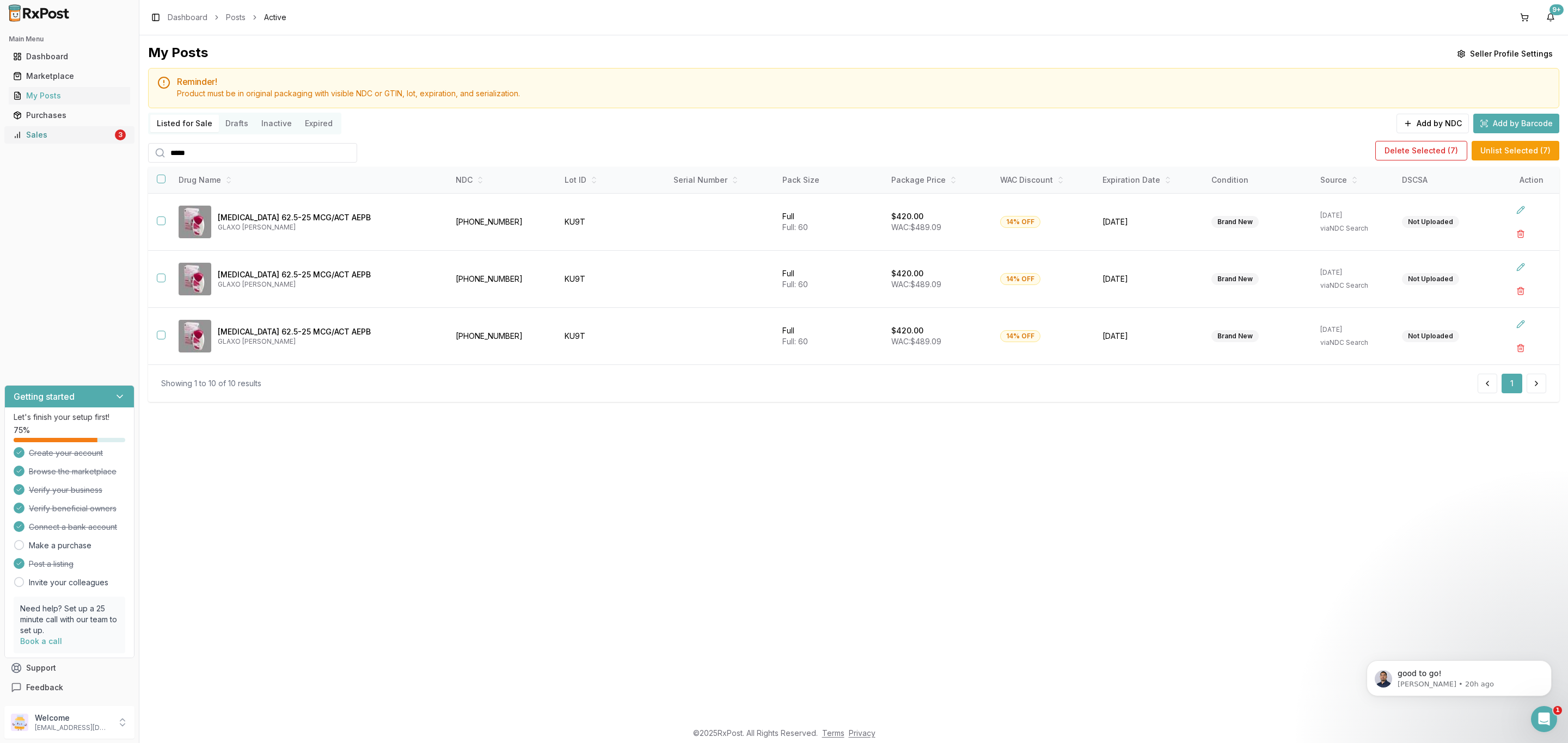
click at [73, 142] on link "Sales 3" at bounding box center [69, 135] width 121 height 20
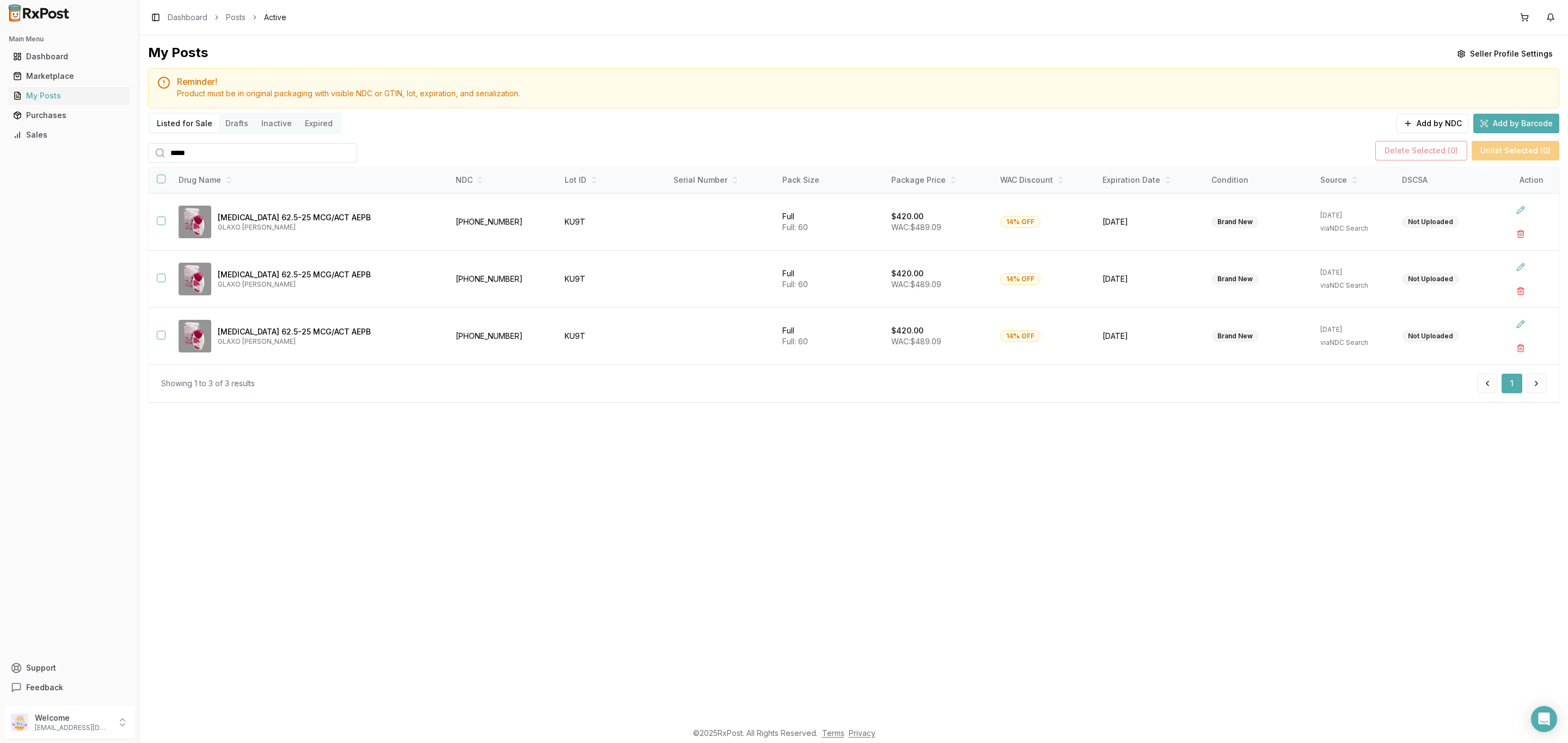
drag, startPoint x: 423, startPoint y: 492, endPoint x: 420, endPoint y: 482, distance: 10.4
click at [425, 490] on div "My Posts Seller Profile Settings Reminder! Product must be in original packagin…" at bounding box center [853, 378] width 1429 height 687
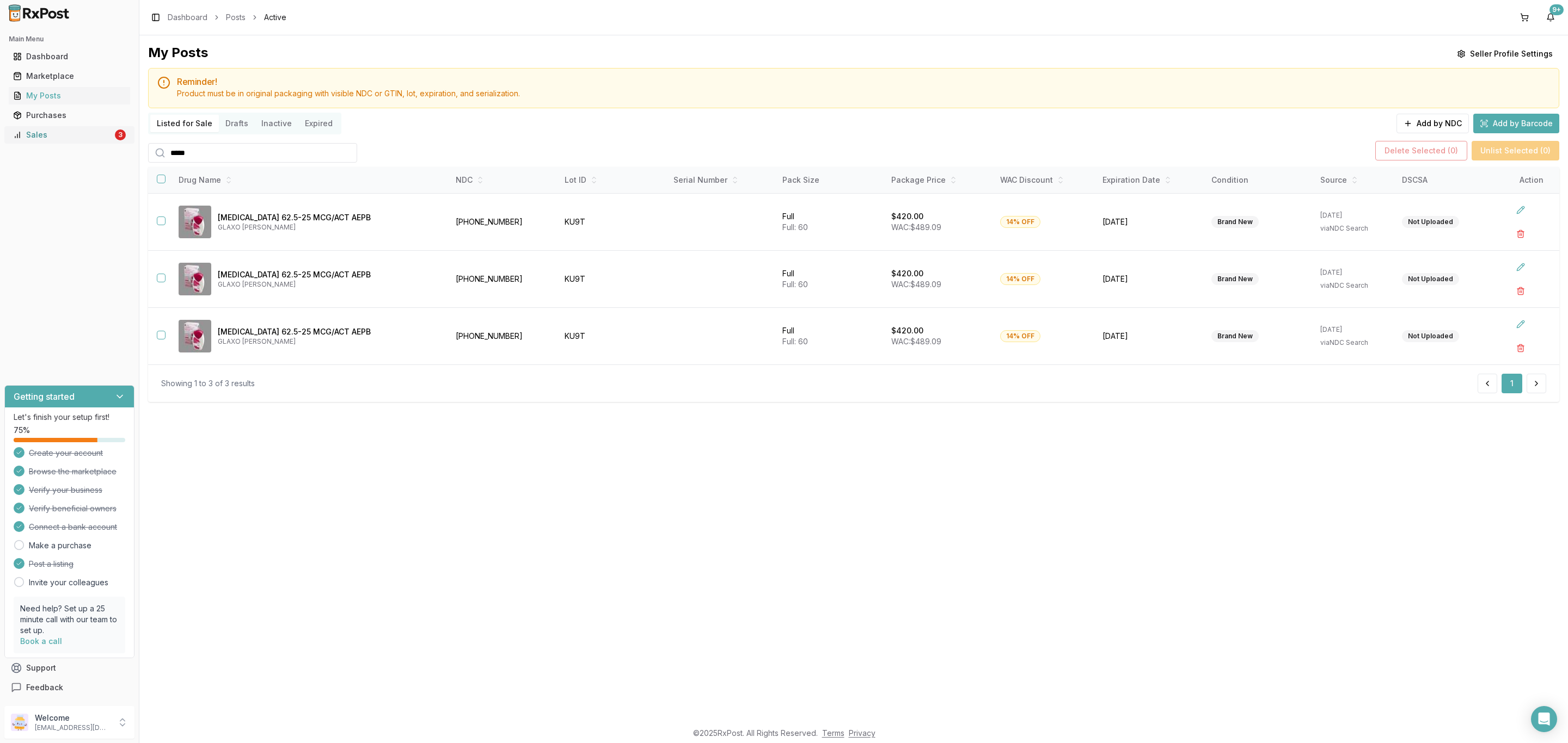
click at [101, 134] on div "Sales" at bounding box center [63, 135] width 100 height 11
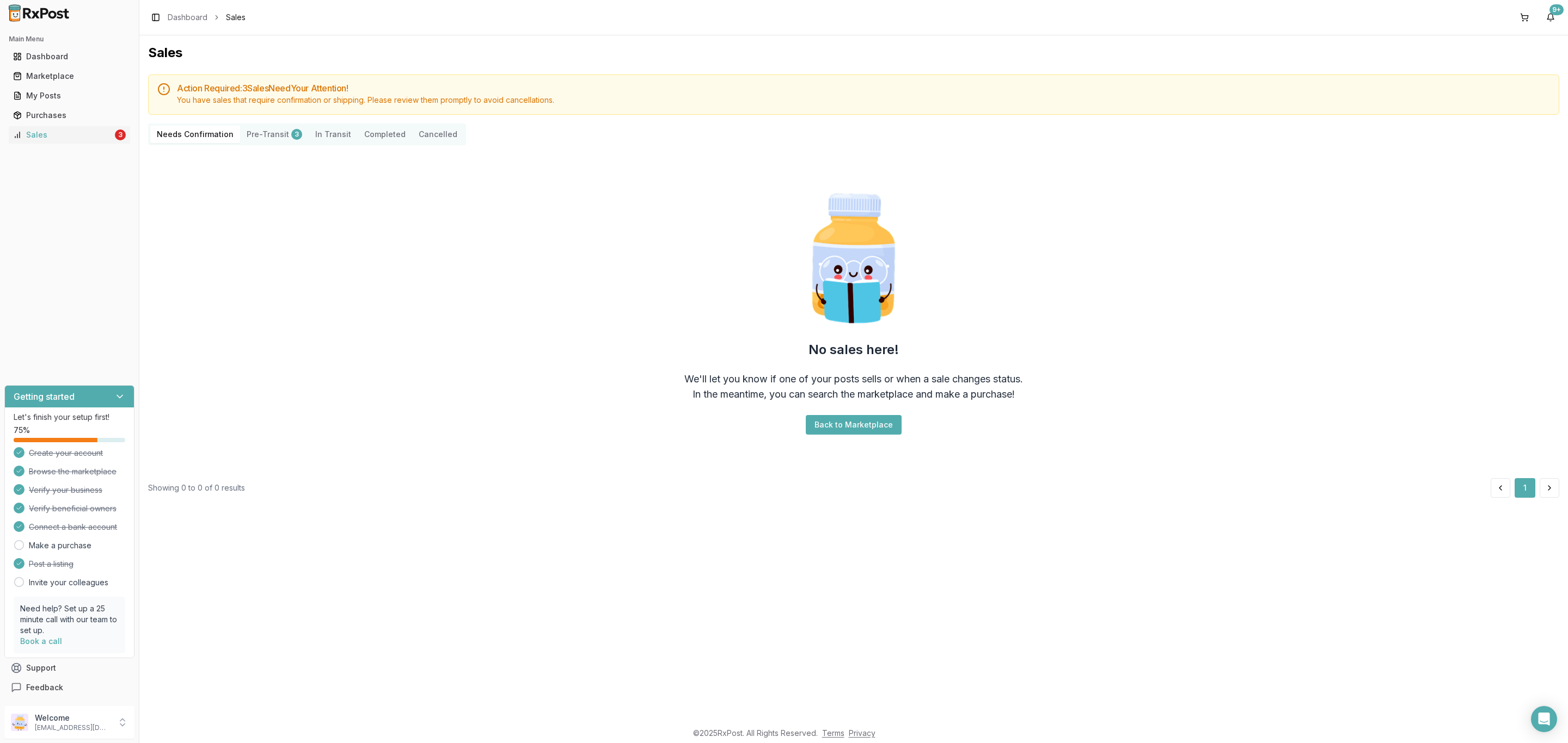
click at [277, 134] on button "Pre-Transit 3" at bounding box center [274, 134] width 68 height 18
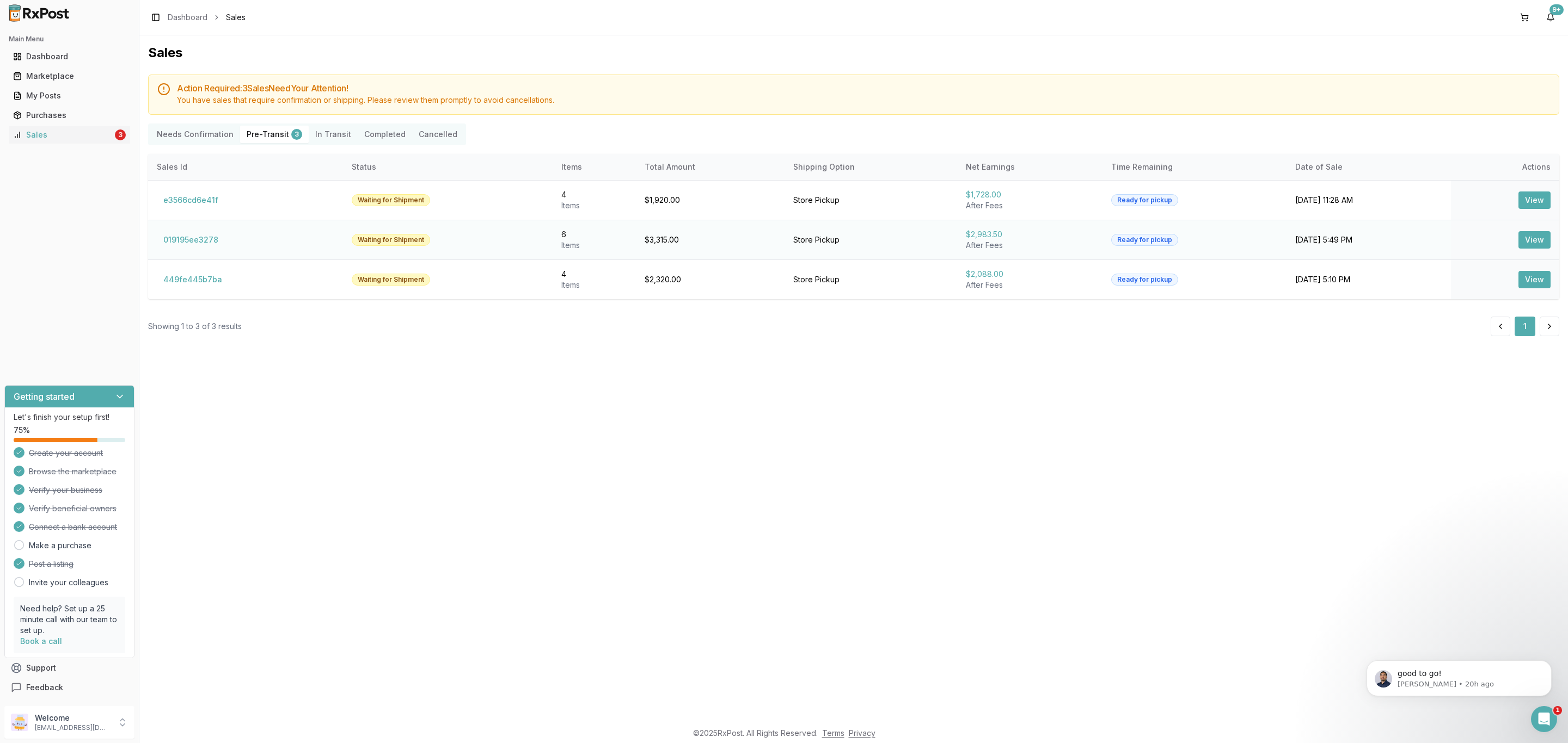
click at [1539, 248] on button "View" at bounding box center [1534, 240] width 32 height 18
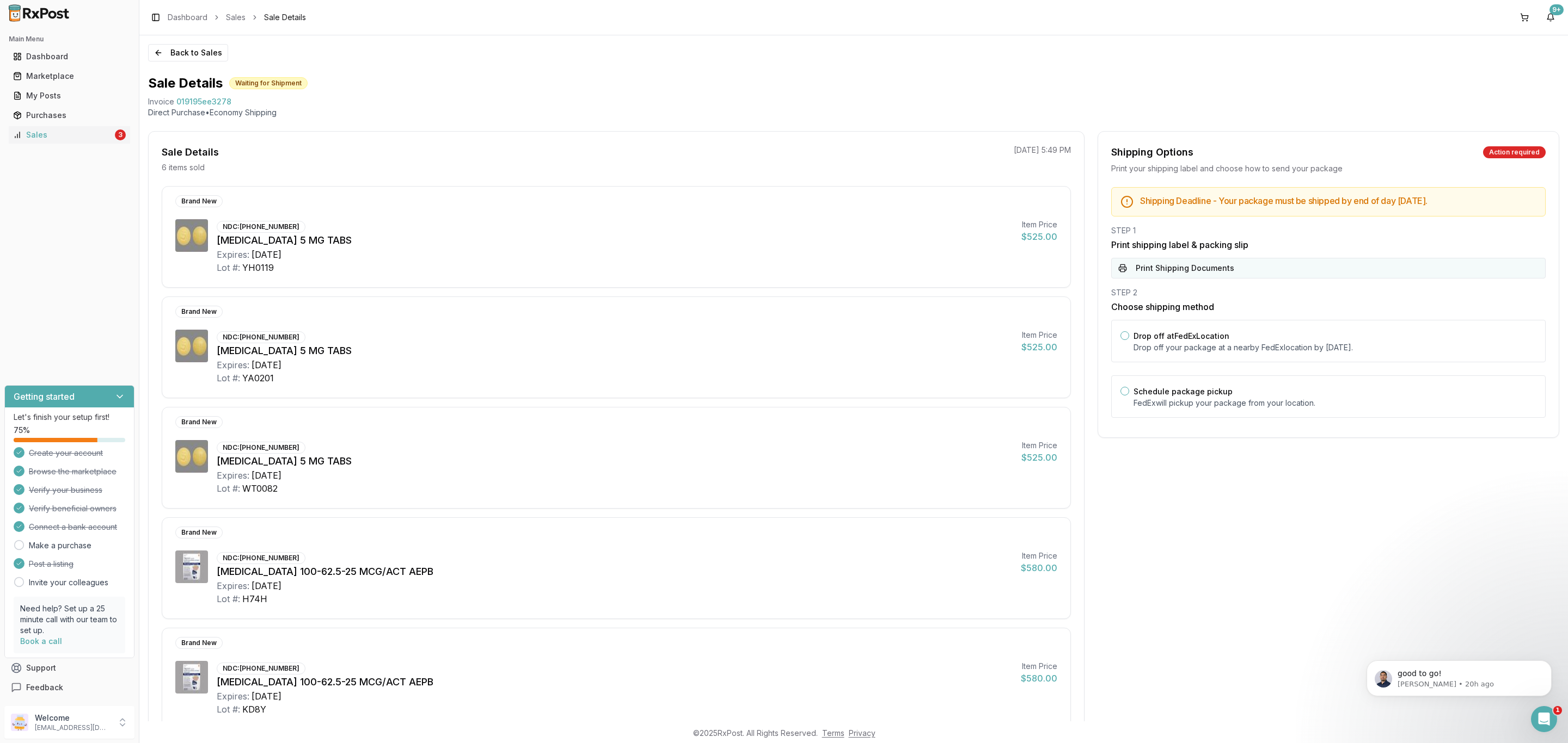
click at [1189, 269] on button "Print Shipping Documents" at bounding box center [1328, 268] width 434 height 21
click at [178, 56] on button "Back to Sales" at bounding box center [188, 53] width 80 height 18
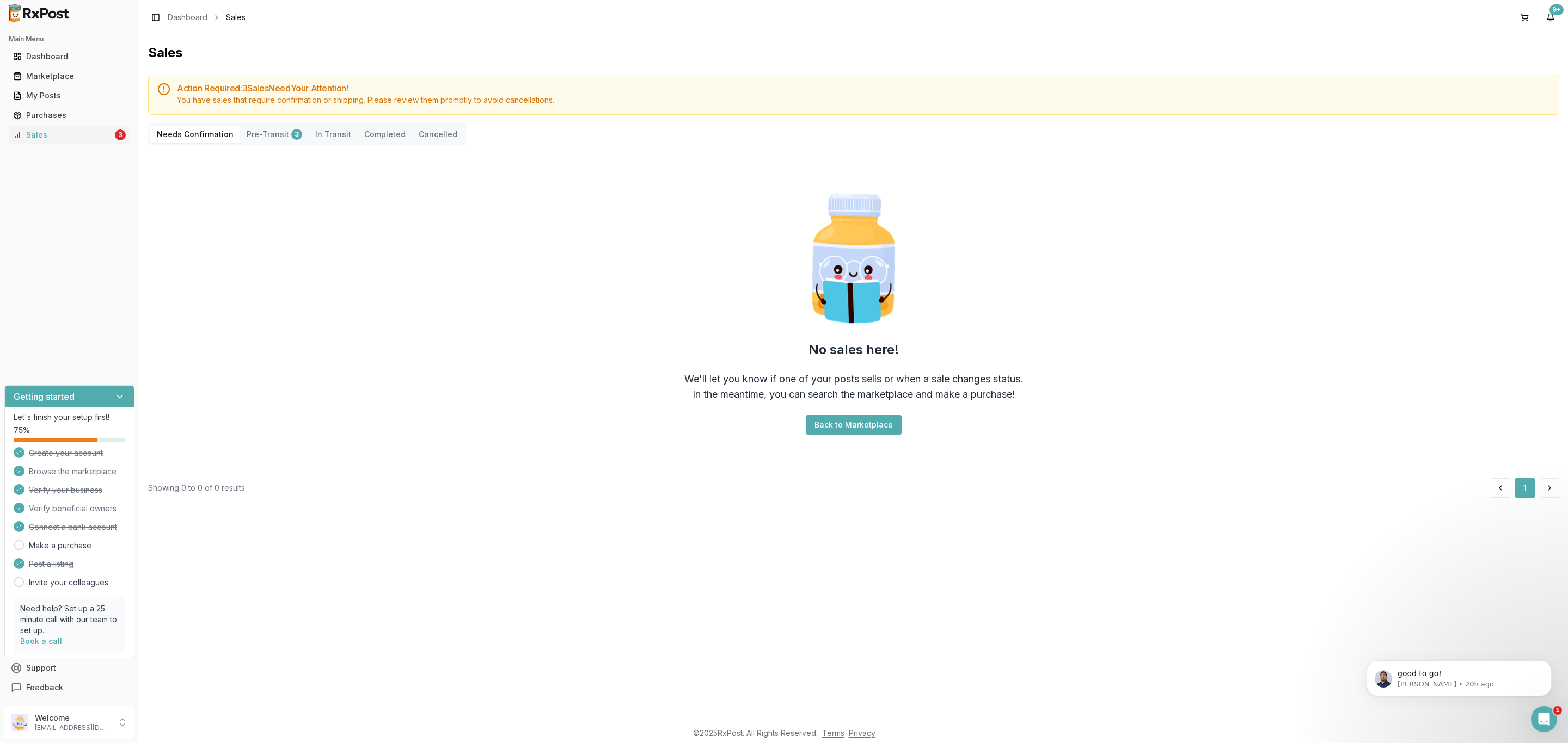
click at [263, 134] on button "Pre-Transit 3" at bounding box center [274, 134] width 68 height 18
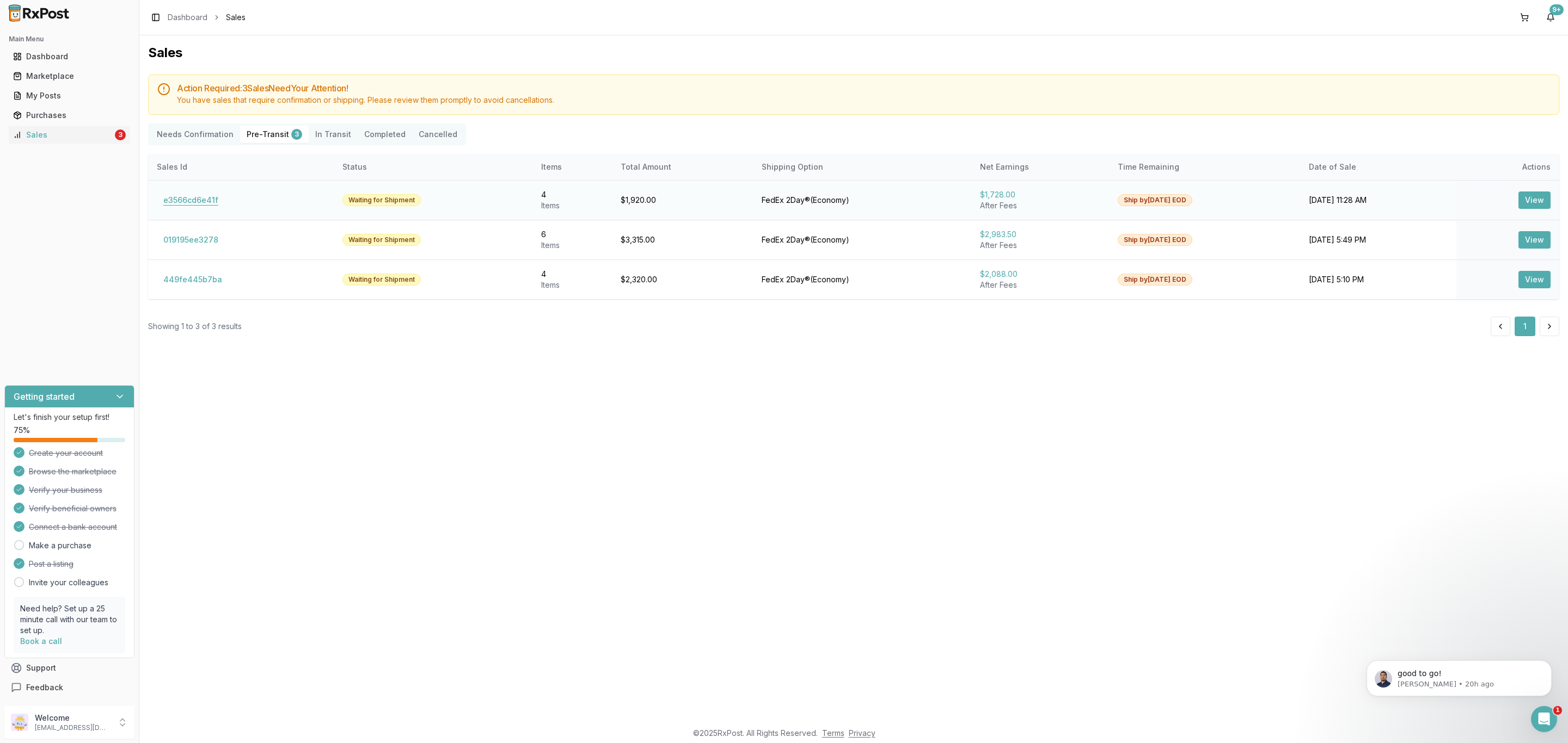
click at [198, 201] on button "e3566cd6e41f" at bounding box center [191, 200] width 68 height 18
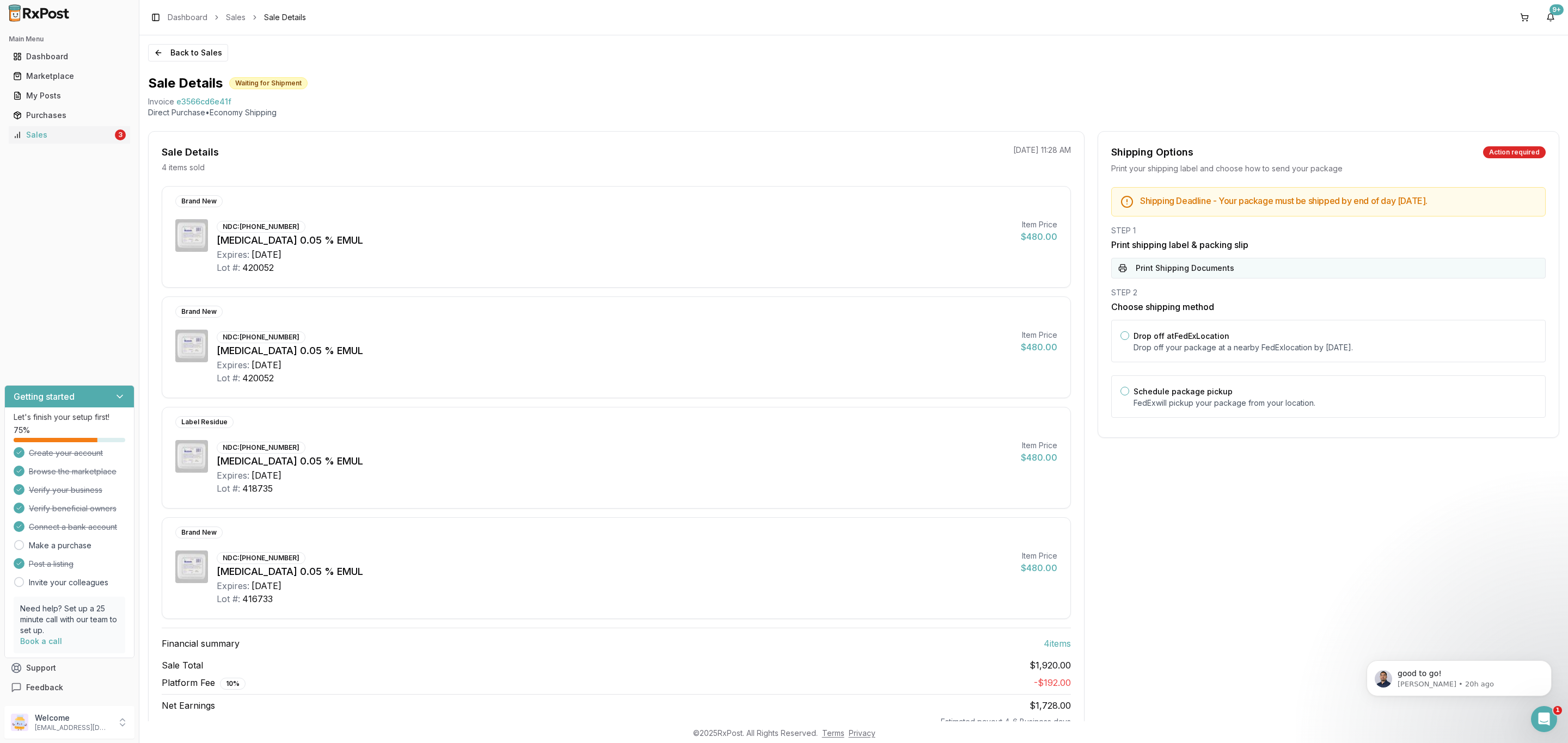
click at [1235, 275] on button "Print Shipping Documents" at bounding box center [1328, 268] width 434 height 21
click at [167, 51] on button "Back to Sales" at bounding box center [188, 53] width 80 height 18
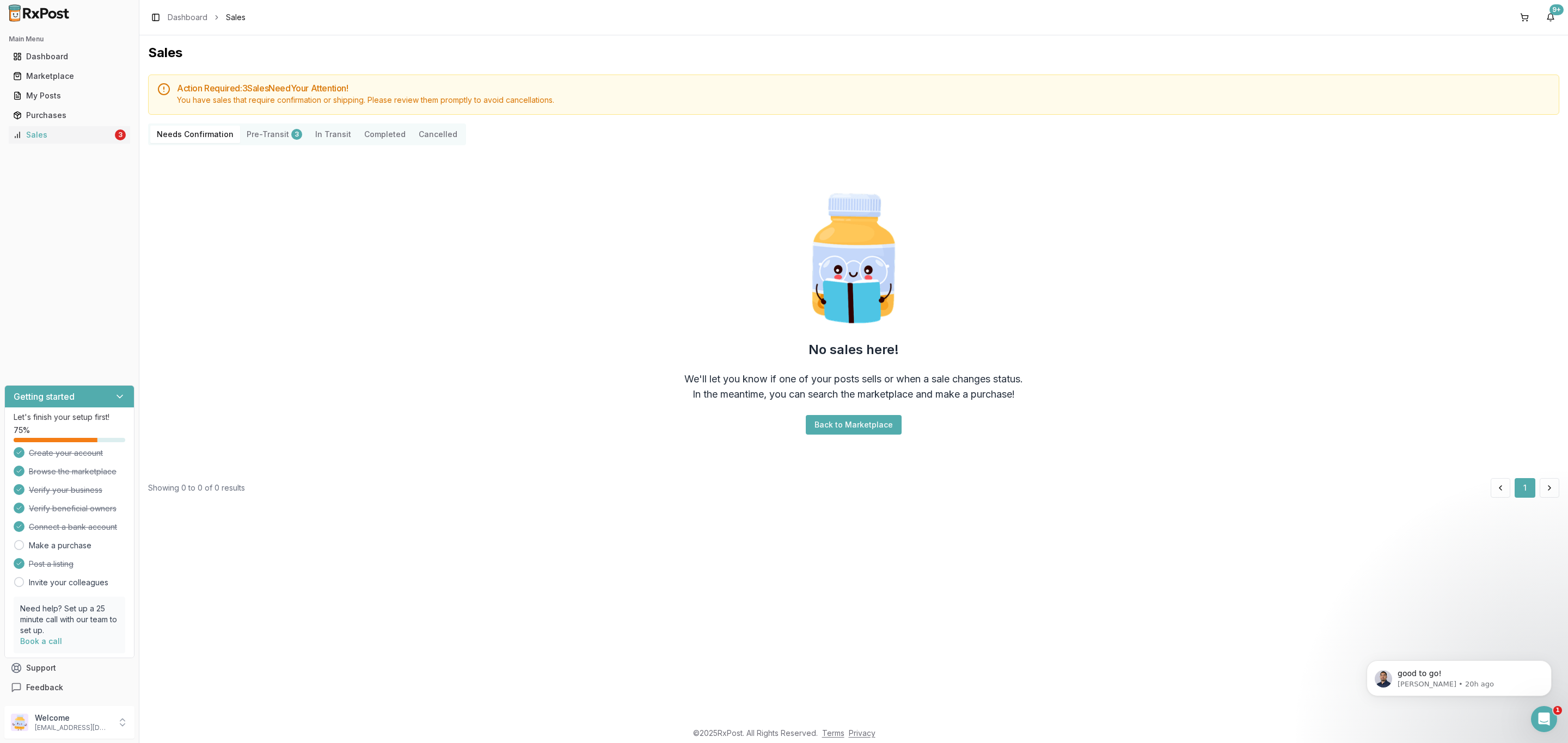
click at [386, 141] on button "Completed" at bounding box center [384, 134] width 54 height 18
click at [383, 138] on button "Completed" at bounding box center [384, 134] width 54 height 18
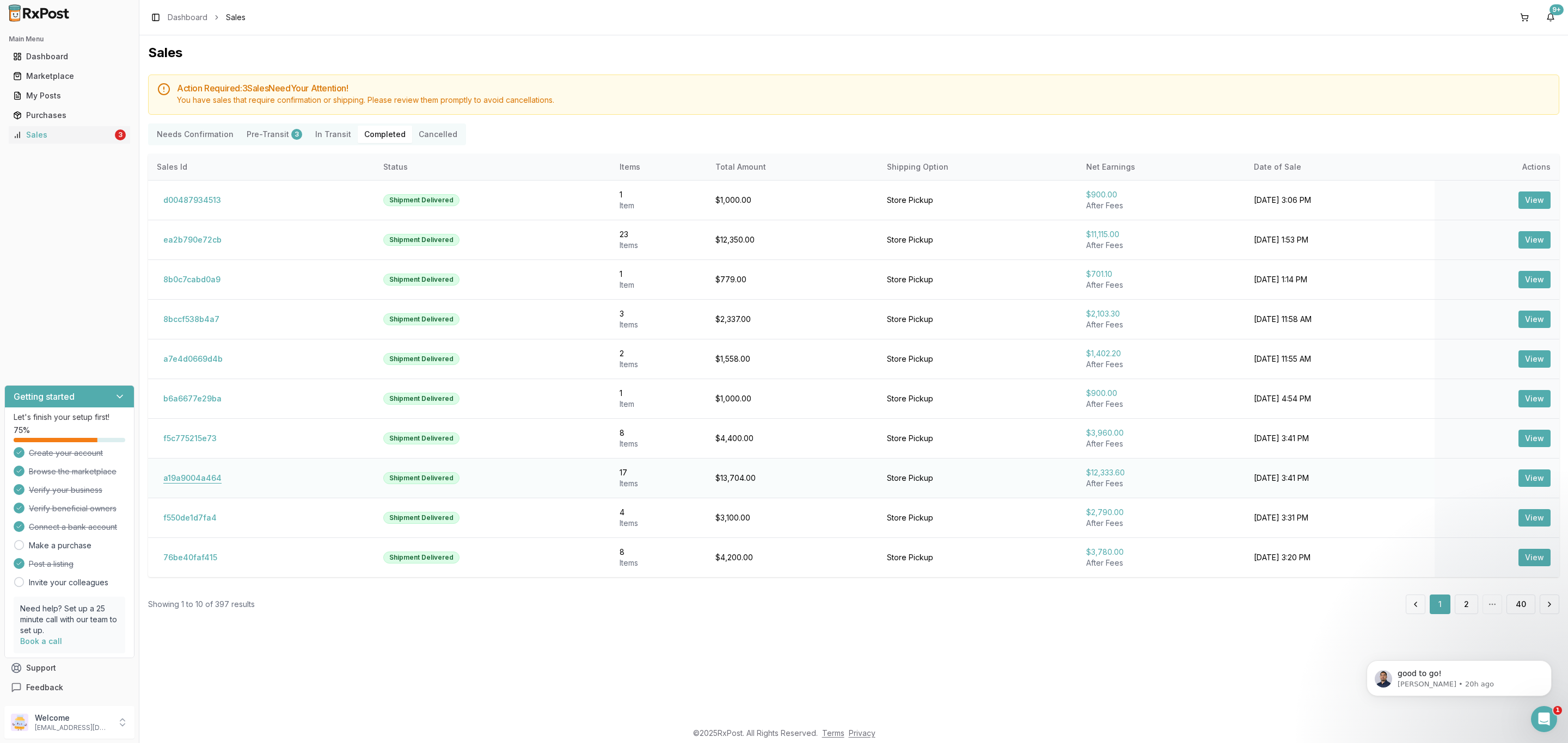
click at [214, 482] on button "a19a9004a464" at bounding box center [192, 478] width 71 height 18
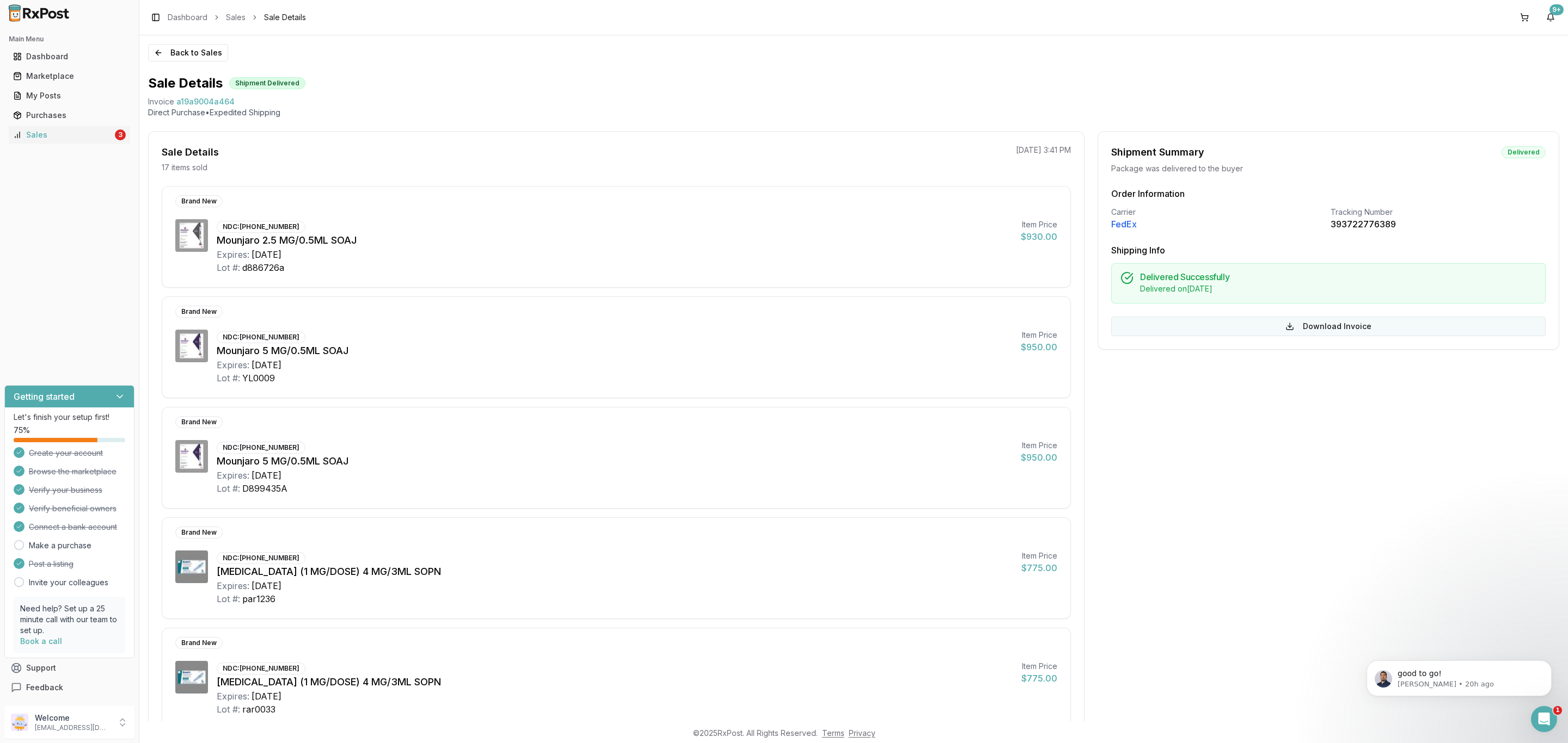
click at [1310, 326] on button "Download Invoice" at bounding box center [1328, 326] width 434 height 20
click at [204, 51] on button "Back to Sales" at bounding box center [188, 53] width 80 height 18
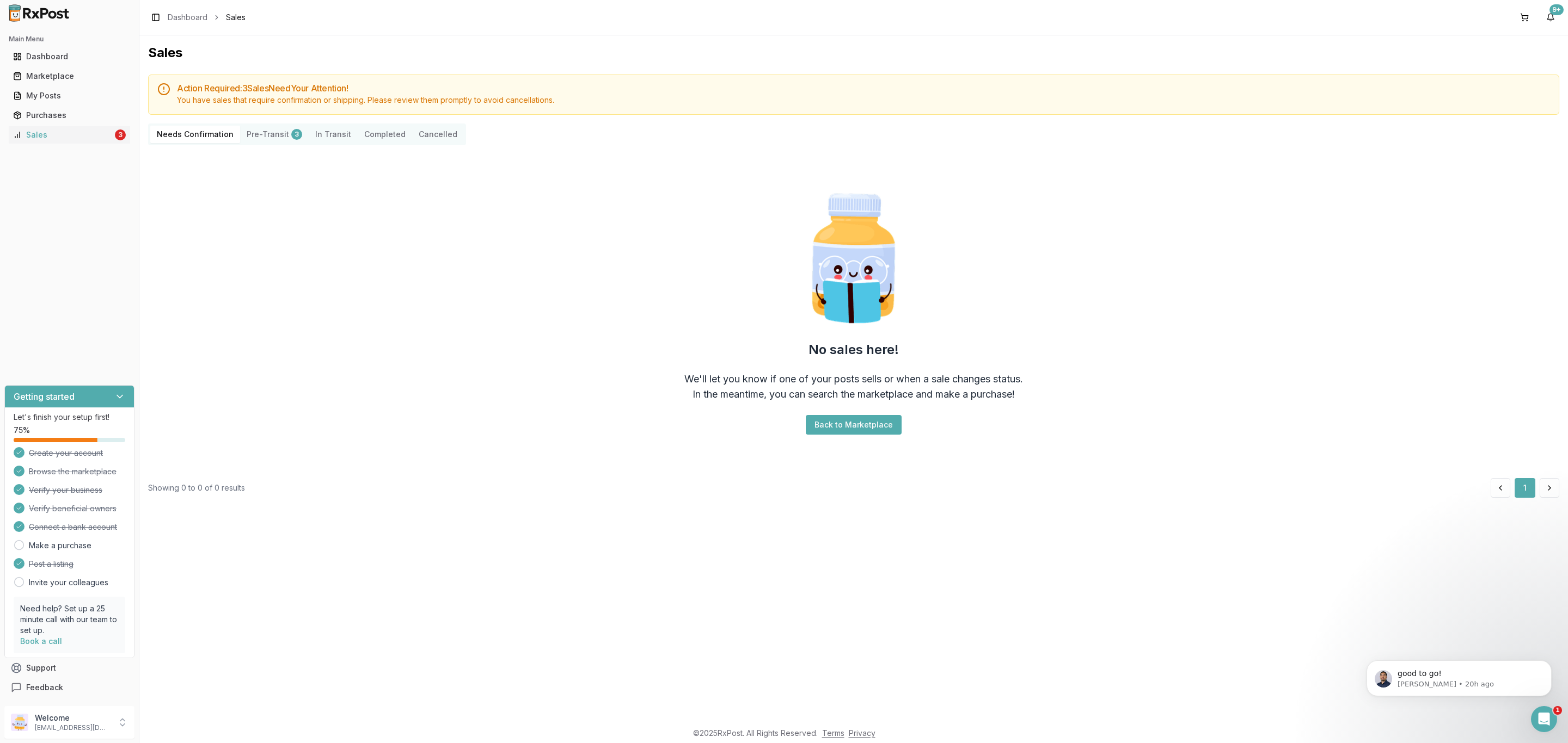
click at [337, 136] on Transit "In Transit" at bounding box center [333, 134] width 49 height 18
click at [384, 136] on button "Completed" at bounding box center [384, 134] width 54 height 18
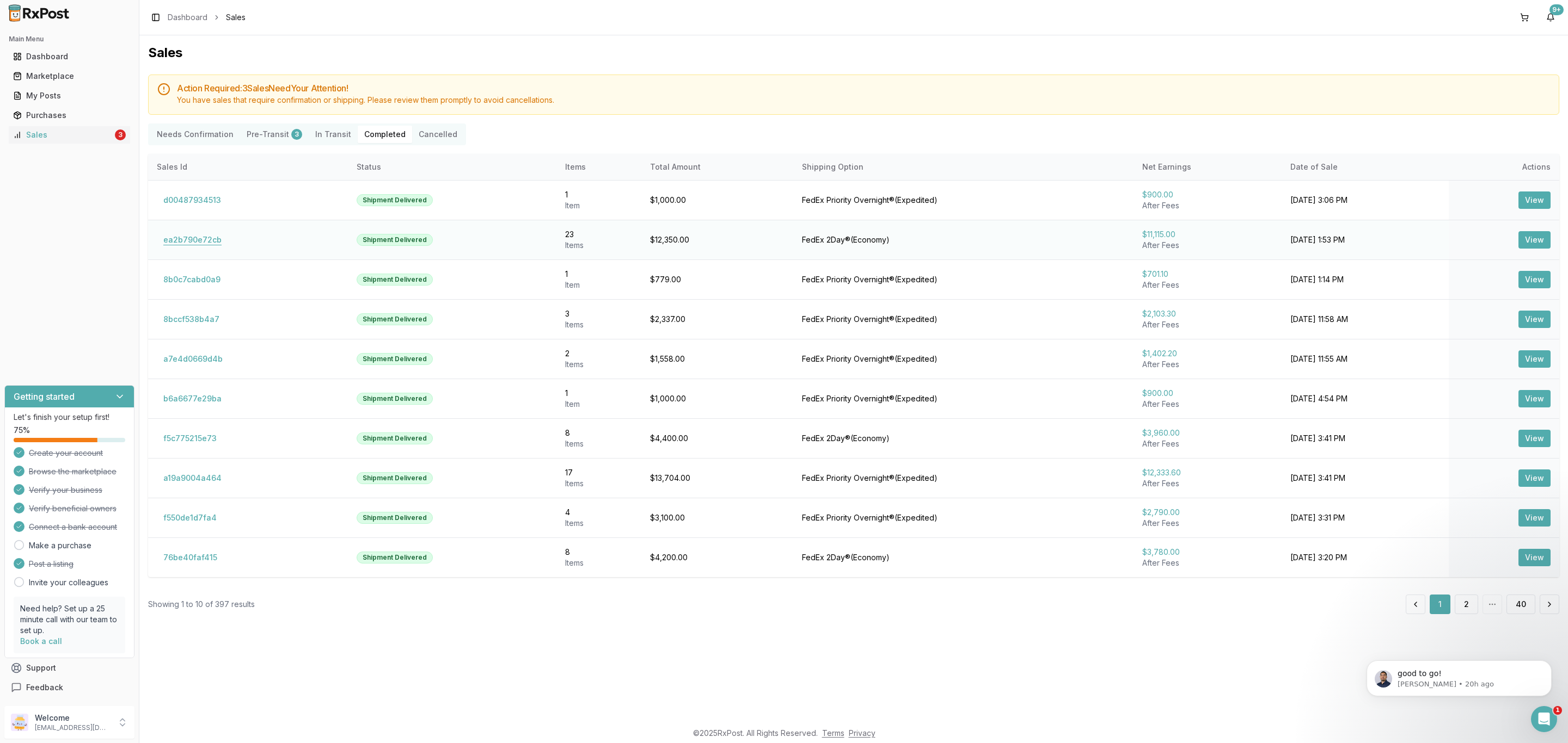
click at [198, 244] on button "ea2b790e72cb" at bounding box center [192, 240] width 71 height 18
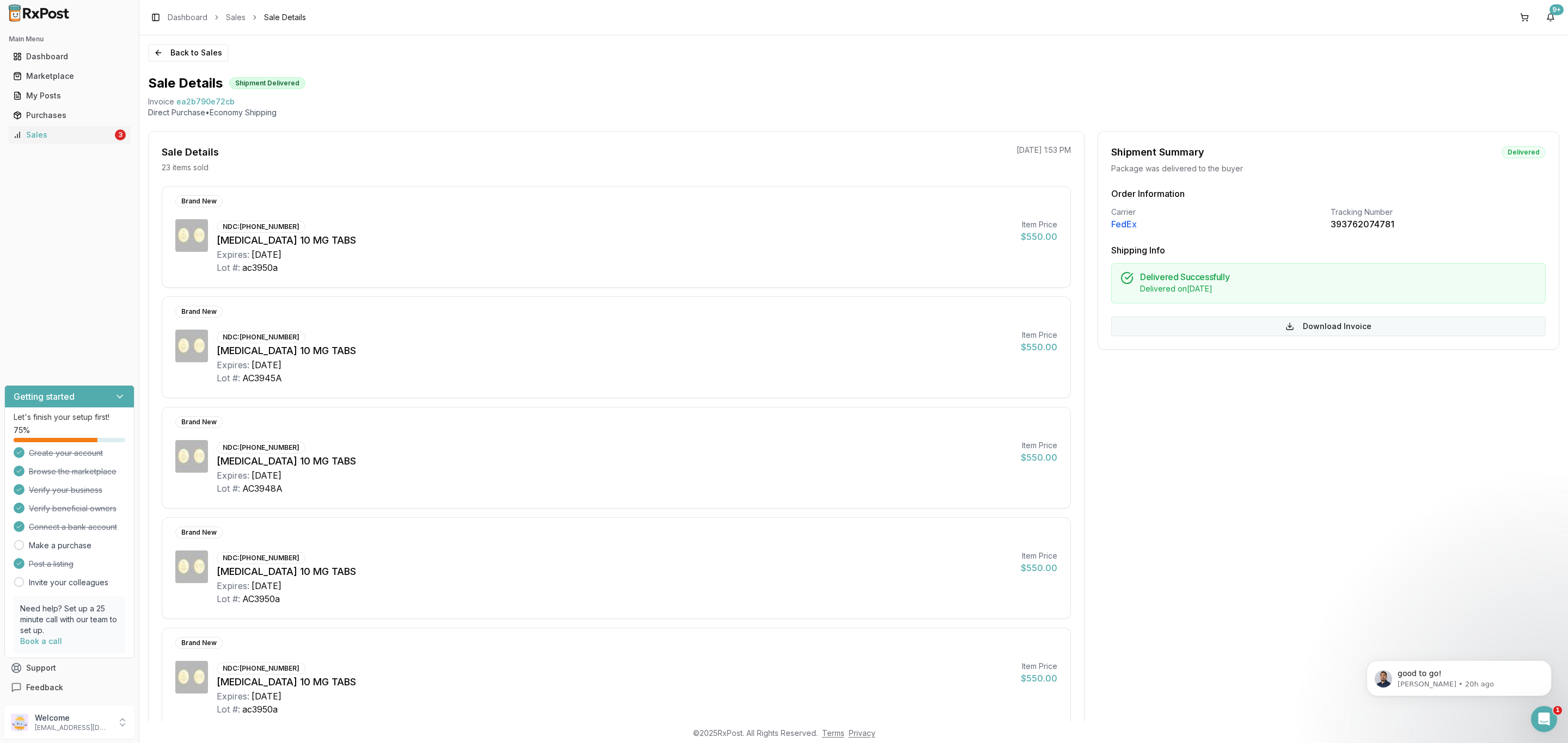
click at [1343, 321] on button "Download Invoice" at bounding box center [1328, 326] width 434 height 20
click at [193, 54] on button "Back to Sales" at bounding box center [188, 53] width 80 height 18
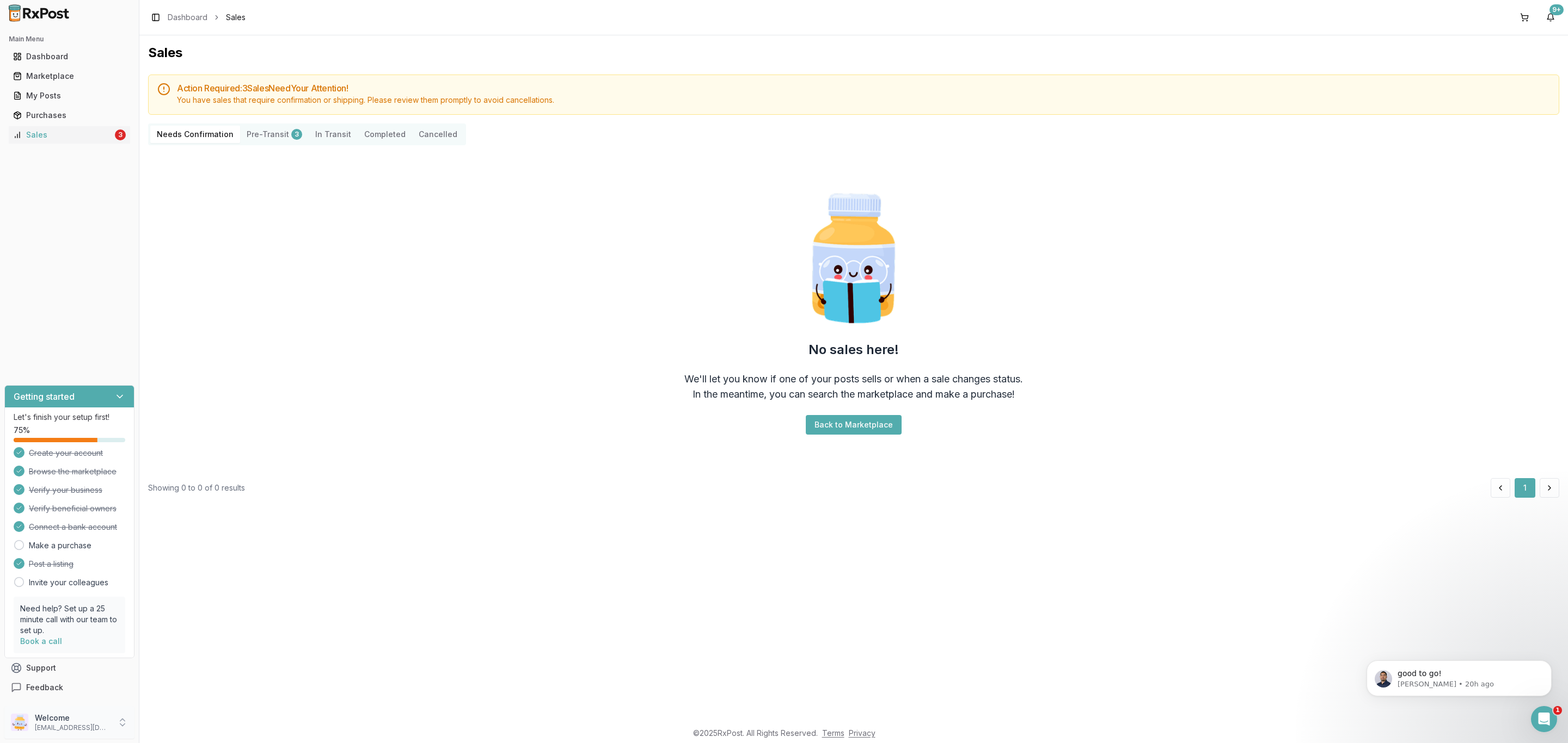
click at [97, 719] on p "Welcome" at bounding box center [72, 718] width 76 height 11
click at [200, 723] on span "Sign Out" at bounding box center [197, 725] width 103 height 11
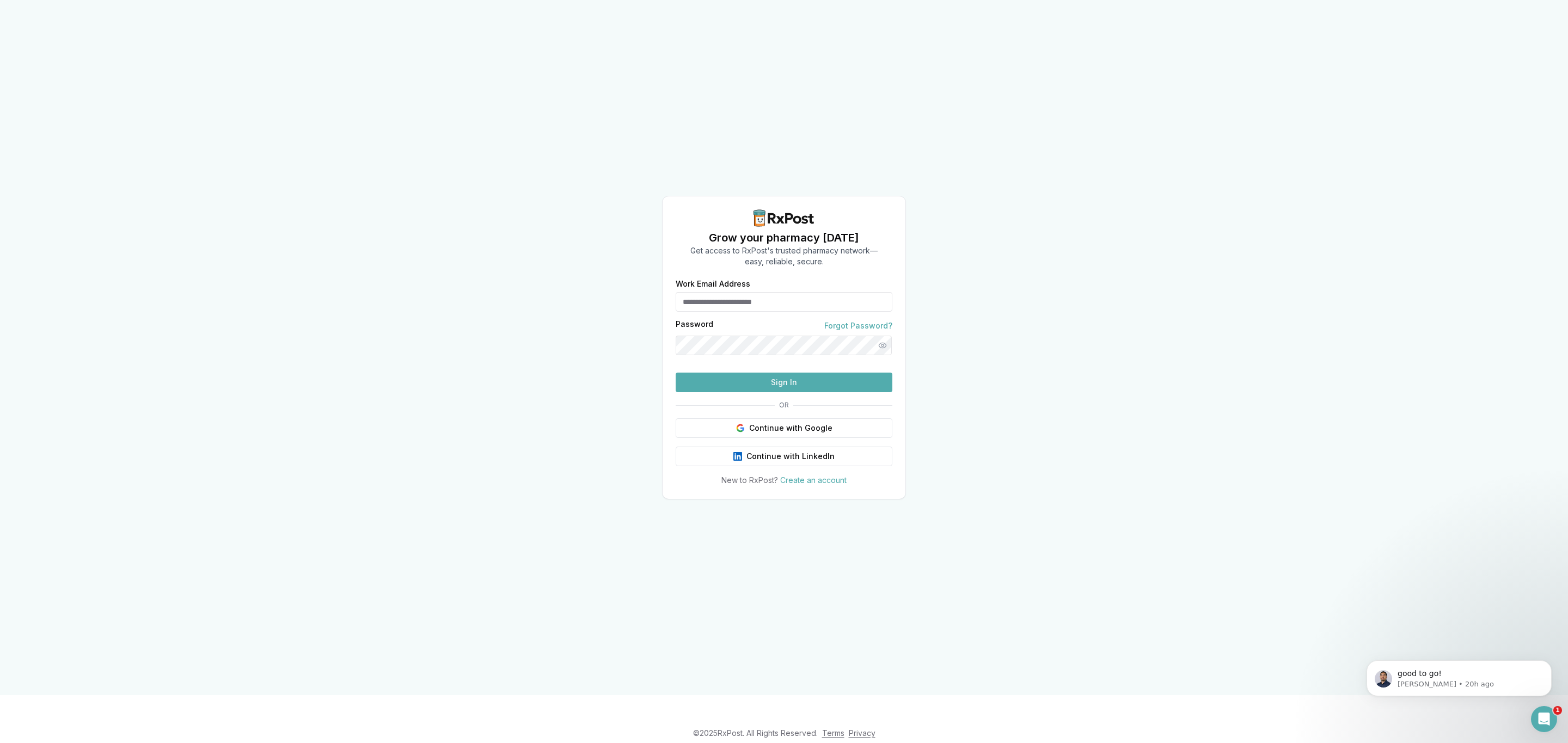
type input "**********"
click at [1075, 165] on div "**********" at bounding box center [784, 348] width 1568 height 695
